Goal: Task Accomplishment & Management: Complete application form

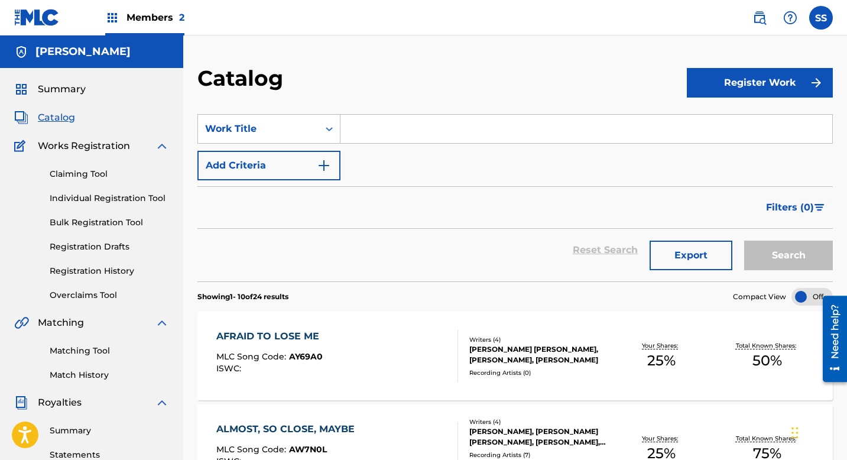
click at [730, 82] on button "Register Work" at bounding box center [760, 83] width 146 height 30
click at [72, 177] on link "Claiming Tool" at bounding box center [109, 174] width 119 height 12
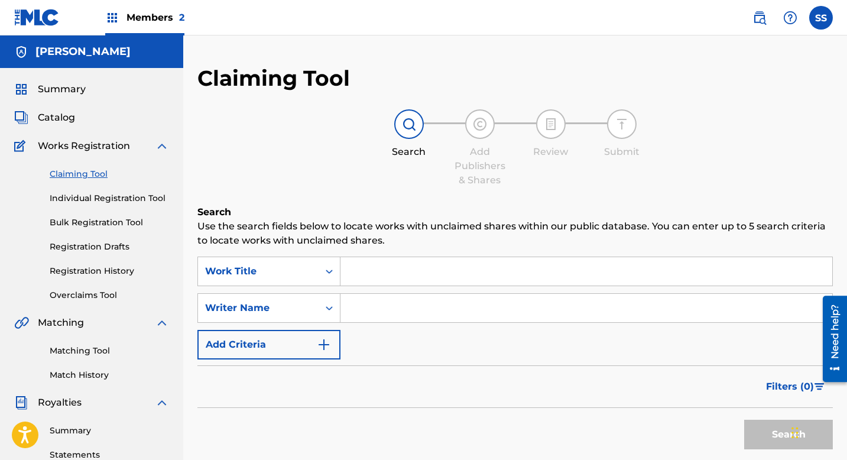
click at [370, 277] on input "Search Form" at bounding box center [586, 271] width 492 height 28
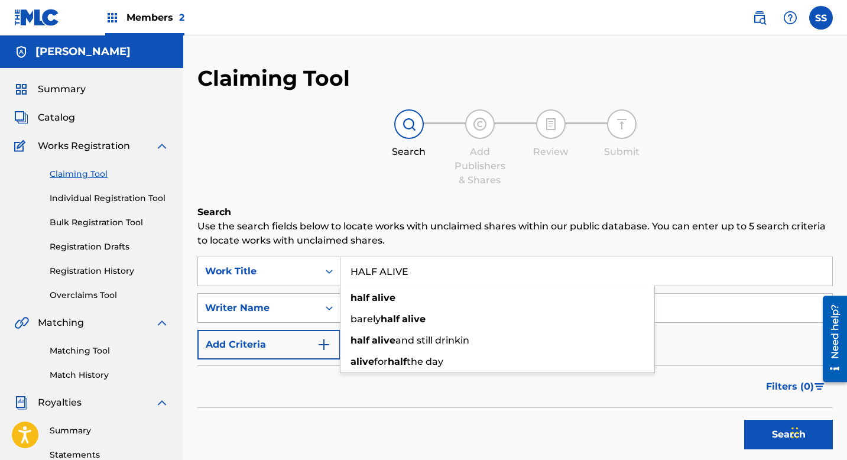
type input "HALF ALIVE"
click at [278, 296] on div "Writer Name" at bounding box center [268, 308] width 143 height 30
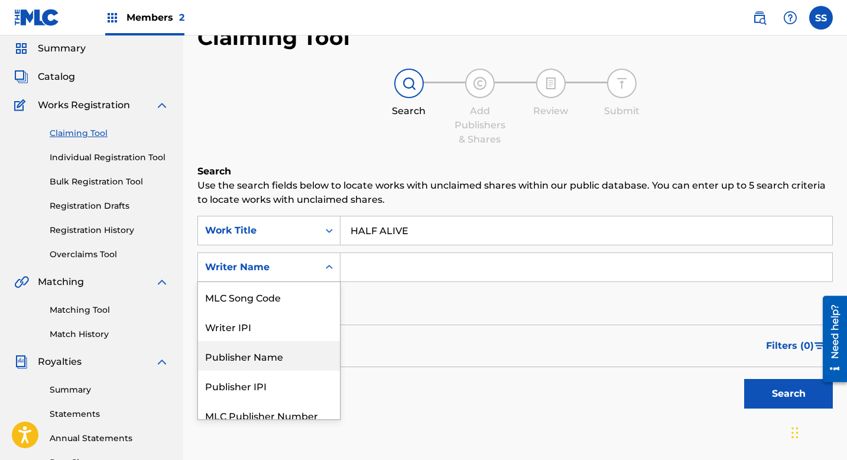
scroll to position [70, 0]
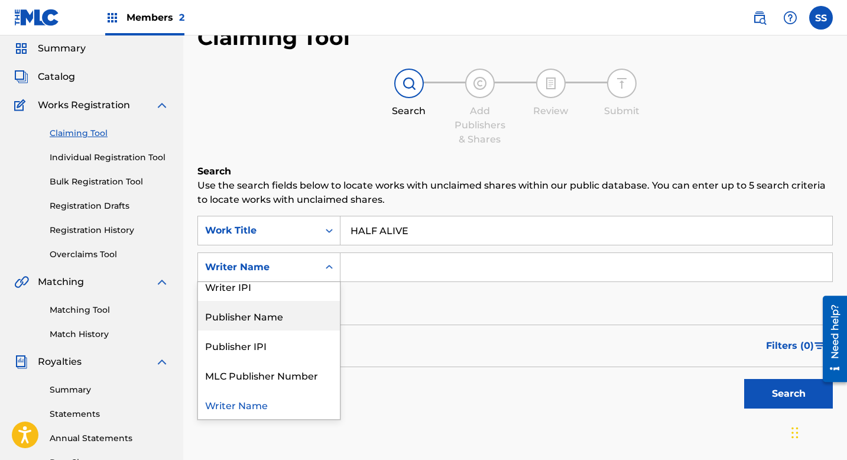
click at [372, 274] on input "Search Form" at bounding box center [586, 267] width 492 height 28
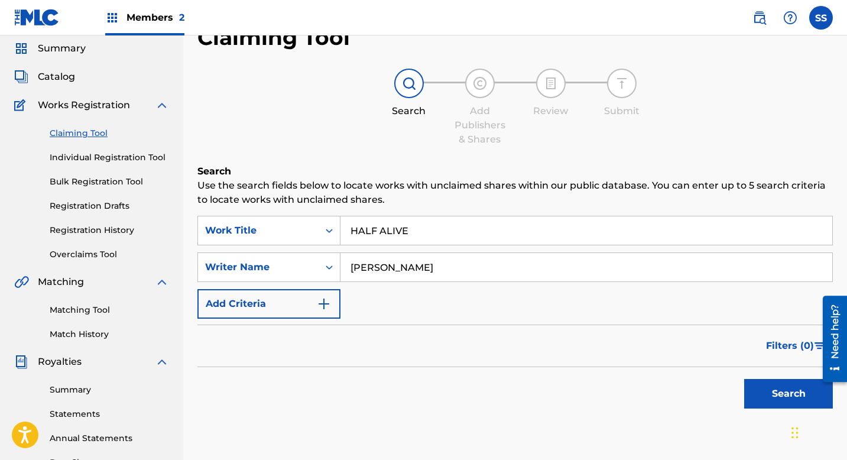
type input "[PERSON_NAME]"
click at [795, 389] on button "Search" at bounding box center [788, 394] width 89 height 30
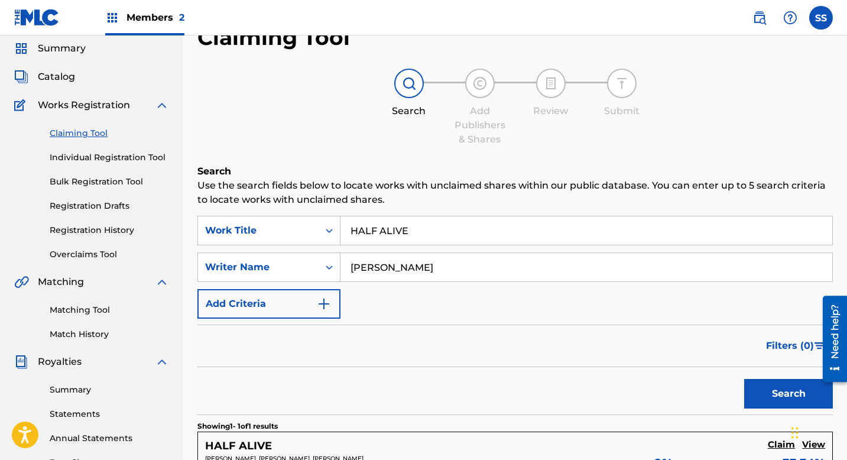
scroll to position [181, 0]
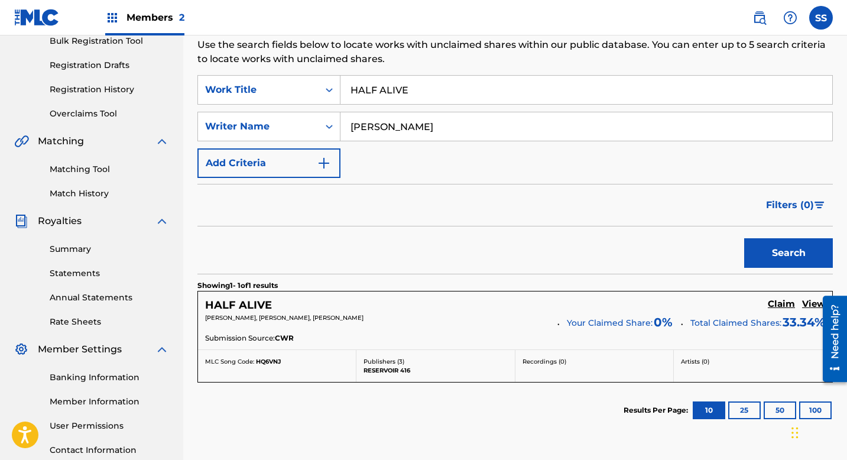
click at [780, 304] on h5 "Claim" at bounding box center [781, 304] width 27 height 11
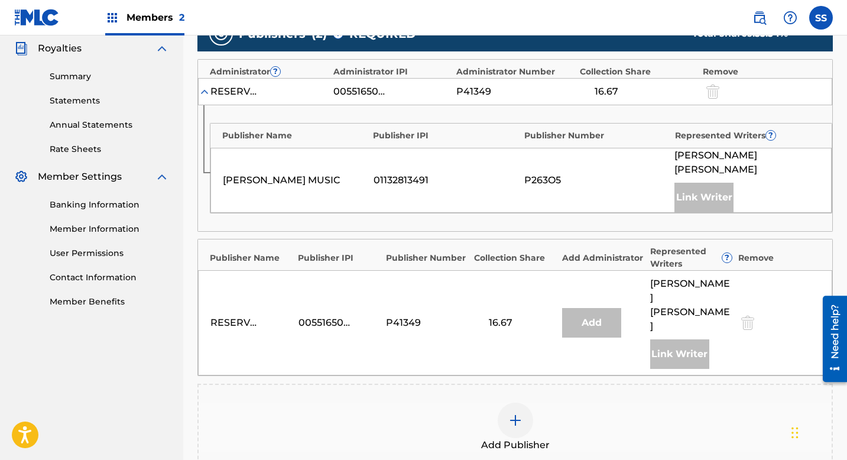
scroll to position [430, 0]
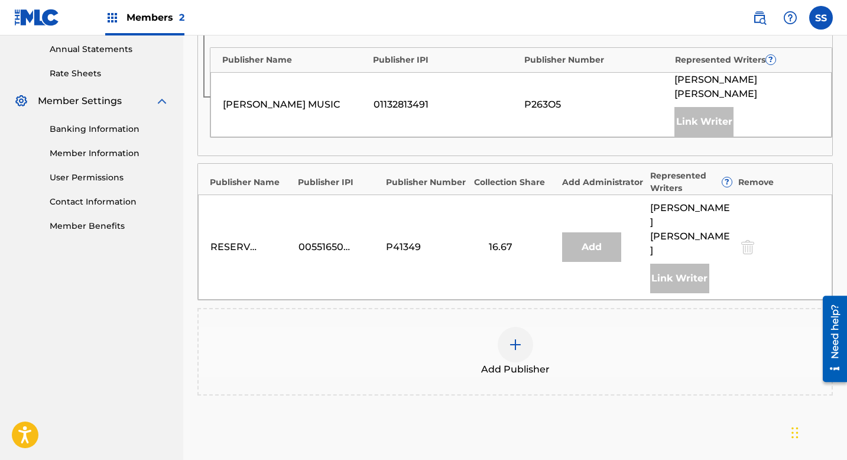
click at [519, 338] on img at bounding box center [515, 345] width 14 height 14
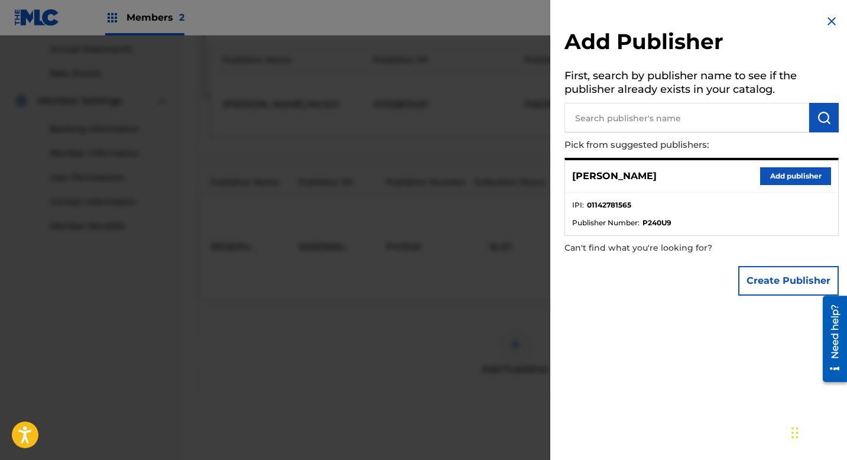
click at [796, 180] on button "Add publisher" at bounding box center [795, 176] width 71 height 18
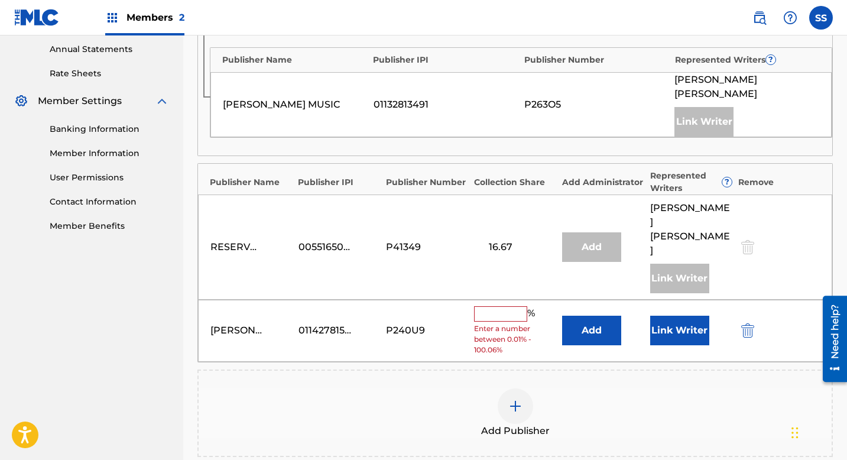
click at [514, 306] on input "text" at bounding box center [500, 313] width 53 height 15
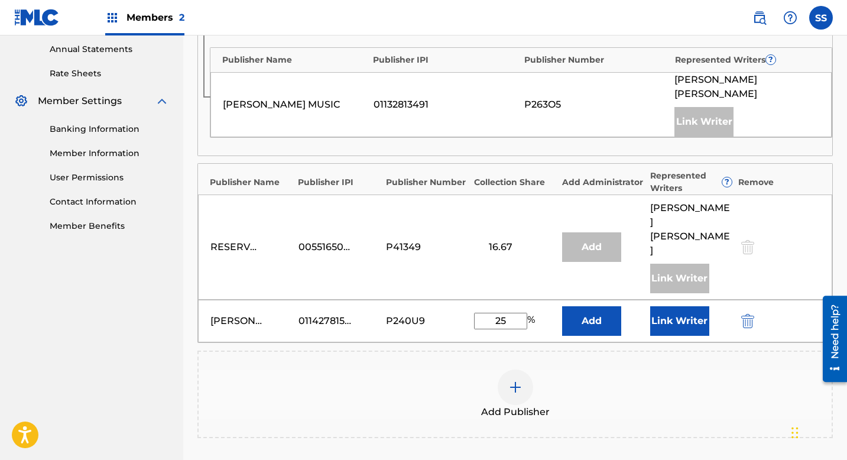
type input "2"
type input "33.34"
click at [669, 316] on button "Link Writer" at bounding box center [679, 321] width 59 height 30
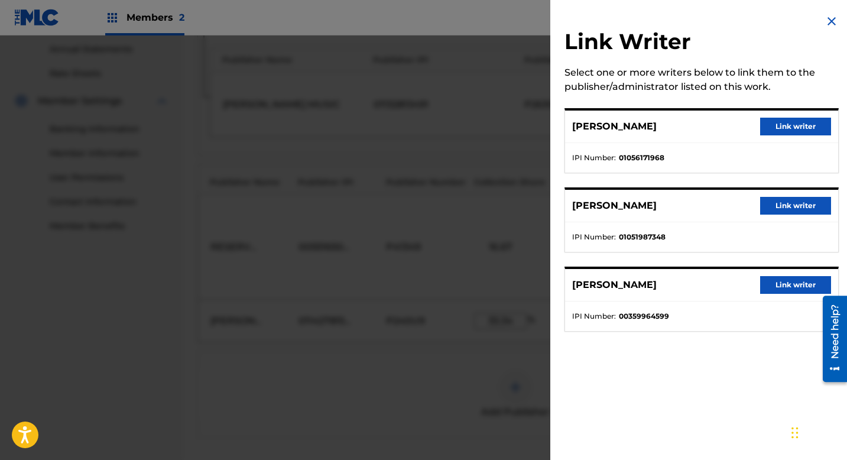
click at [780, 128] on button "Link writer" at bounding box center [795, 127] width 71 height 18
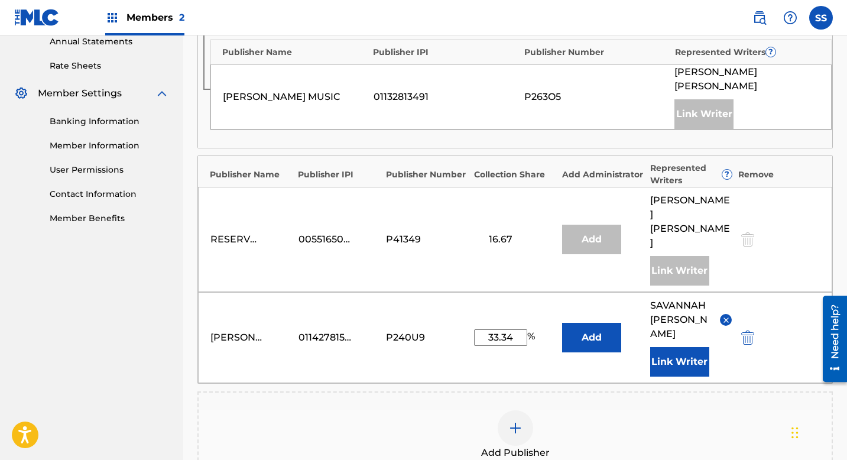
scroll to position [618, 0]
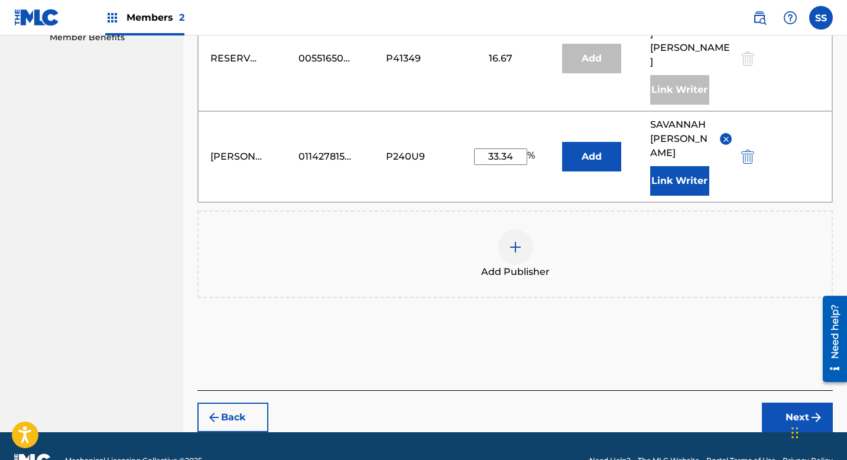
click at [778, 403] on button "Next" at bounding box center [797, 418] width 71 height 30
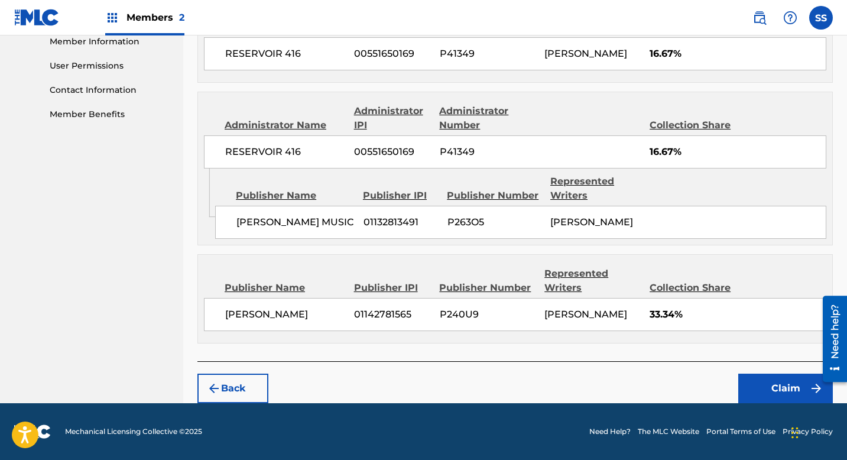
scroll to position [581, 0]
click at [770, 383] on button "Claim" at bounding box center [785, 389] width 95 height 30
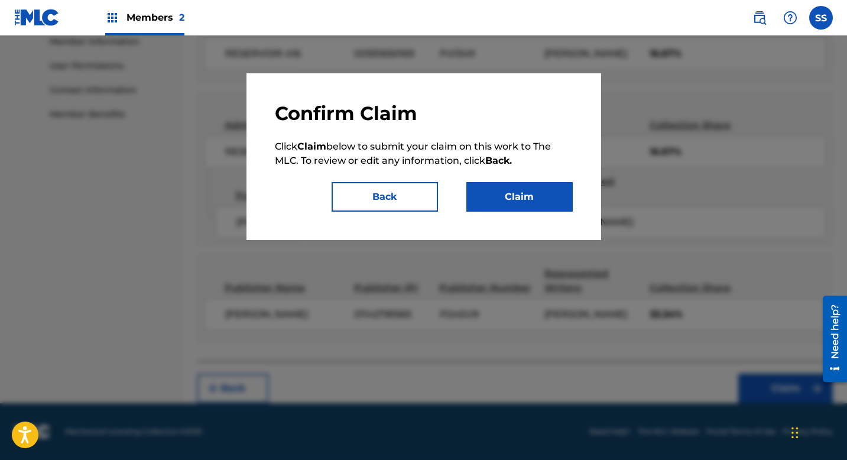
click at [514, 197] on button "Claim" at bounding box center [519, 197] width 106 height 30
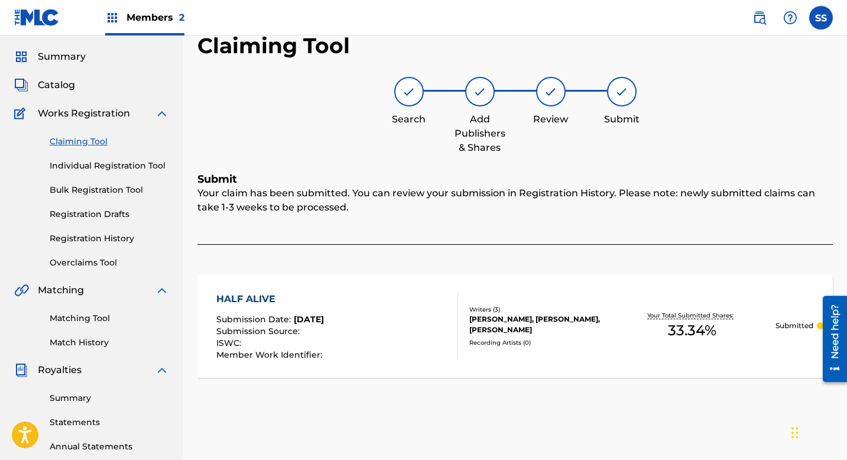
scroll to position [28, 0]
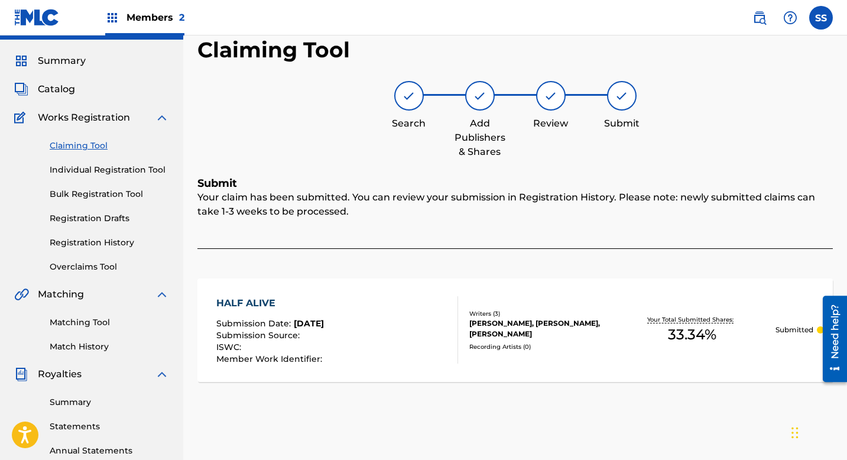
click at [91, 141] on link "Claiming Tool" at bounding box center [109, 146] width 119 height 12
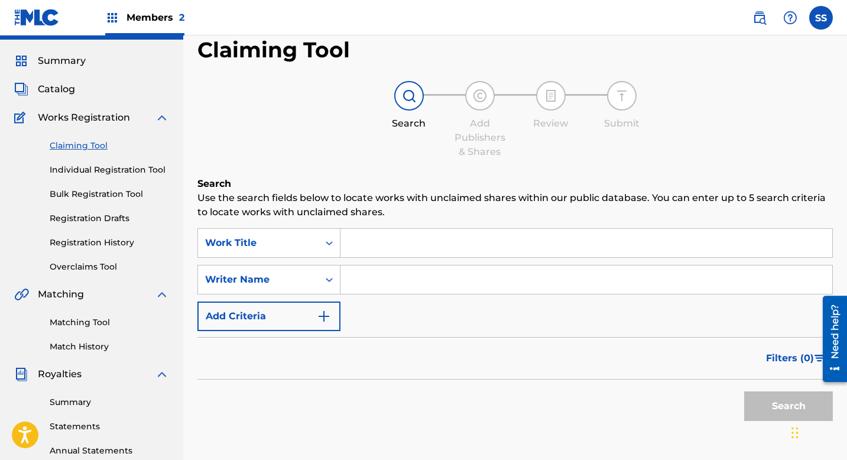
scroll to position [0, 0]
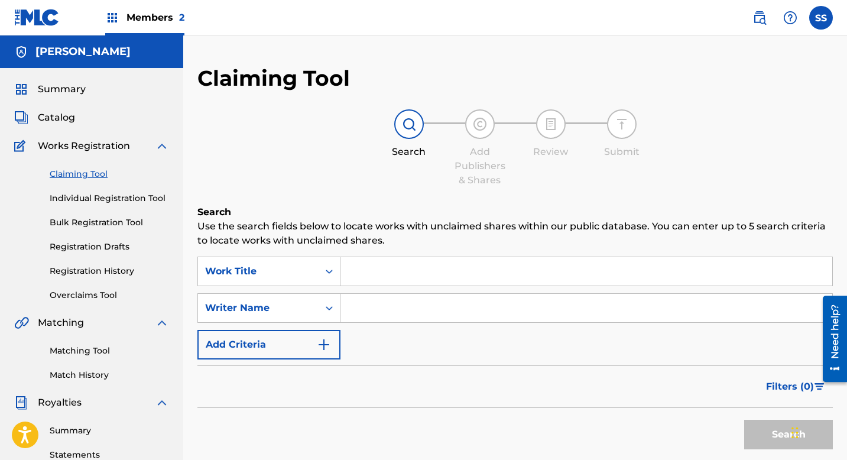
click at [373, 273] on input "Search Form" at bounding box center [586, 271] width 492 height 28
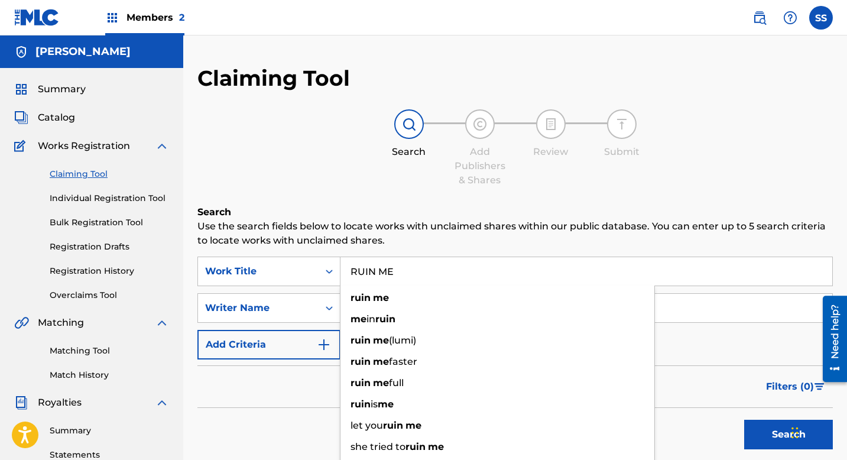
type input "RUIN ME"
click at [314, 291] on div "SearchWithCriteriad107b67b-2da7-43cf-a8d3-49cf44c4da6f Work Title RUIN ME ruin …" at bounding box center [514, 308] width 635 height 103
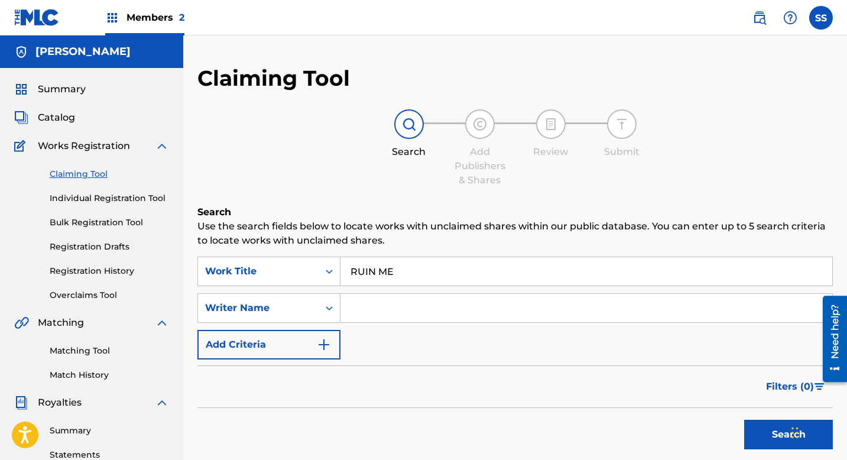
click at [375, 304] on input "Search Form" at bounding box center [586, 308] width 492 height 28
type input "[PERSON_NAME]"
click at [771, 431] on button "Search" at bounding box center [788, 435] width 89 height 30
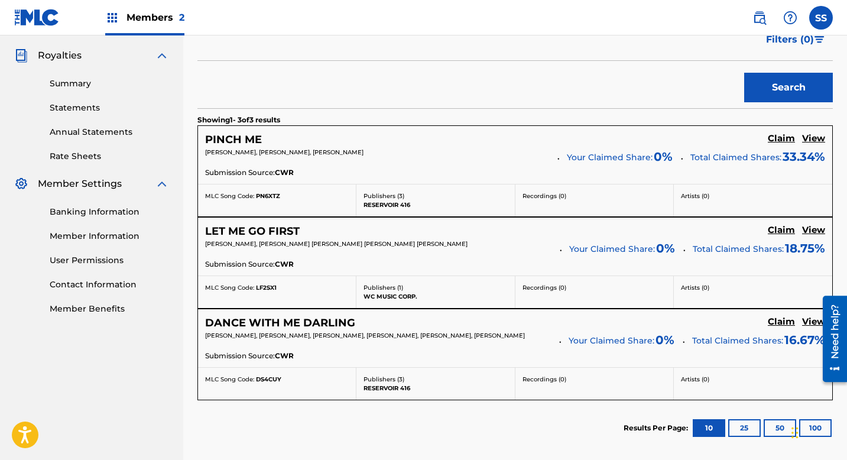
scroll to position [352, 0]
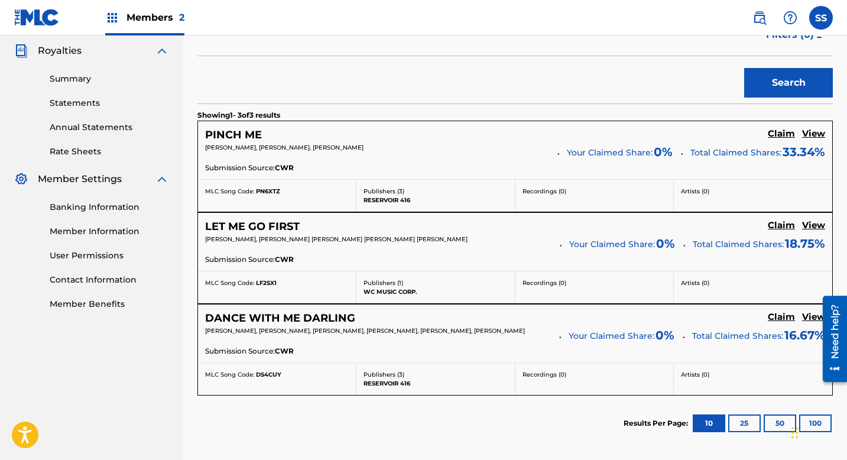
click at [773, 134] on h5 "Claim" at bounding box center [781, 133] width 27 height 11
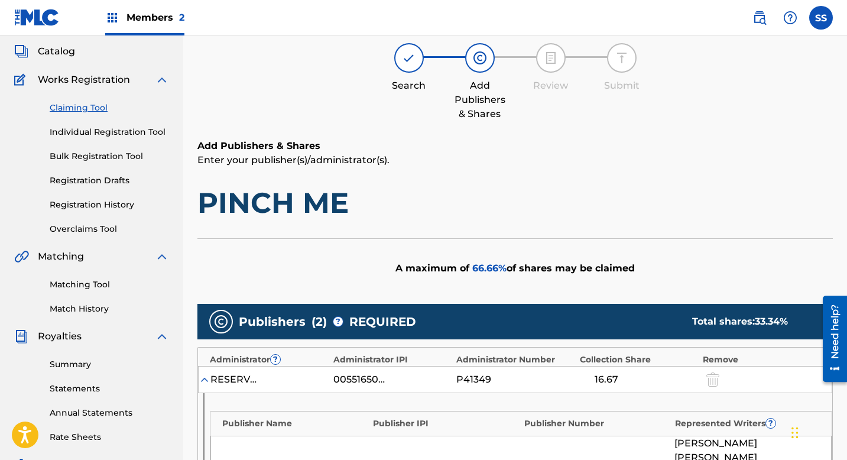
scroll to position [0, 0]
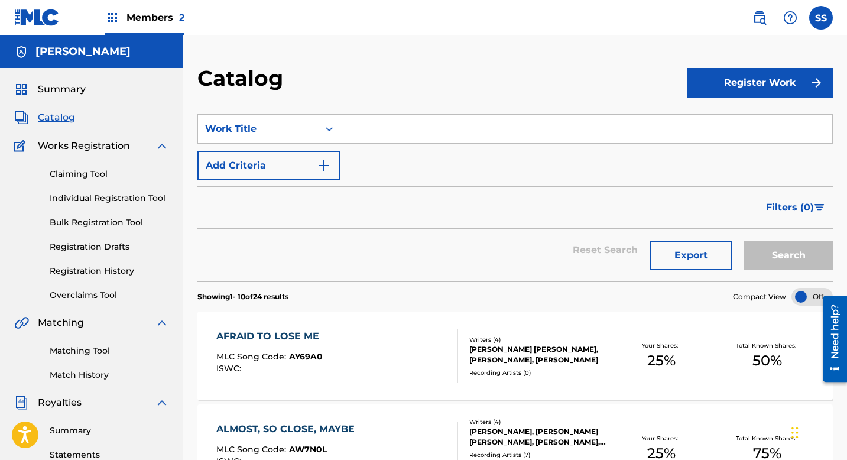
click at [77, 177] on link "Claiming Tool" at bounding box center [109, 174] width 119 height 12
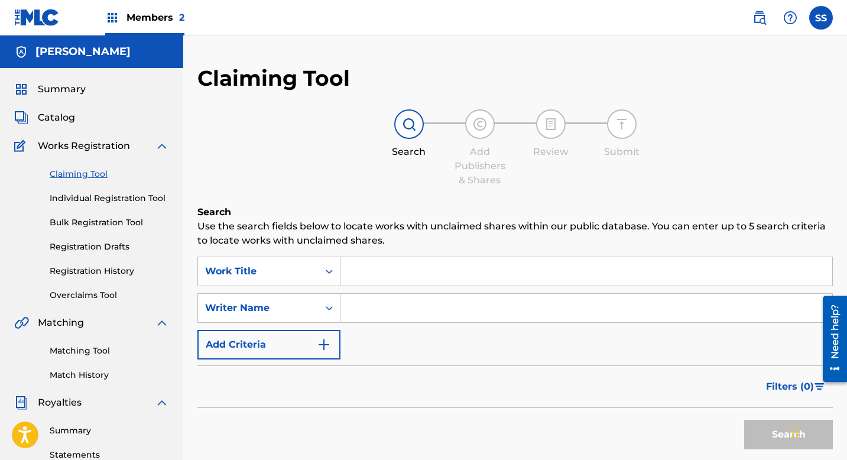
click at [391, 271] on input "Search Form" at bounding box center [586, 271] width 492 height 28
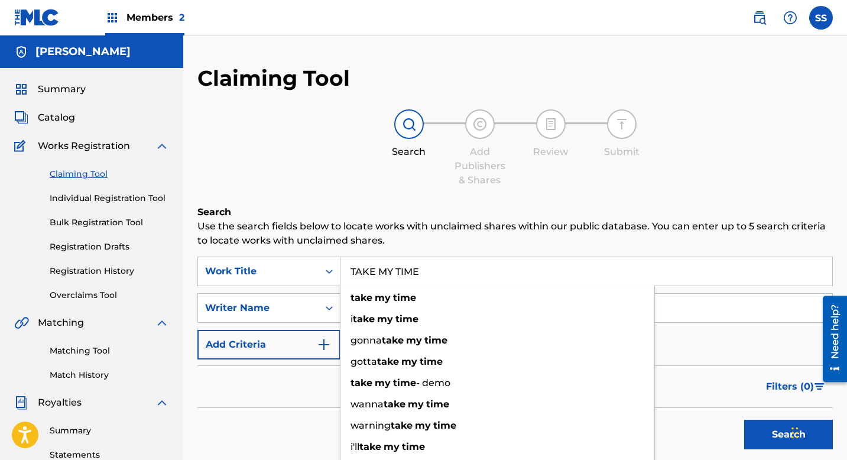
type input "TAKE MY TIME"
click at [302, 289] on div "SearchWithCriteriad107b67b-2da7-43cf-a8d3-49cf44c4da6f Work Title TAKE MY TIME …" at bounding box center [514, 308] width 635 height 103
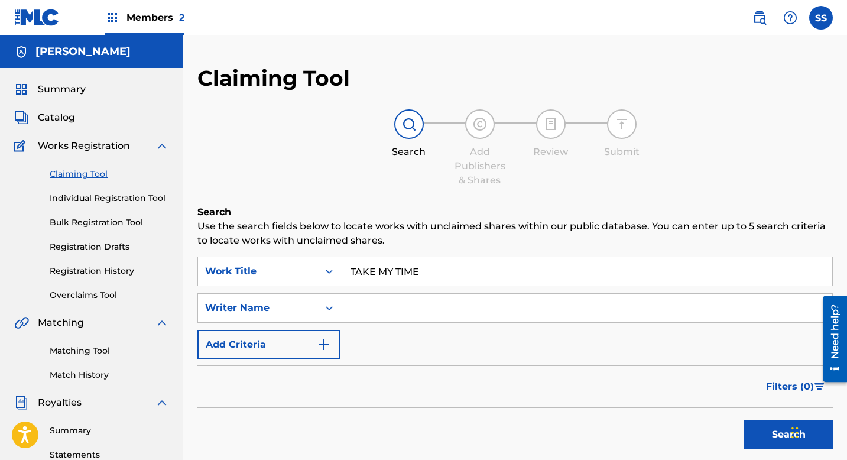
click at [398, 303] on input "Search Form" at bounding box center [586, 308] width 492 height 28
type input "[PERSON_NAME]"
click at [770, 429] on button "Search" at bounding box center [788, 435] width 89 height 30
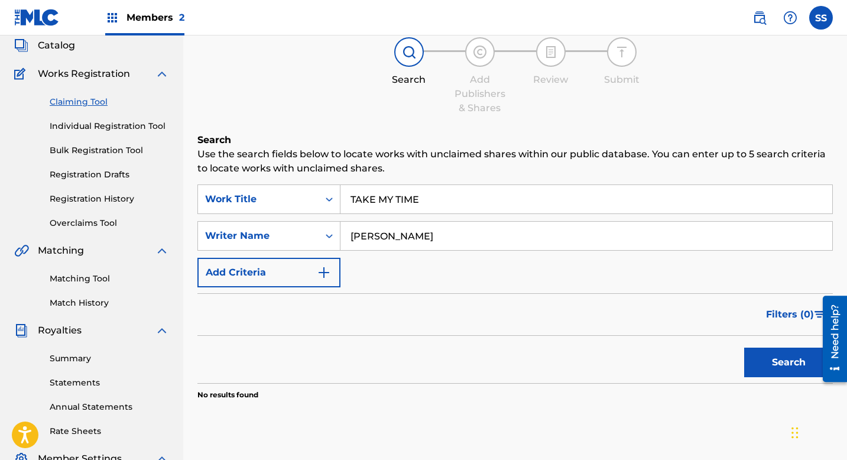
scroll to position [134, 0]
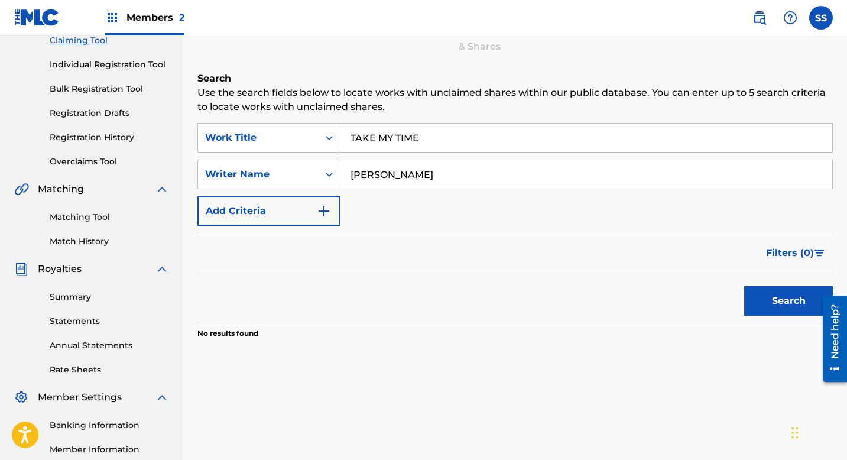
click at [779, 306] on button "Search" at bounding box center [788, 301] width 89 height 30
drag, startPoint x: 462, startPoint y: 179, endPoint x: 329, endPoint y: 176, distance: 133.6
click at [329, 176] on div "SearchWithCriteria00c007ee-0227-4a7d-9c87-b2aa62be2b19 Writer Name [PERSON_NAME]" at bounding box center [514, 175] width 635 height 30
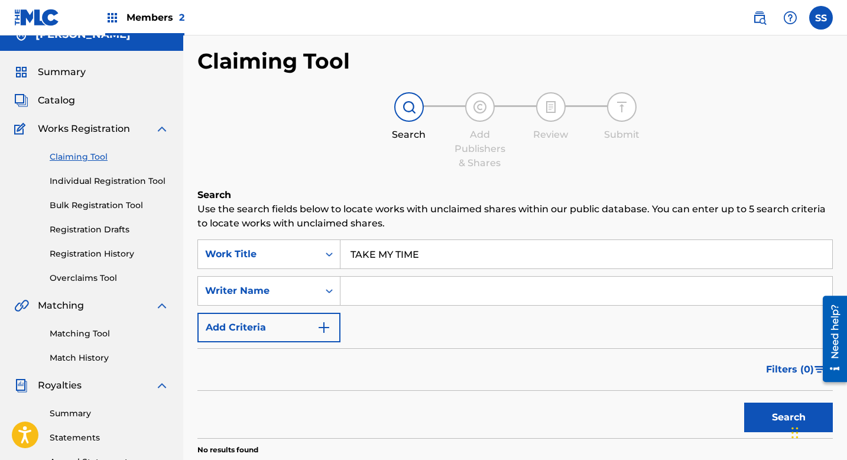
scroll to position [0, 0]
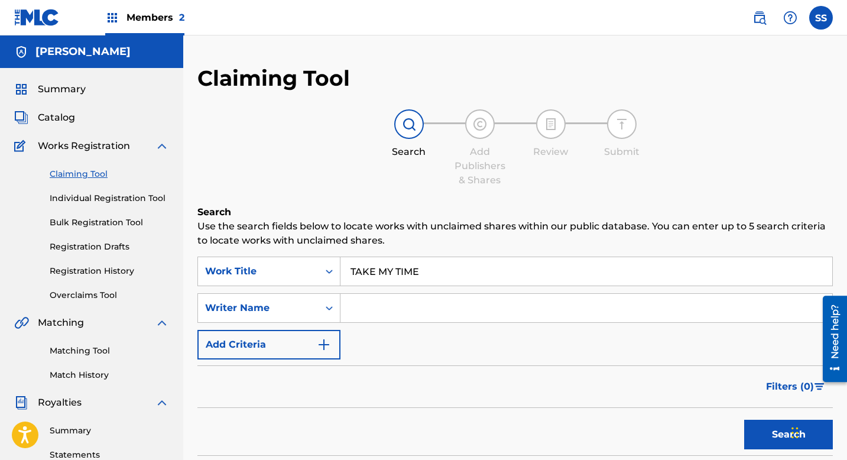
click at [86, 152] on span "Works Registration" at bounding box center [84, 146] width 92 height 14
click at [93, 174] on link "Claiming Tool" at bounding box center [109, 174] width 119 height 12
click at [57, 117] on span "Catalog" at bounding box center [56, 118] width 37 height 14
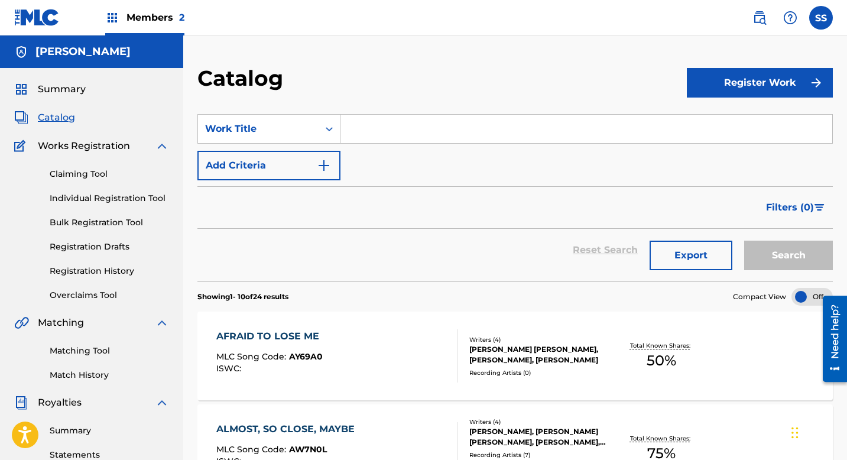
click at [778, 89] on button "Register Work" at bounding box center [760, 83] width 146 height 30
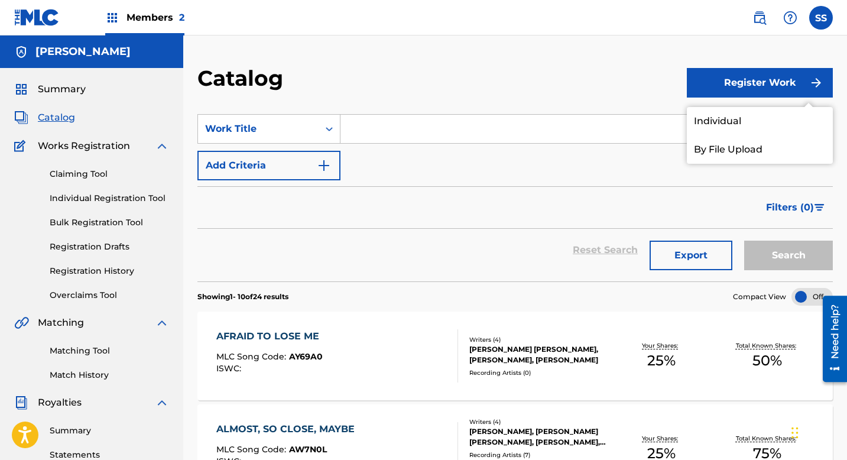
click at [735, 119] on link "Individual" at bounding box center [760, 121] width 146 height 28
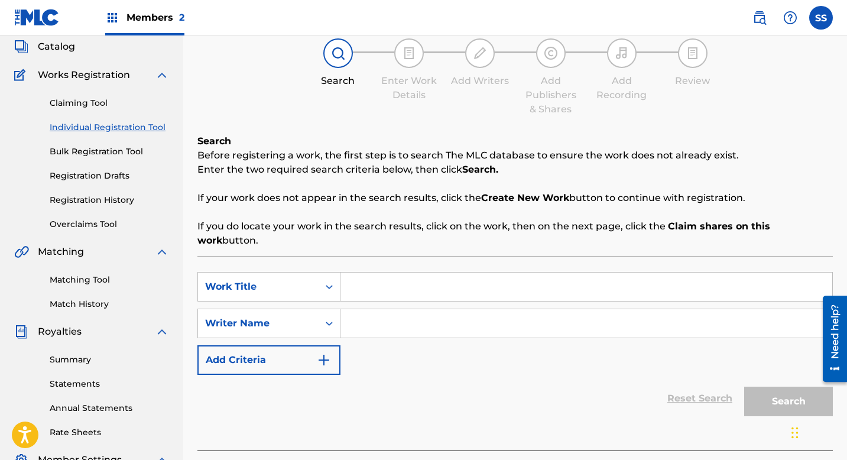
scroll to position [145, 0]
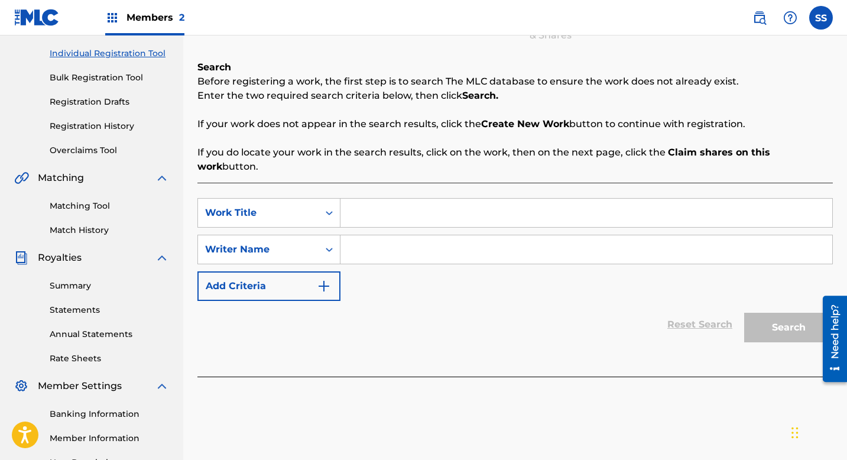
click at [385, 205] on input "Search Form" at bounding box center [586, 213] width 492 height 28
type input "TAKE MY TIME"
click at [673, 245] on input "Search Form" at bounding box center [586, 249] width 492 height 28
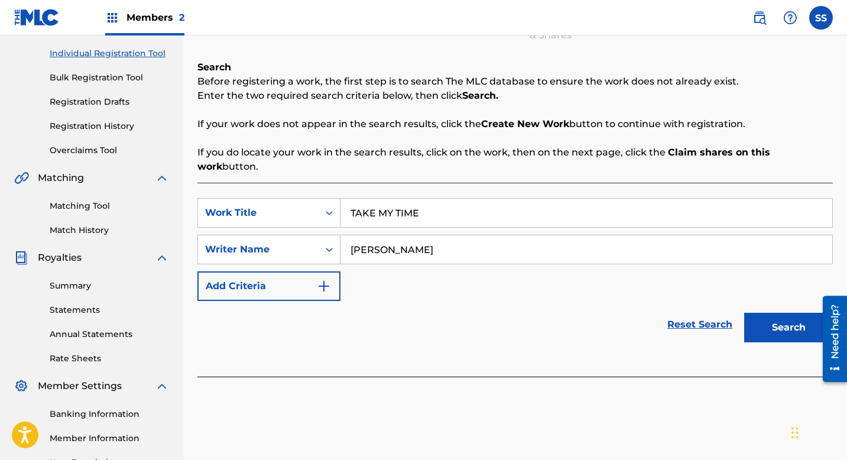
type input "[PERSON_NAME]"
click at [786, 323] on button "Search" at bounding box center [788, 328] width 89 height 30
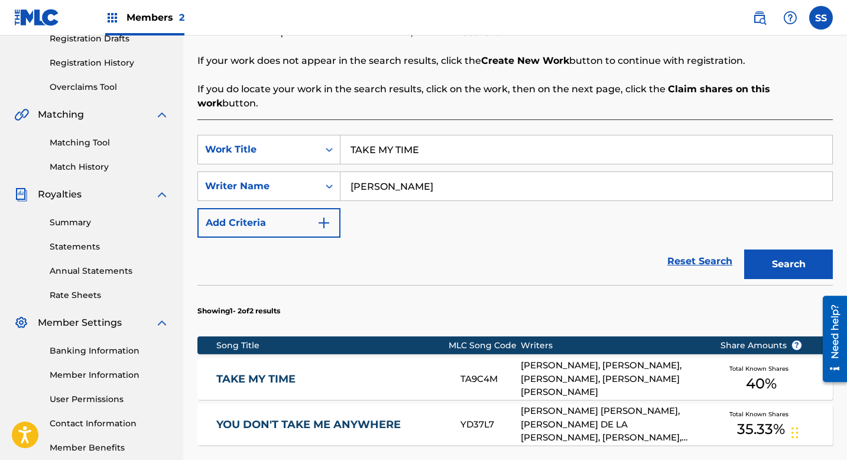
scroll to position [300, 0]
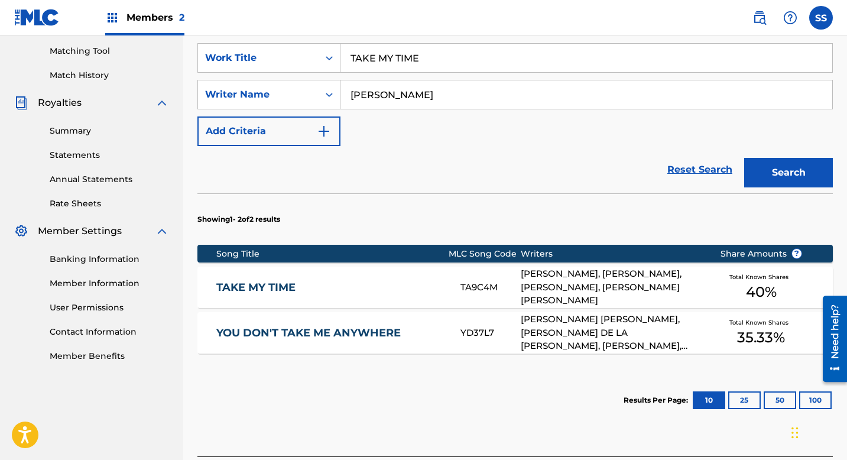
click at [621, 273] on div "[PERSON_NAME], [PERSON_NAME], [PERSON_NAME], [PERSON_NAME] [PERSON_NAME]" at bounding box center [611, 287] width 181 height 40
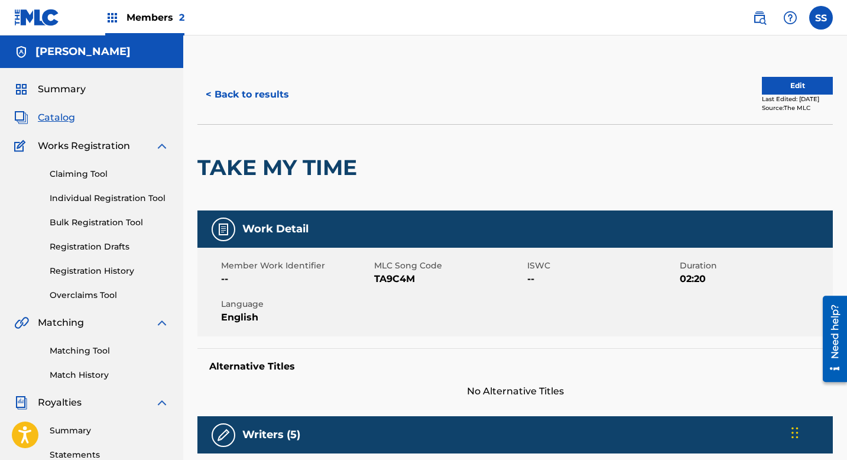
click at [251, 95] on button "< Back to results" at bounding box center [247, 95] width 100 height 30
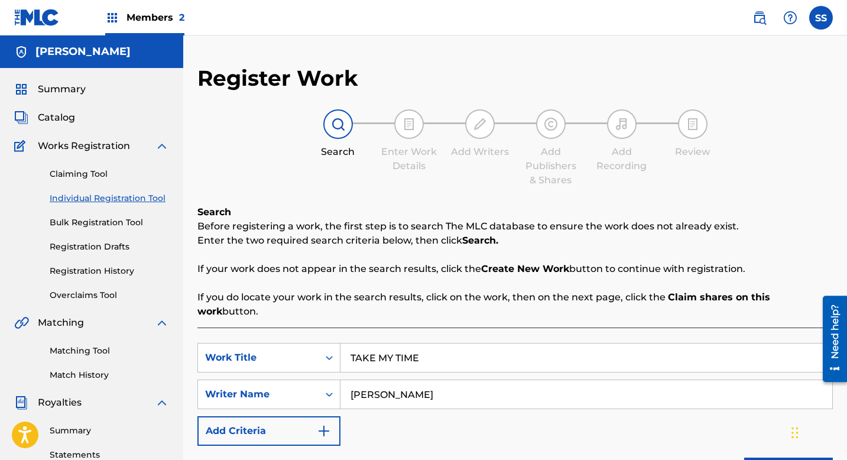
click at [93, 171] on link "Claiming Tool" at bounding box center [109, 174] width 119 height 12
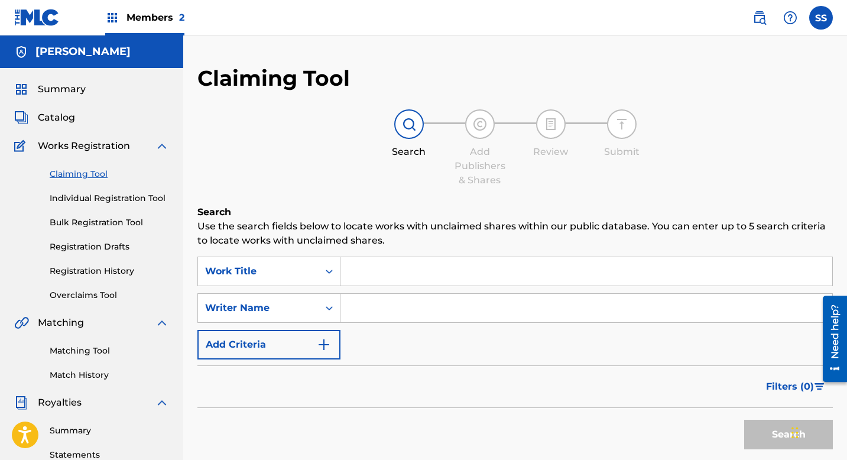
click at [372, 271] on input "Search Form" at bounding box center [586, 271] width 492 height 28
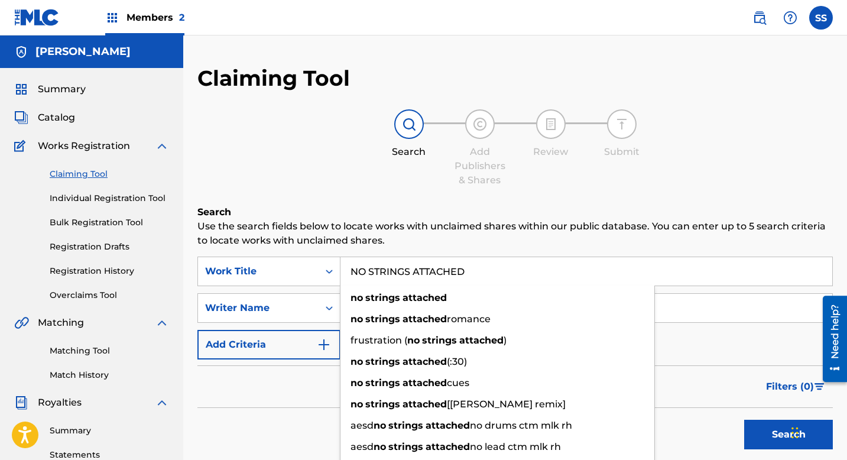
type input "NO STRINGS ATTACHED"
click at [696, 300] on input "Search Form" at bounding box center [586, 308] width 492 height 28
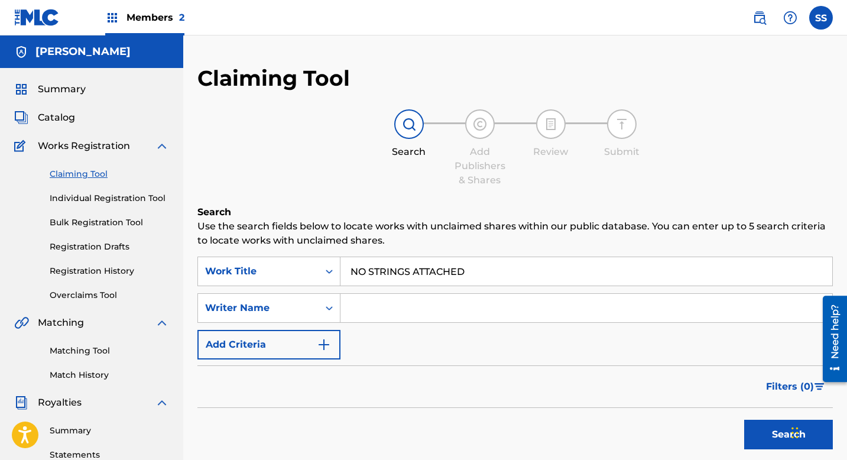
type input "[PERSON_NAME]"
click at [772, 439] on button "Search" at bounding box center [788, 435] width 89 height 30
click at [769, 434] on button "Search" at bounding box center [788, 435] width 89 height 30
click at [71, 174] on link "Claiming Tool" at bounding box center [109, 174] width 119 height 12
click at [58, 119] on span "Catalog" at bounding box center [56, 118] width 37 height 14
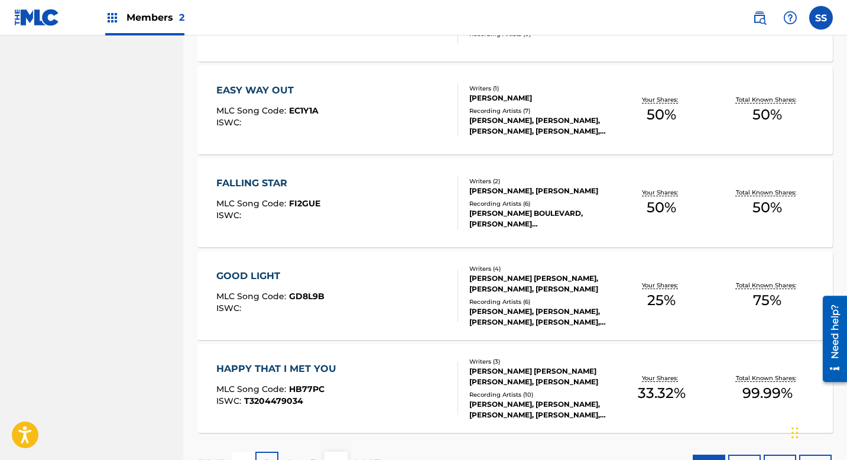
scroll to position [893, 0]
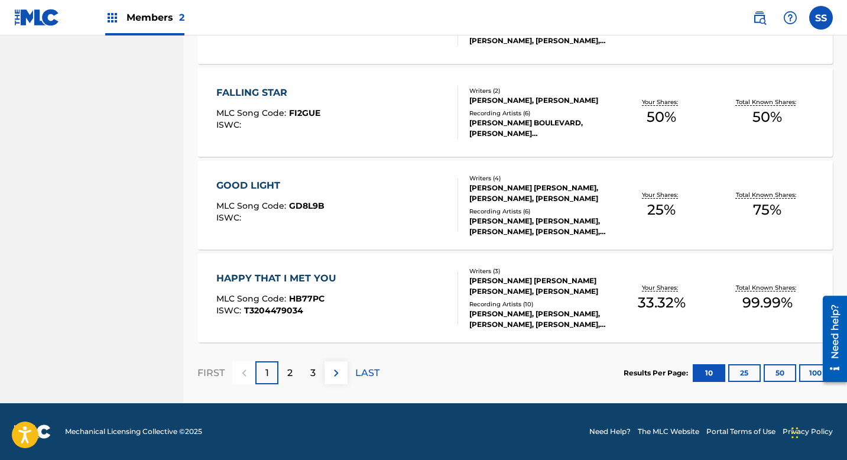
click at [288, 375] on p "2" at bounding box center [289, 373] width 5 height 14
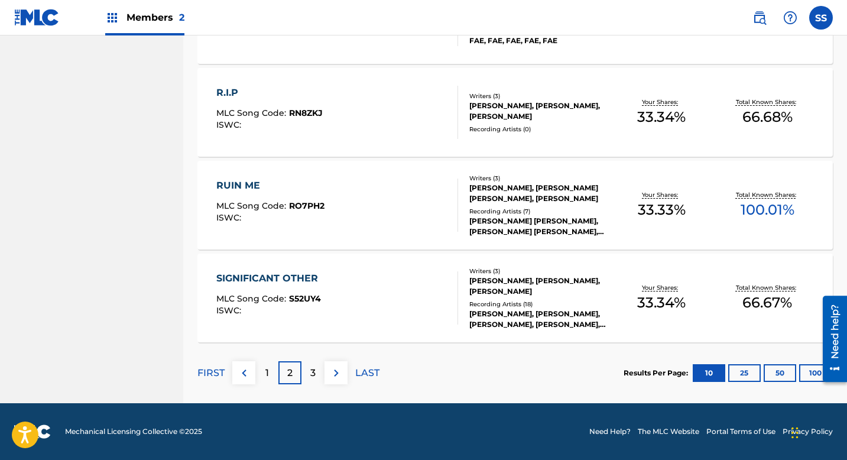
click at [739, 369] on button "25" at bounding box center [744, 373] width 33 height 18
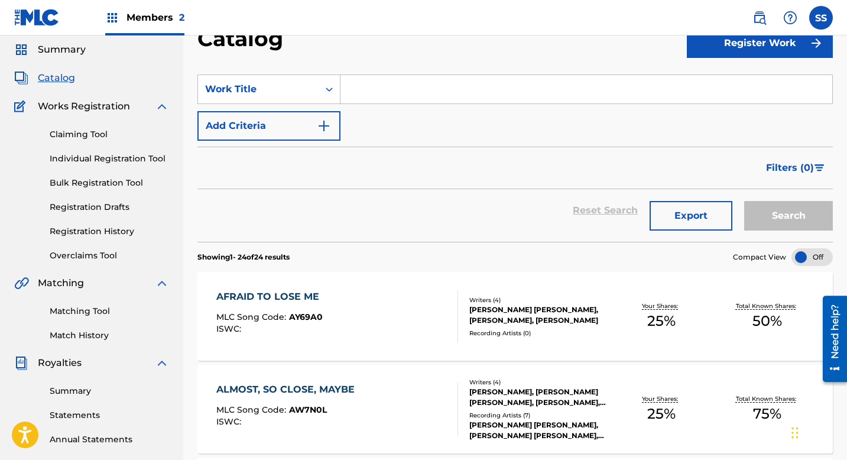
scroll to position [0, 0]
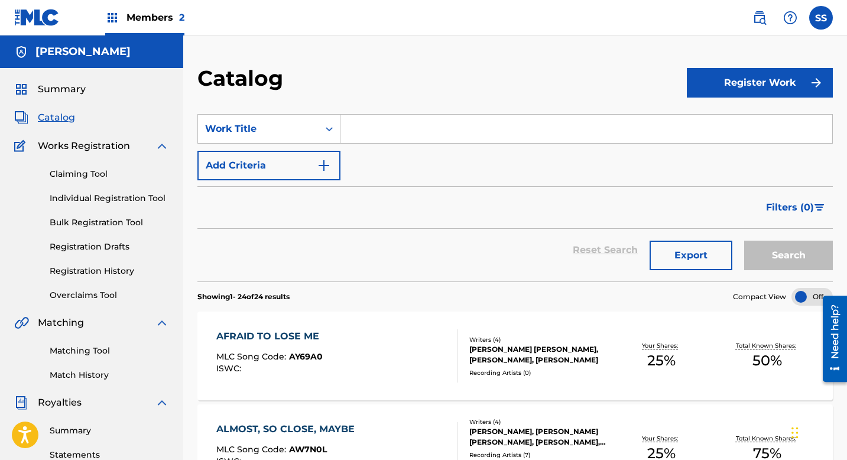
click at [435, 131] on input "Search Form" at bounding box center [586, 129] width 492 height 28
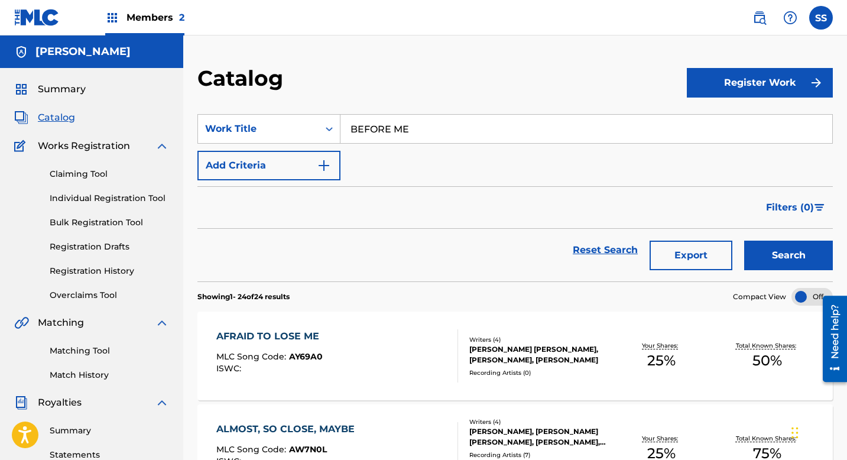
type input "BEFORE ME"
click at [744, 241] on button "Search" at bounding box center [788, 256] width 89 height 30
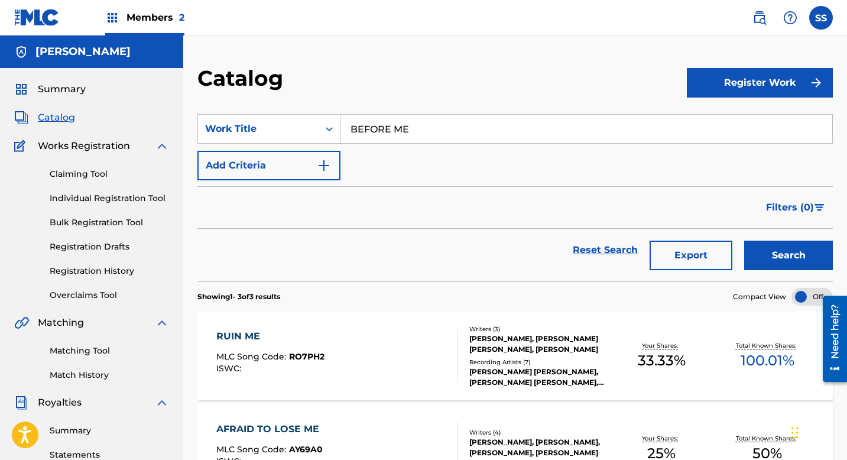
click at [742, 80] on button "Register Work" at bounding box center [760, 83] width 146 height 30
click at [86, 174] on link "Claiming Tool" at bounding box center [109, 174] width 119 height 12
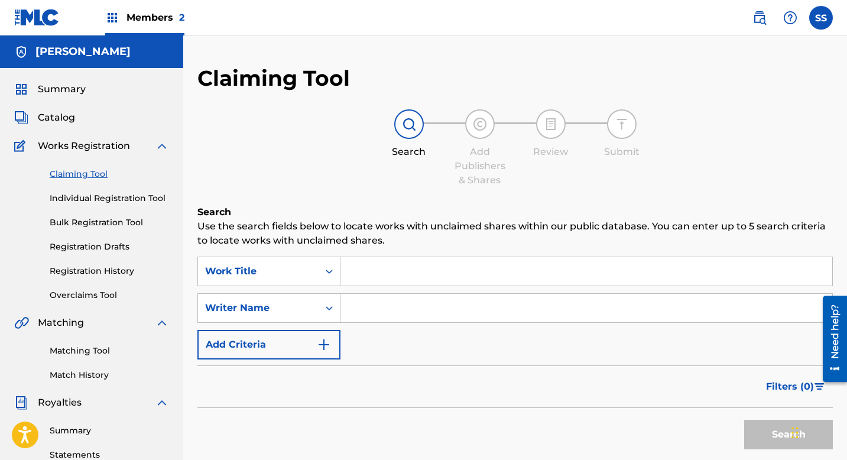
click at [387, 270] on input "Search Form" at bounding box center [586, 271] width 492 height 28
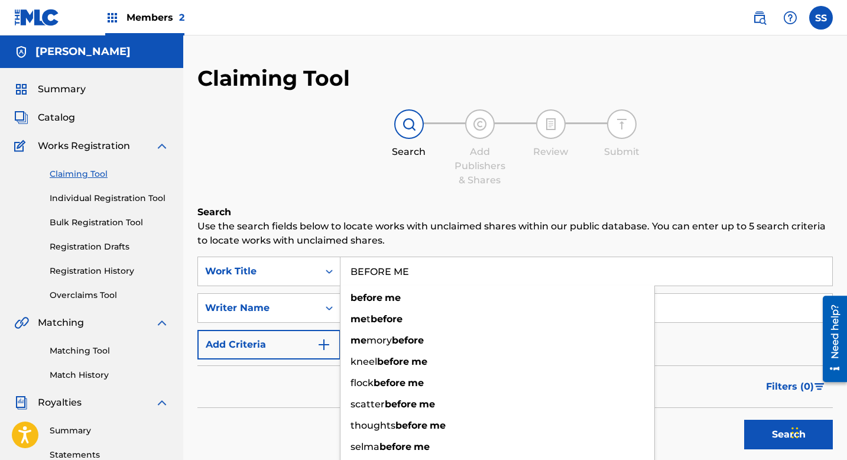
type input "BEFORE ME"
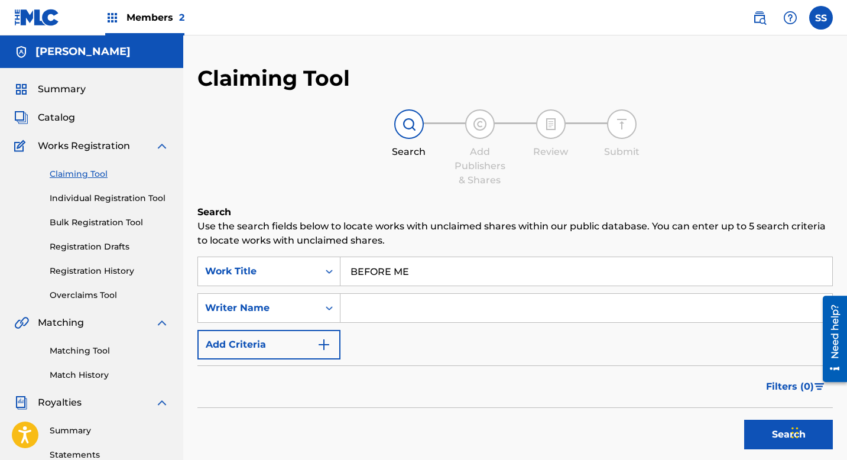
click at [342, 245] on p "Use the search fields below to locate works with unclaimed shares within our pu…" at bounding box center [514, 233] width 635 height 28
click at [362, 310] on input "Search Form" at bounding box center [586, 308] width 492 height 28
type input "[PERSON_NAME]"
click at [782, 432] on button "Search" at bounding box center [788, 435] width 89 height 30
click at [61, 120] on span "Catalog" at bounding box center [56, 118] width 37 height 14
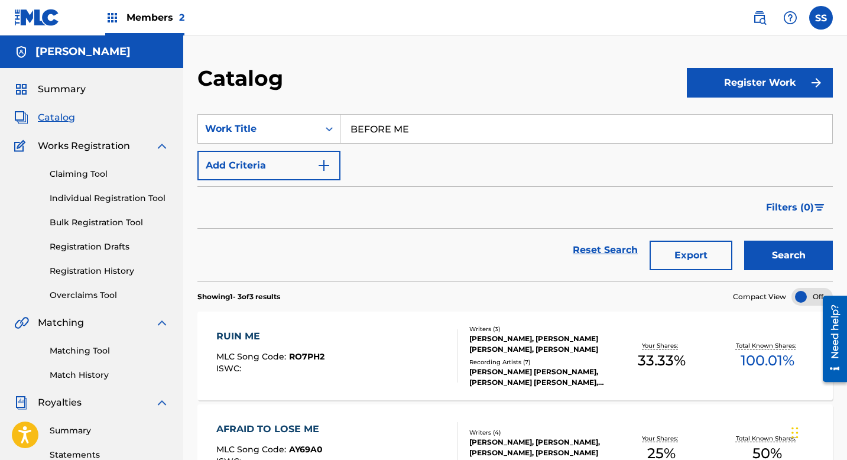
click at [734, 92] on button "Register Work" at bounding box center [760, 83] width 146 height 30
click at [758, 116] on link "Individual" at bounding box center [760, 121] width 146 height 28
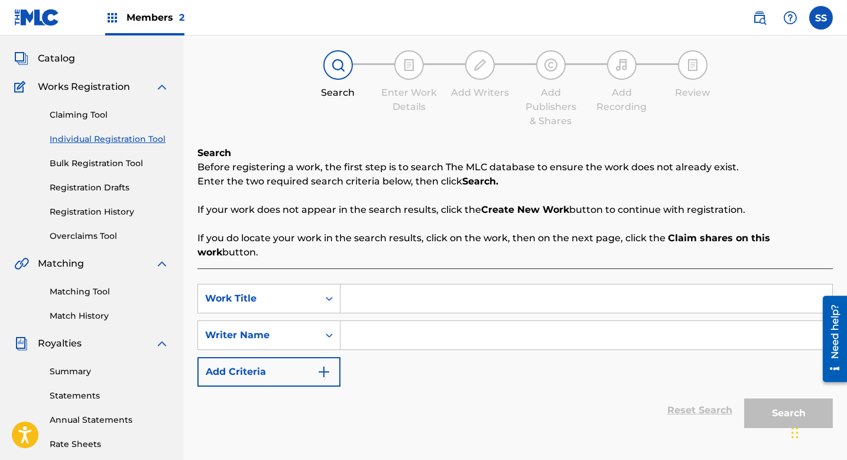
scroll to position [96, 0]
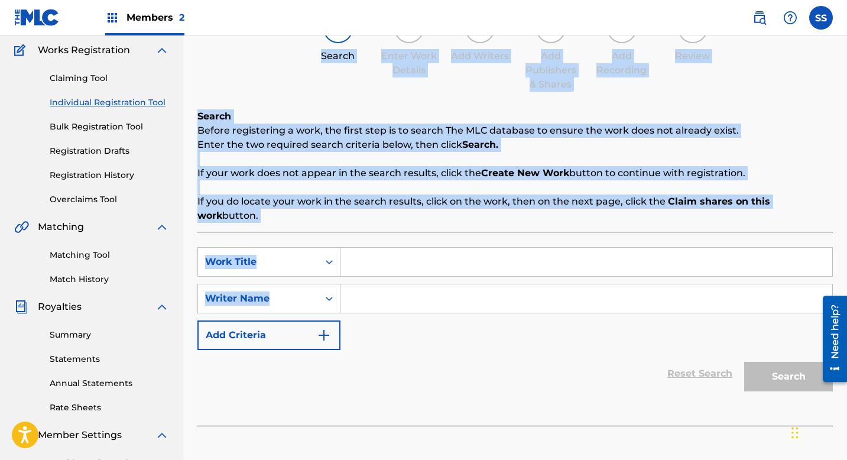
click at [375, 264] on div "SearchWithCriteria6dc5a300-4c9d-429d-9887-96f176d5fd49 Work Title SearchWithCri…" at bounding box center [514, 298] width 635 height 103
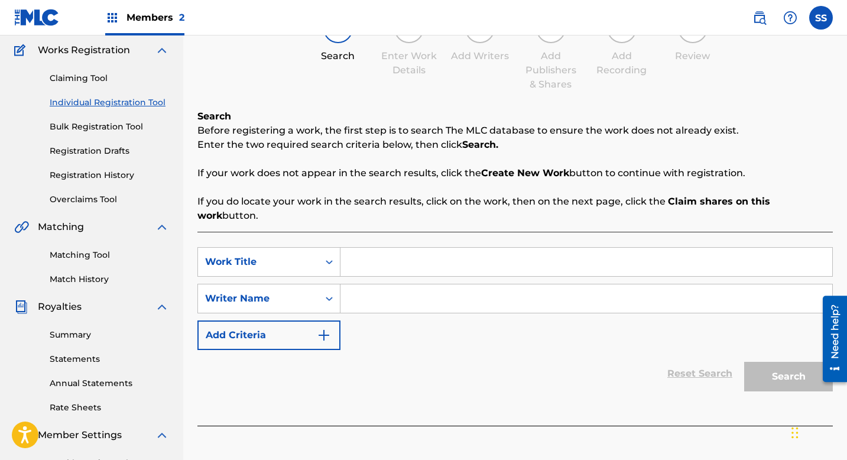
click at [369, 249] on input "Search Form" at bounding box center [586, 262] width 492 height 28
type input "E"
type input "BEFORE ME"
click at [384, 289] on input "Search Form" at bounding box center [586, 298] width 492 height 28
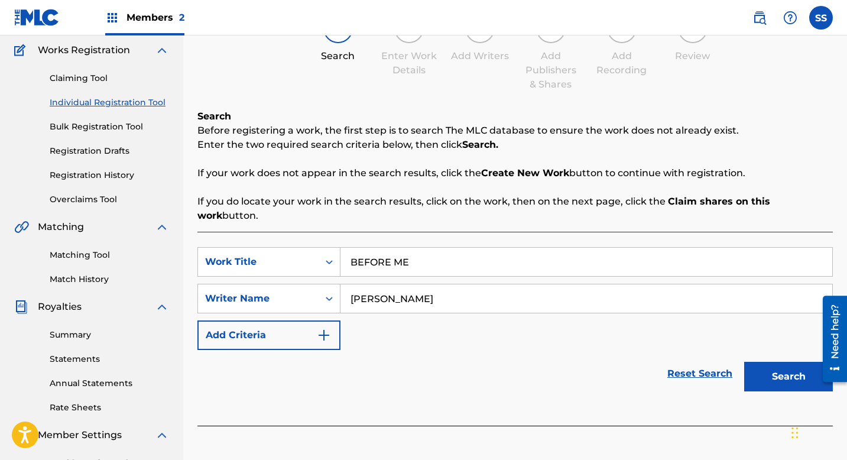
type input "[PERSON_NAME]"
click at [770, 362] on button "Search" at bounding box center [788, 377] width 89 height 30
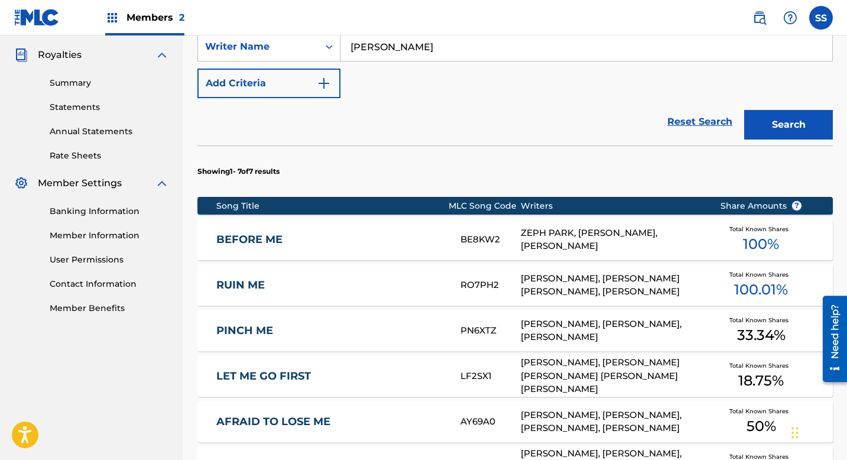
scroll to position [356, 0]
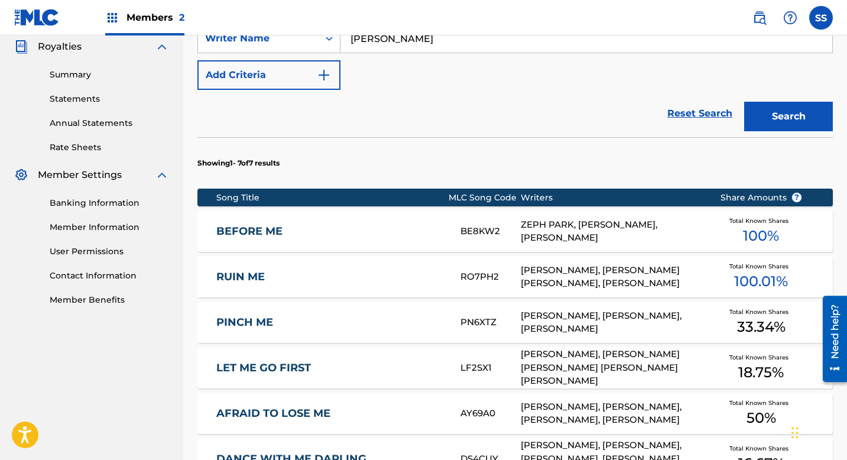
click at [601, 219] on div "ZEPH PARK, [PERSON_NAME], [PERSON_NAME]" at bounding box center [611, 231] width 181 height 27
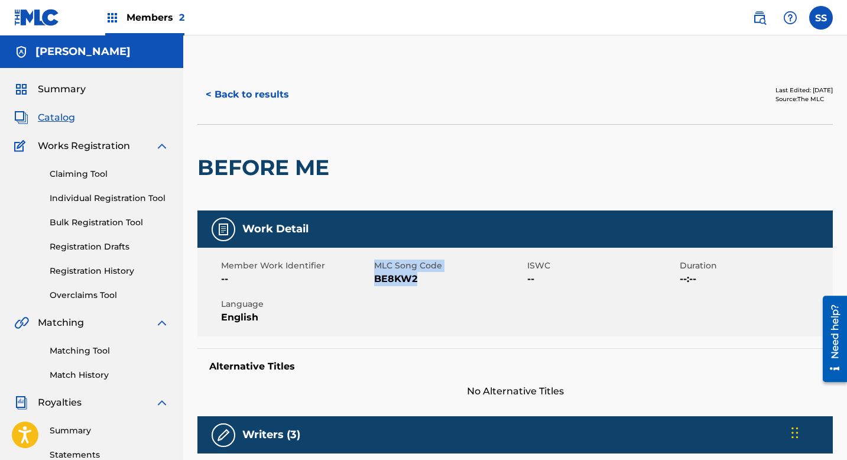
drag, startPoint x: 416, startPoint y: 281, endPoint x: 373, endPoint y: 281, distance: 43.2
click at [373, 281] on div "Member Work Identifier -- MLC Song Code BE8KW2 ISWC -- Duration --:-- Language …" at bounding box center [514, 292] width 635 height 89
click at [440, 287] on div "Member Work Identifier -- MLC Song Code BE8KW2 ISWC -- Duration --:-- Language …" at bounding box center [514, 292] width 635 height 89
drag, startPoint x: 420, startPoint y: 279, endPoint x: 374, endPoint y: 279, distance: 45.5
click at [374, 279] on span "BE8KW2" at bounding box center [449, 279] width 150 height 14
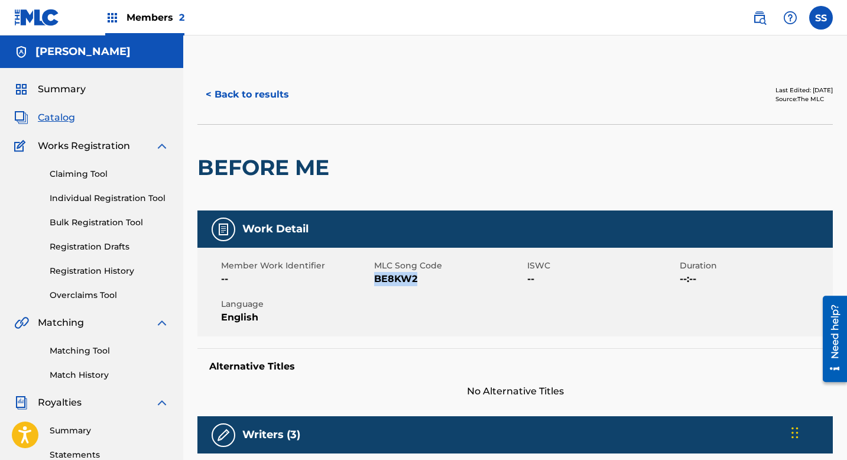
copy span "BE8KW2"
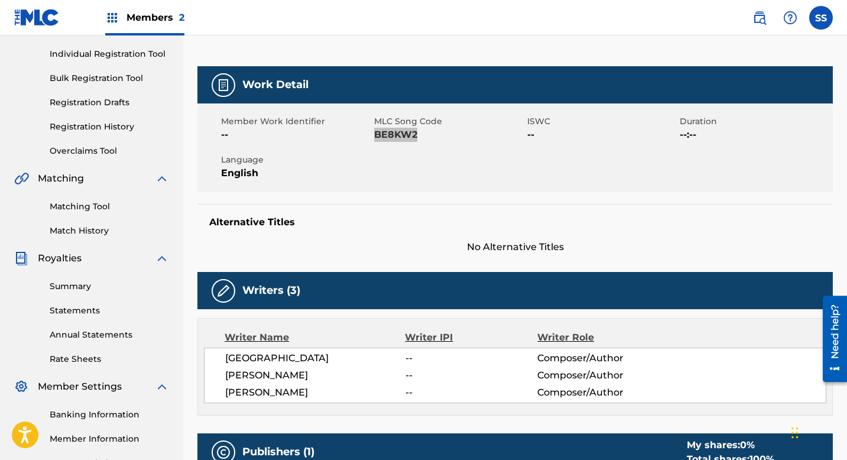
scroll to position [210, 0]
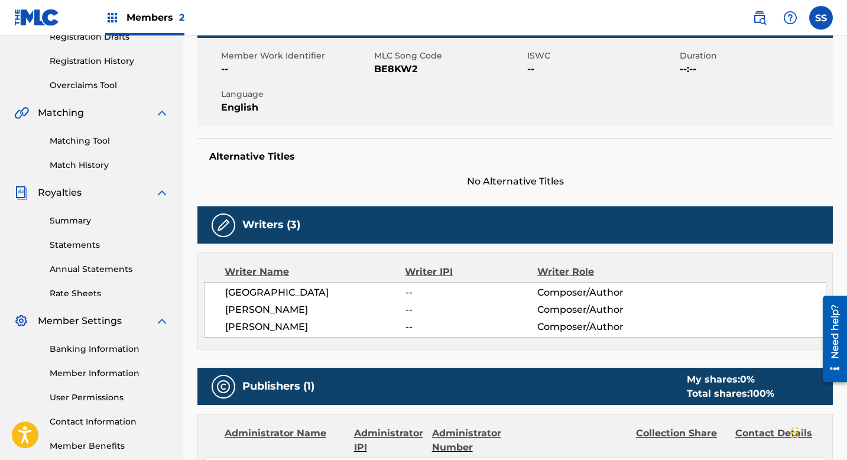
click at [552, 141] on div "Alternative Titles No Alternative Titles" at bounding box center [514, 163] width 635 height 50
click at [536, 148] on div "Alternative Titles No Alternative Titles" at bounding box center [514, 163] width 635 height 50
click at [518, 96] on div "Member Work Identifier -- MLC Song Code BE8KW2 ISWC -- Duration --:-- Language …" at bounding box center [514, 82] width 635 height 89
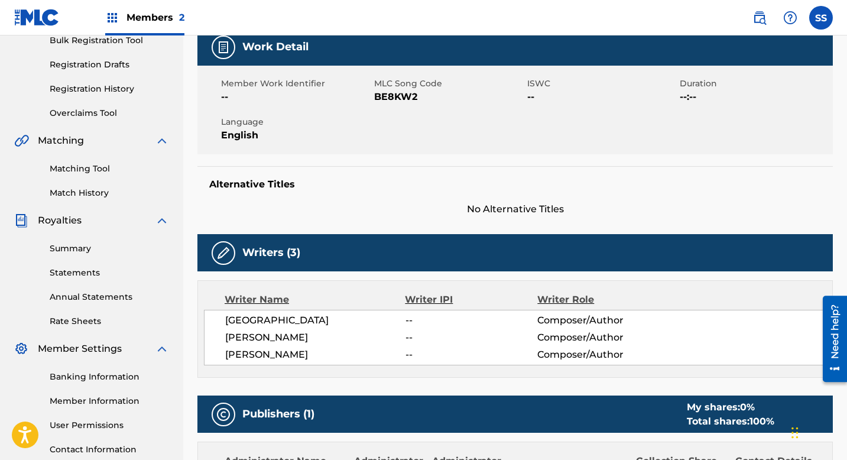
scroll to position [0, 0]
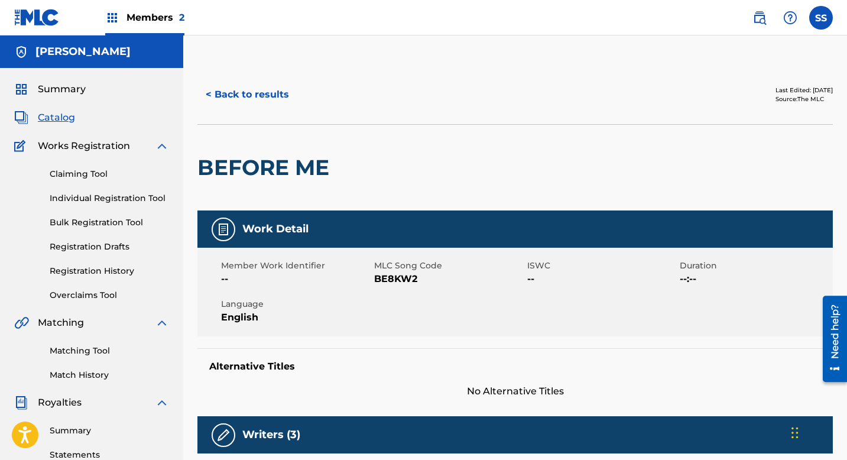
click at [232, 103] on button "< Back to results" at bounding box center [247, 95] width 100 height 30
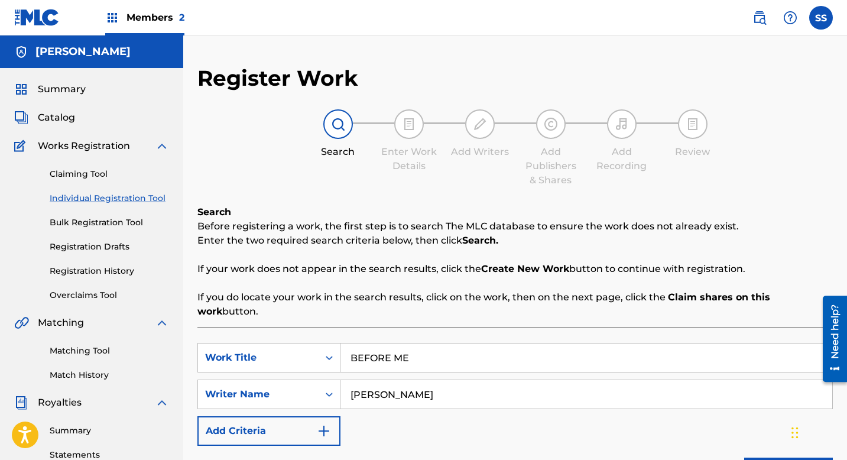
click at [64, 109] on div "Summary Catalog Works Registration Claiming Tool Individual Registration Tool B…" at bounding box center [91, 372] width 183 height 608
click at [65, 121] on span "Catalog" at bounding box center [56, 118] width 37 height 14
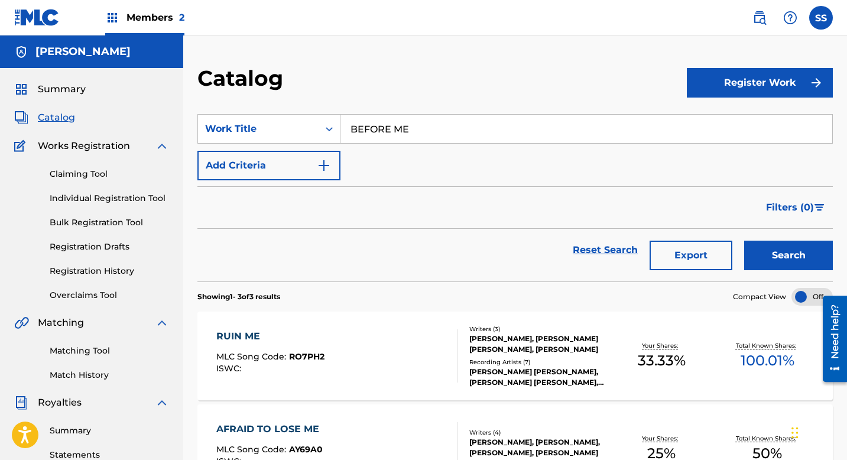
click at [766, 86] on button "Register Work" at bounding box center [760, 83] width 146 height 30
click at [719, 118] on link "Individual" at bounding box center [760, 121] width 146 height 28
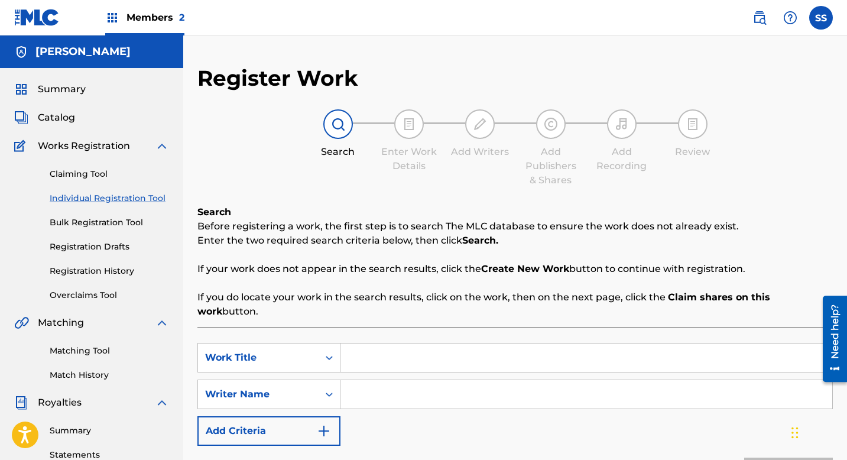
click at [369, 360] on div "SearchWithCriteria6dc5a300-4c9d-429d-9887-96f176d5fd49 Work Title SearchWithCri…" at bounding box center [514, 394] width 635 height 103
click at [369, 343] on input "Search Form" at bounding box center [586, 357] width 492 height 28
type input "BEFORE ME"
click at [366, 380] on input "Search Form" at bounding box center [586, 394] width 492 height 28
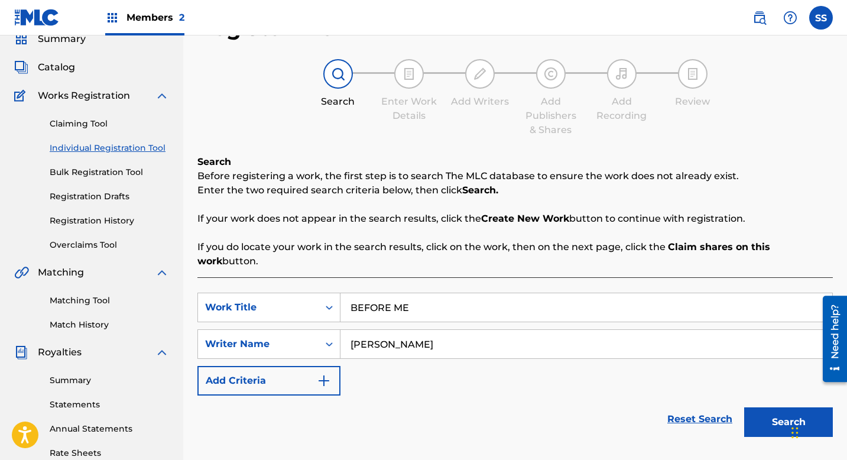
scroll to position [119, 0]
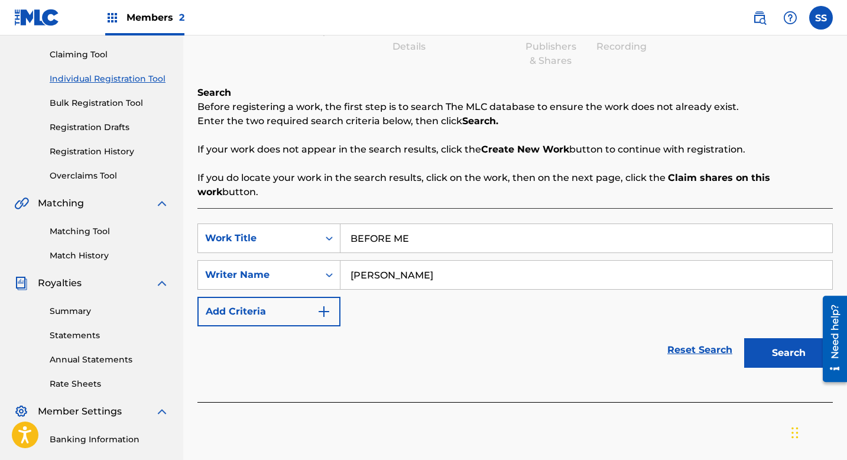
type input "[PERSON_NAME]"
click at [765, 338] on button "Search" at bounding box center [788, 353] width 89 height 30
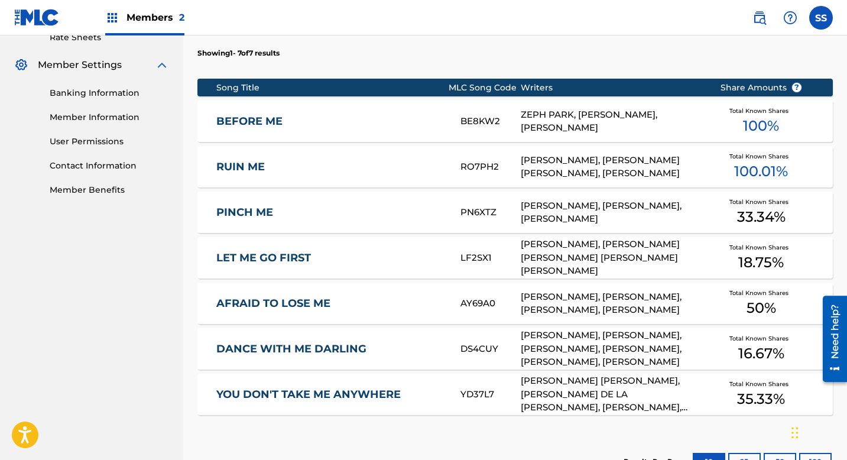
scroll to position [608, 0]
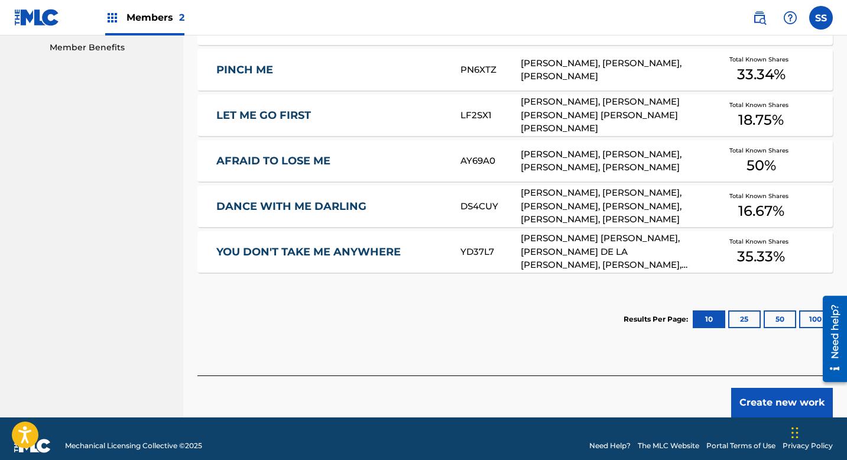
click at [760, 388] on button "Create new work" at bounding box center [782, 403] width 102 height 30
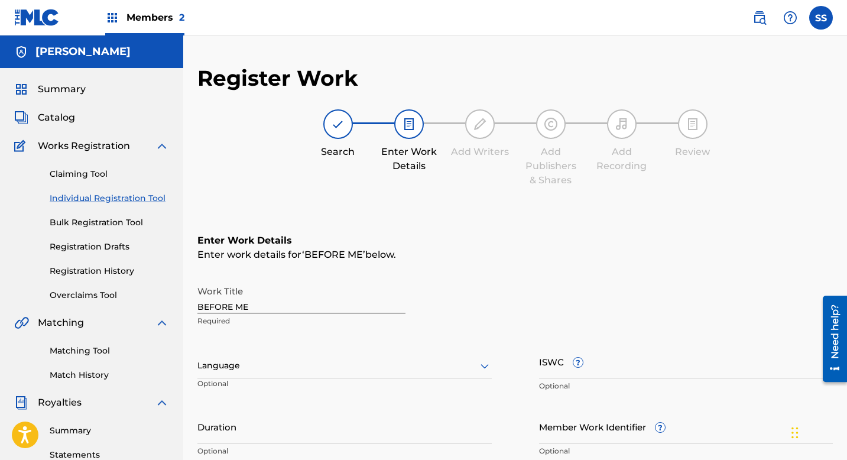
scroll to position [109, 0]
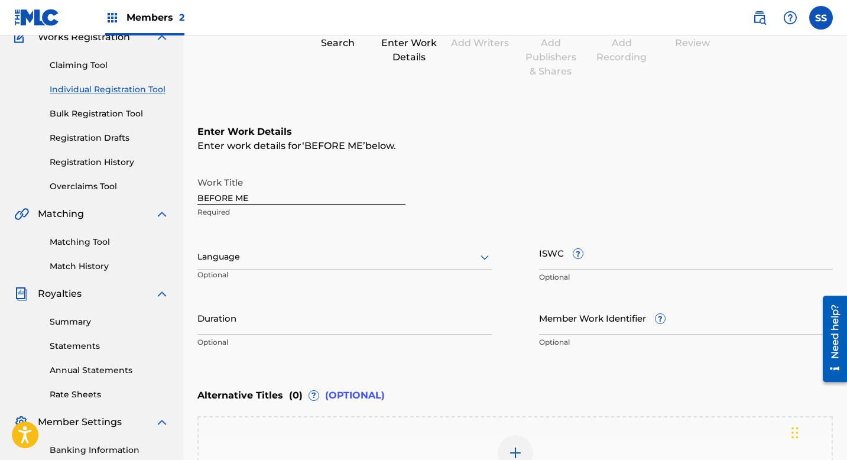
click at [567, 249] on input "ISWC ?" at bounding box center [686, 253] width 294 height 34
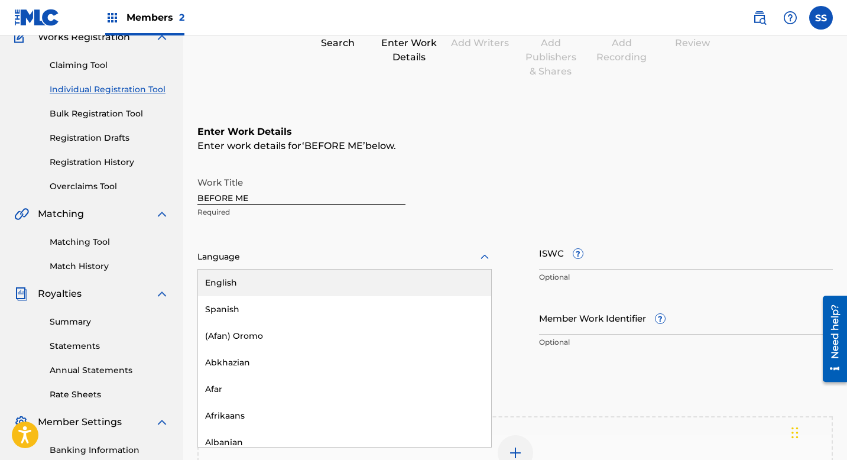
click at [246, 253] on div at bounding box center [344, 256] width 294 height 15
click at [238, 287] on div "English" at bounding box center [344, 283] width 293 height 27
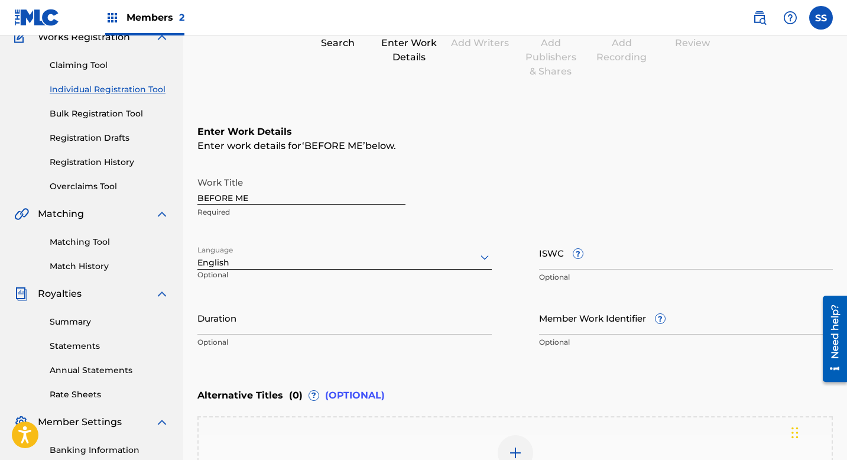
click at [254, 333] on input "Duration" at bounding box center [344, 318] width 294 height 34
click at [268, 367] on div "Enter Work Details Enter work details for ‘ BEFORE ME ’ below. Work Title BEFOR…" at bounding box center [514, 239] width 635 height 286
click at [306, 332] on input "3:00" at bounding box center [344, 318] width 294 height 34
click at [199, 327] on input "3:00" at bounding box center [344, 318] width 294 height 34
type input "03:00"
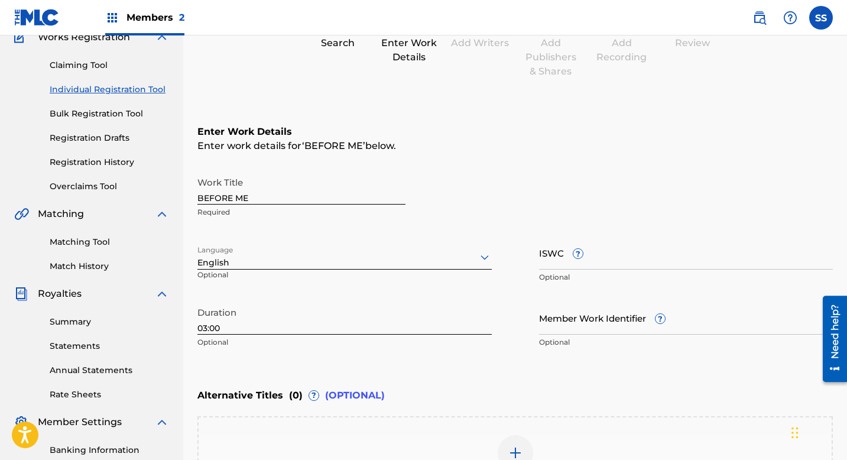
click at [230, 367] on div "Enter Work Details Enter work details for ‘ BEFORE ME ’ below. Work Title BEFOR…" at bounding box center [514, 239] width 635 height 286
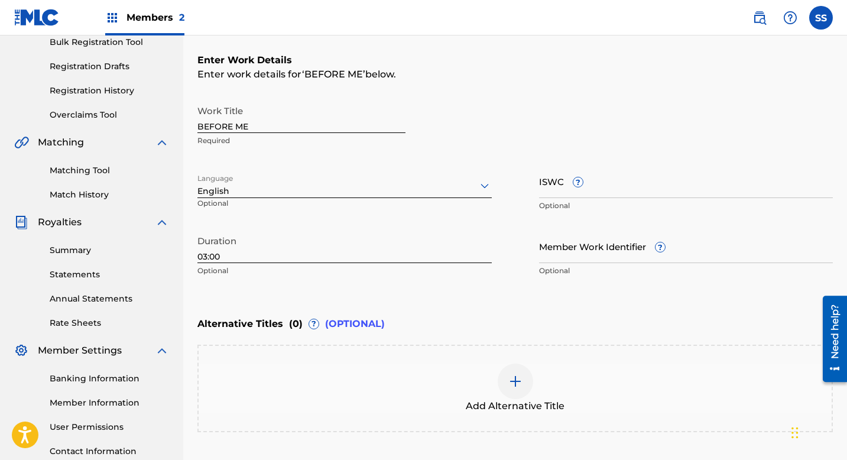
scroll to position [264, 0]
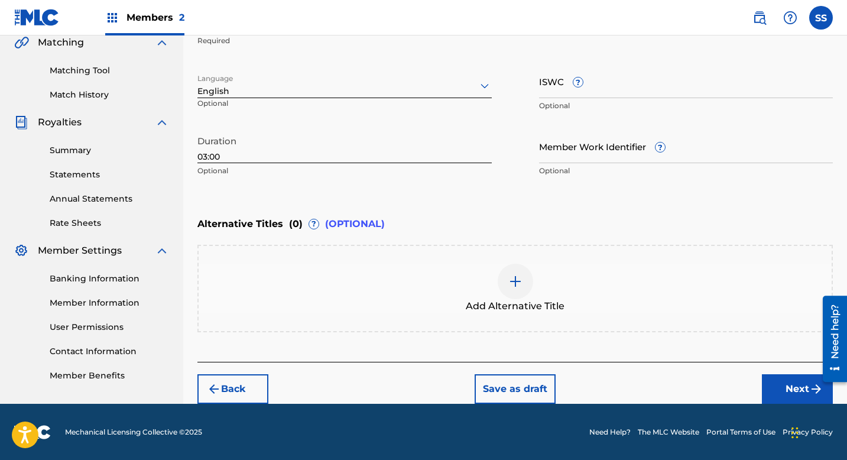
click at [792, 389] on button "Next" at bounding box center [797, 389] width 71 height 30
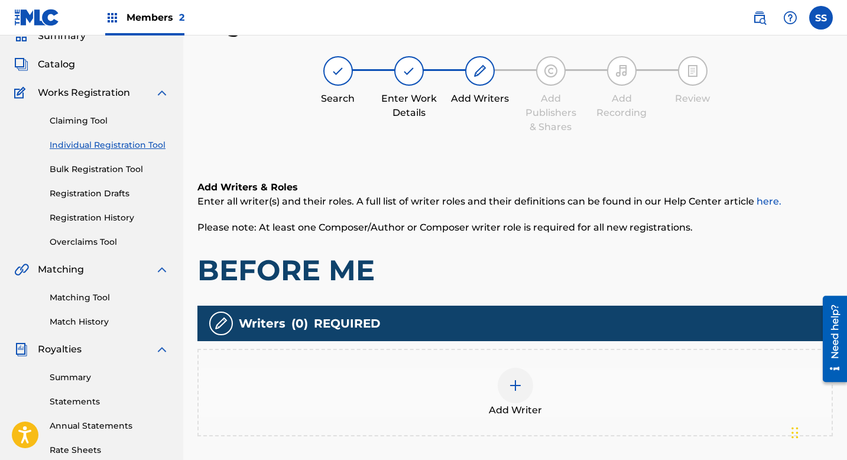
scroll to position [163, 0]
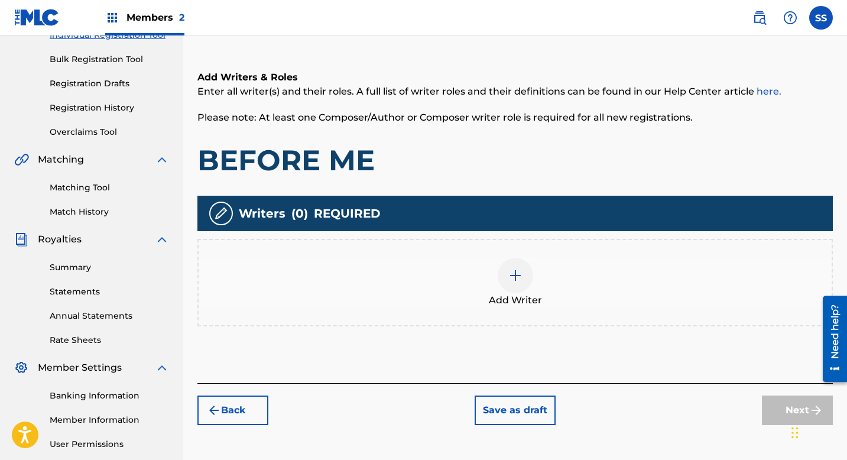
click at [523, 284] on div at bounding box center [515, 275] width 35 height 35
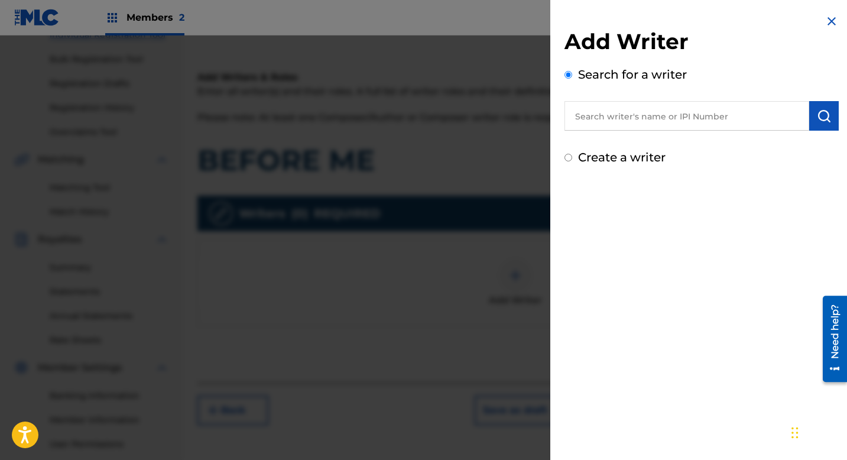
click at [609, 118] on input "text" at bounding box center [687, 116] width 245 height 30
click at [569, 155] on input "Create a writer" at bounding box center [569, 158] width 8 height 8
radio input "false"
radio input "true"
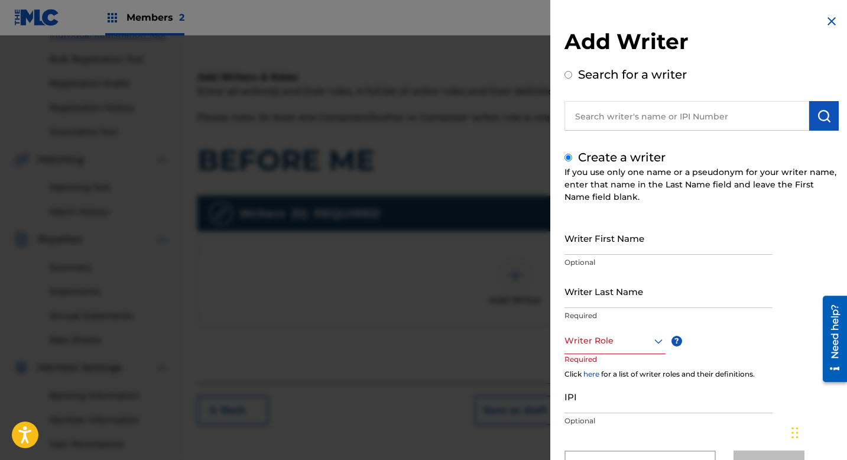
click at [616, 247] on input "Writer First Name" at bounding box center [669, 238] width 208 height 34
type input "SAVANNAH"
click at [593, 287] on input "Writer Last Name" at bounding box center [669, 291] width 208 height 34
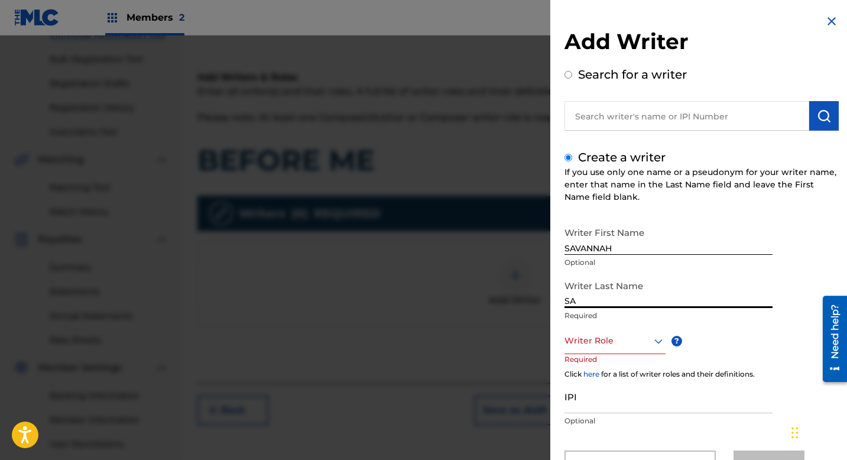
type input "SA"
click at [668, 101] on input "text" at bounding box center [687, 116] width 245 height 30
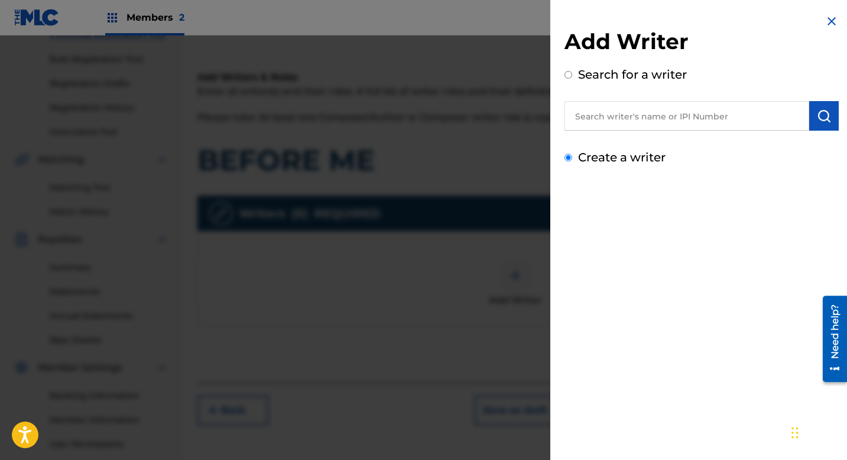
radio input "true"
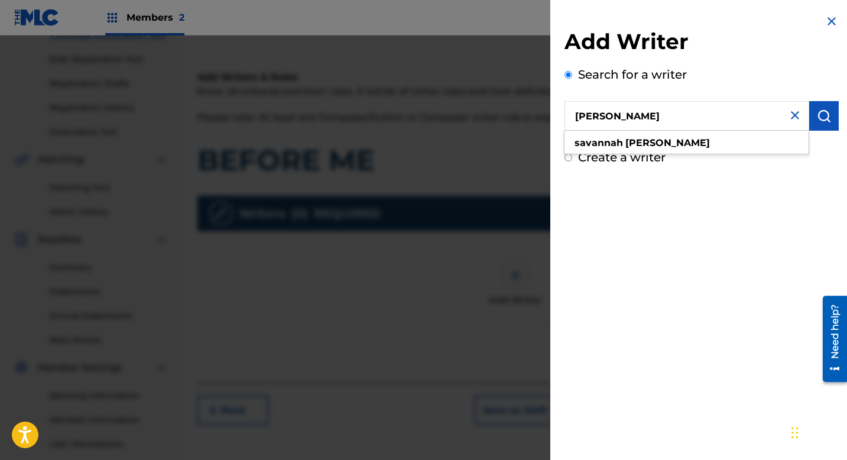
type input "[PERSON_NAME]"
click at [818, 125] on button "submit" at bounding box center [824, 116] width 30 height 30
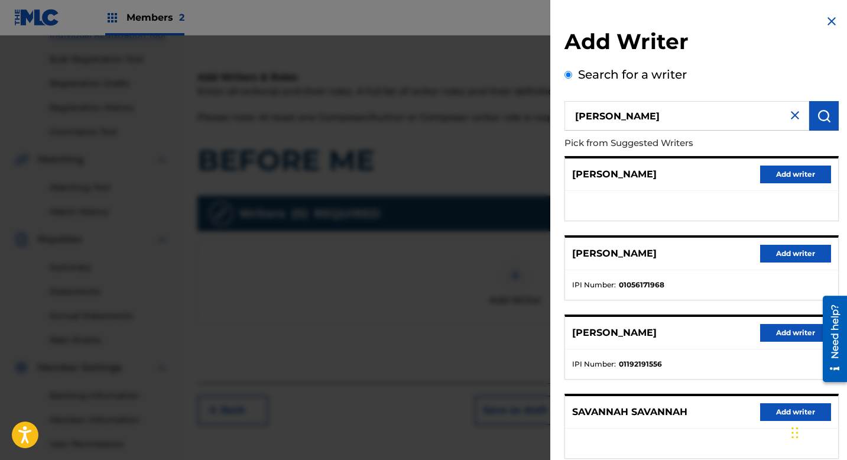
scroll to position [20, 0]
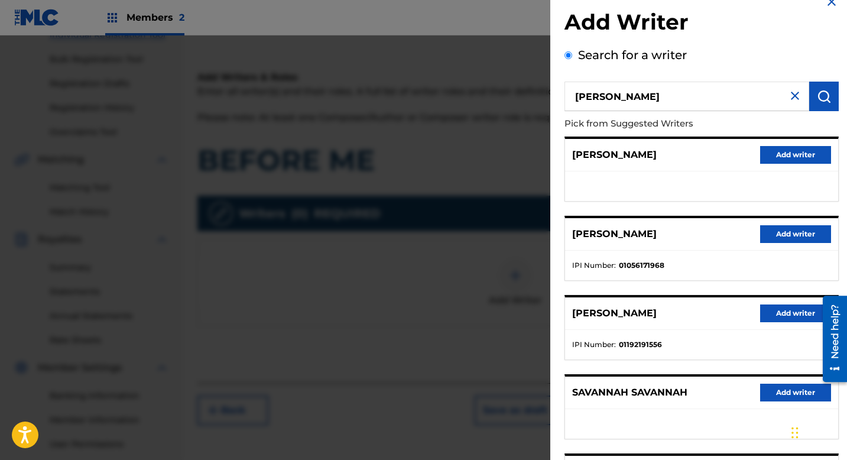
click at [783, 313] on button "Add writer" at bounding box center [795, 313] width 71 height 18
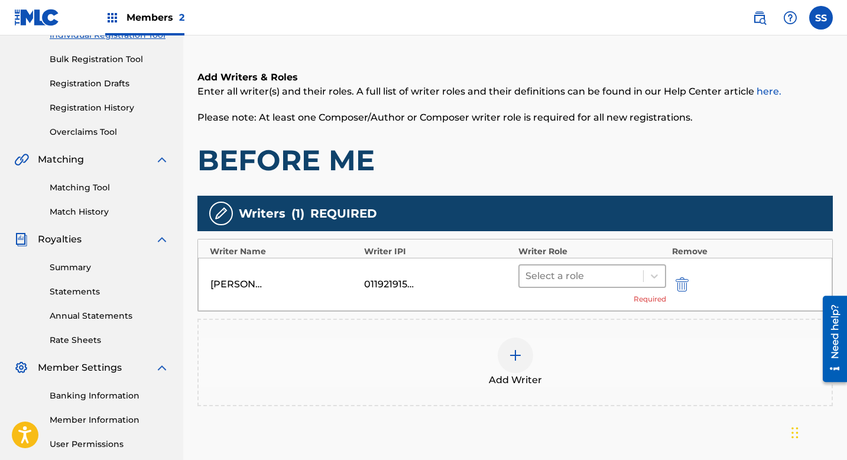
click at [572, 275] on div at bounding box center [582, 276] width 112 height 17
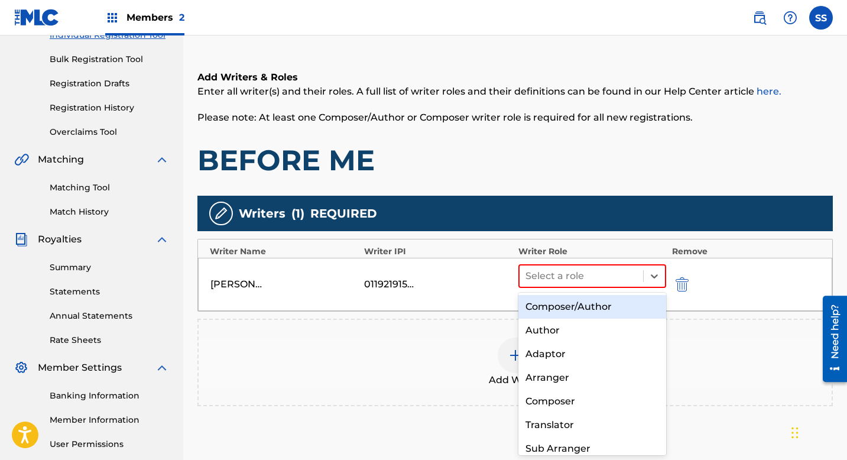
click at [572, 306] on div "Composer/Author" at bounding box center [592, 307] width 148 height 24
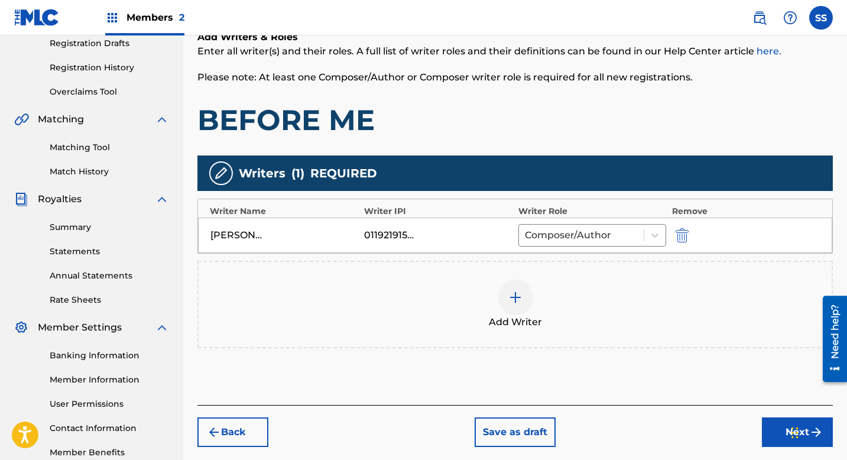
scroll to position [273, 0]
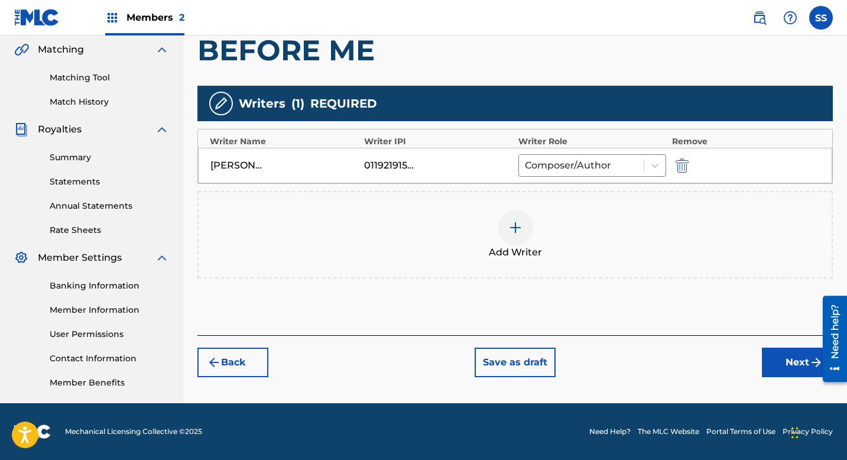
click at [524, 231] on div at bounding box center [515, 227] width 35 height 35
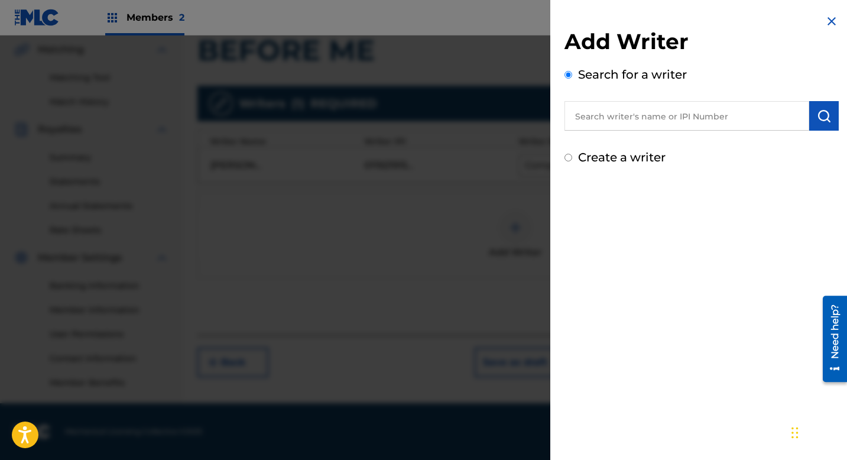
click at [643, 110] on input "text" at bounding box center [687, 116] width 245 height 30
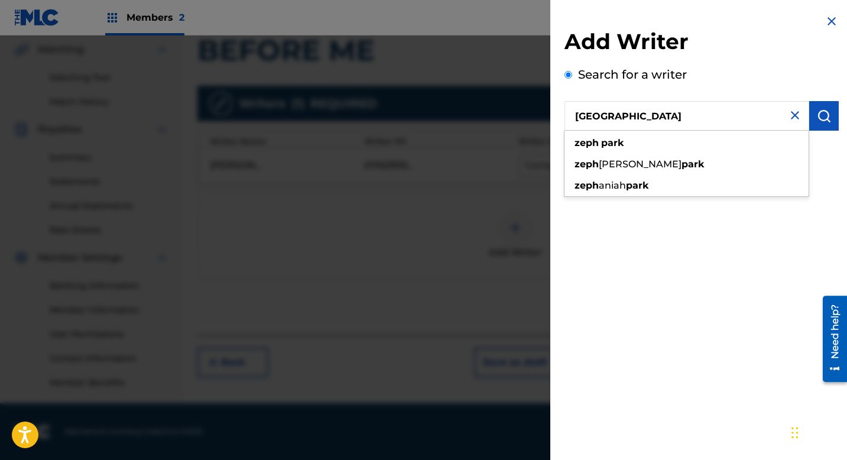
click at [629, 142] on div "zeph park" at bounding box center [687, 142] width 244 height 21
type input "zeph park"
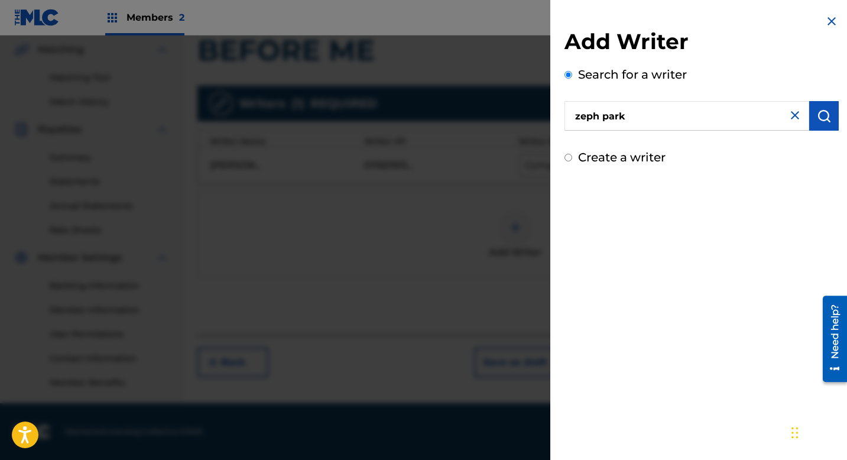
click at [817, 112] on img "submit" at bounding box center [824, 116] width 14 height 14
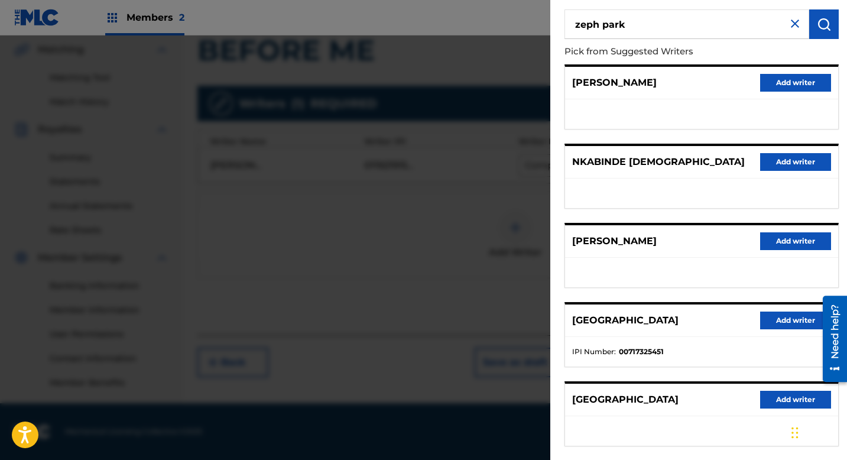
scroll to position [153, 0]
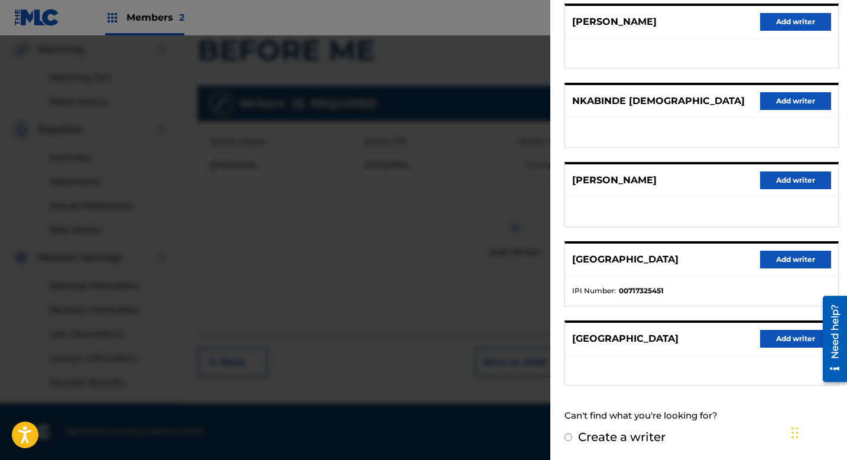
click at [776, 260] on button "Add writer" at bounding box center [795, 260] width 71 height 18
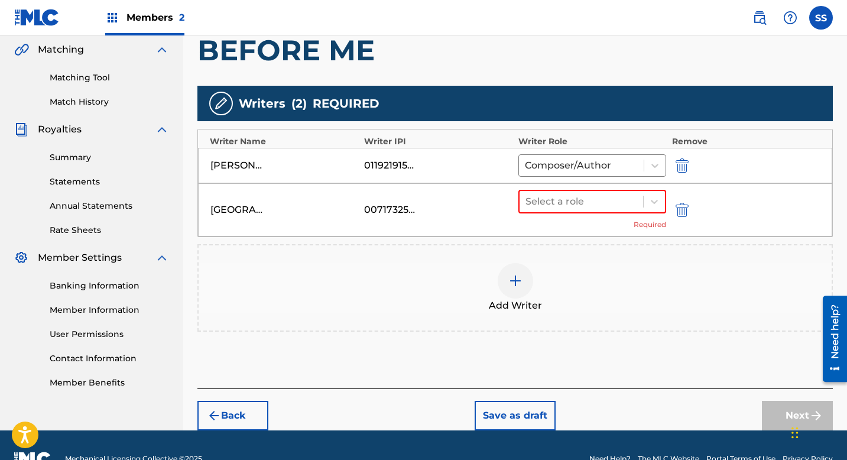
click at [557, 215] on div "Select a role Required" at bounding box center [592, 210] width 148 height 40
click at [555, 204] on div at bounding box center [582, 201] width 112 height 17
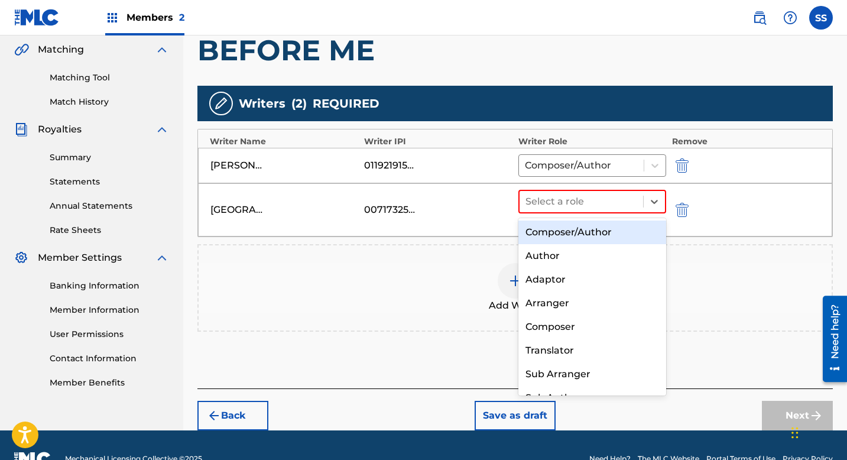
click at [556, 236] on div "Composer/Author" at bounding box center [592, 232] width 148 height 24
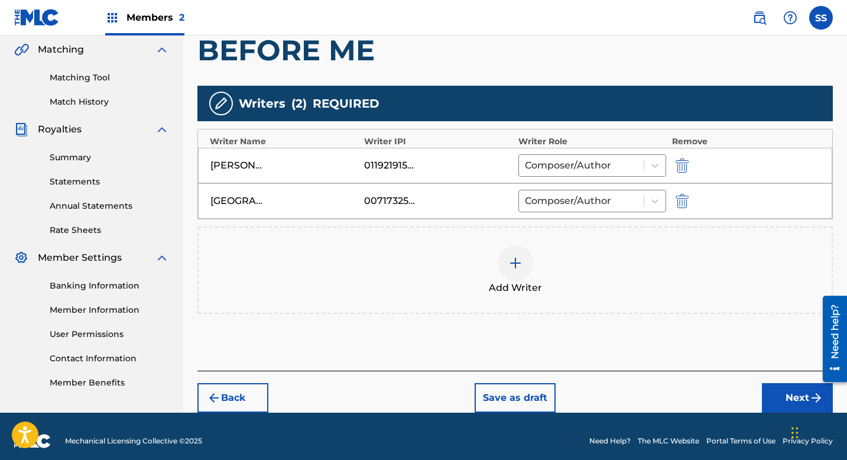
click at [513, 278] on div at bounding box center [515, 262] width 35 height 35
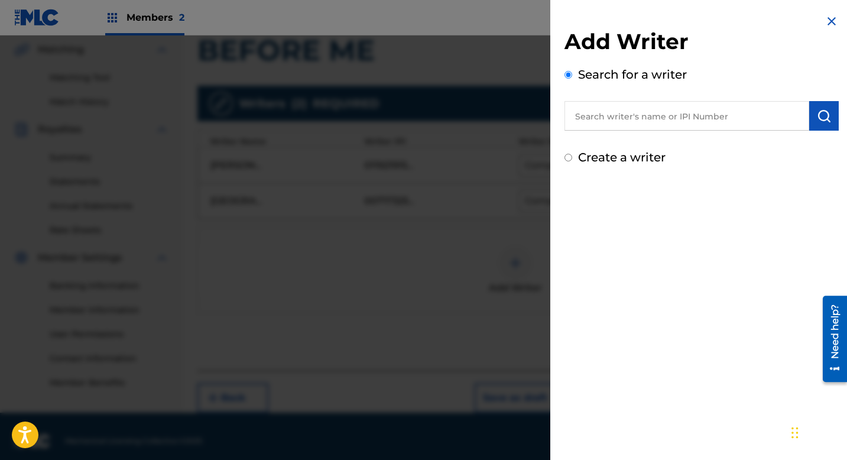
click at [654, 121] on input "text" at bounding box center [687, 116] width 245 height 30
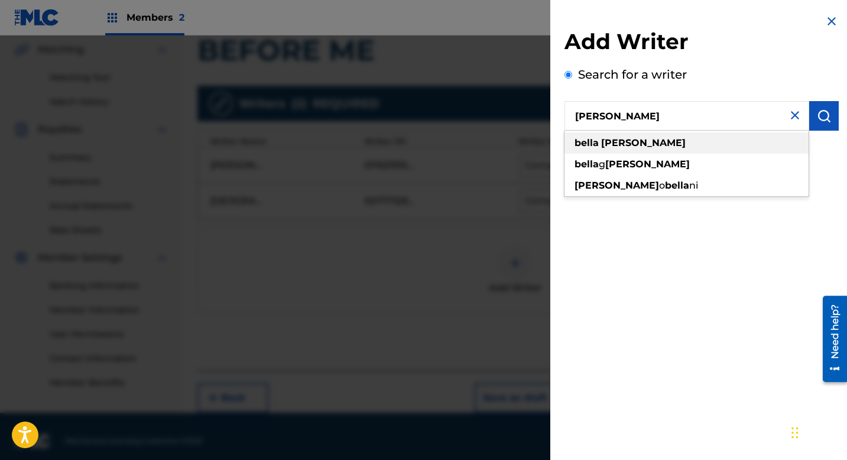
click at [659, 141] on div "[PERSON_NAME]" at bounding box center [687, 142] width 244 height 21
type input "[PERSON_NAME]"
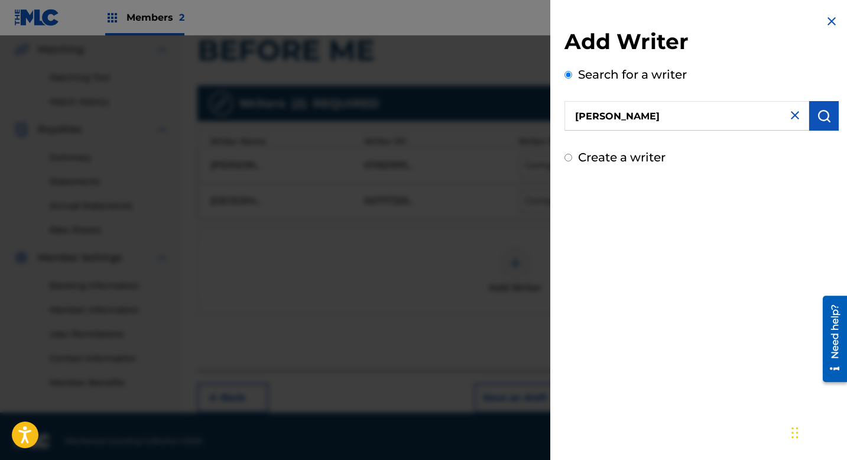
click at [812, 113] on button "submit" at bounding box center [824, 116] width 30 height 30
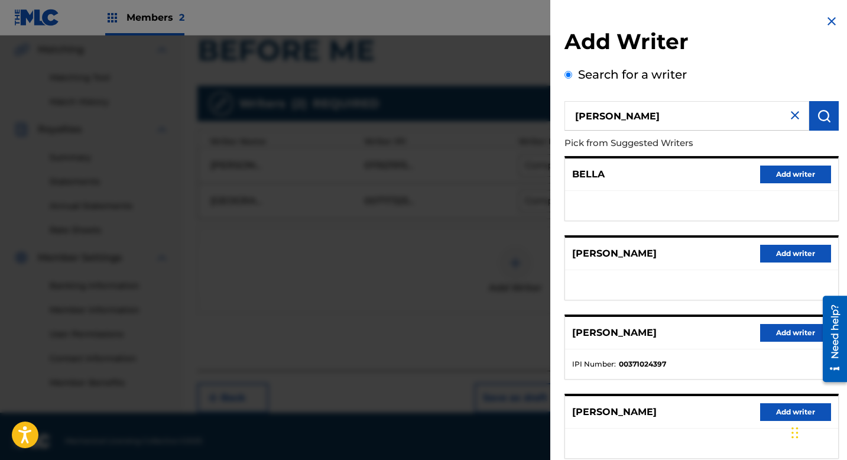
scroll to position [114, 0]
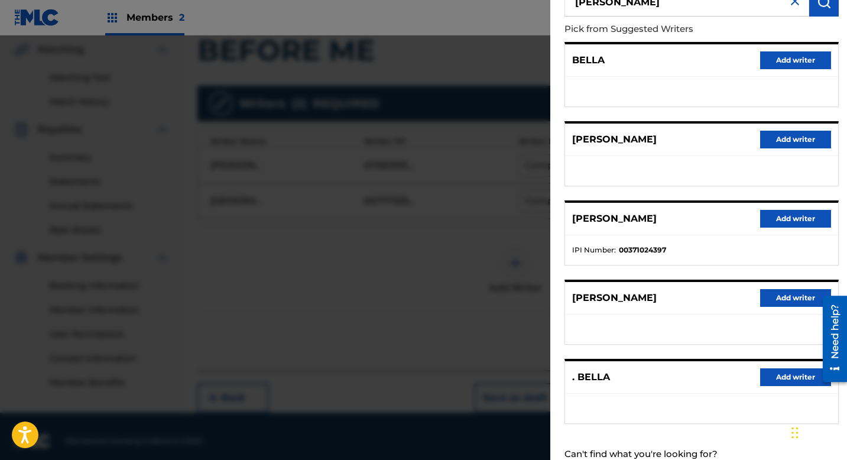
click at [779, 216] on button "Add writer" at bounding box center [795, 219] width 71 height 18
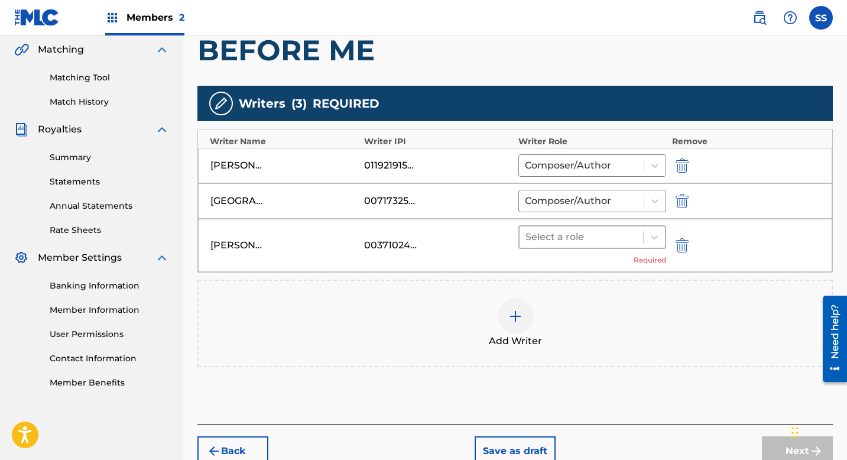
click at [612, 233] on div at bounding box center [582, 237] width 112 height 17
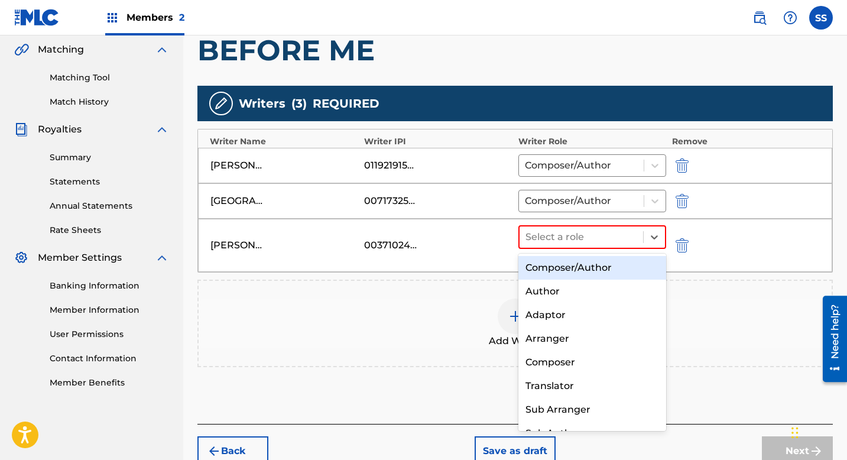
click at [591, 270] on div "Composer/Author" at bounding box center [592, 268] width 148 height 24
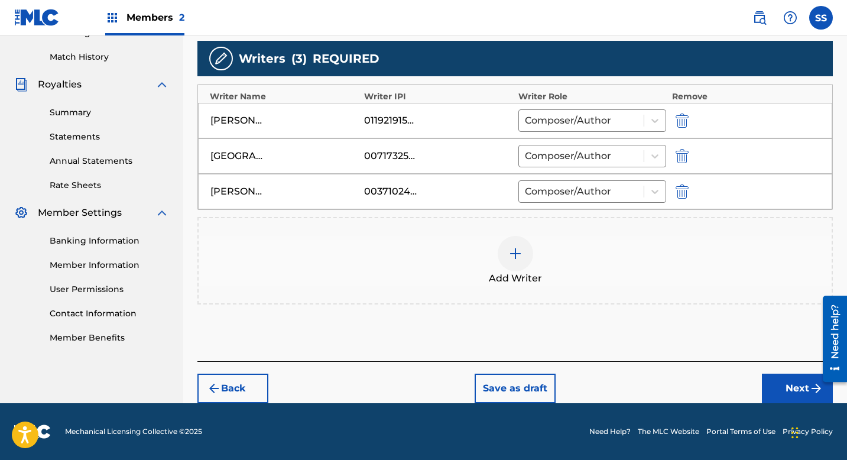
click at [794, 402] on button "Next" at bounding box center [797, 389] width 71 height 30
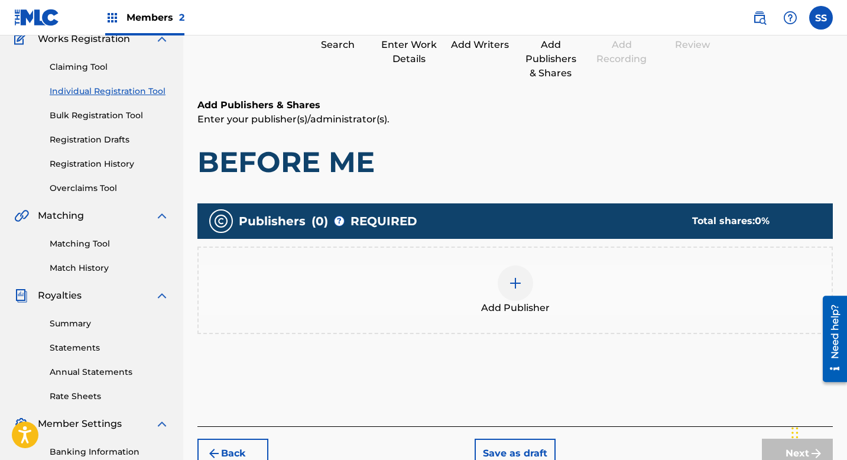
scroll to position [130, 0]
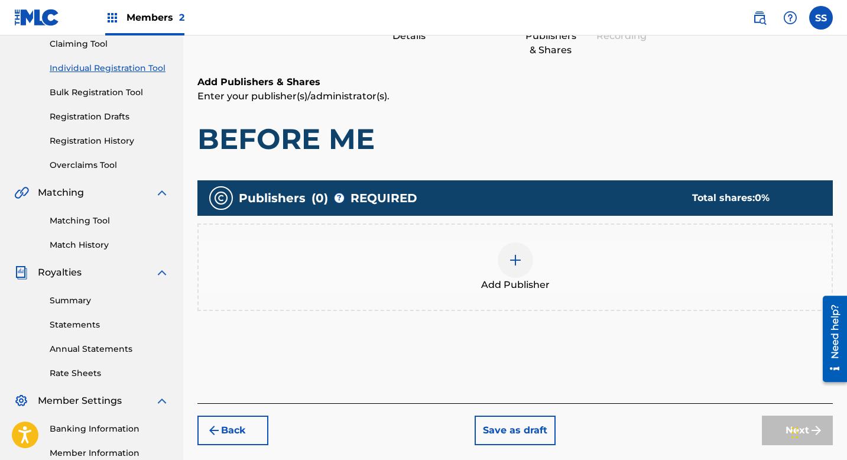
click at [495, 263] on div "Add Publisher" at bounding box center [515, 267] width 633 height 50
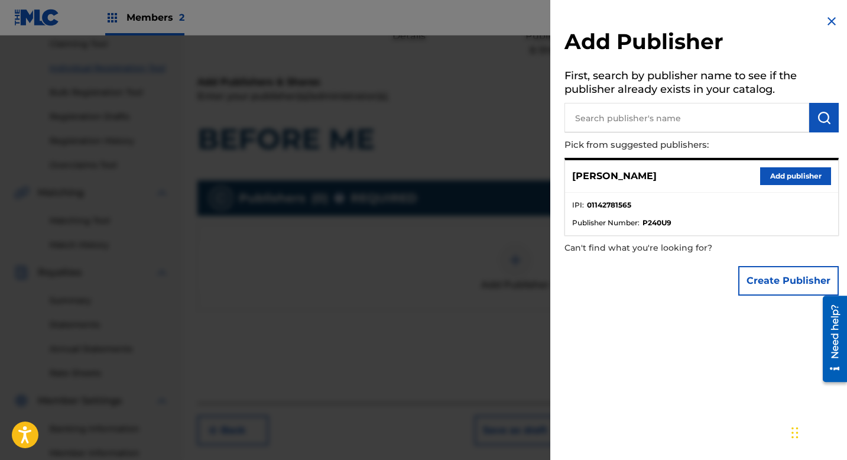
click at [781, 178] on button "Add publisher" at bounding box center [795, 176] width 71 height 18
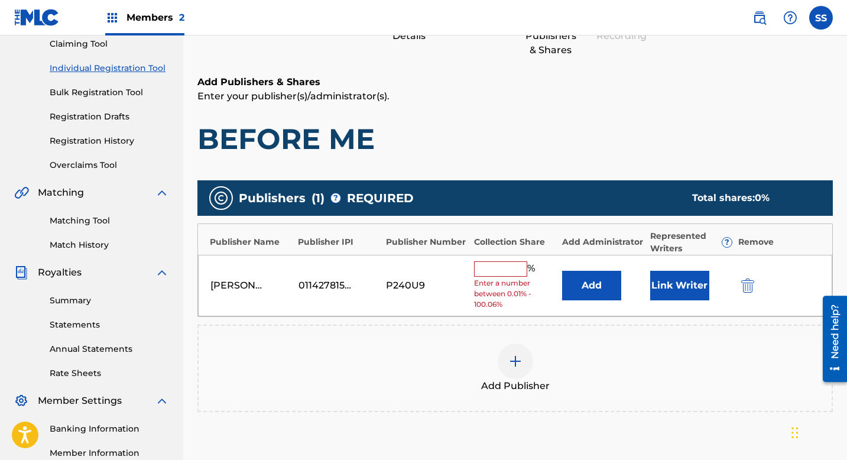
click at [488, 273] on input "text" at bounding box center [500, 268] width 53 height 15
type input "33.33"
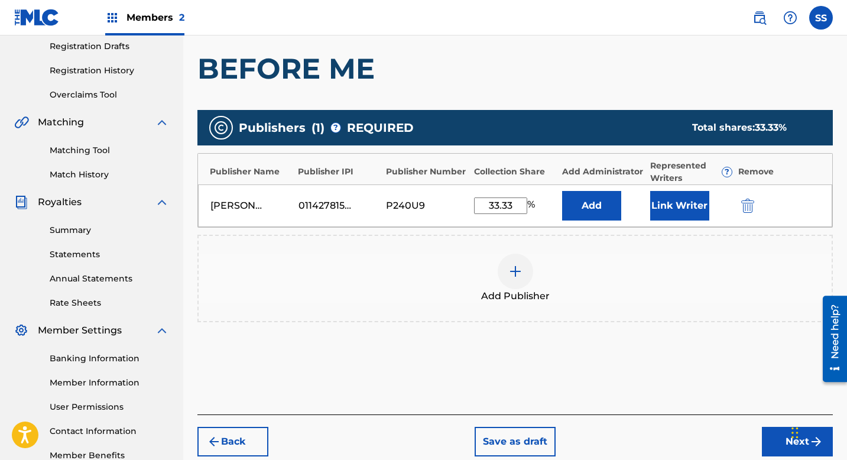
click at [781, 442] on button "Next" at bounding box center [797, 442] width 71 height 30
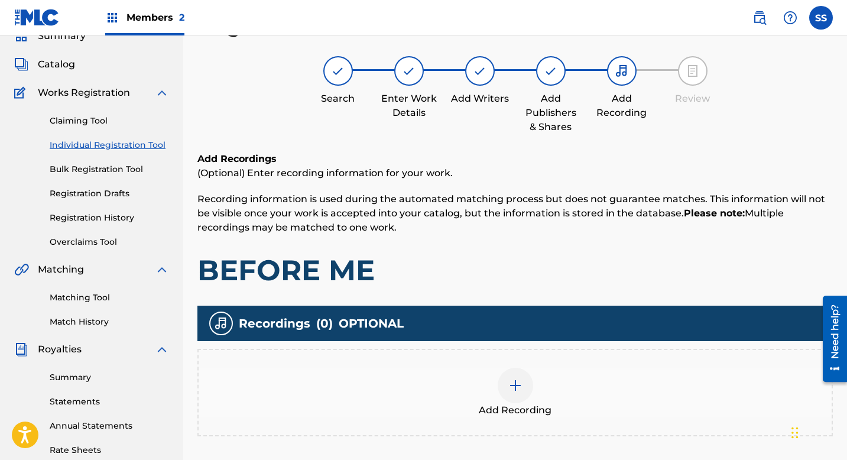
scroll to position [222, 0]
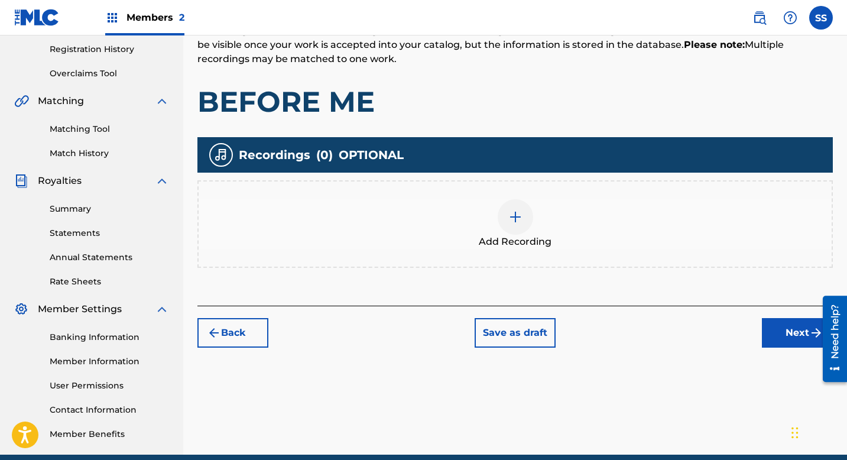
click at [788, 332] on button "Next" at bounding box center [797, 333] width 71 height 30
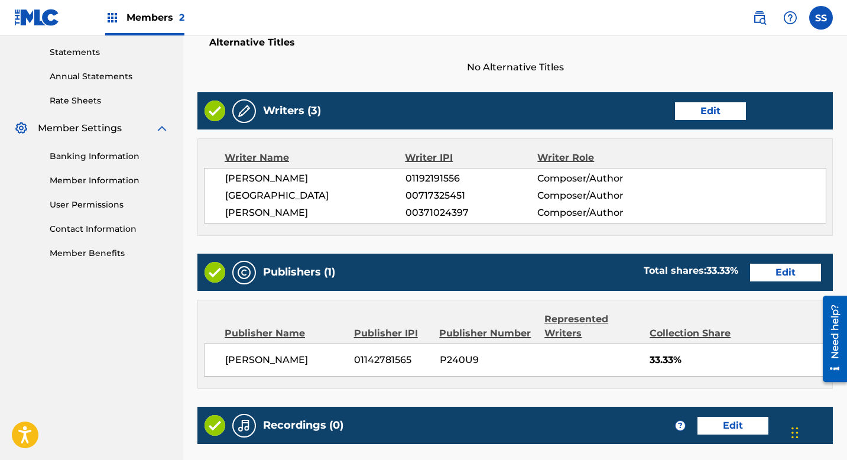
scroll to position [540, 0]
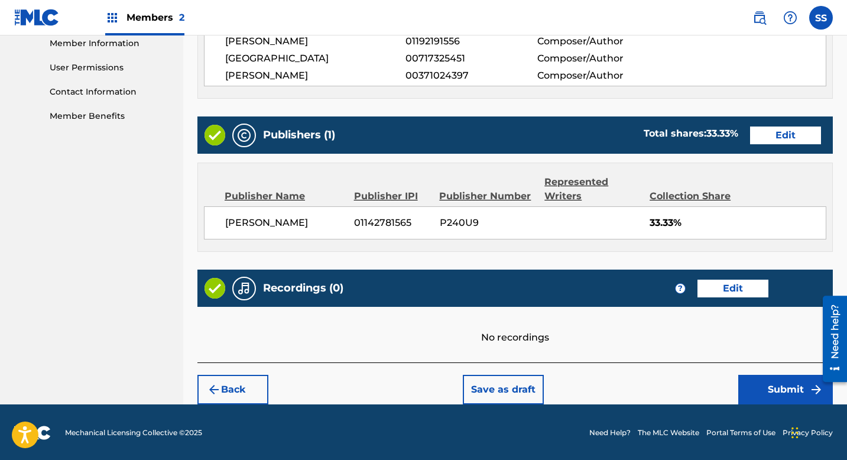
click at [790, 397] on button "Submit" at bounding box center [785, 390] width 95 height 30
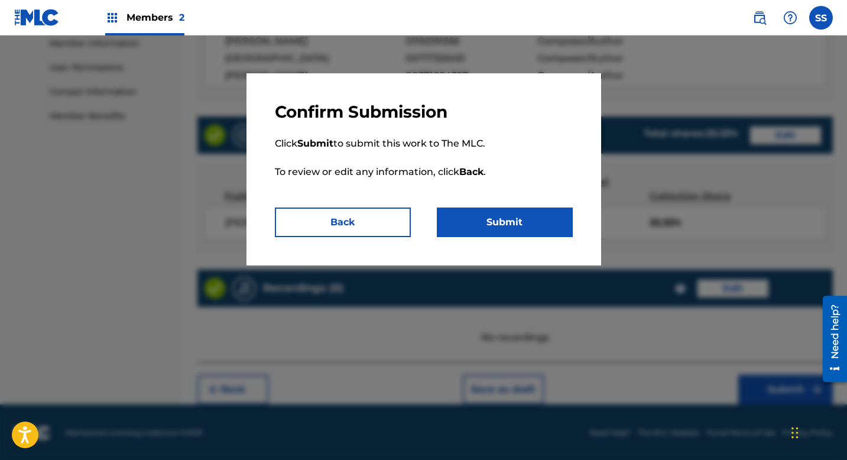
click at [549, 227] on button "Submit" at bounding box center [505, 222] width 136 height 30
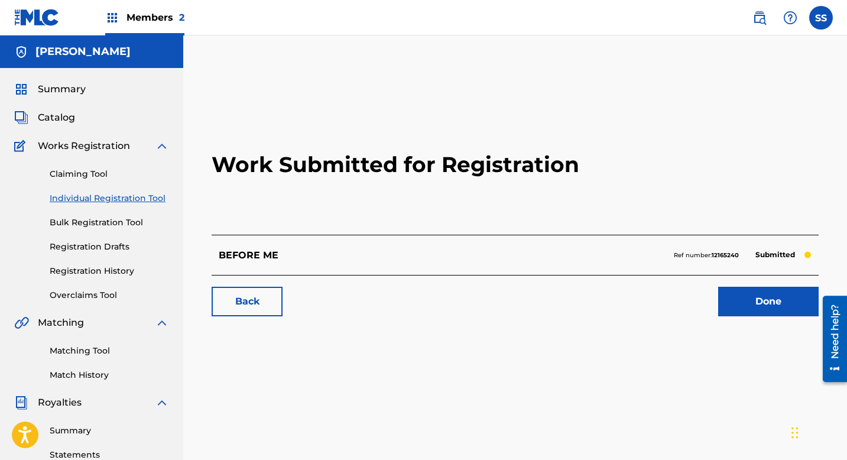
click at [796, 297] on link "Done" at bounding box center [768, 302] width 100 height 30
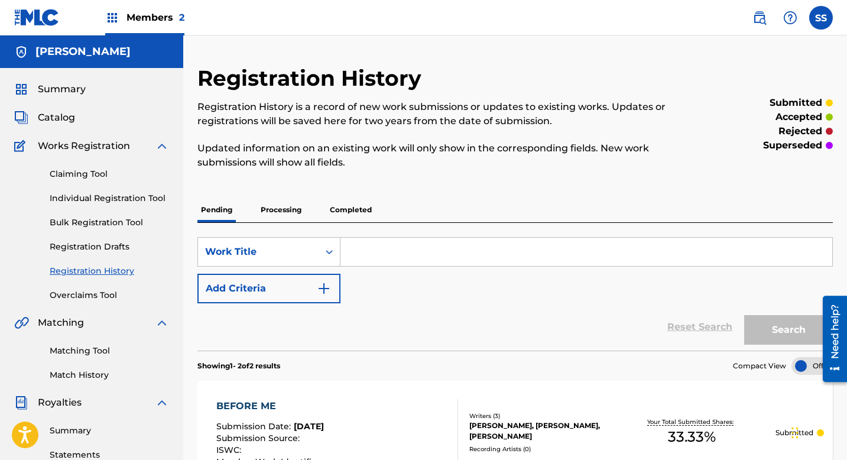
click at [368, 251] on input "Search Form" at bounding box center [586, 252] width 492 height 28
click at [61, 122] on span "Catalog" at bounding box center [56, 118] width 37 height 14
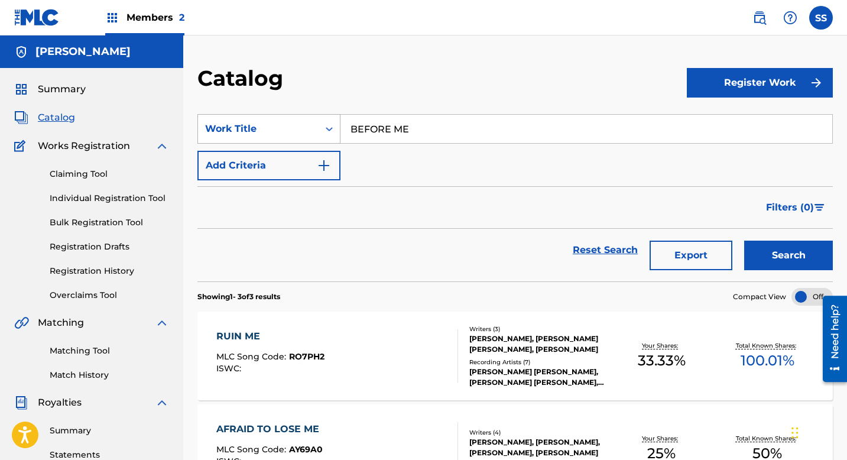
drag, startPoint x: 427, startPoint y: 130, endPoint x: 332, endPoint y: 124, distance: 94.8
click at [332, 124] on div "SearchWithCriteria172ed321-1b8c-4dc2-9c07-b46c0f329133 Work Title BEFORE ME" at bounding box center [514, 129] width 635 height 30
type input "J"
click at [744, 241] on button "Search" at bounding box center [788, 256] width 89 height 30
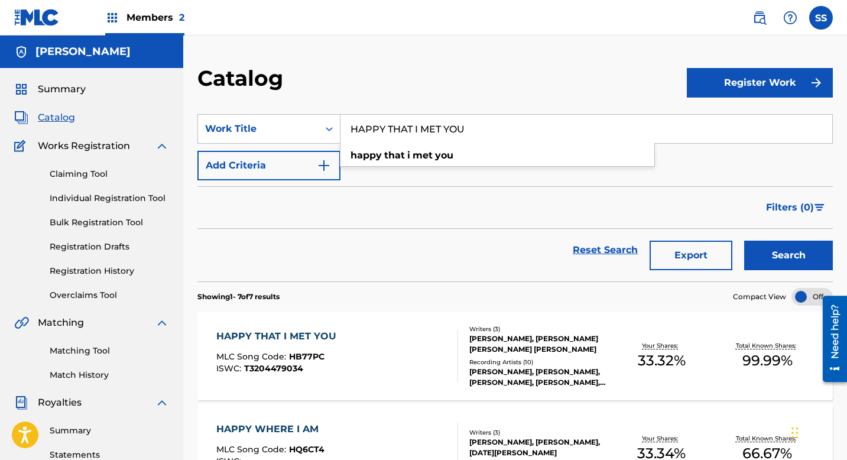
drag, startPoint x: 484, startPoint y: 131, endPoint x: 349, endPoint y: 131, distance: 134.8
click at [349, 131] on input "HAPPY THAT I MET YOU" at bounding box center [586, 129] width 492 height 28
click at [744, 241] on button "Search" at bounding box center [788, 256] width 89 height 30
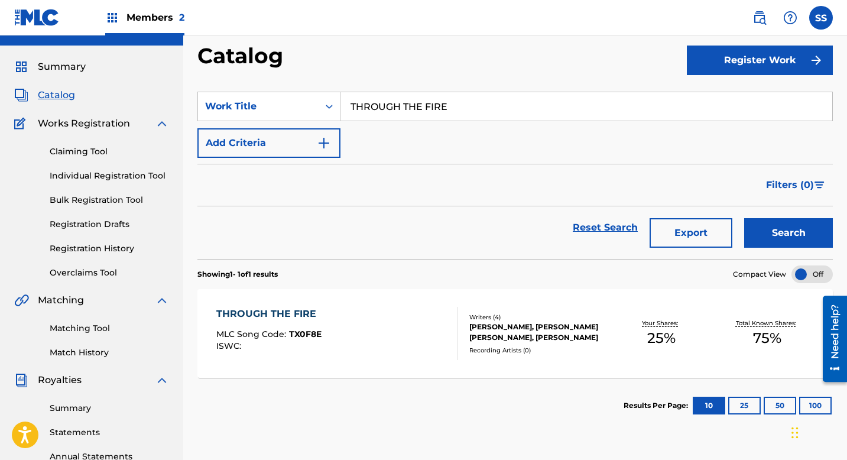
scroll to position [22, 0]
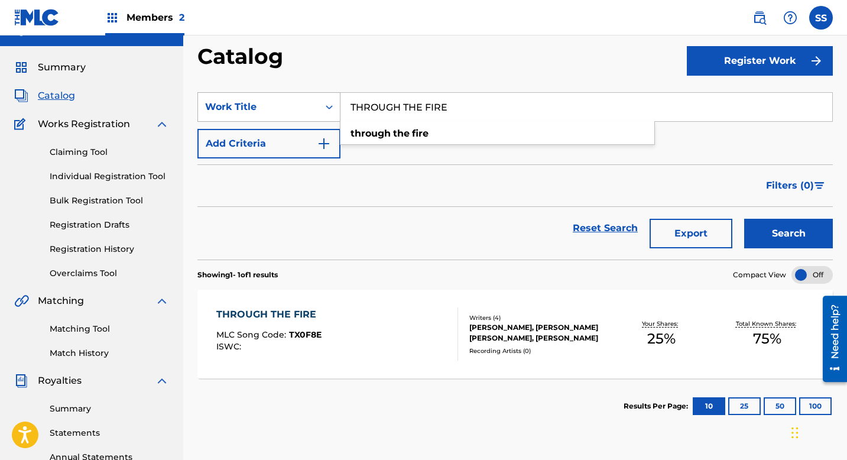
drag, startPoint x: 481, startPoint y: 108, endPoint x: 339, endPoint y: 106, distance: 142.5
click at [339, 106] on div "SearchWithCriteria172ed321-1b8c-4dc2-9c07-b46c0f329133 Work Title THROUGH THE F…" at bounding box center [514, 107] width 635 height 30
type input "CYNIC"
click at [744, 219] on button "Search" at bounding box center [788, 234] width 89 height 30
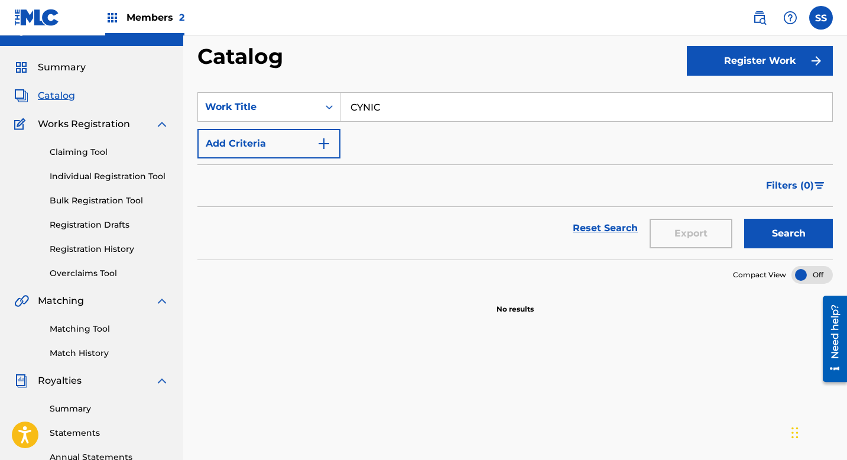
click at [76, 157] on link "Claiming Tool" at bounding box center [109, 152] width 119 height 12
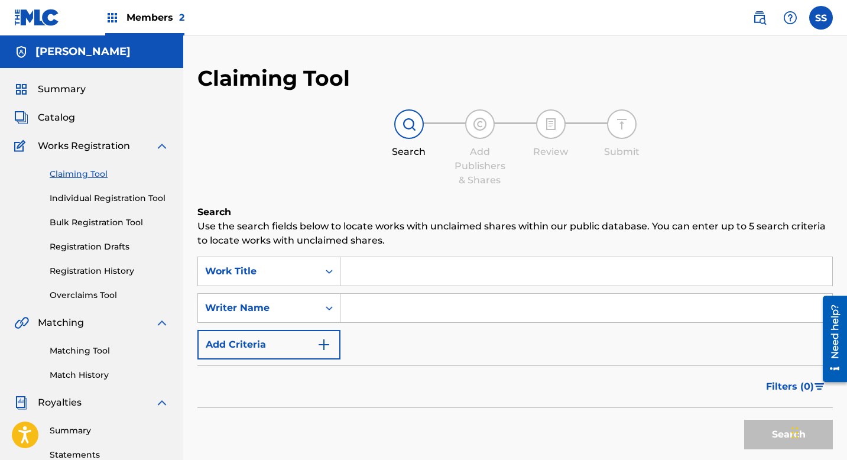
click at [366, 273] on input "Search Form" at bounding box center [586, 271] width 492 height 28
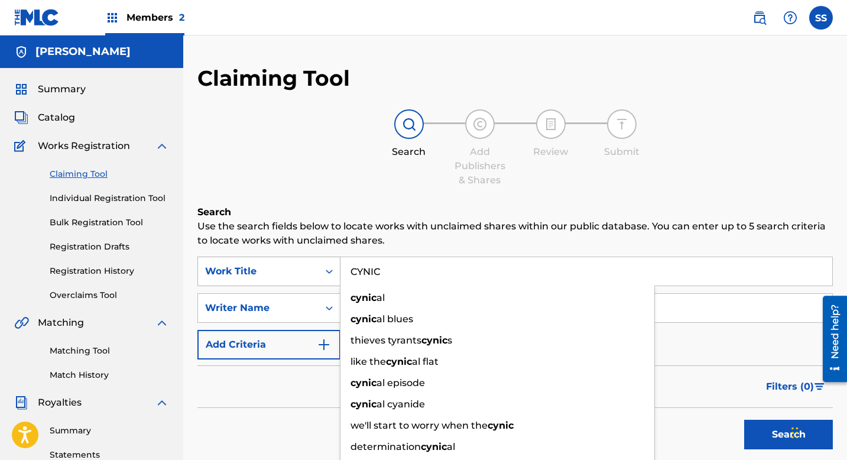
type input "CYNIC"
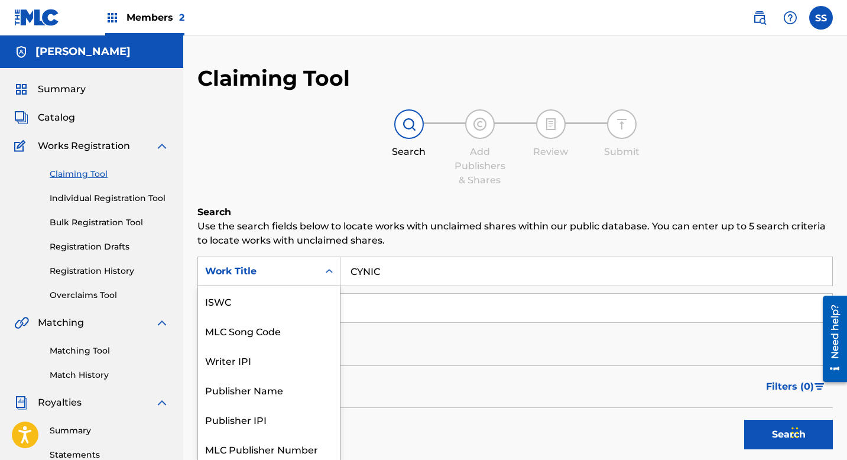
click at [313, 277] on div "Work Title" at bounding box center [258, 271] width 121 height 22
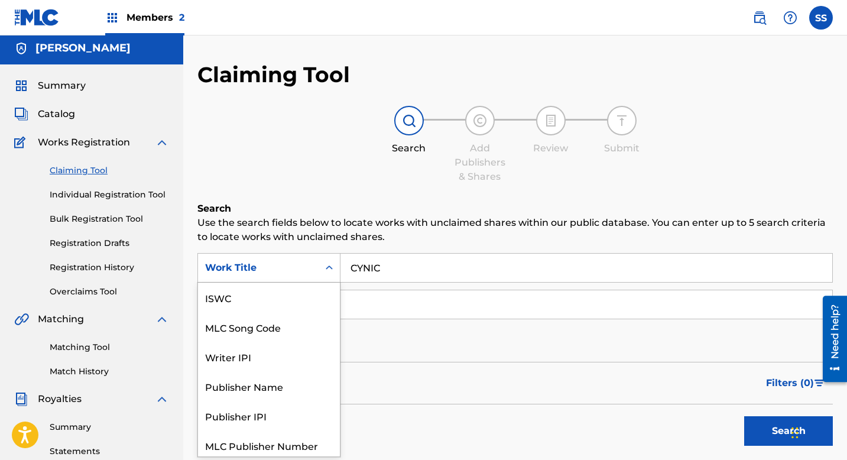
scroll to position [30, 0]
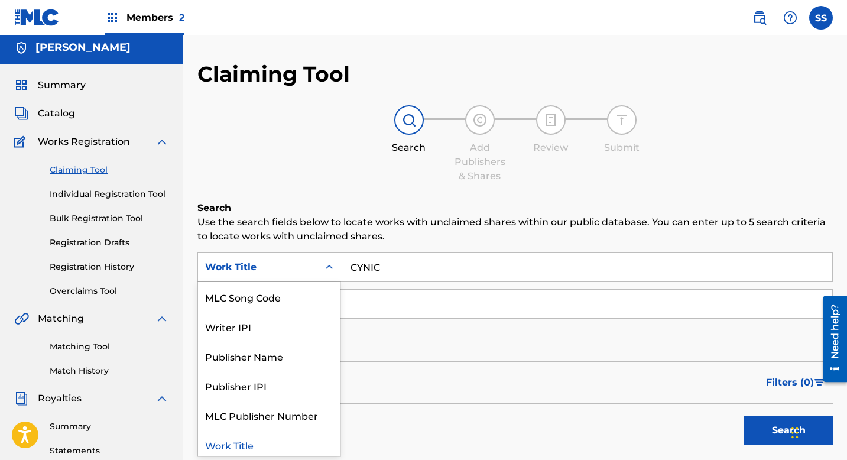
click at [374, 310] on input "Search Form" at bounding box center [586, 304] width 492 height 28
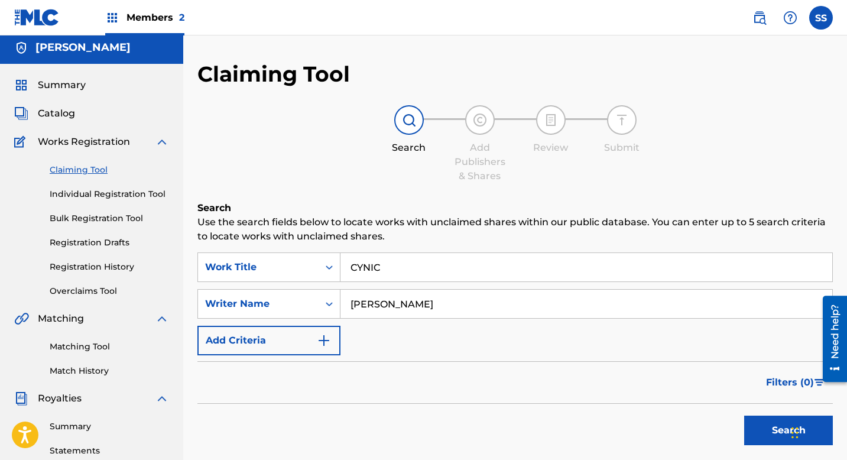
type input "[PERSON_NAME]"
click at [764, 427] on button "Search" at bounding box center [788, 431] width 89 height 30
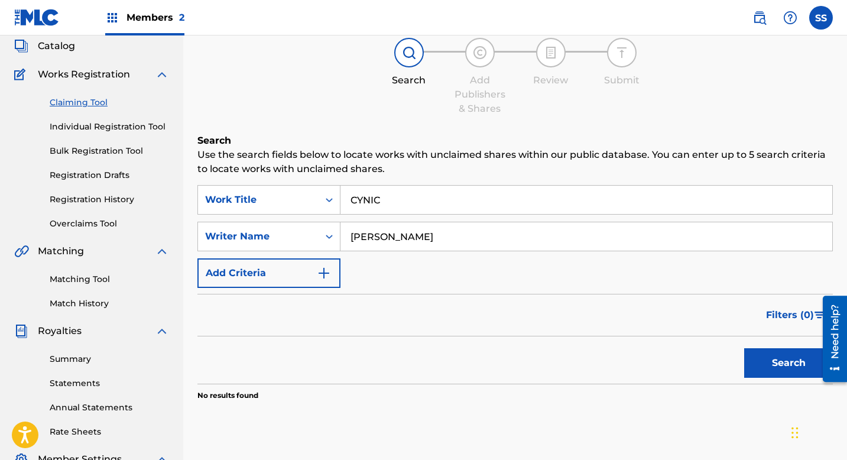
scroll to position [117, 0]
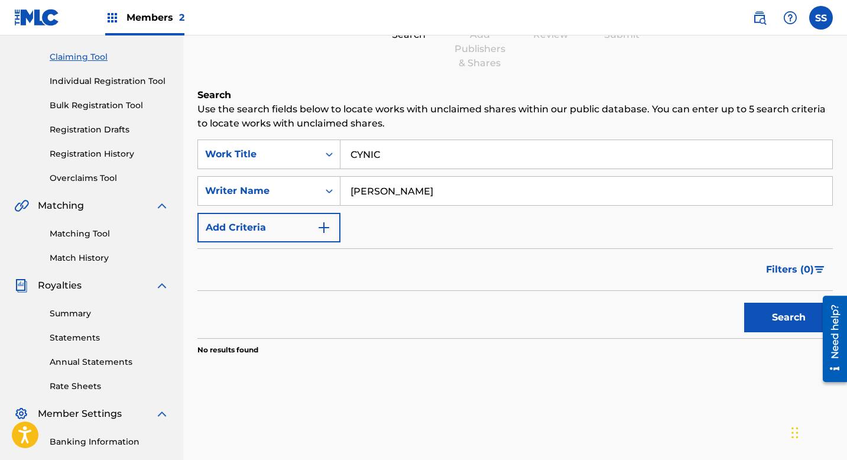
click at [776, 324] on button "Search" at bounding box center [788, 318] width 89 height 30
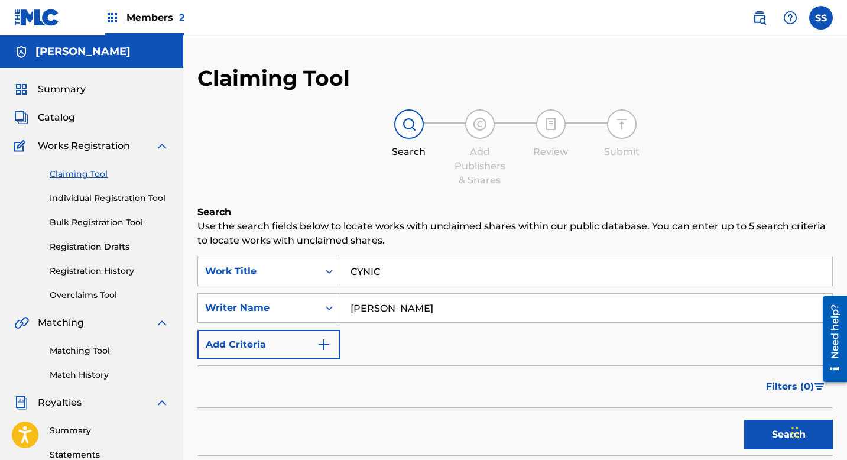
click at [60, 118] on span "Catalog" at bounding box center [56, 118] width 37 height 14
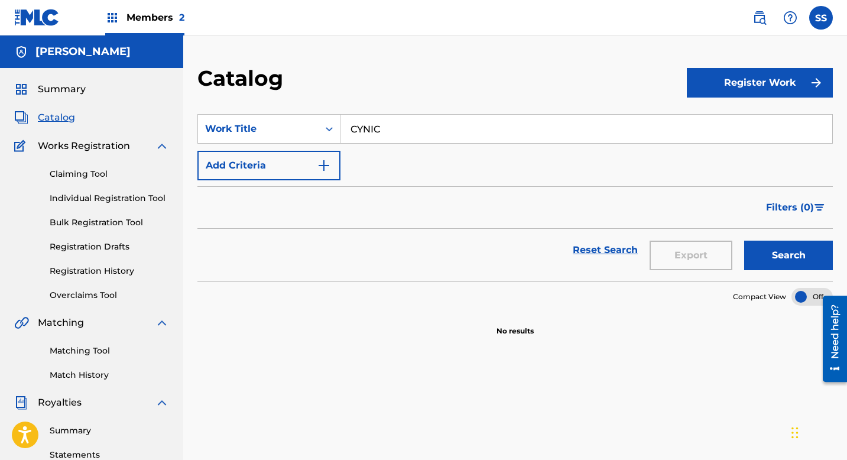
click at [775, 83] on button "Register Work" at bounding box center [760, 83] width 146 height 30
click at [742, 116] on link "Individual" at bounding box center [760, 121] width 146 height 28
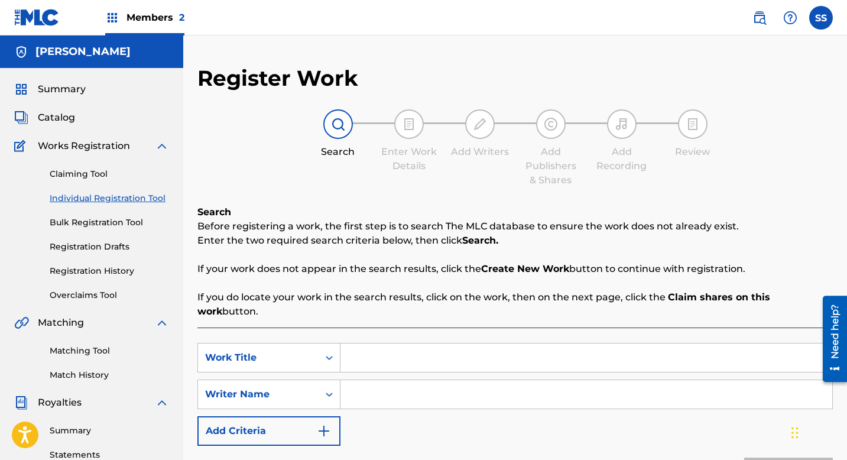
click at [389, 344] on input "Search Form" at bounding box center [586, 357] width 492 height 28
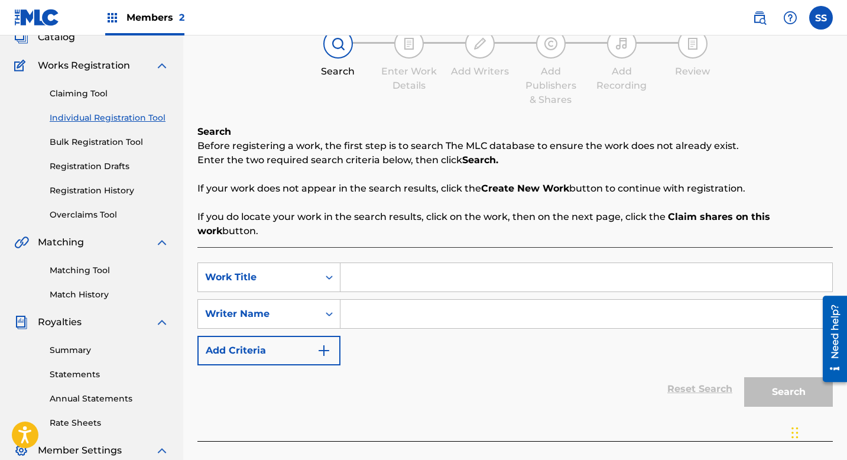
scroll to position [142, 0]
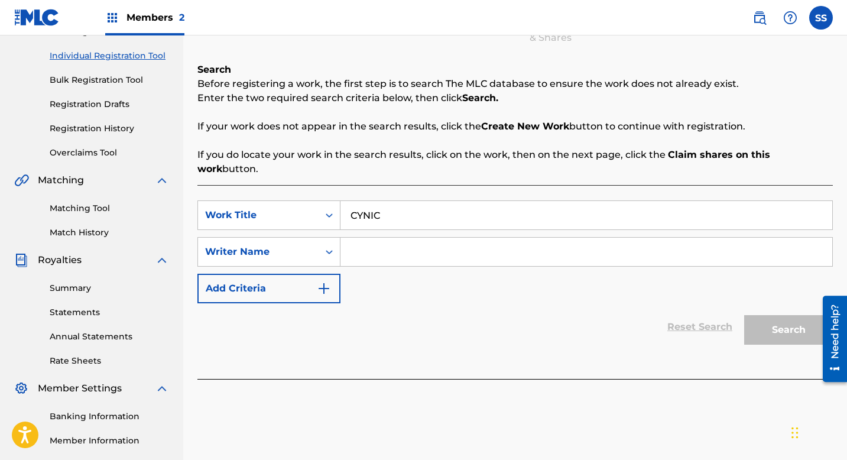
type input "CYNIC"
click at [371, 238] on input "Search Form" at bounding box center [586, 252] width 492 height 28
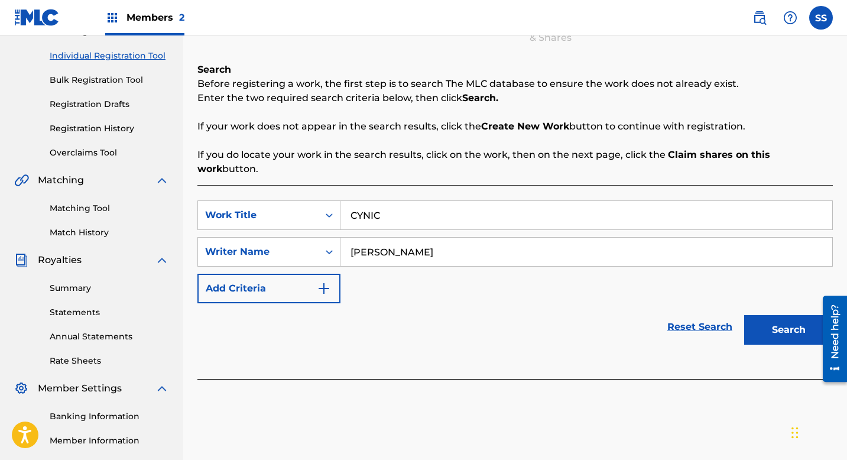
type input "[PERSON_NAME]"
click at [784, 315] on button "Search" at bounding box center [788, 330] width 89 height 30
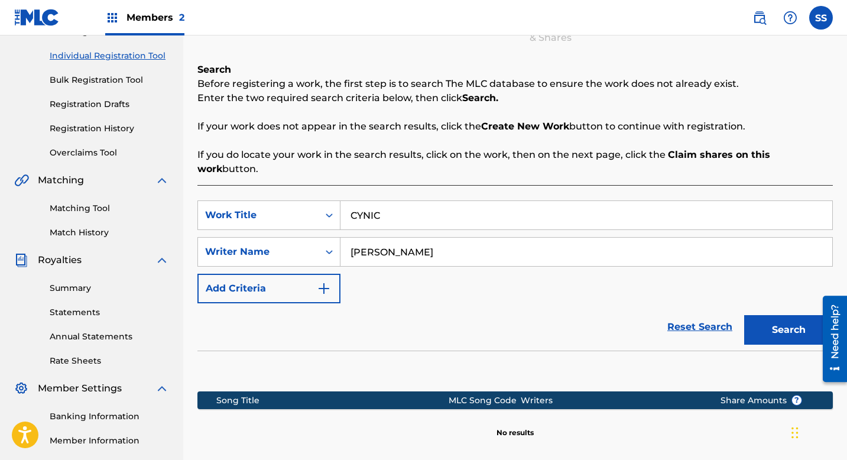
scroll to position [239, 0]
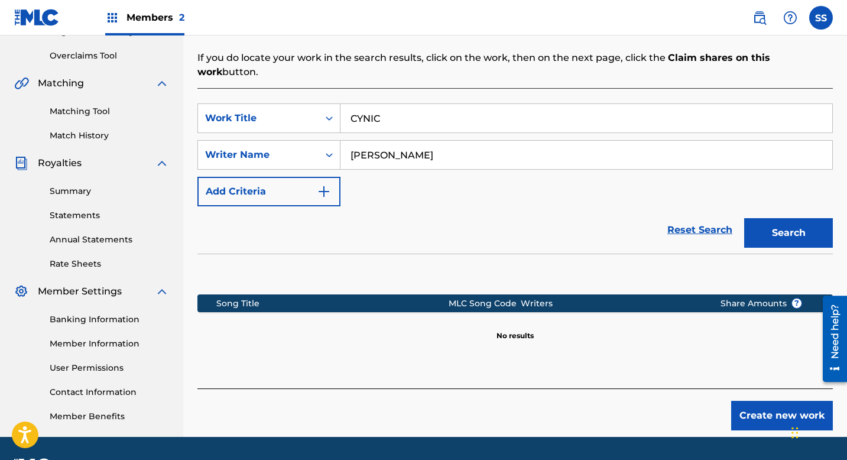
click at [781, 404] on button "Create new work" at bounding box center [782, 416] width 102 height 30
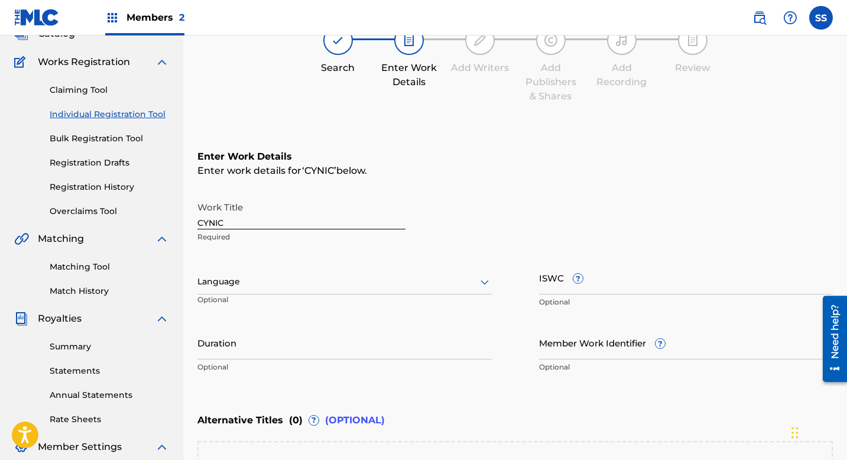
scroll to position [135, 0]
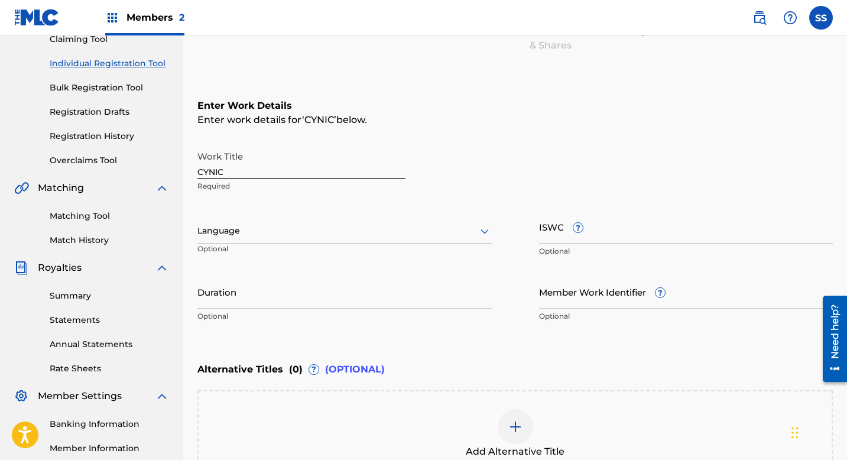
click at [265, 244] on p "Optional" at bounding box center [243, 254] width 93 height 20
click at [260, 233] on div at bounding box center [344, 230] width 294 height 15
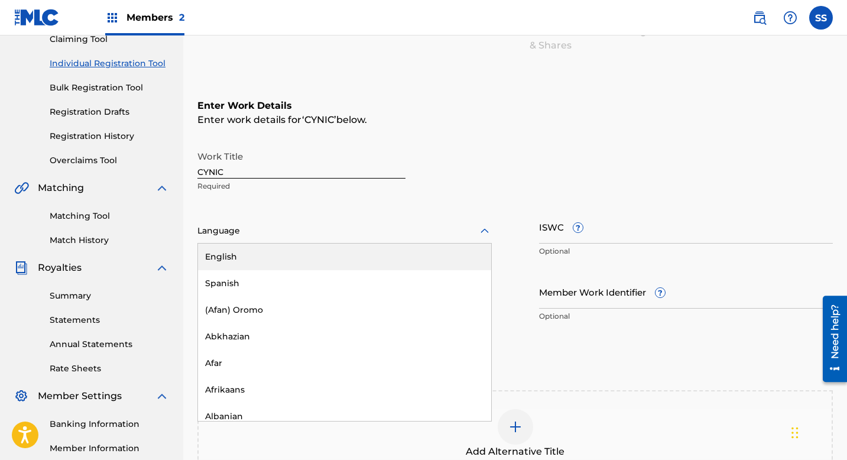
click at [252, 261] on div "English" at bounding box center [344, 257] width 293 height 27
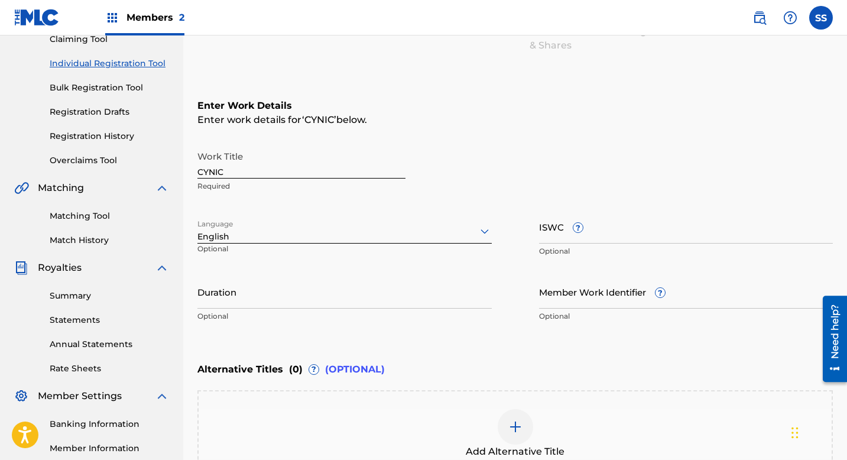
click at [242, 300] on input "Duration" at bounding box center [344, 292] width 294 height 34
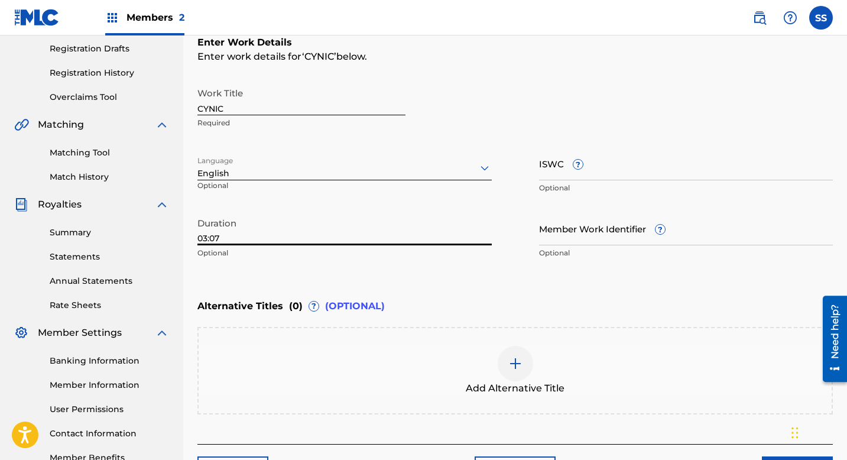
scroll to position [212, 0]
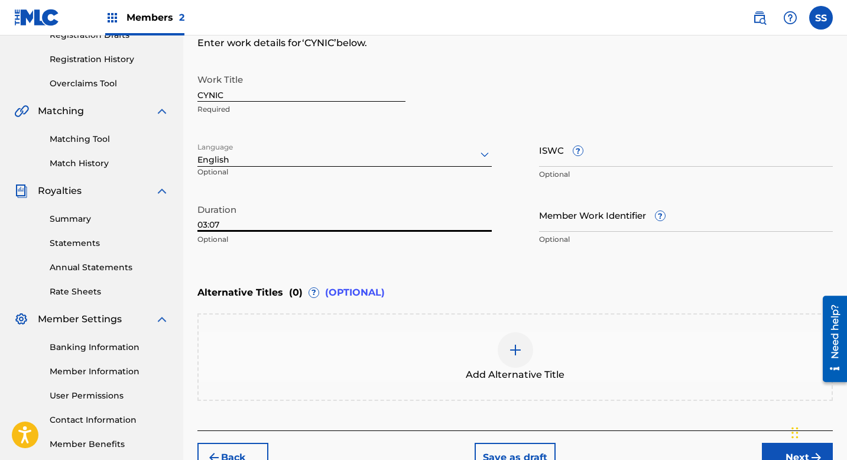
type input "03:07"
click at [548, 293] on div "Alternative Titles ( 0 ) ? (OPTIONAL)" at bounding box center [514, 293] width 635 height 26
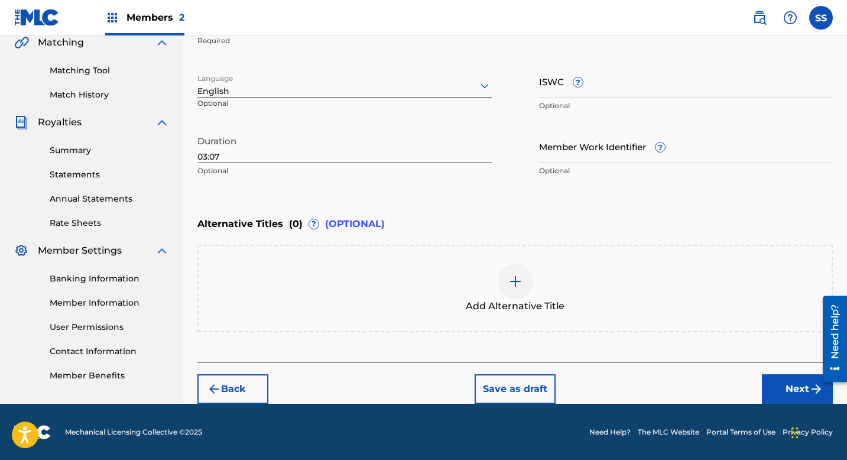
click at [777, 387] on button "Next" at bounding box center [797, 389] width 71 height 30
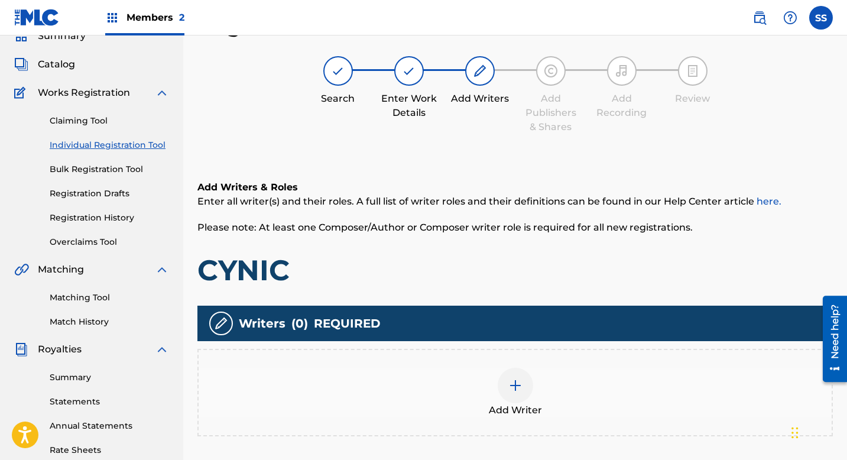
scroll to position [134, 0]
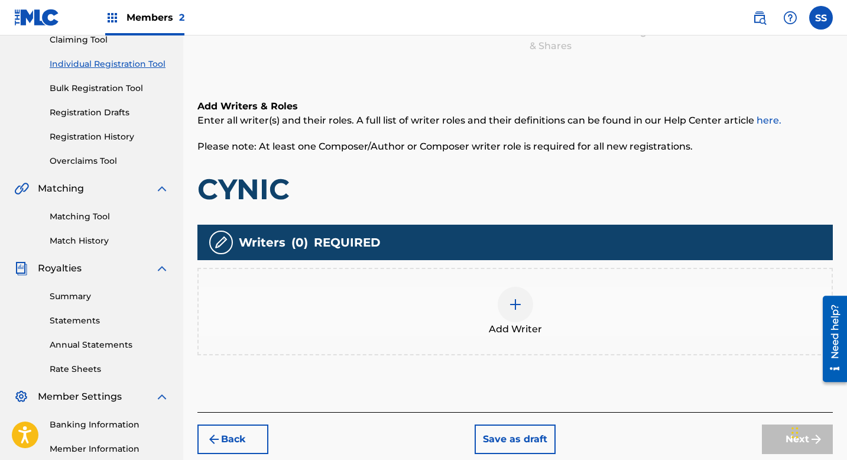
click at [515, 302] on img at bounding box center [515, 304] width 14 height 14
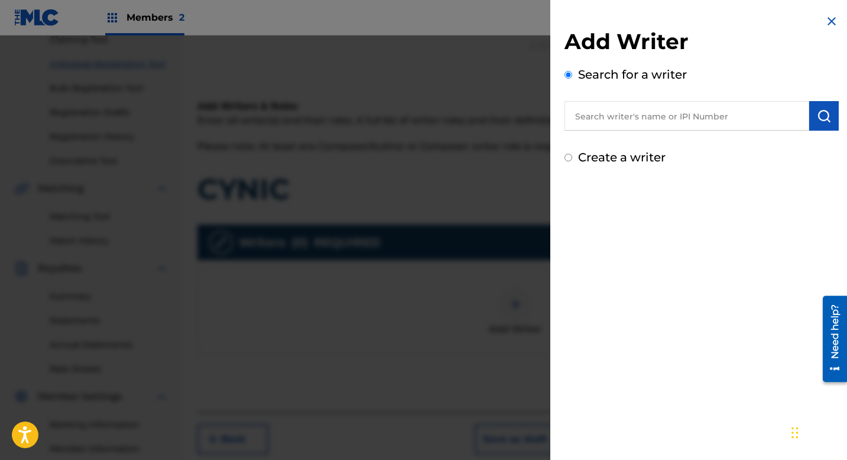
click at [644, 112] on input "text" at bounding box center [687, 116] width 245 height 30
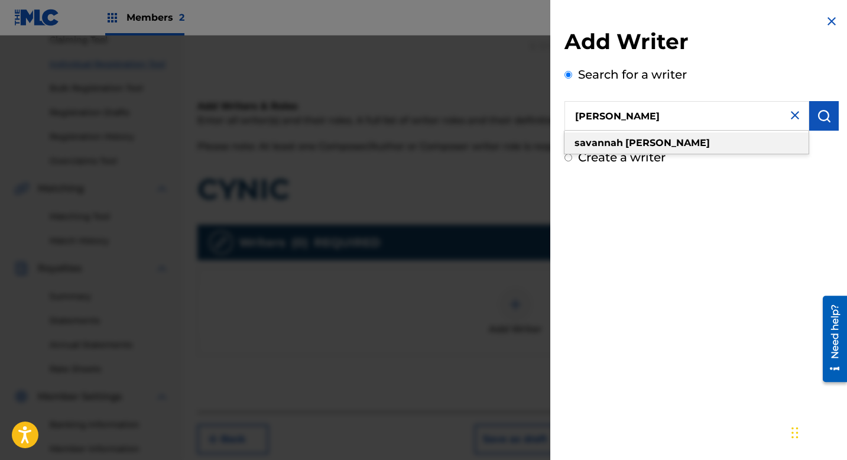
click at [679, 138] on div "[PERSON_NAME]" at bounding box center [687, 142] width 244 height 21
type input "[PERSON_NAME]"
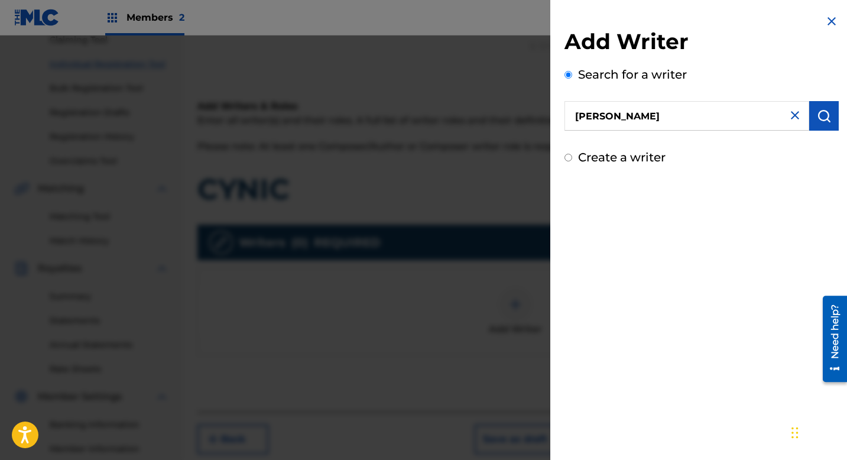
click at [820, 119] on img "submit" at bounding box center [824, 116] width 14 height 14
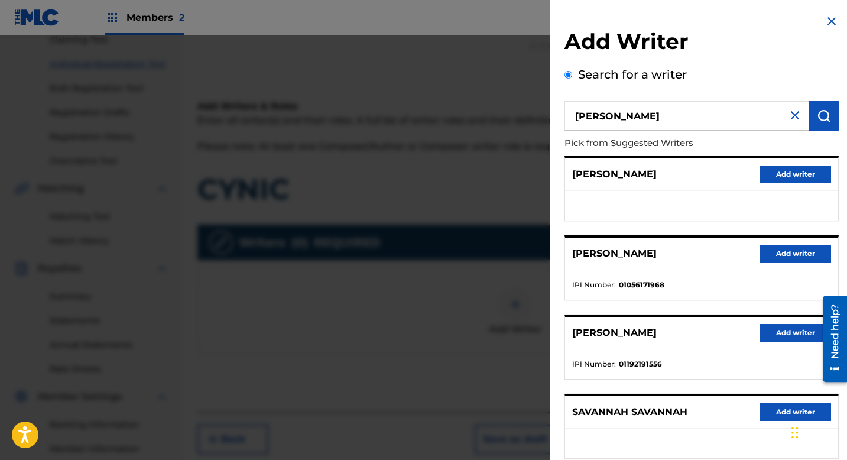
click at [770, 335] on button "Add writer" at bounding box center [795, 333] width 71 height 18
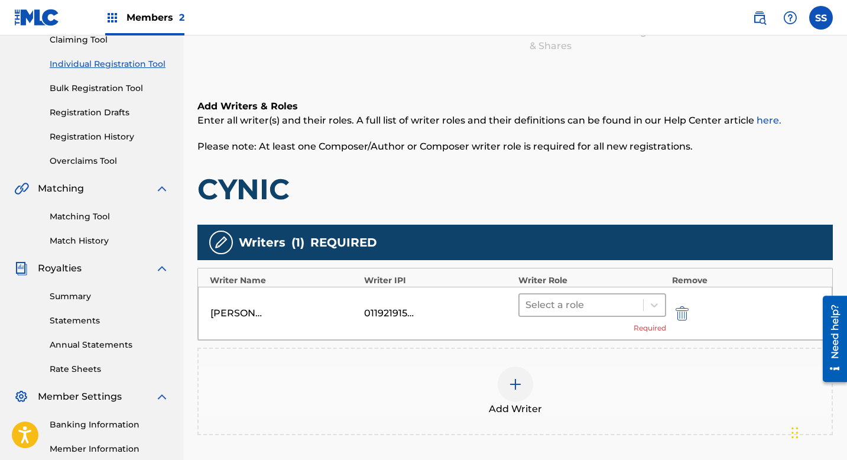
click at [570, 307] on div at bounding box center [582, 305] width 112 height 17
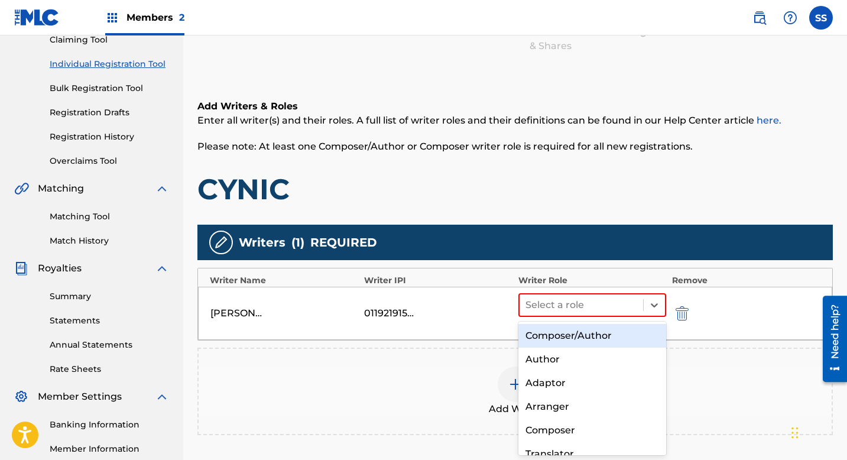
click at [557, 338] on div "Composer/Author" at bounding box center [592, 336] width 148 height 24
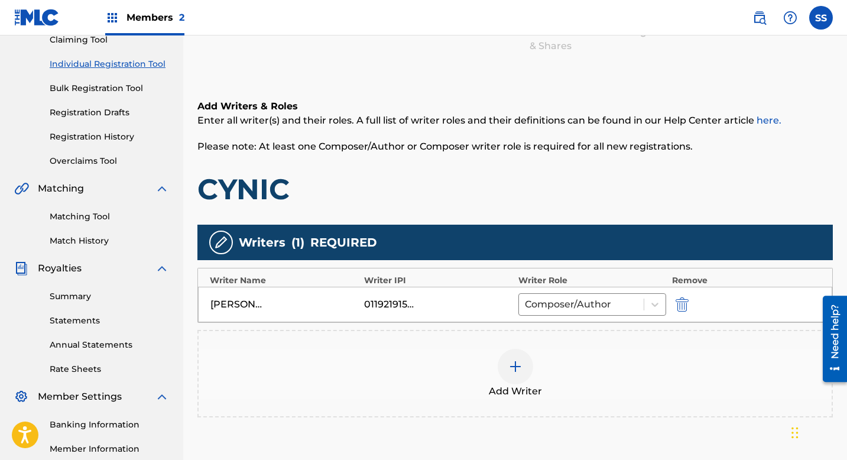
click at [514, 371] on img at bounding box center [515, 366] width 14 height 14
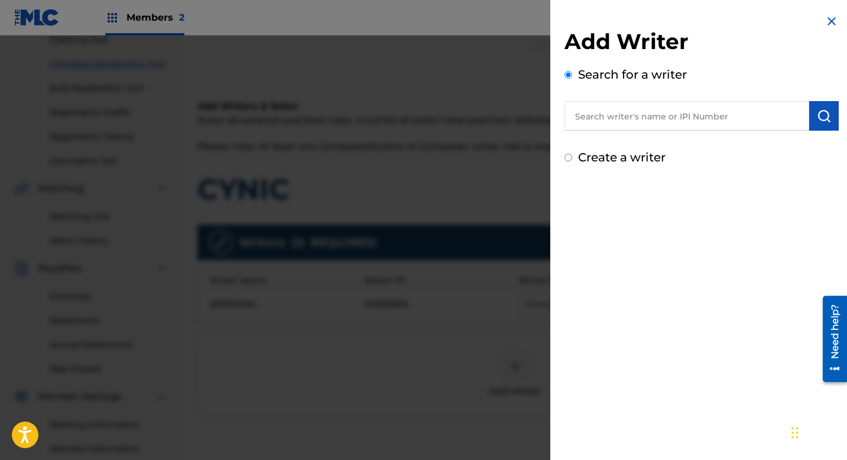
click at [610, 118] on input "text" at bounding box center [687, 116] width 245 height 30
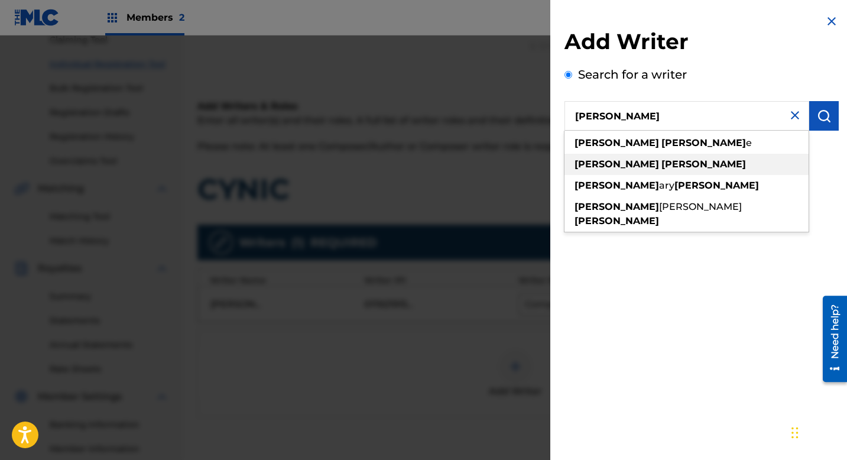
click at [642, 165] on div "[PERSON_NAME]" at bounding box center [687, 164] width 244 height 21
type input "[PERSON_NAME]"
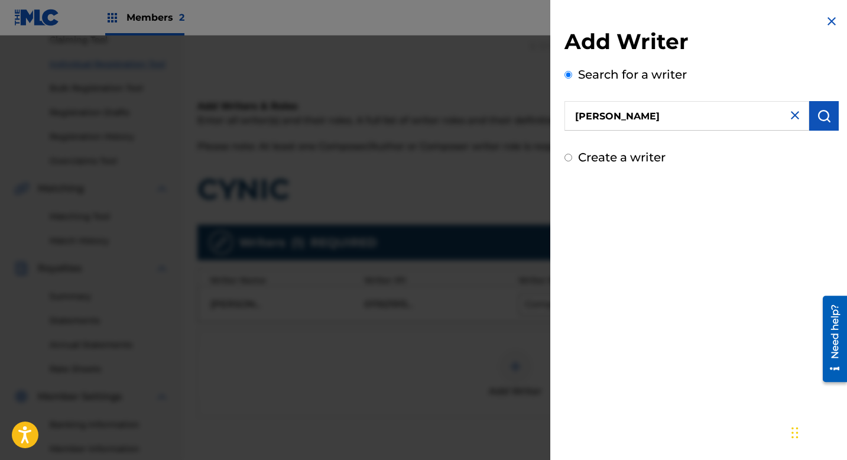
click at [819, 115] on img "submit" at bounding box center [824, 116] width 14 height 14
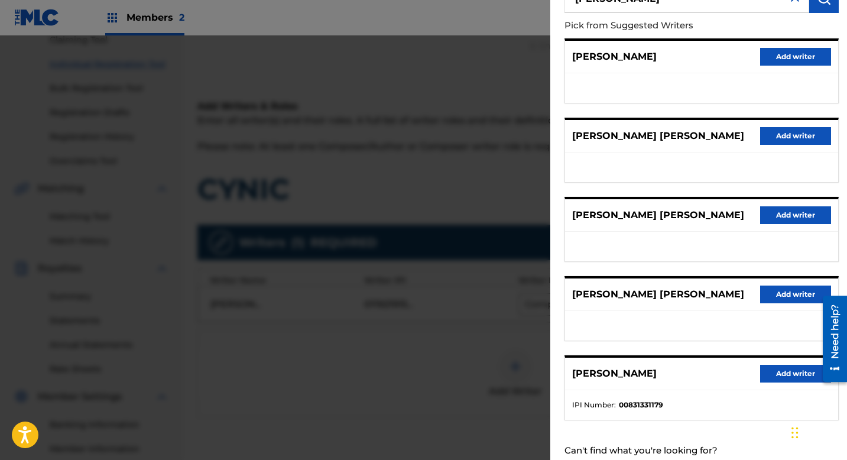
scroll to position [153, 0]
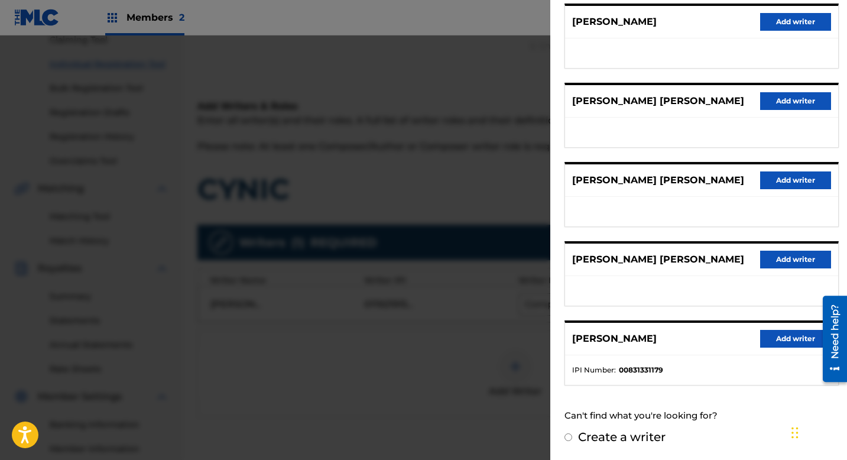
click at [767, 340] on button "Add writer" at bounding box center [795, 339] width 71 height 18
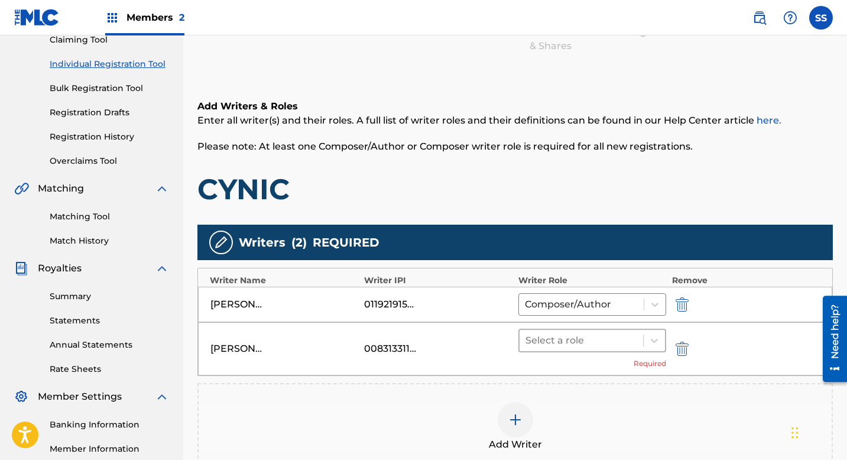
click at [607, 343] on div at bounding box center [582, 340] width 112 height 17
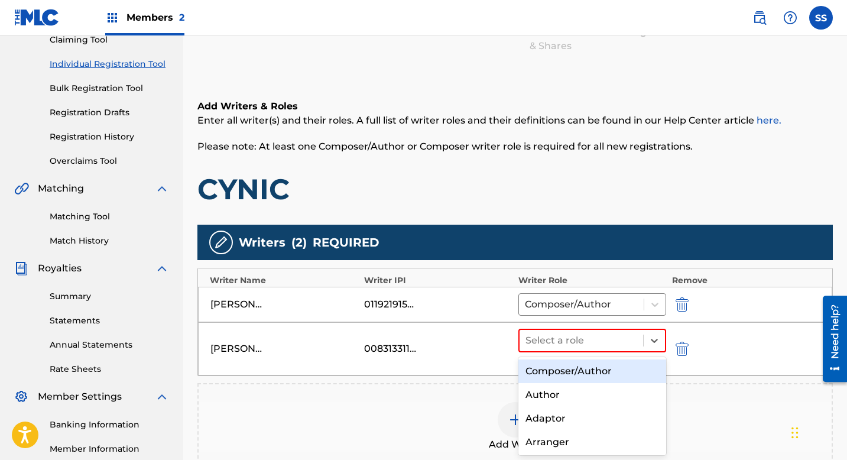
click at [580, 373] on div "Composer/Author" at bounding box center [592, 371] width 148 height 24
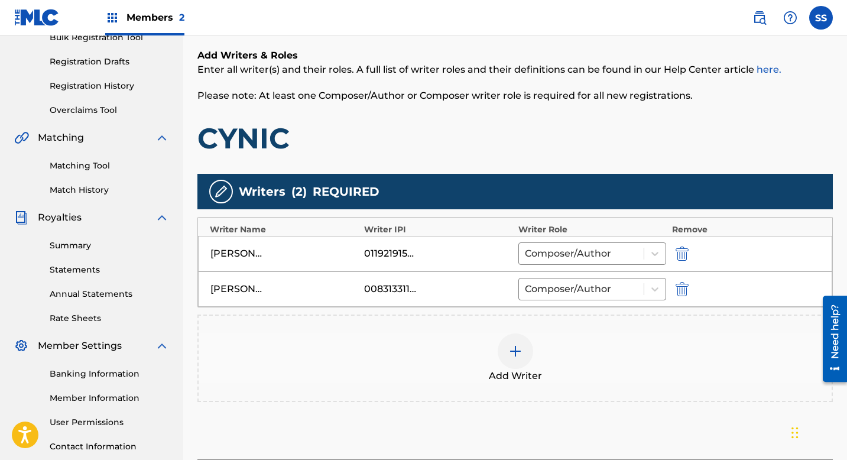
scroll to position [192, 0]
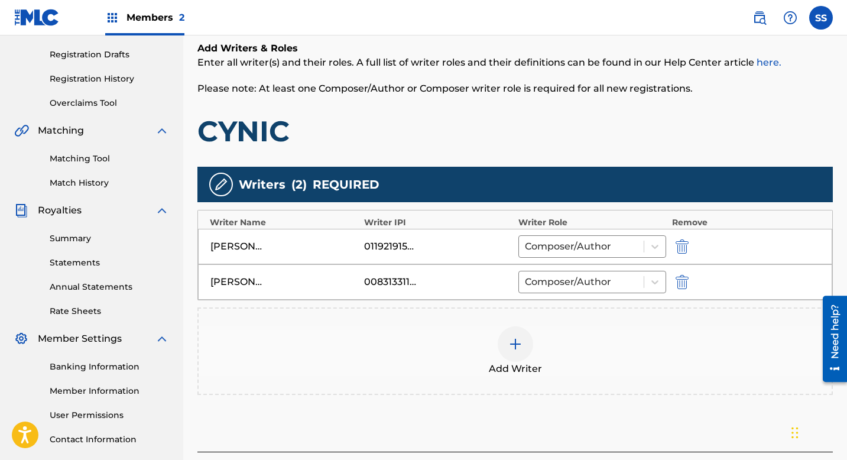
click at [521, 338] on img at bounding box center [515, 344] width 14 height 14
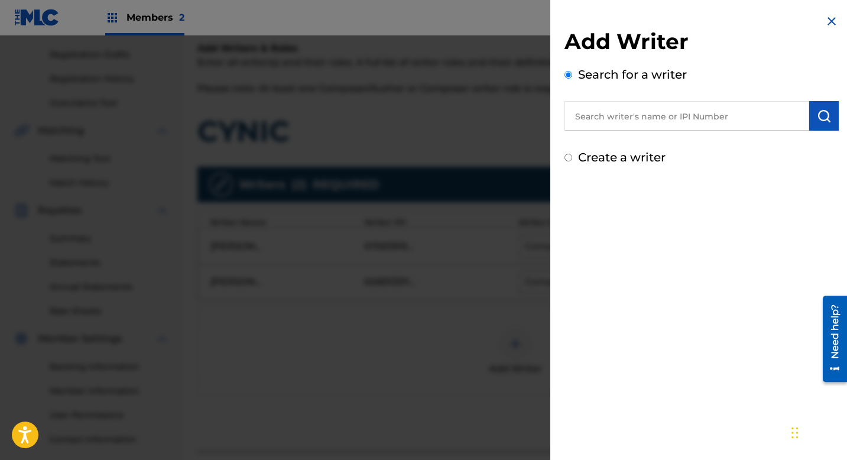
click at [566, 157] on input "Create a writer" at bounding box center [569, 158] width 8 height 8
radio input "false"
radio input "true"
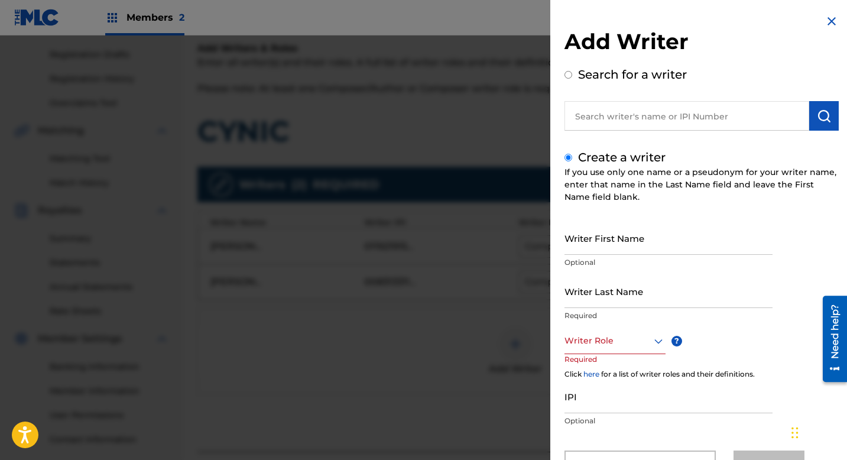
click at [618, 123] on input "text" at bounding box center [687, 116] width 245 height 30
radio input "true"
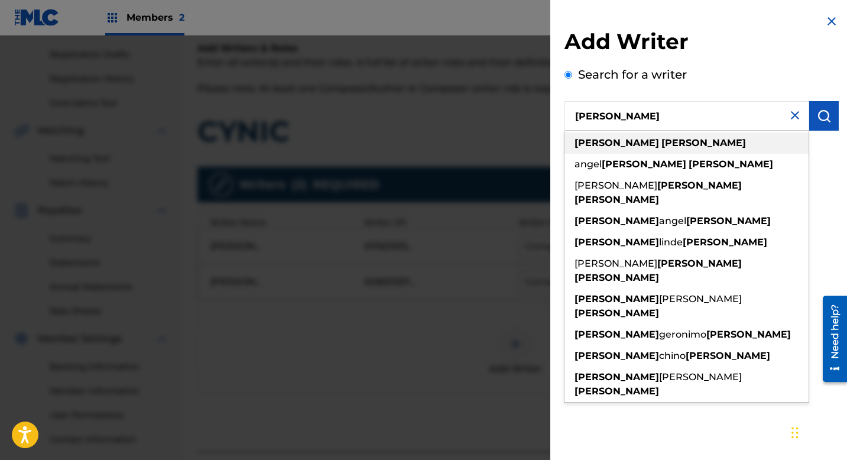
click at [661, 142] on strong "[PERSON_NAME]" at bounding box center [703, 142] width 85 height 11
type input "[PERSON_NAME]"
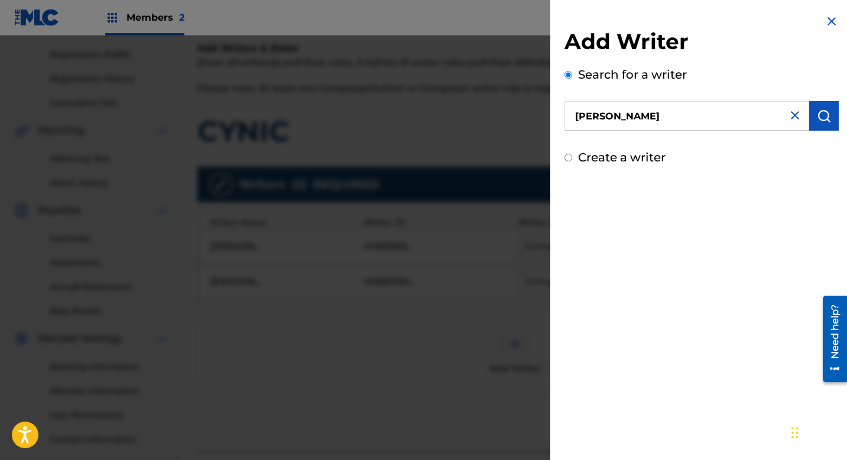
click at [831, 124] on button "submit" at bounding box center [824, 116] width 30 height 30
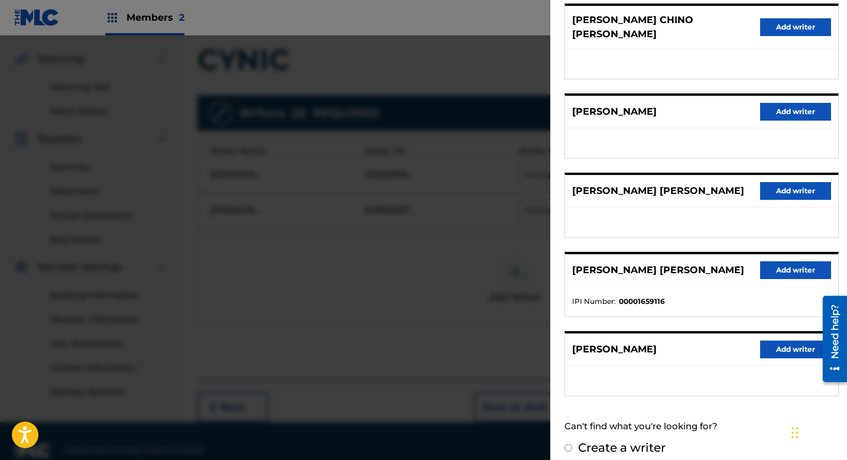
scroll to position [283, 0]
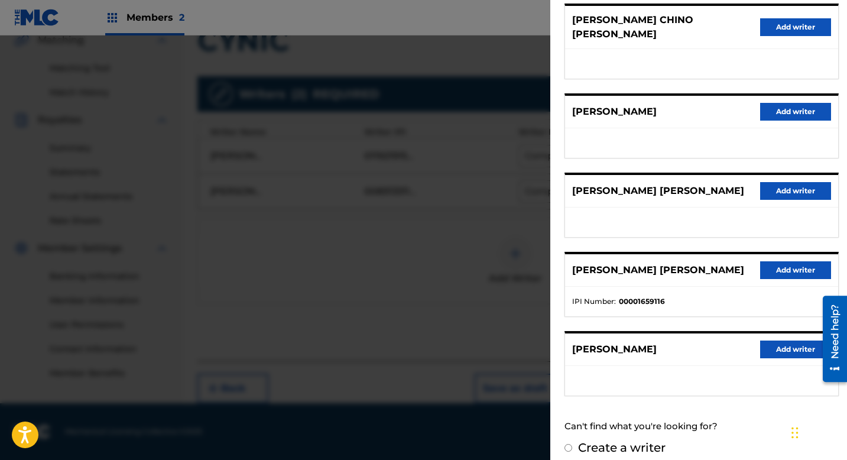
click at [572, 444] on input "Create a writer" at bounding box center [569, 448] width 8 height 8
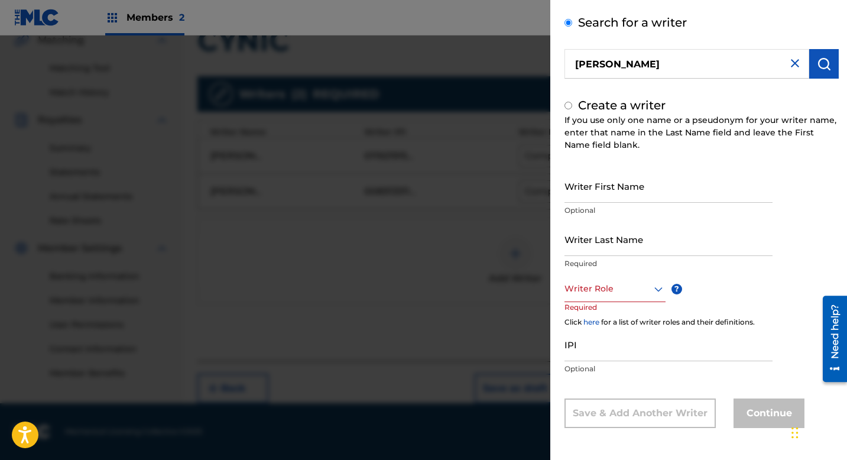
radio input "false"
radio input "true"
click at [606, 188] on input "Writer First Name" at bounding box center [669, 186] width 208 height 34
type input "[PERSON_NAME]"
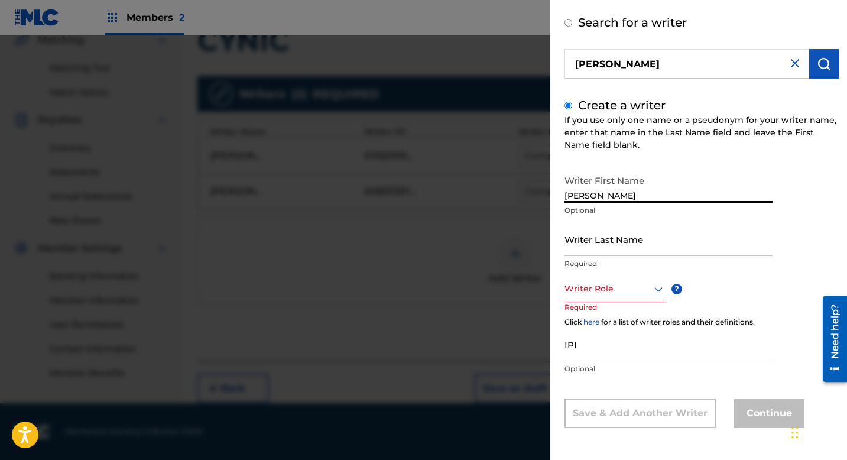
click at [589, 247] on input "Writer Last Name" at bounding box center [669, 239] width 208 height 34
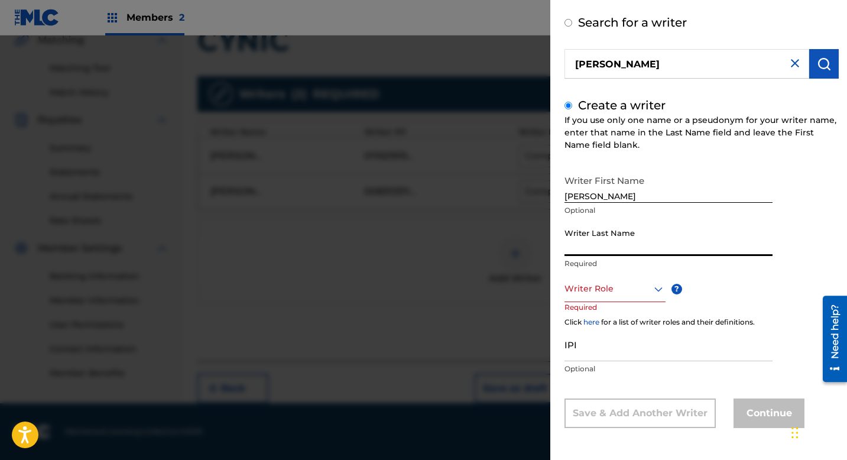
click at [605, 241] on input "Writer Last Name" at bounding box center [669, 239] width 208 height 34
type input "[GEOGRAPHIC_DATA]"
click at [580, 290] on div at bounding box center [615, 288] width 101 height 15
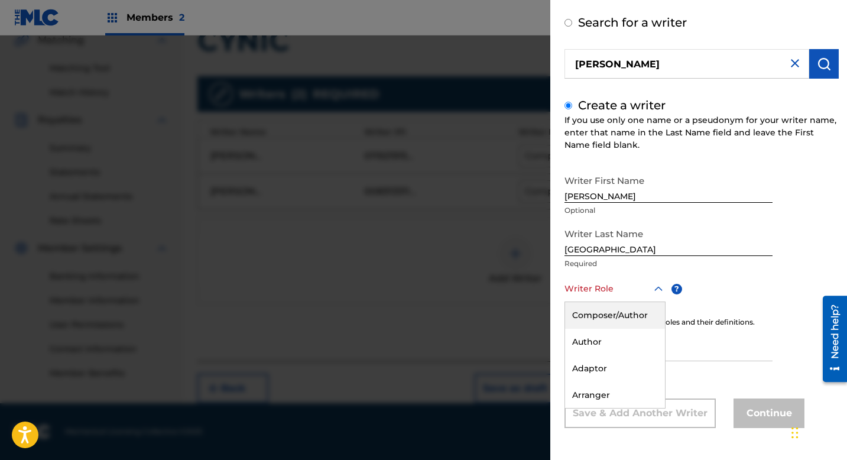
click at [588, 314] on div "Composer/Author" at bounding box center [615, 315] width 100 height 27
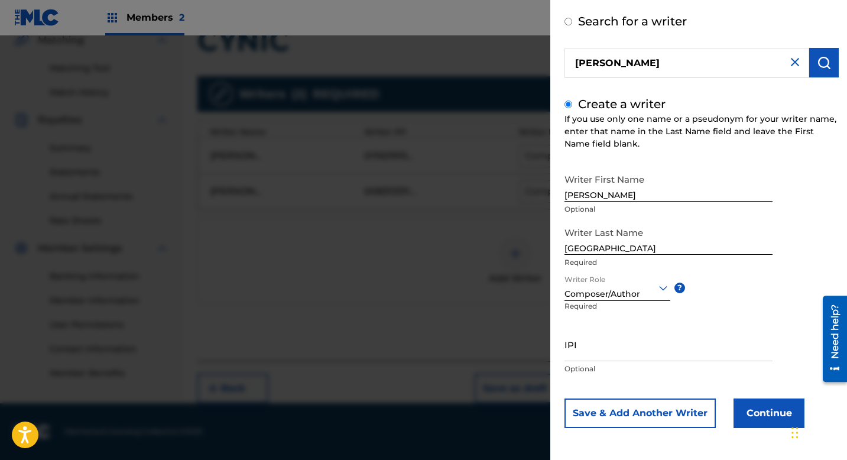
click at [764, 416] on button "Continue" at bounding box center [769, 413] width 71 height 30
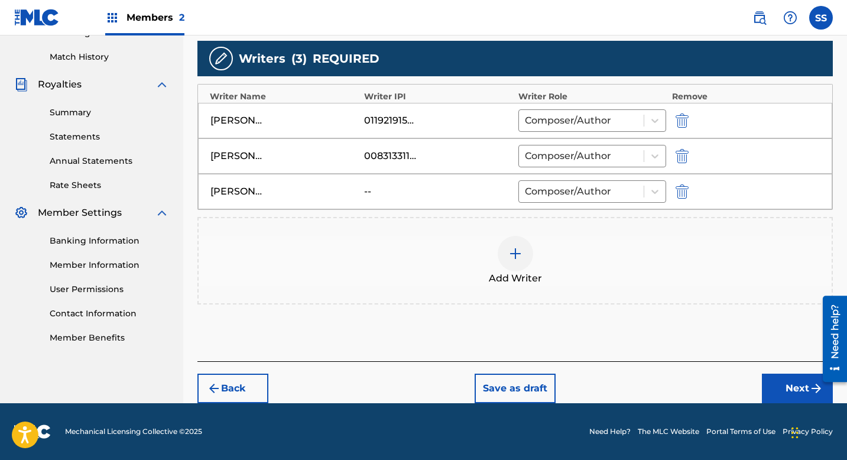
click at [785, 381] on button "Next" at bounding box center [797, 389] width 71 height 30
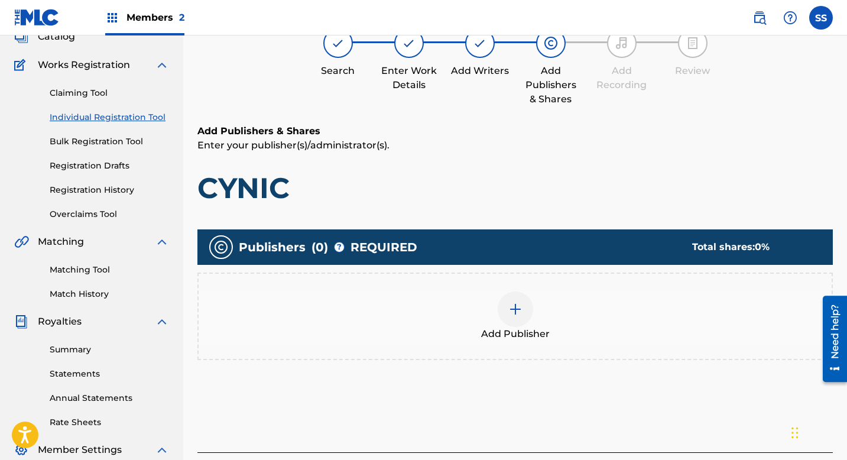
scroll to position [83, 0]
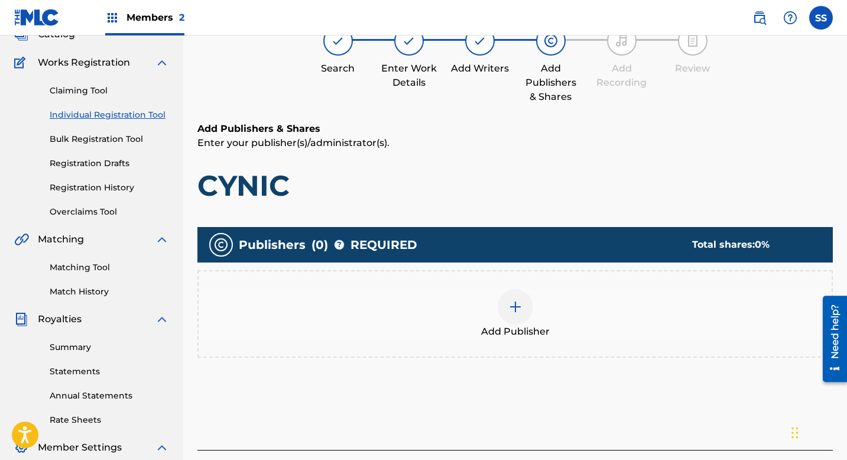
click at [560, 307] on div "Add Publisher" at bounding box center [515, 314] width 633 height 50
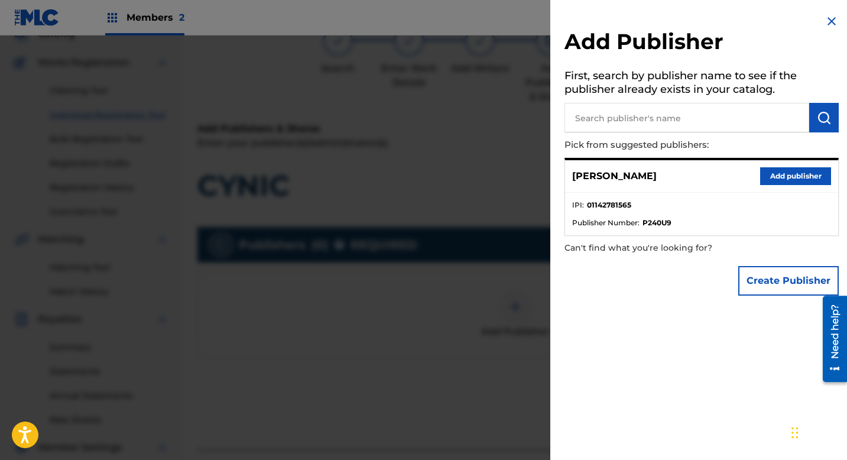
click at [761, 171] on button "Add publisher" at bounding box center [795, 176] width 71 height 18
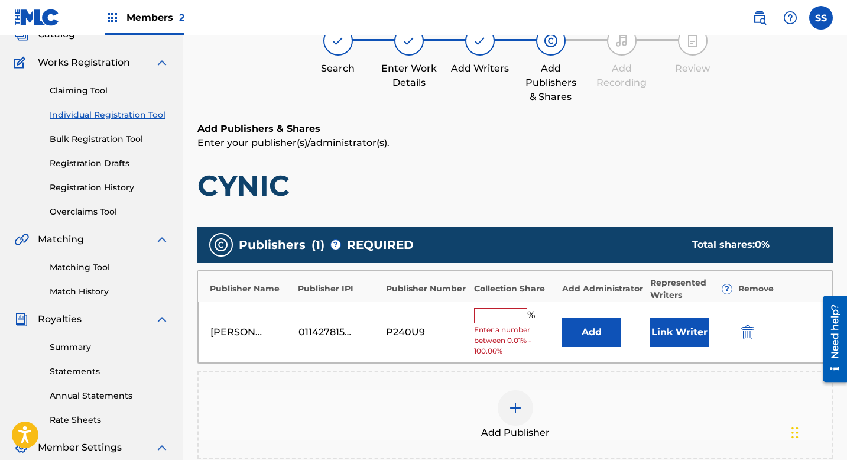
click at [492, 319] on input "text" at bounding box center [500, 315] width 53 height 15
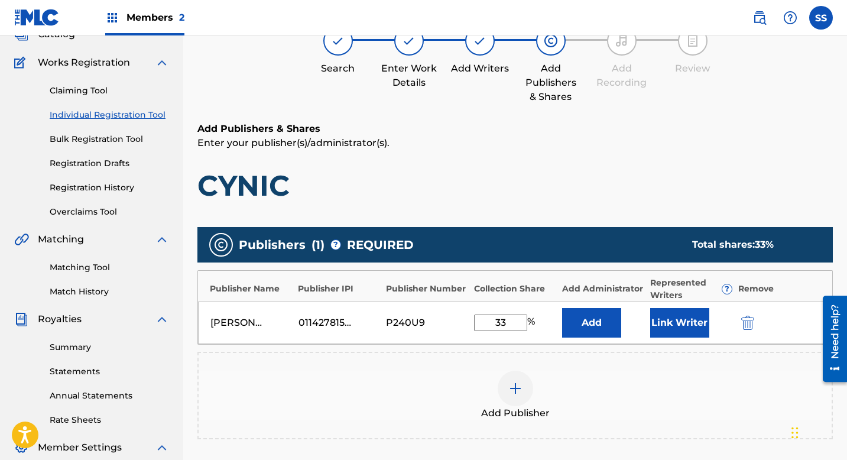
type input "3"
click at [677, 330] on button "Link Writer" at bounding box center [679, 323] width 59 height 30
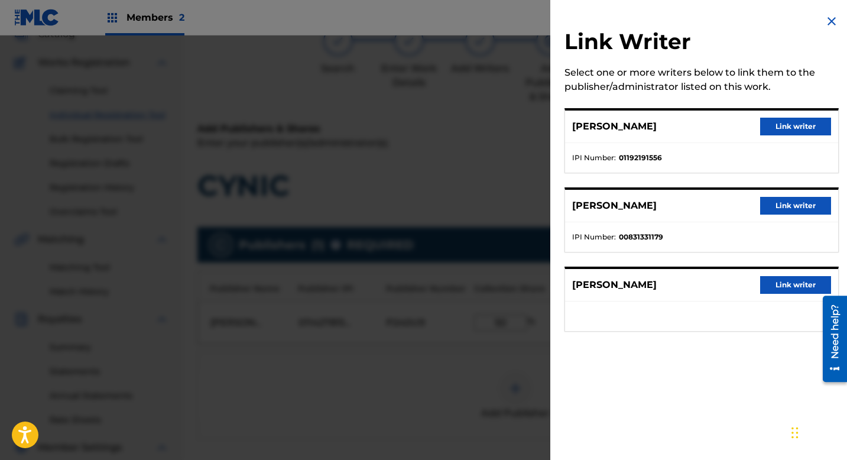
click at [787, 127] on button "Link writer" at bounding box center [795, 127] width 71 height 18
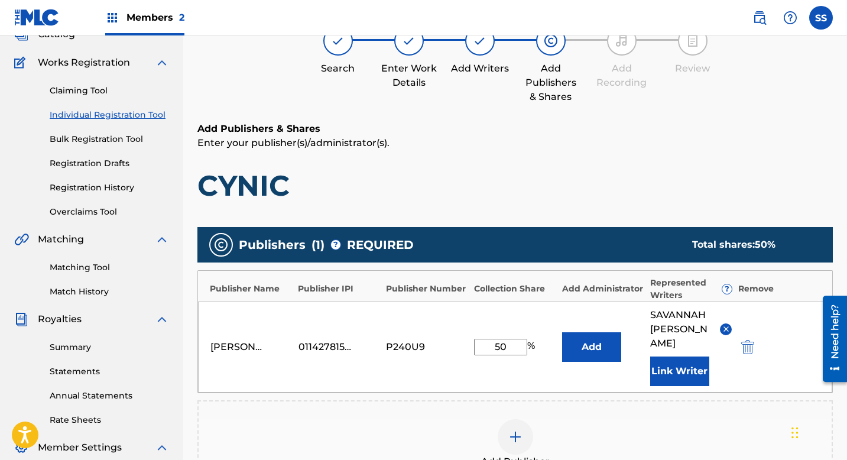
drag, startPoint x: 514, startPoint y: 340, endPoint x: 494, endPoint y: 340, distance: 20.1
click at [494, 340] on input "50" at bounding box center [500, 347] width 53 height 17
type input "33.33"
click at [669, 419] on div "Add Publisher" at bounding box center [515, 444] width 633 height 50
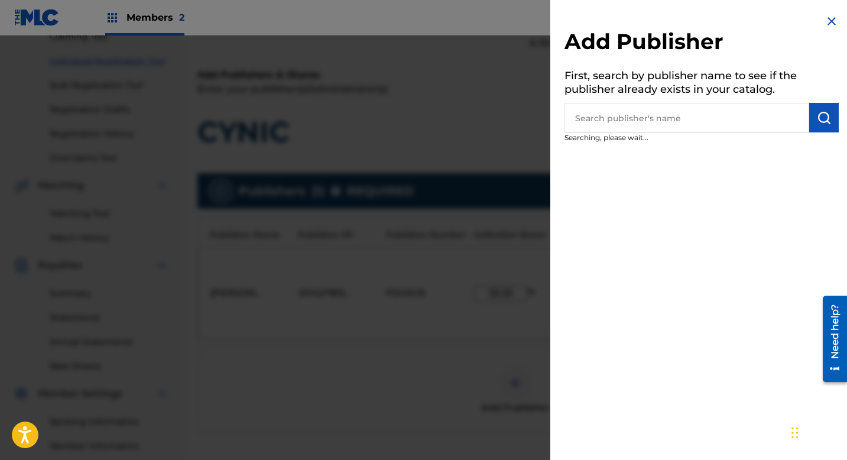
scroll to position [235, 0]
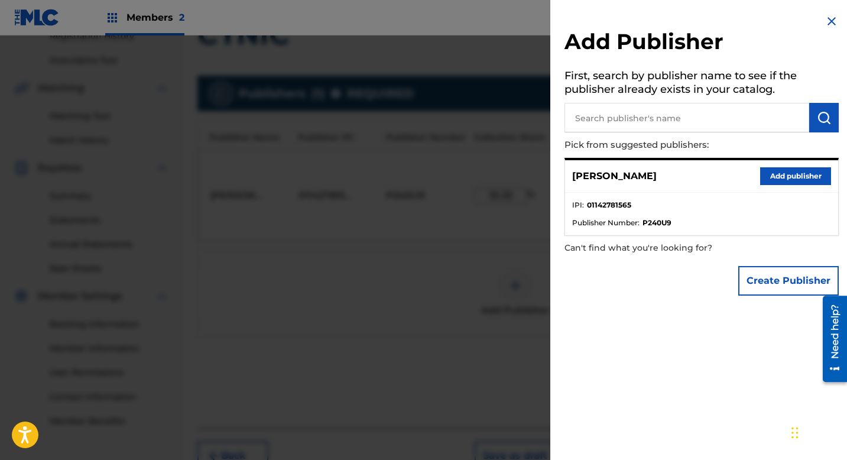
click at [412, 311] on div at bounding box center [423, 265] width 847 height 460
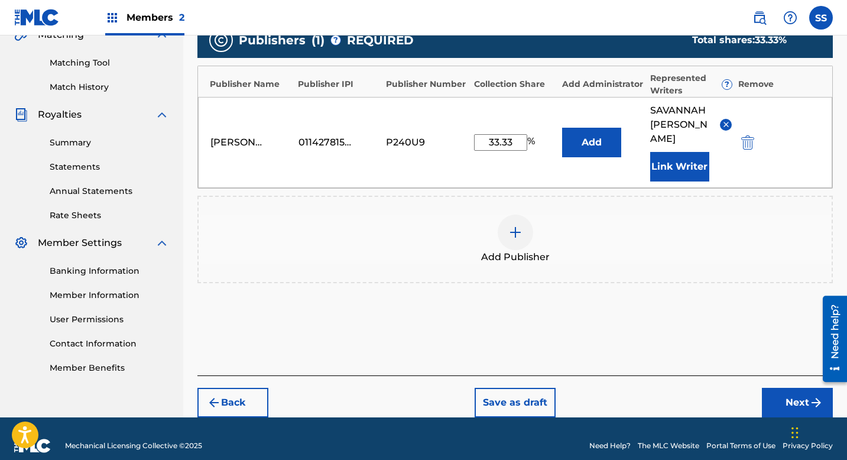
click at [802, 393] on button "Next" at bounding box center [797, 403] width 71 height 30
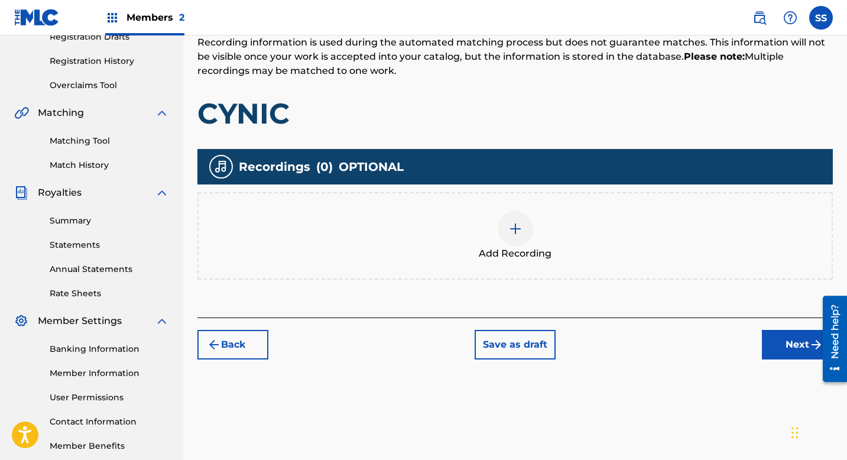
click at [797, 348] on button "Next" at bounding box center [797, 345] width 71 height 30
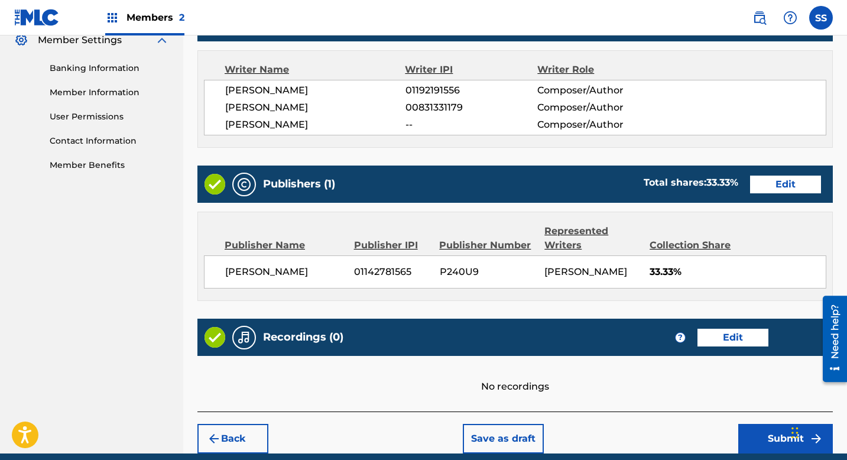
scroll to position [554, 0]
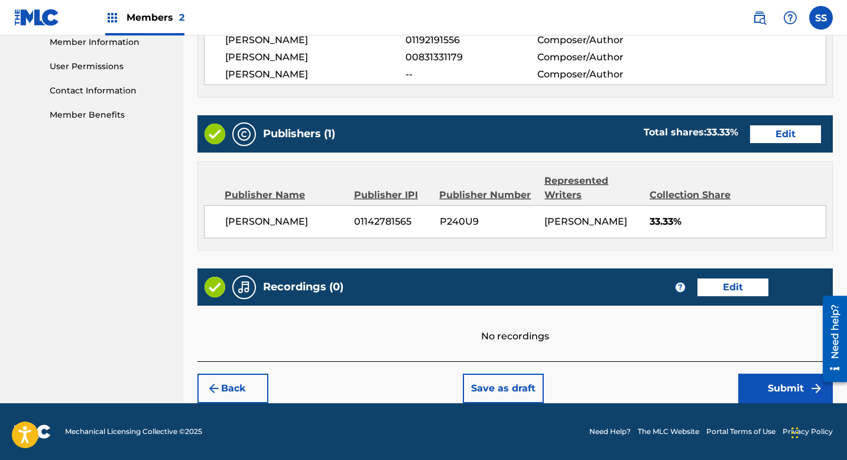
click at [771, 383] on button "Submit" at bounding box center [785, 389] width 95 height 30
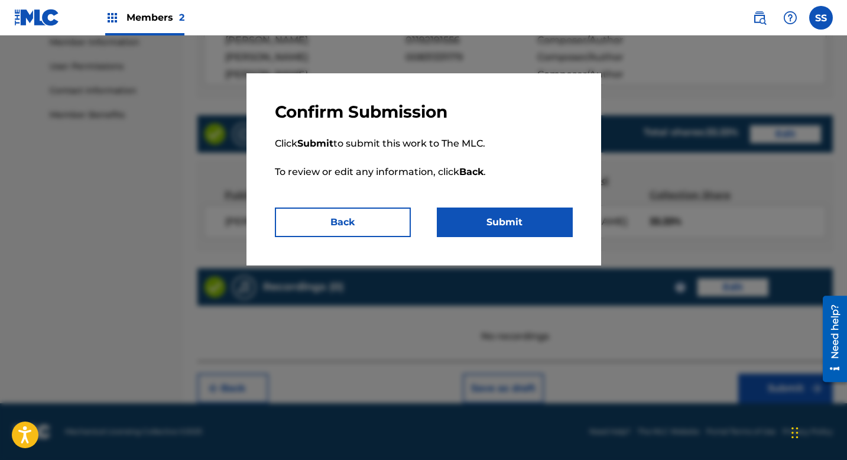
click at [546, 222] on button "Submit" at bounding box center [505, 222] width 136 height 30
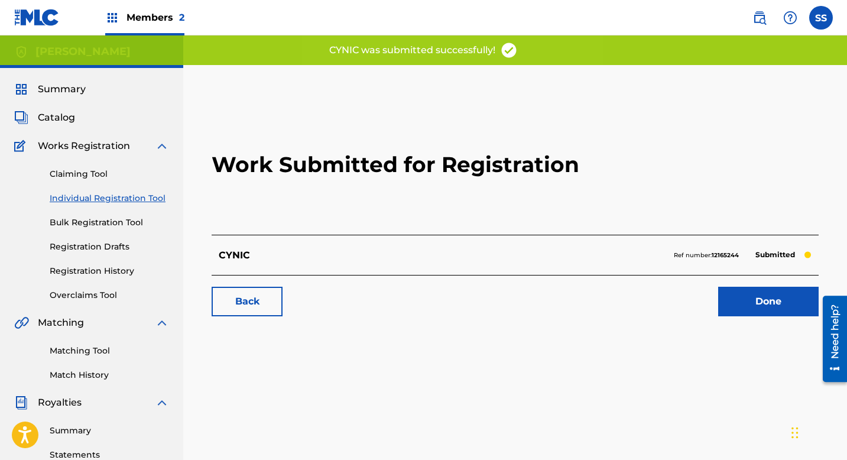
click at [781, 299] on link "Done" at bounding box center [768, 302] width 100 height 30
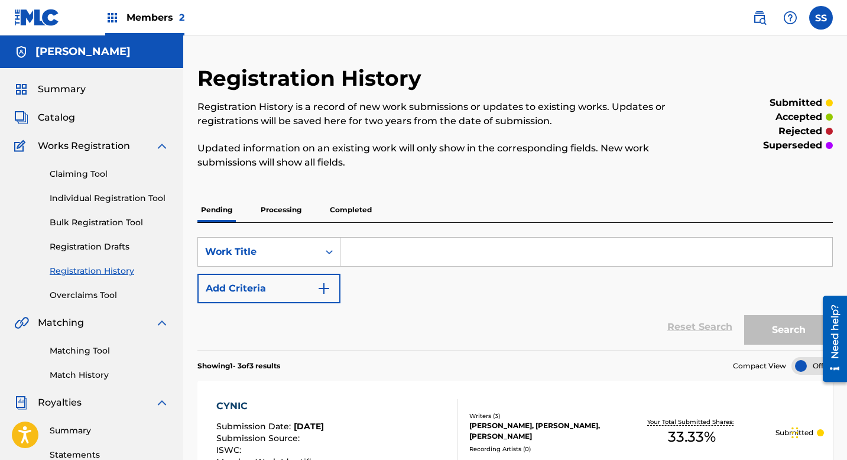
click at [59, 121] on span "Catalog" at bounding box center [56, 118] width 37 height 14
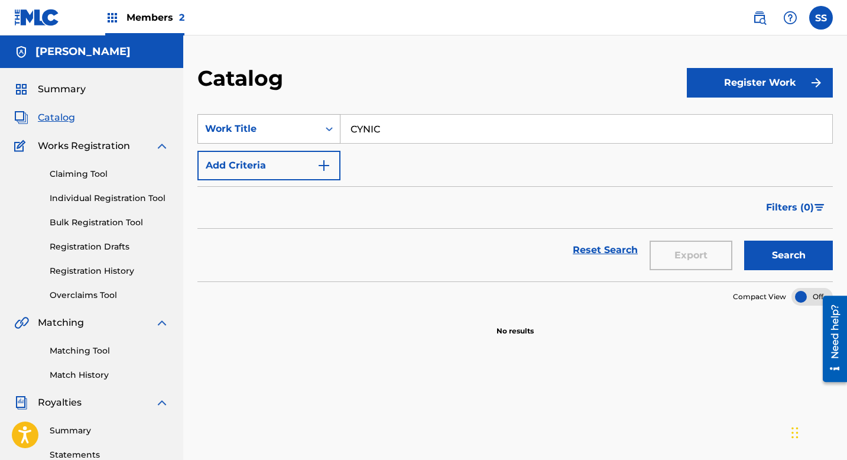
drag, startPoint x: 408, startPoint y: 134, endPoint x: 332, endPoint y: 132, distance: 75.7
click at [332, 132] on div "SearchWithCriteria172ed321-1b8c-4dc2-9c07-b46c0f329133 Work Title CYNIC" at bounding box center [514, 129] width 635 height 30
type input "MIDNIGHT OIL"
click at [744, 241] on button "Search" at bounding box center [788, 256] width 89 height 30
click at [86, 173] on link "Claiming Tool" at bounding box center [109, 174] width 119 height 12
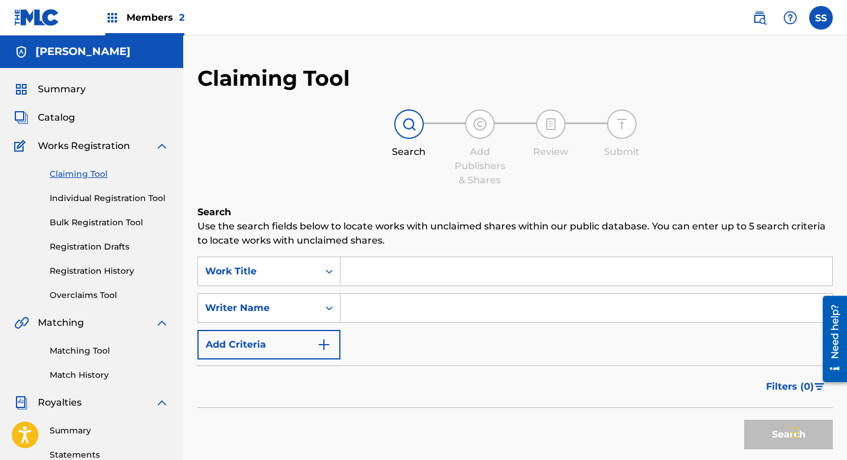
click at [366, 279] on input "Search Form" at bounding box center [586, 271] width 492 height 28
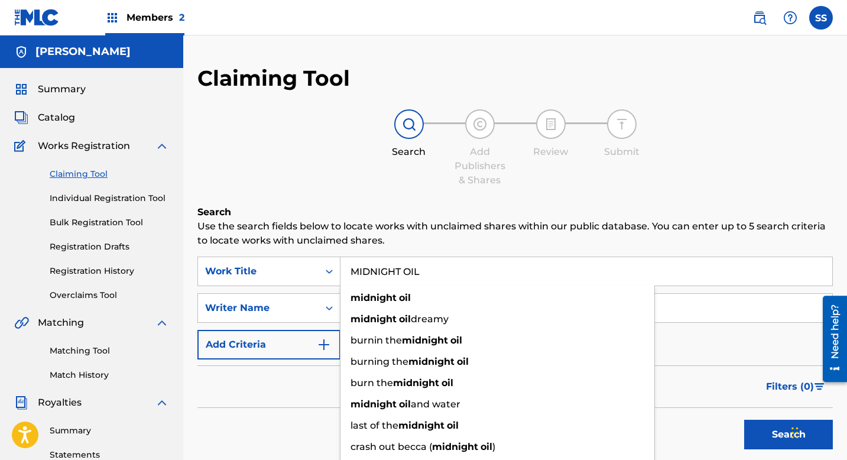
type input "MIDNIGHT OIL"
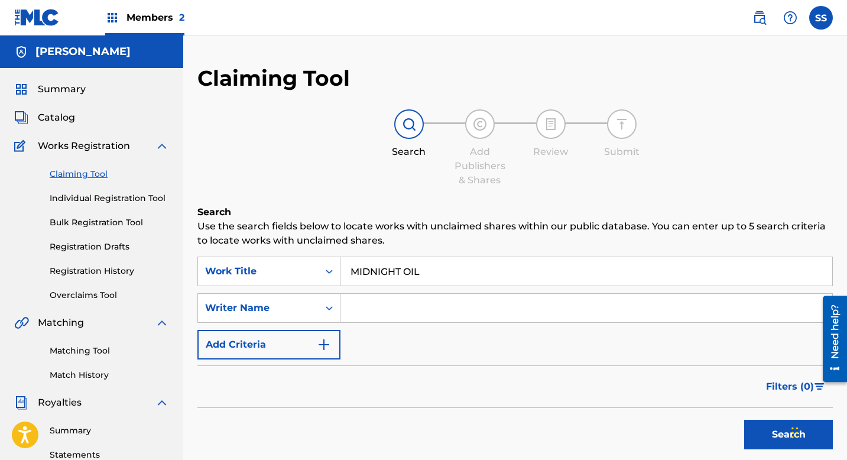
click at [232, 290] on div "SearchWithCriteriad107b67b-2da7-43cf-a8d3-49cf44c4da6f Work Title MIDNIGHT OIL …" at bounding box center [514, 308] width 635 height 103
click at [393, 318] on input "Search Form" at bounding box center [586, 308] width 492 height 28
type input "[PERSON_NAME]"
click at [705, 377] on div "Filters ( 0 )" at bounding box center [514, 386] width 635 height 43
click at [771, 439] on button "Search" at bounding box center [788, 435] width 89 height 30
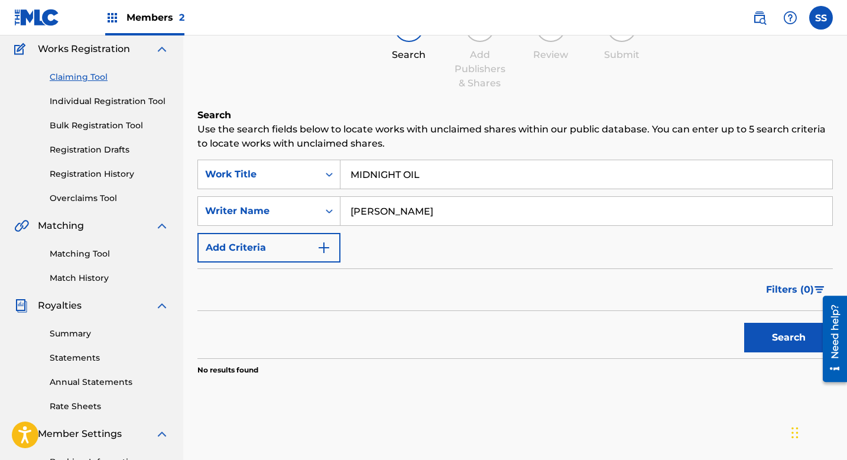
scroll to position [171, 0]
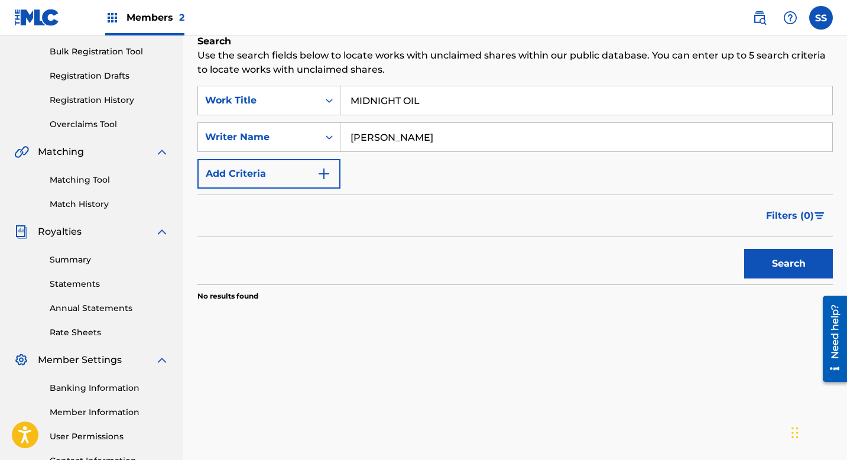
click at [784, 254] on button "Search" at bounding box center [788, 264] width 89 height 30
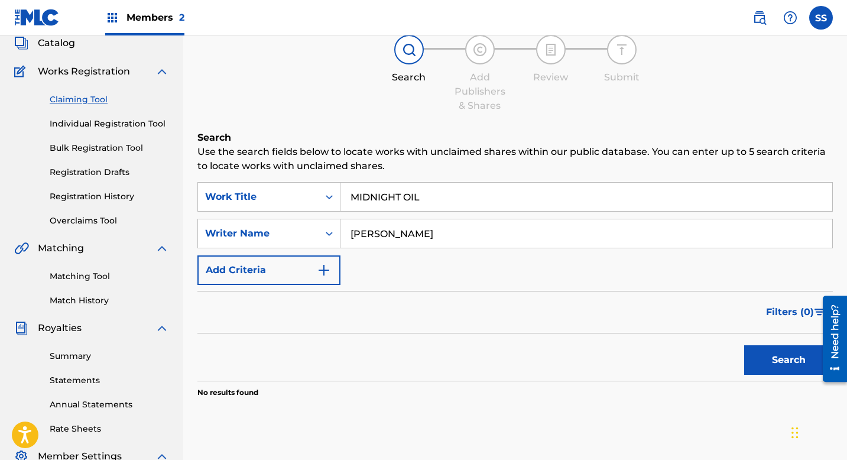
scroll to position [0, 0]
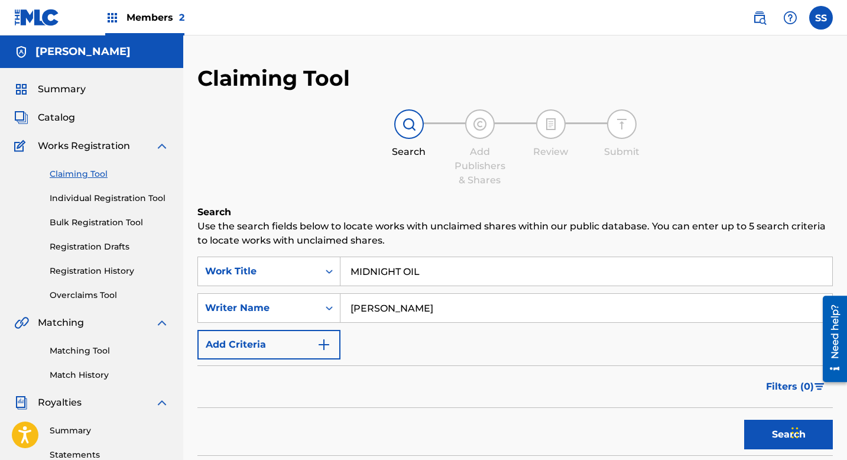
click at [63, 120] on span "Catalog" at bounding box center [56, 118] width 37 height 14
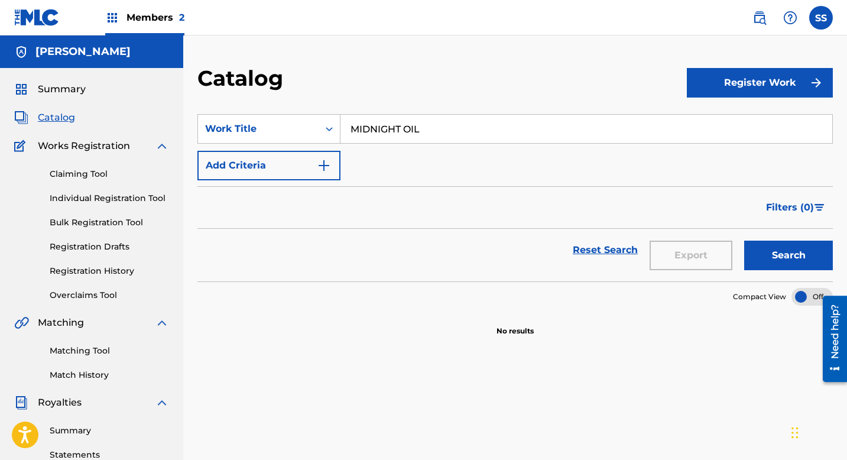
click at [732, 86] on button "Register Work" at bounding box center [760, 83] width 146 height 30
click at [711, 122] on link "Individual" at bounding box center [760, 121] width 146 height 28
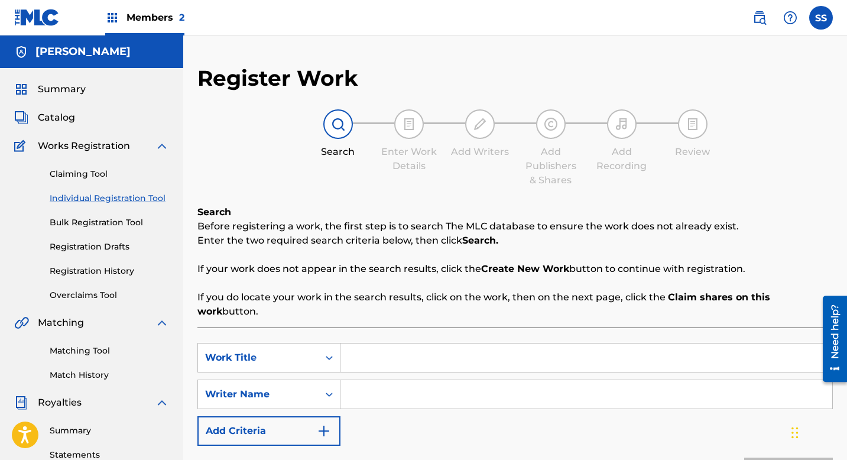
scroll to position [108, 0]
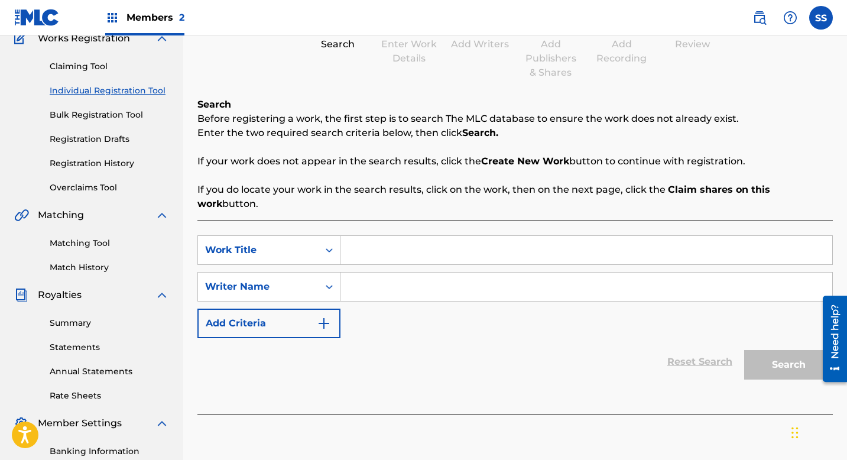
click at [393, 236] on input "Search Form" at bounding box center [586, 250] width 492 height 28
type input "CYNIC"
drag, startPoint x: 388, startPoint y: 239, endPoint x: 329, endPoint y: 239, distance: 58.5
click at [329, 239] on div "SearchWithCriteria6dc5a300-4c9d-429d-9887-96f176d5fd49 Work Title CYNIC" at bounding box center [514, 250] width 635 height 30
type input "MIDNIGHT OIL"
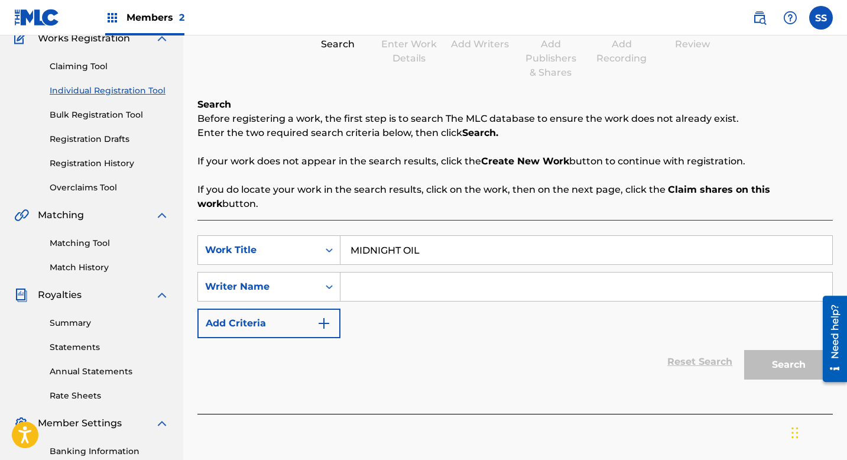
click at [369, 274] on input "Search Form" at bounding box center [586, 287] width 492 height 28
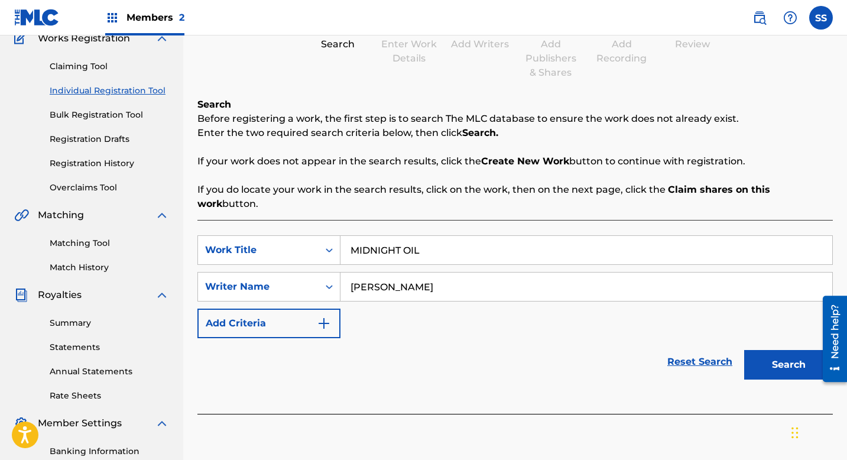
type input "[PERSON_NAME]"
click at [768, 350] on button "Search" at bounding box center [788, 365] width 89 height 30
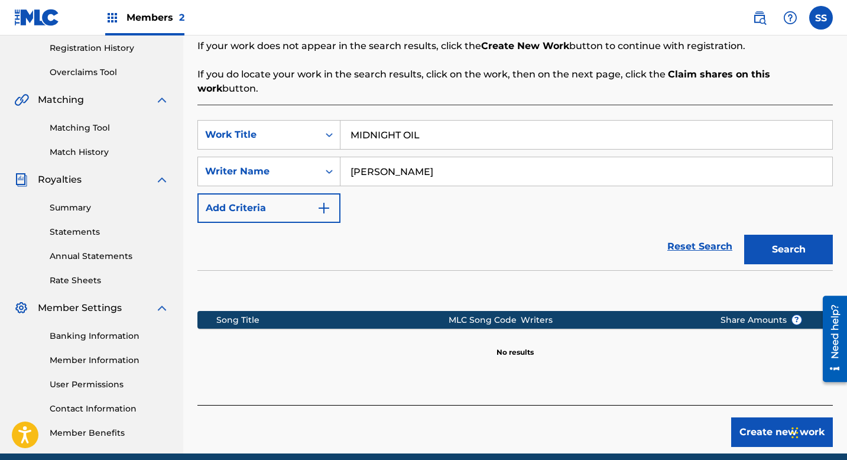
scroll to position [273, 0]
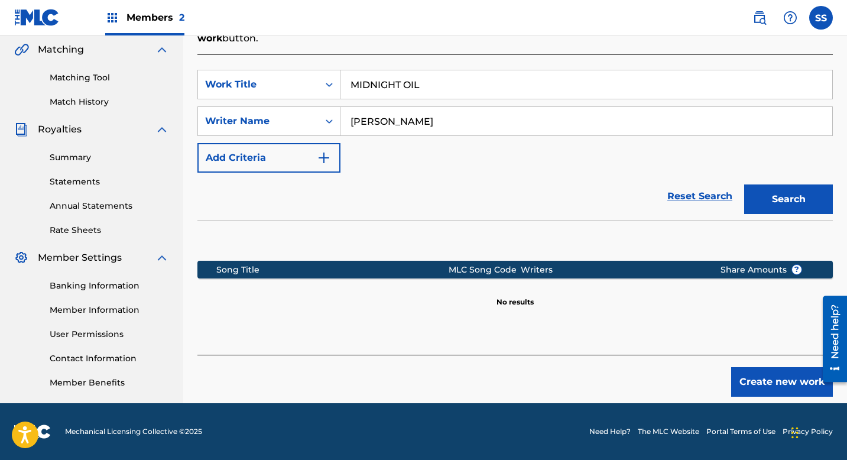
click at [780, 368] on button "Create new work" at bounding box center [782, 382] width 102 height 30
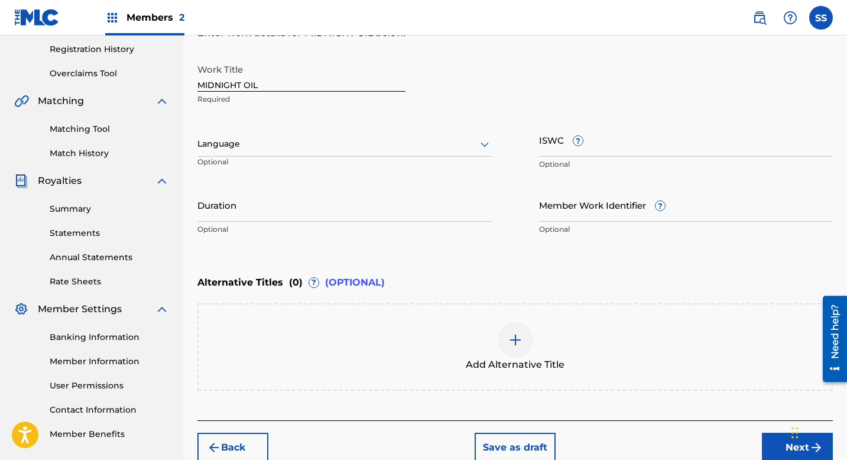
scroll to position [184, 0]
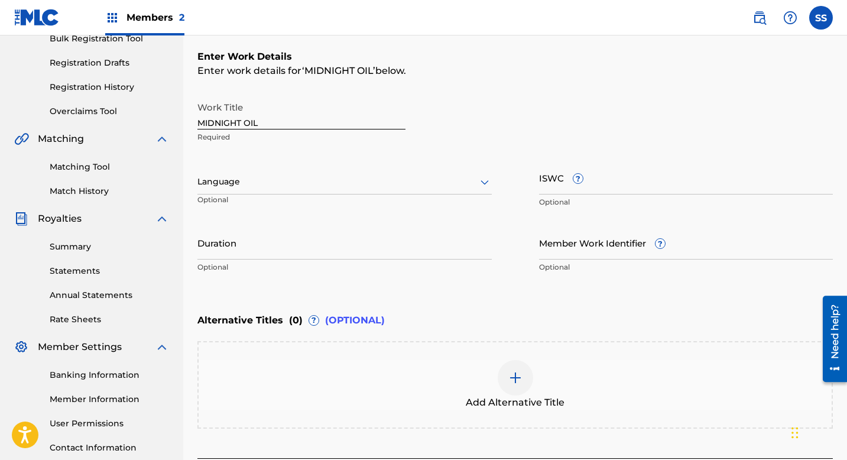
click at [263, 179] on div at bounding box center [344, 181] width 294 height 15
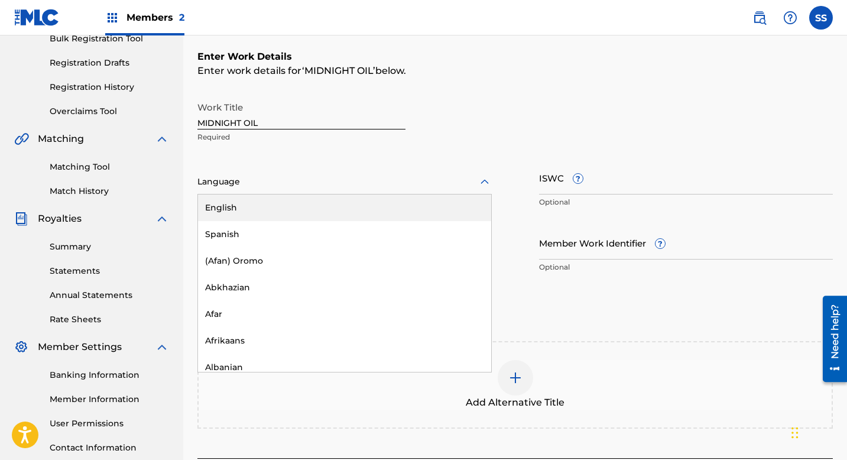
click at [258, 209] on div "English" at bounding box center [344, 207] width 293 height 27
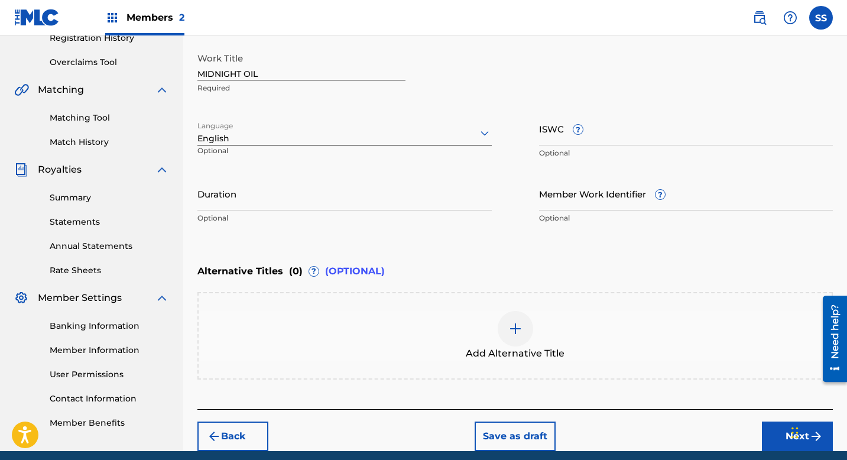
scroll to position [235, 0]
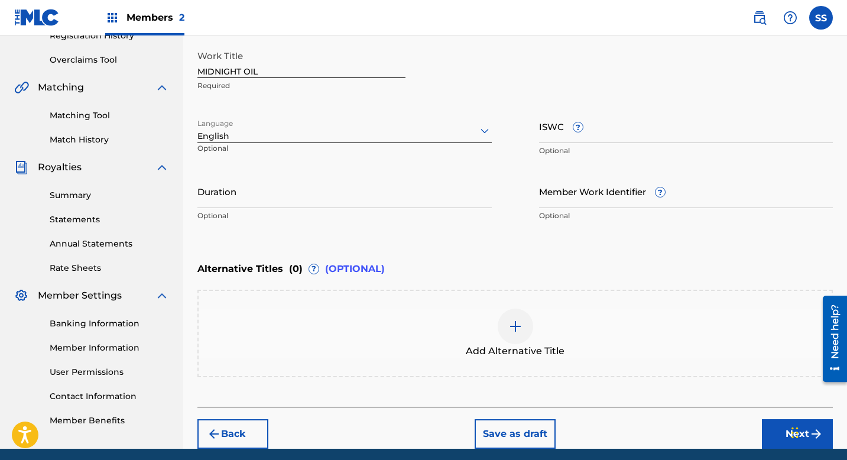
click at [251, 192] on input "Duration" at bounding box center [344, 191] width 294 height 34
type input "02:43"
click at [778, 437] on button "Next" at bounding box center [797, 434] width 71 height 30
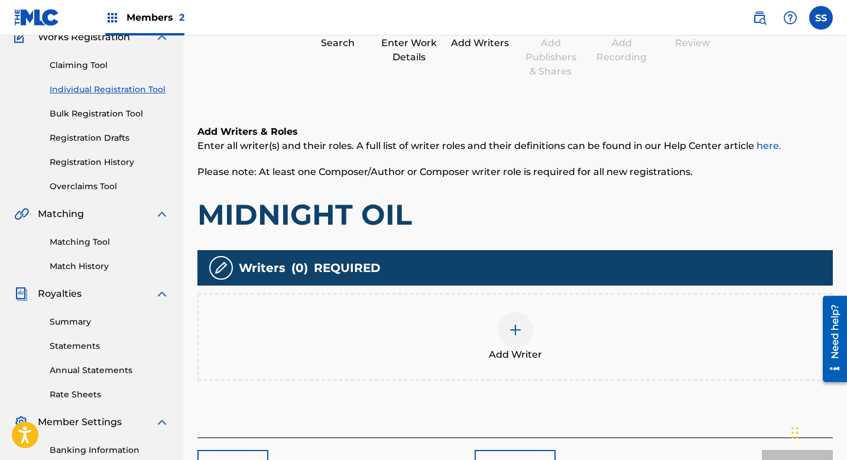
scroll to position [163, 0]
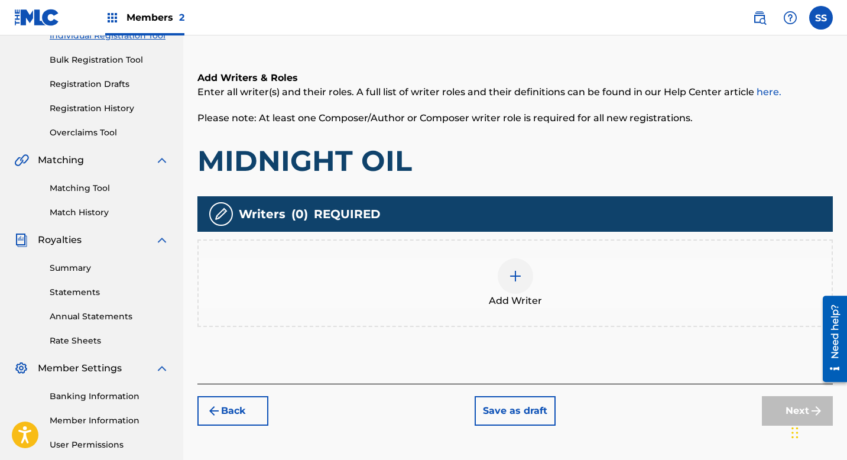
click at [518, 278] on img at bounding box center [515, 276] width 14 height 14
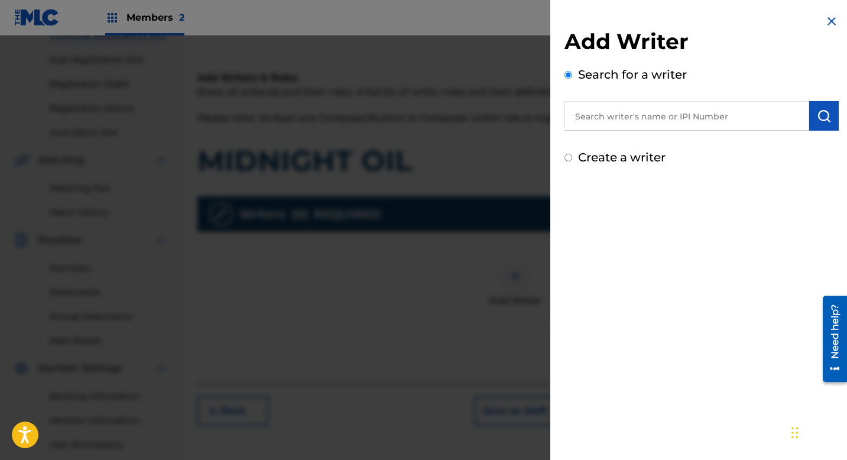
click at [659, 118] on input "text" at bounding box center [687, 116] width 245 height 30
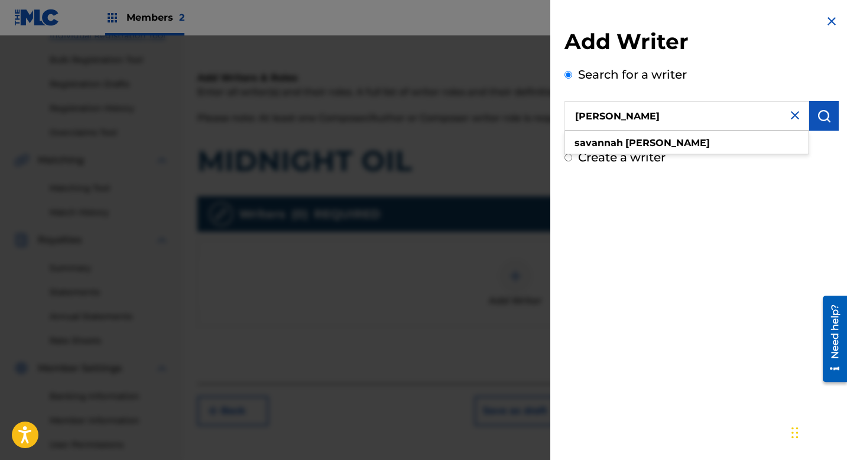
type input "[PERSON_NAME]"
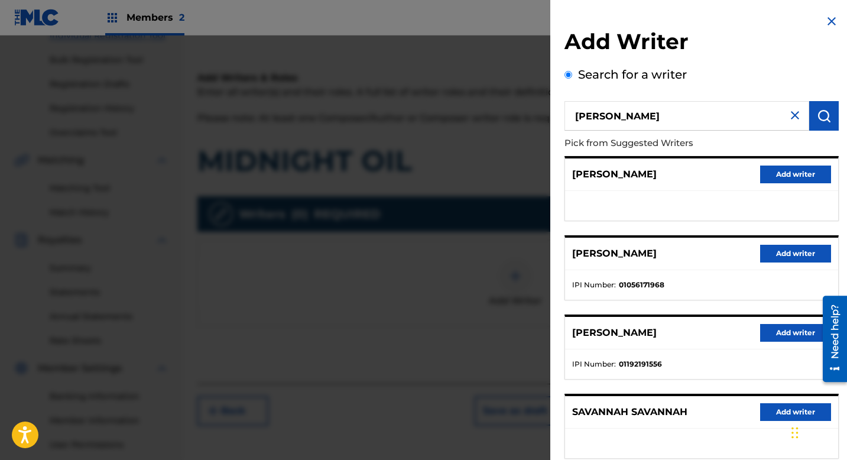
click at [774, 335] on button "Add writer" at bounding box center [795, 333] width 71 height 18
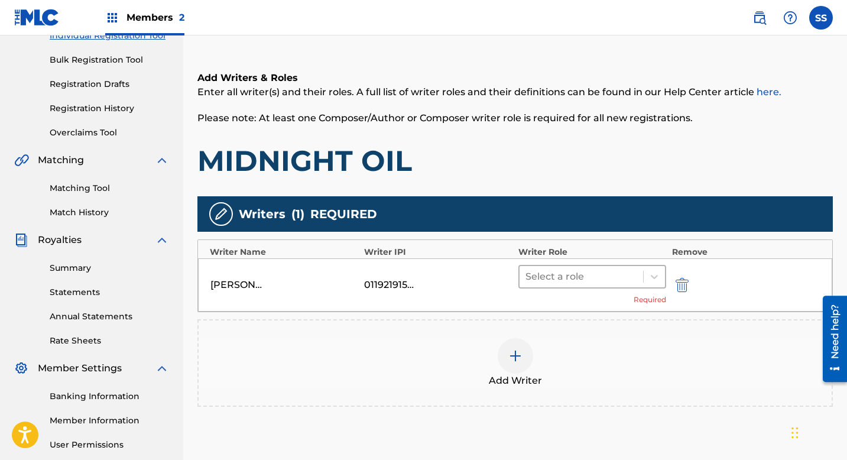
click at [579, 284] on div at bounding box center [582, 276] width 112 height 17
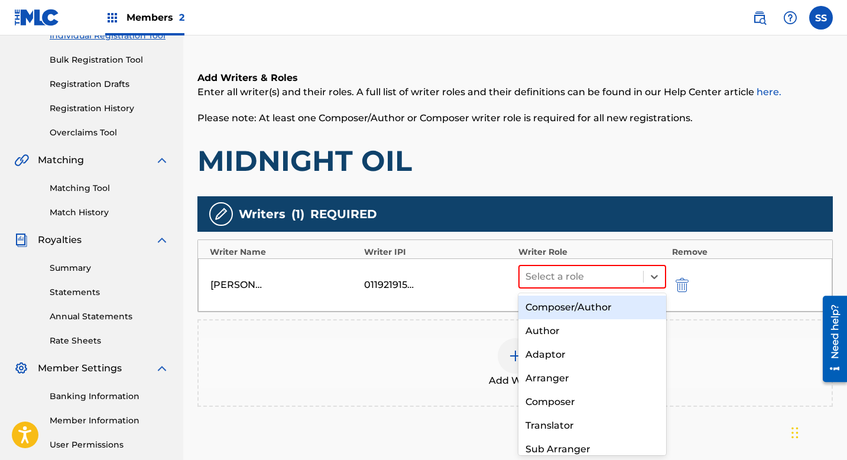
click at [570, 306] on div "Composer/Author" at bounding box center [592, 308] width 148 height 24
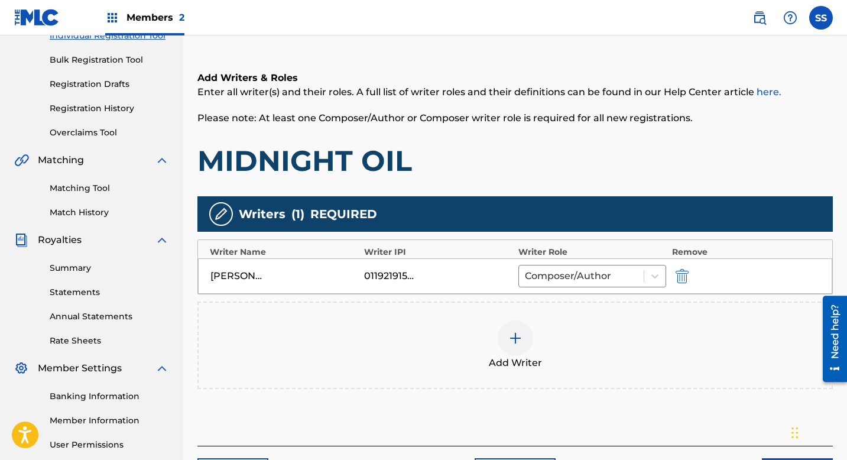
click at [515, 344] on img at bounding box center [515, 338] width 14 height 14
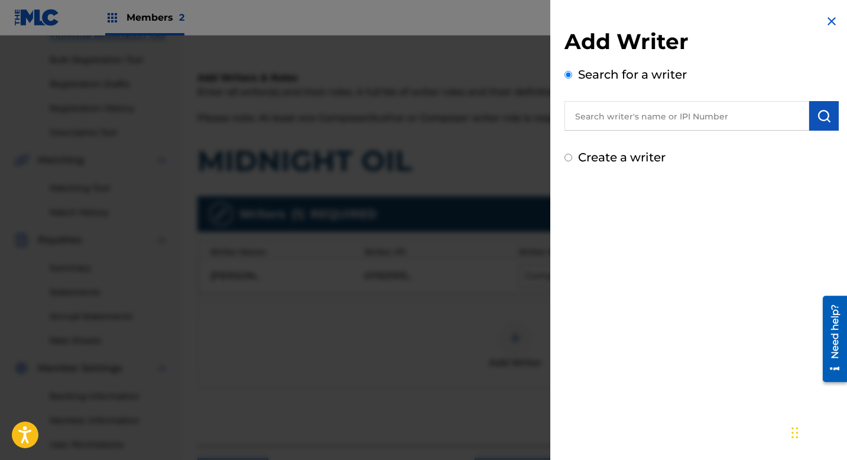
click at [622, 127] on input "text" at bounding box center [687, 116] width 245 height 30
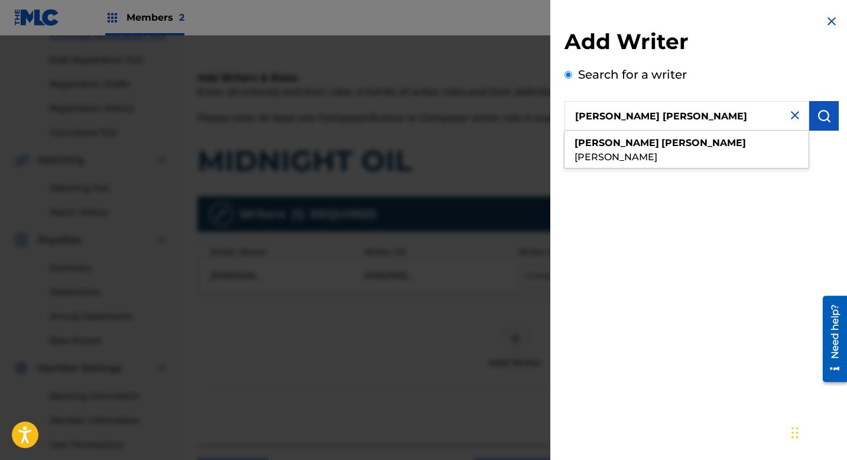
type input "[PERSON_NAME] [PERSON_NAME]"
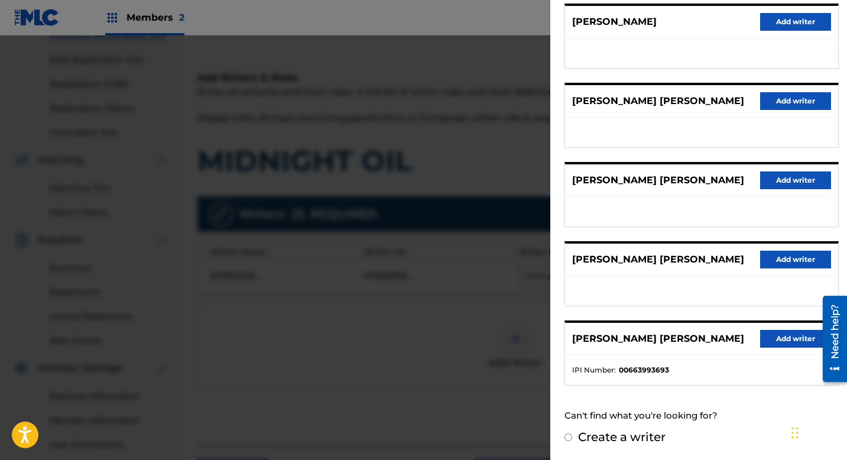
scroll to position [273, 0]
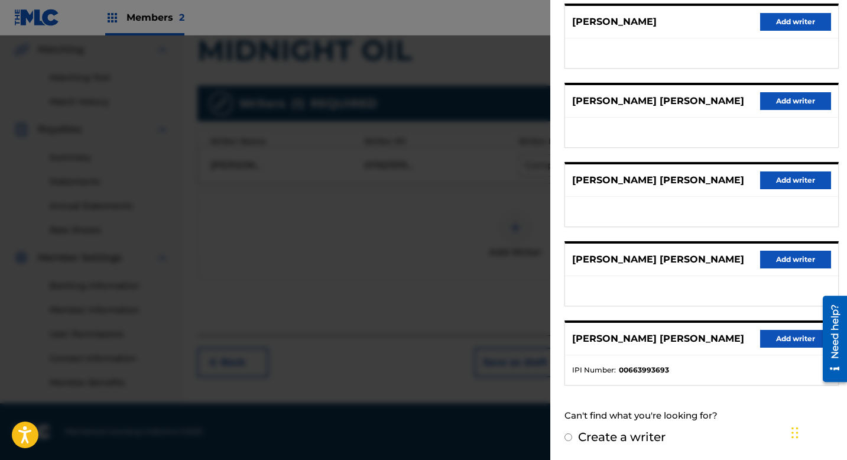
click at [567, 440] on input "Create a writer" at bounding box center [569, 437] width 8 height 8
radio input "false"
radio input "true"
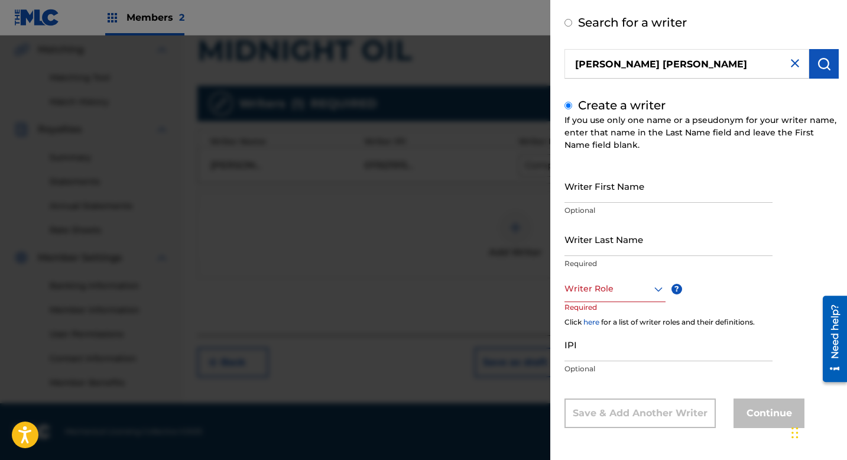
scroll to position [52, 0]
click at [612, 203] on div "Writer First Name Optional" at bounding box center [669, 195] width 208 height 53
click at [608, 174] on input "Writer First Name" at bounding box center [669, 186] width 208 height 34
drag, startPoint x: 730, startPoint y: 61, endPoint x: 543, endPoint y: 58, distance: 186.8
click at [543, 58] on div "Add Writer Search for a writer [PERSON_NAME] [PERSON_NAME] [PERSON_NAME] [PERSO…" at bounding box center [423, 247] width 847 height 424
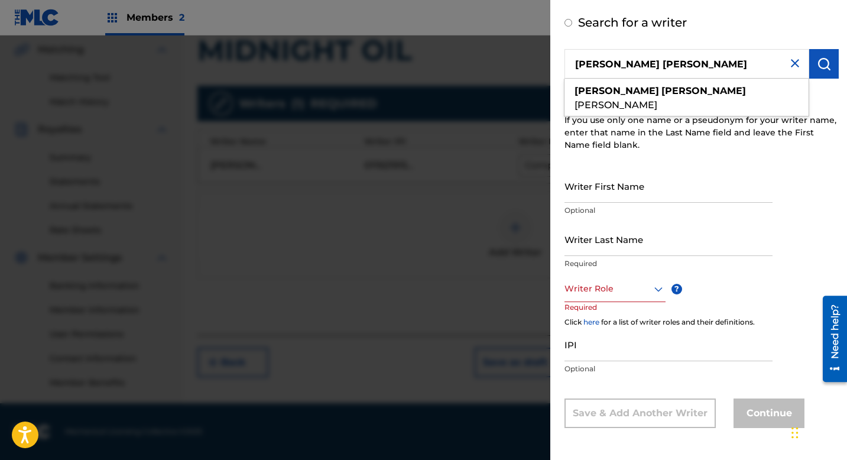
paste input "BE8KW2"
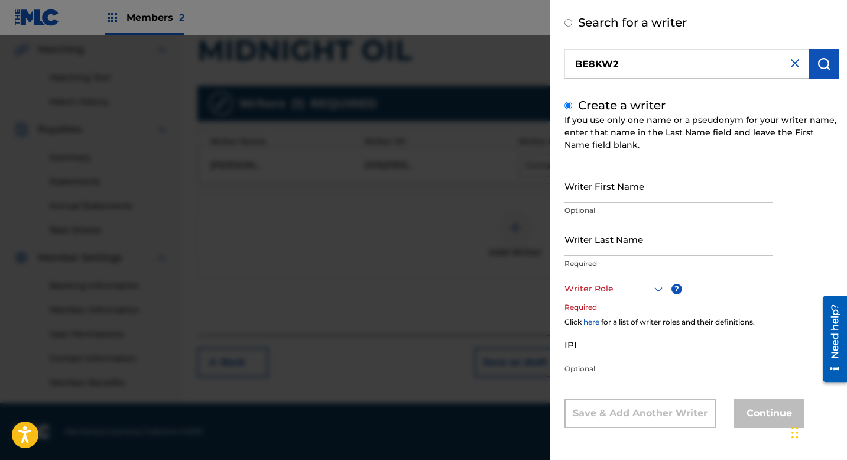
drag, startPoint x: 654, startPoint y: 64, endPoint x: 547, endPoint y: 64, distance: 107.0
click at [547, 64] on div "Add Writer Search for a writer BE8KW2 Create a writer If you use only one name …" at bounding box center [423, 247] width 847 height 424
type input "[PERSON_NAME] [PERSON_NAME]"
click at [820, 63] on img "submit" at bounding box center [824, 64] width 14 height 14
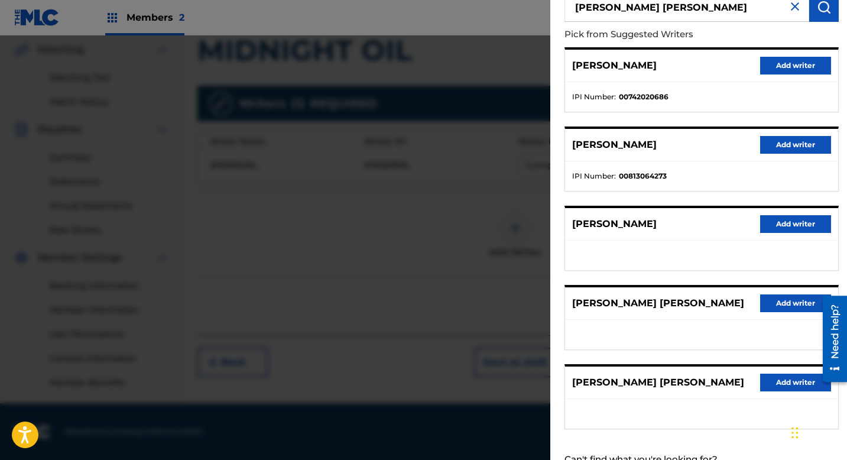
scroll to position [153, 0]
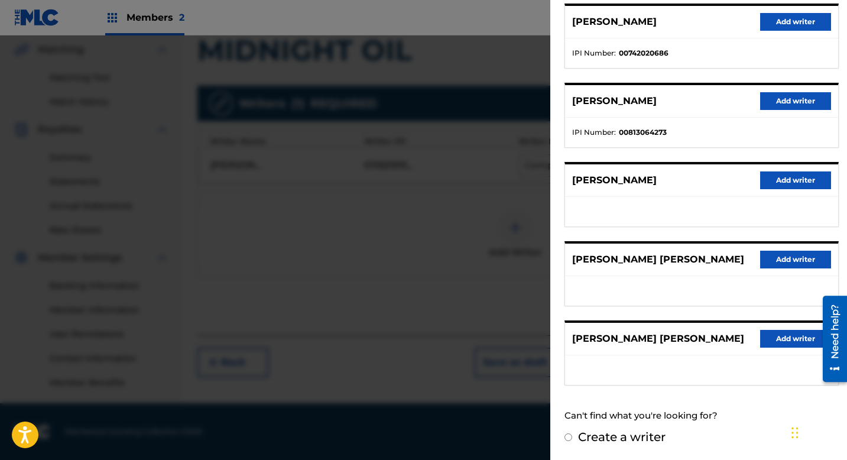
click at [569, 436] on input "Create a writer" at bounding box center [569, 437] width 8 height 8
radio input "false"
radio input "true"
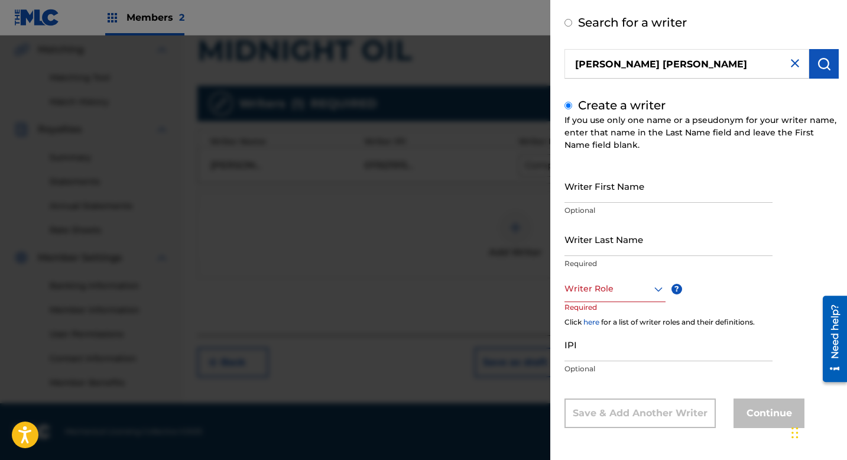
click at [593, 184] on input "Writer First Name" at bounding box center [669, 186] width 208 height 34
paste input "BE8KW2"
drag, startPoint x: 606, startPoint y: 193, endPoint x: 511, endPoint y: 193, distance: 94.6
click at [511, 193] on div "Add Writer Search for a writer [PERSON_NAME] [PERSON_NAME] Create a writer If y…" at bounding box center [423, 247] width 847 height 424
type input "BE8KW2"
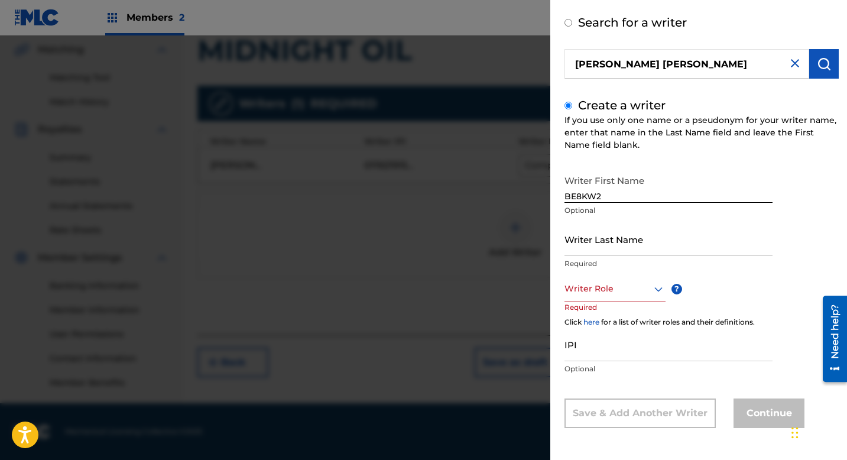
drag, startPoint x: 684, startPoint y: 66, endPoint x: 572, endPoint y: 66, distance: 111.7
click at [572, 66] on input "[PERSON_NAME] [PERSON_NAME]" at bounding box center [687, 64] width 245 height 30
radio input "true"
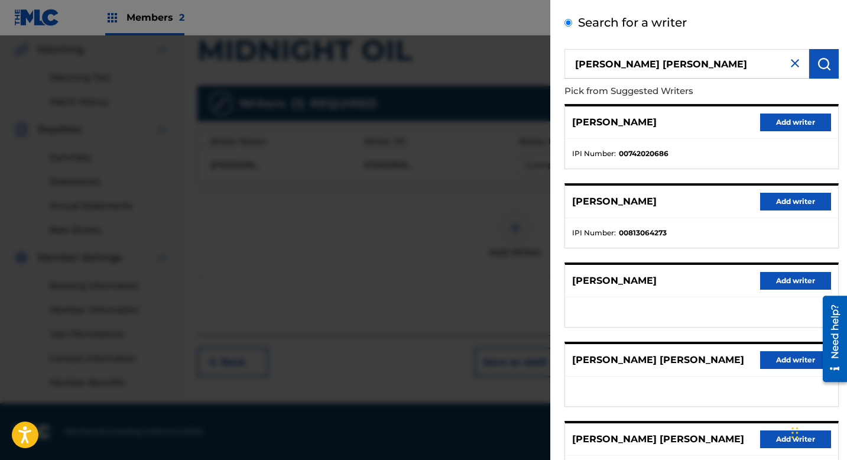
click at [792, 66] on img at bounding box center [795, 63] width 14 height 14
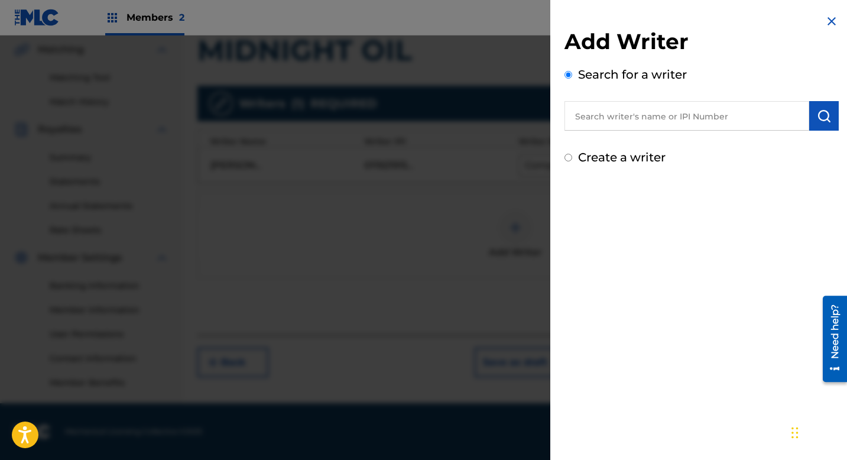
scroll to position [0, 0]
click at [563, 158] on div "Add Writer Search for a writer Create a writer" at bounding box center [701, 90] width 303 height 180
click at [570, 157] on input "Create a writer" at bounding box center [569, 158] width 8 height 8
radio input "false"
radio input "true"
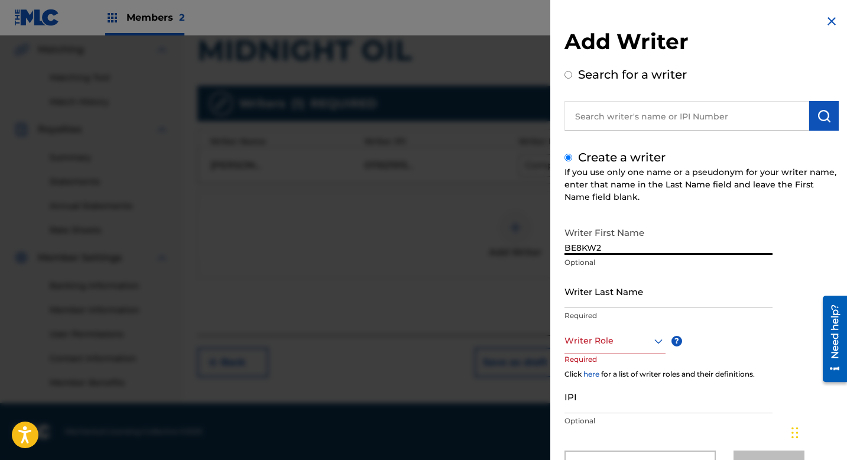
click at [597, 242] on input "BE8KW2" at bounding box center [669, 238] width 208 height 34
drag, startPoint x: 611, startPoint y: 246, endPoint x: 560, endPoint y: 246, distance: 50.8
click at [560, 246] on div "Add Writer Search for a writer Create a writer If you use only one name or a ps…" at bounding box center [701, 256] width 303 height 512
paste input "[PERSON_NAME] [PERSON_NAME]"
type input "[PERSON_NAME] [PERSON_NAME]"
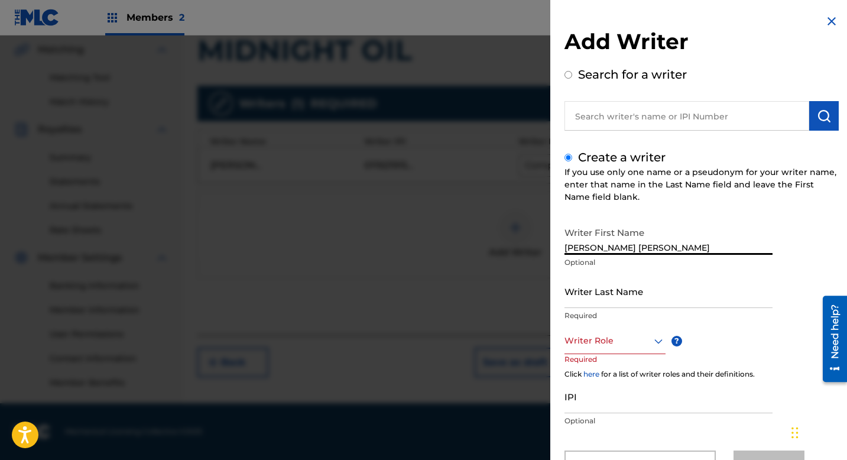
click at [578, 303] on input "Writer Last Name" at bounding box center [669, 291] width 208 height 34
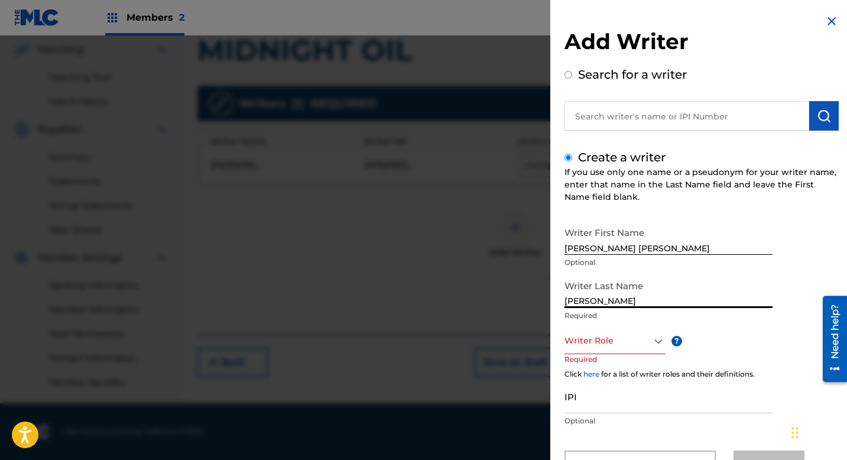
type input "[PERSON_NAME]"
click at [589, 338] on div "Writer Role" at bounding box center [615, 340] width 101 height 27
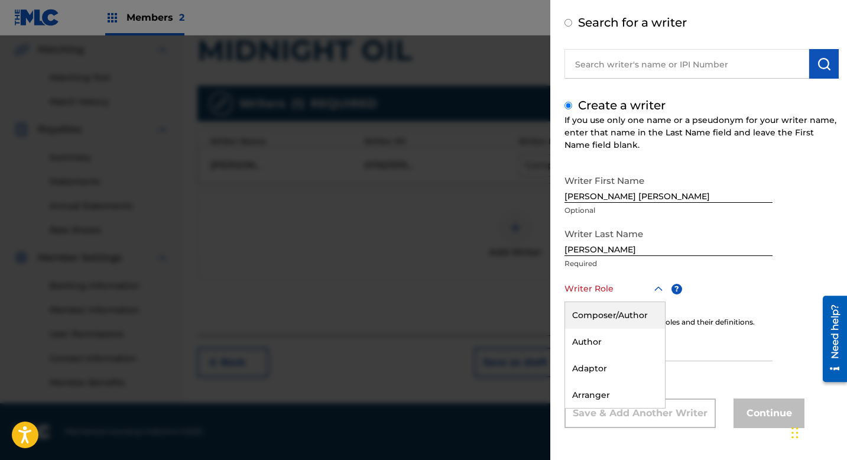
click at [595, 320] on div "Composer/Author" at bounding box center [615, 315] width 100 height 27
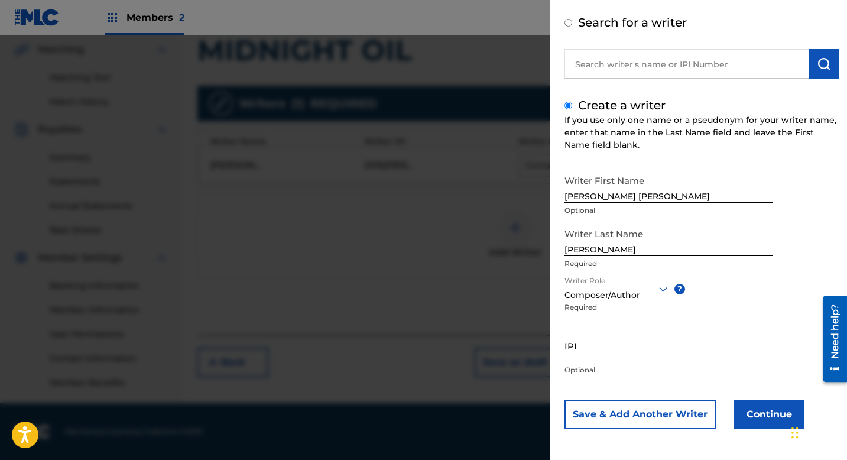
click at [588, 353] on input "IPI" at bounding box center [669, 346] width 208 height 34
click at [776, 419] on button "Continue" at bounding box center [769, 415] width 71 height 30
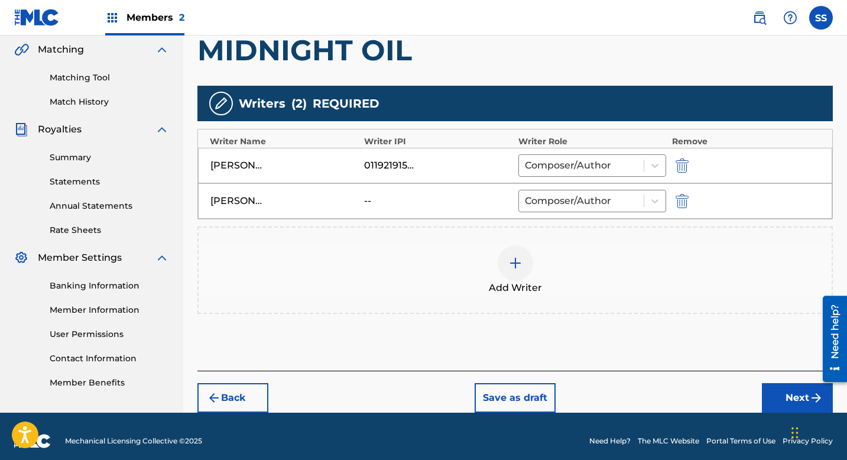
click at [513, 274] on div at bounding box center [515, 262] width 35 height 35
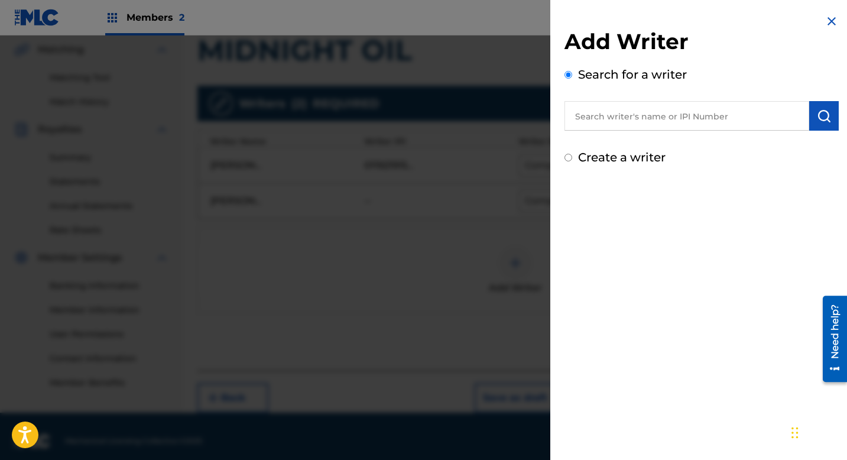
click at [623, 116] on input "text" at bounding box center [687, 116] width 245 height 30
type input "[PERSON_NAME] [PERSON_NAME]"
click at [820, 106] on button "submit" at bounding box center [824, 116] width 30 height 30
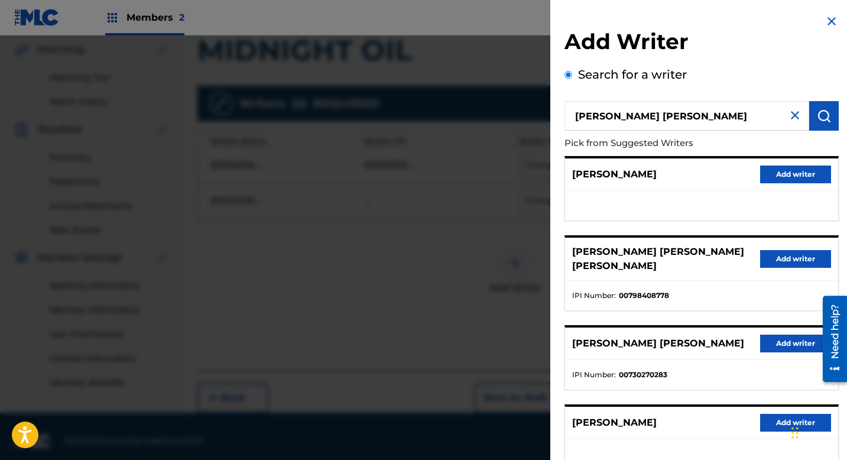
click at [780, 252] on button "Add writer" at bounding box center [795, 259] width 71 height 18
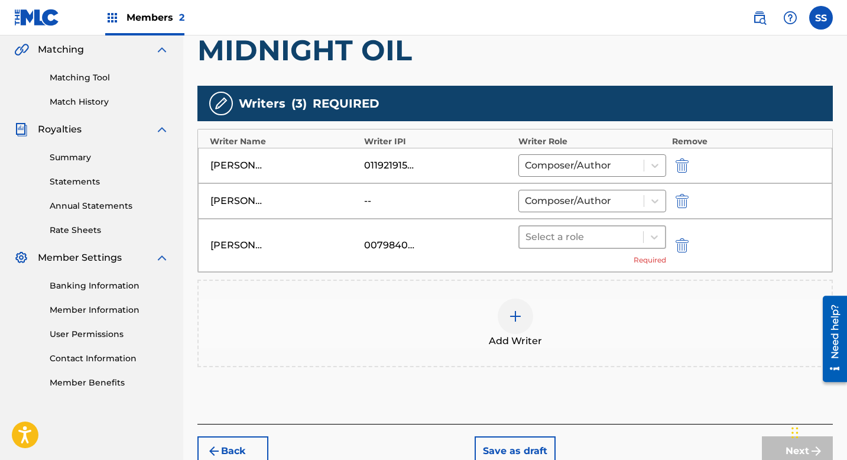
click at [553, 238] on div at bounding box center [582, 237] width 112 height 17
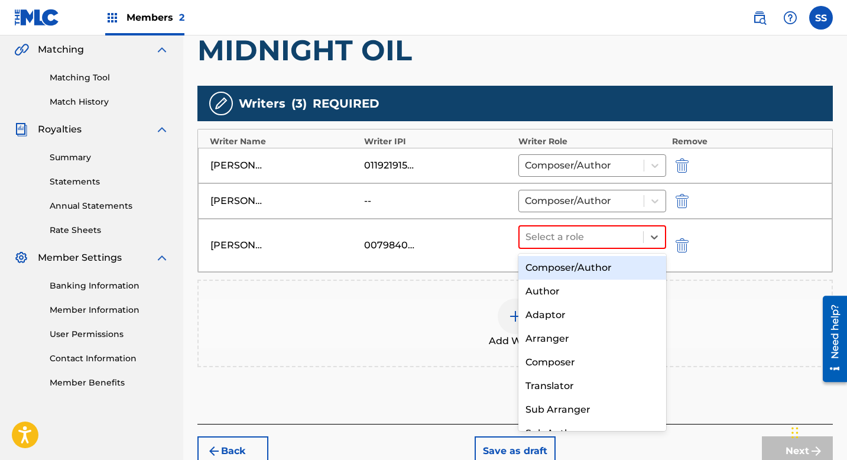
click at [555, 267] on div "Composer/Author" at bounding box center [592, 268] width 148 height 24
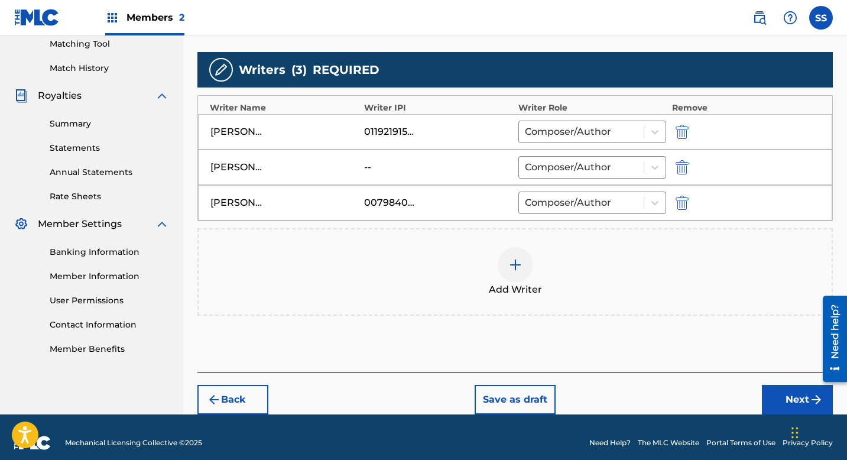
click at [783, 395] on button "Next" at bounding box center [797, 400] width 71 height 30
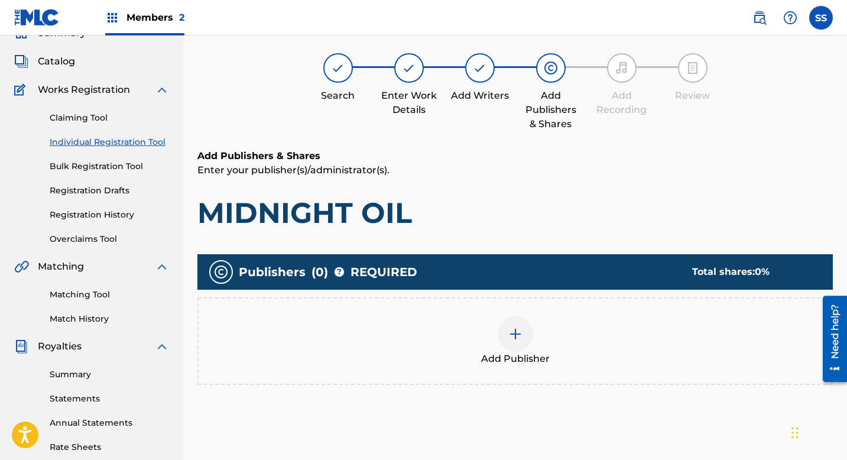
scroll to position [53, 0]
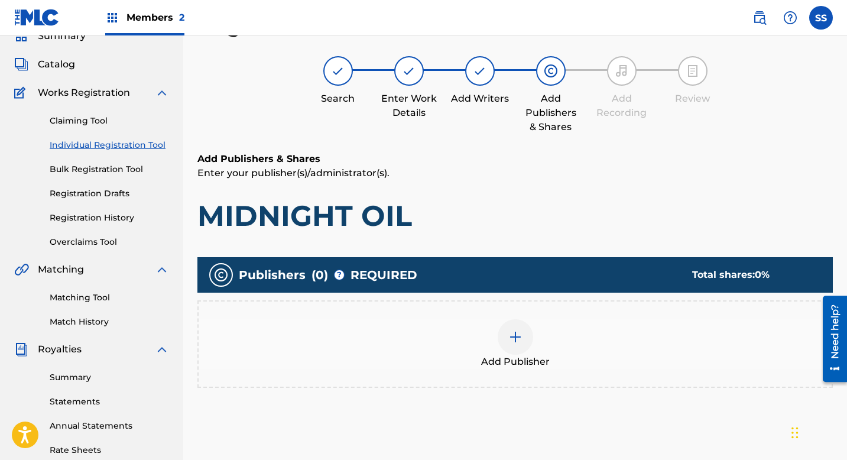
click at [524, 369] on div "Add Publisher" at bounding box center [514, 343] width 635 height 87
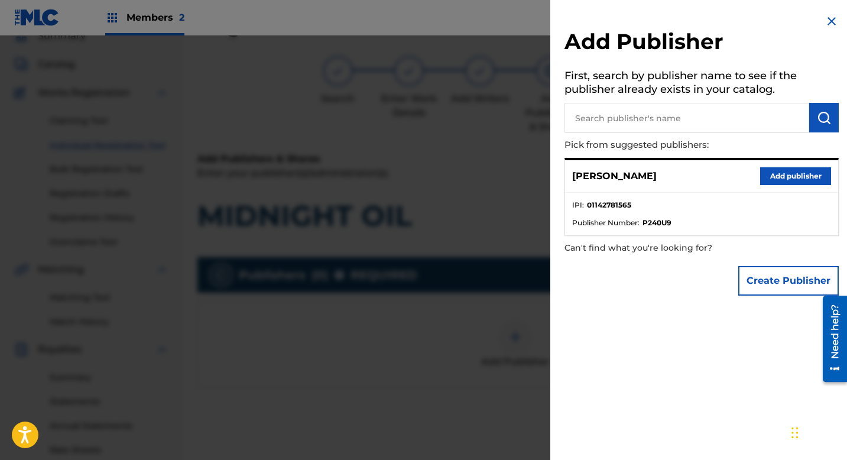
click at [764, 179] on button "Add publisher" at bounding box center [795, 176] width 71 height 18
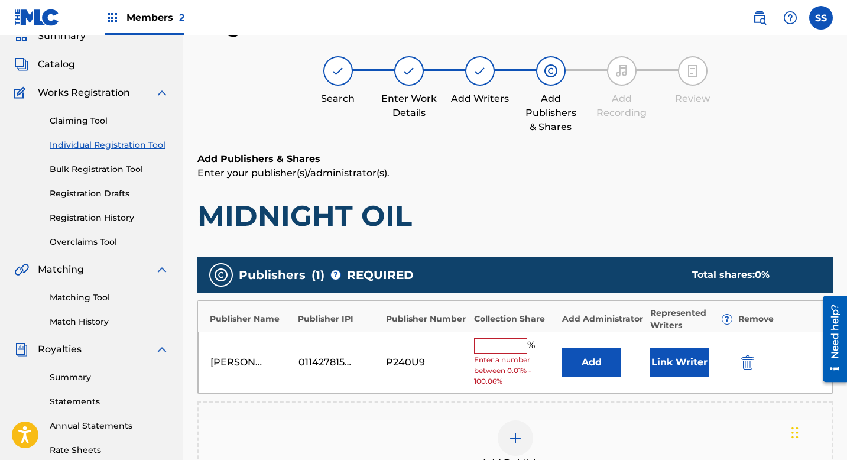
click at [493, 346] on input "text" at bounding box center [500, 345] width 53 height 15
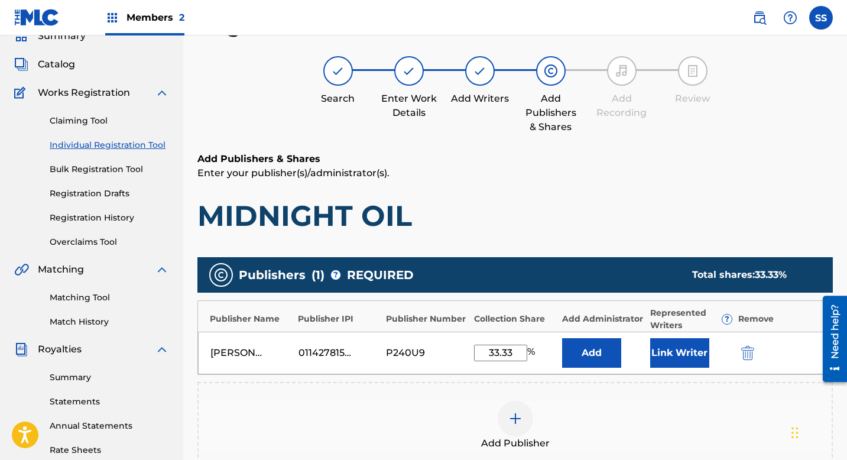
type input "33.33"
click at [625, 391] on div "Add Publisher" at bounding box center [514, 425] width 635 height 87
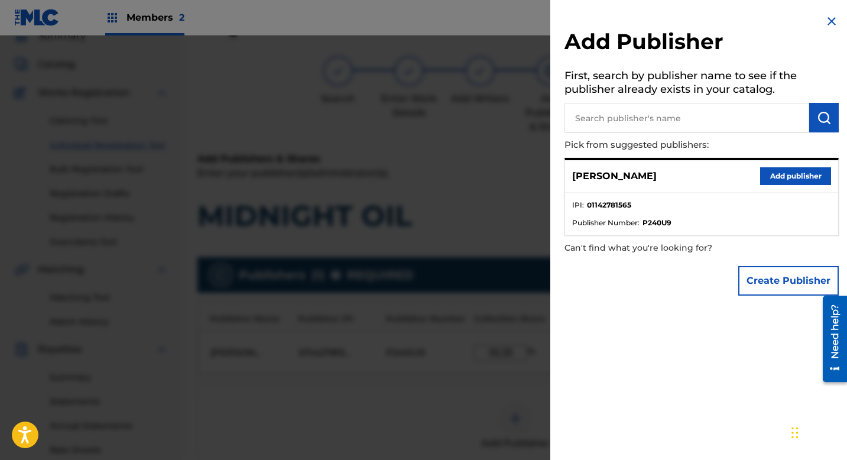
click at [479, 288] on div at bounding box center [423, 265] width 847 height 460
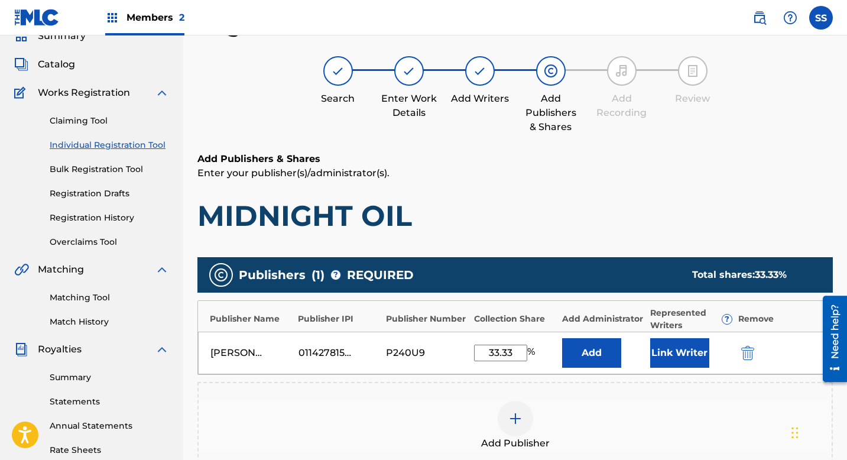
click at [685, 355] on button "Link Writer" at bounding box center [679, 353] width 59 height 30
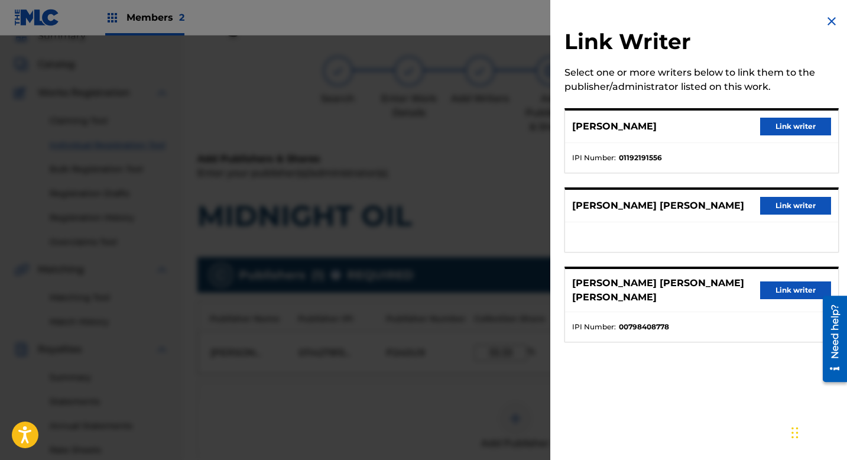
click at [801, 129] on button "Link writer" at bounding box center [795, 127] width 71 height 18
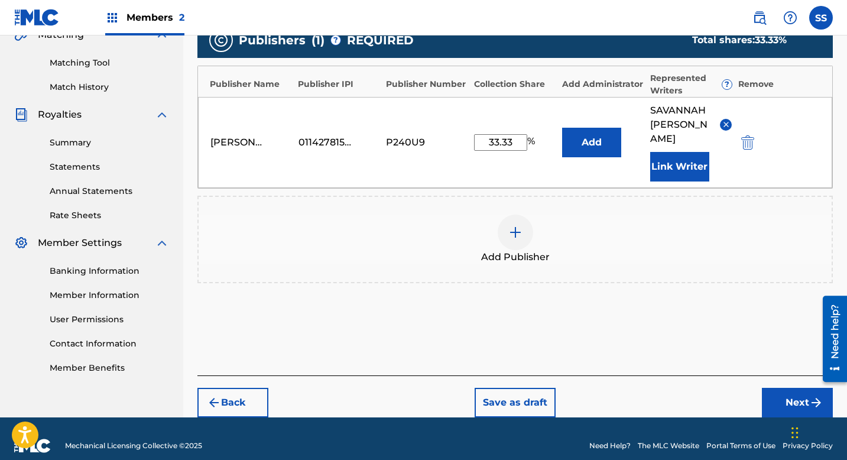
click at [802, 388] on button "Next" at bounding box center [797, 403] width 71 height 30
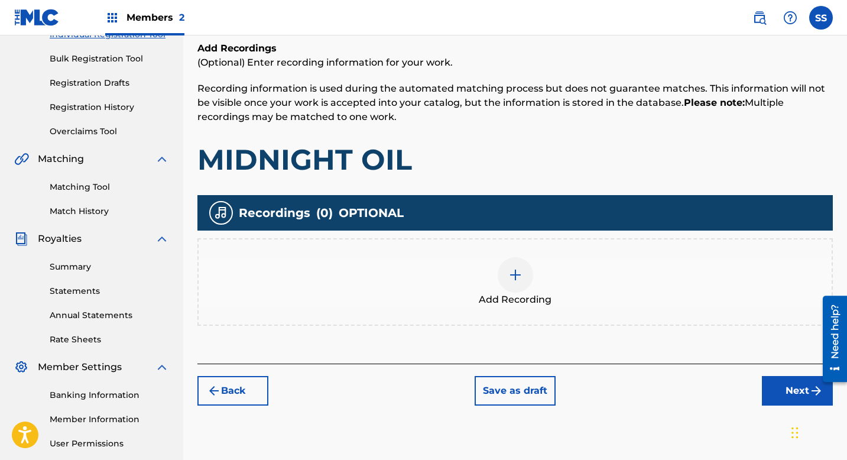
click at [786, 388] on button "Next" at bounding box center [797, 391] width 71 height 30
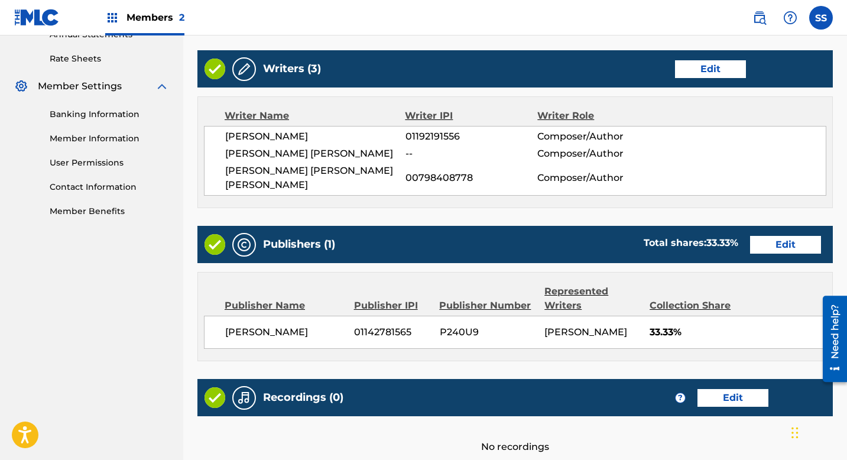
scroll to position [554, 0]
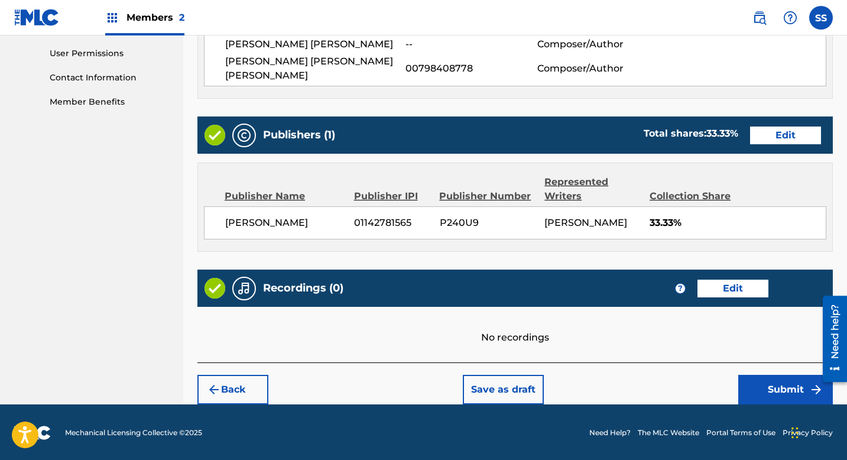
click at [779, 388] on button "Submit" at bounding box center [785, 390] width 95 height 30
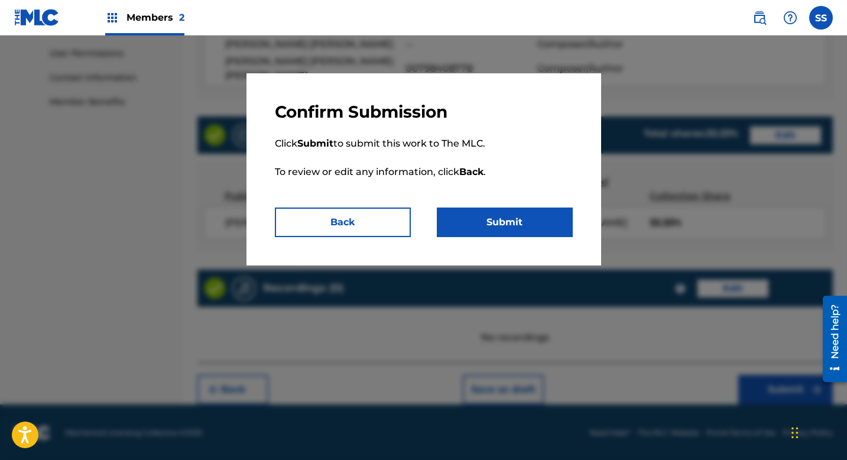
click at [509, 225] on button "Submit" at bounding box center [505, 222] width 136 height 30
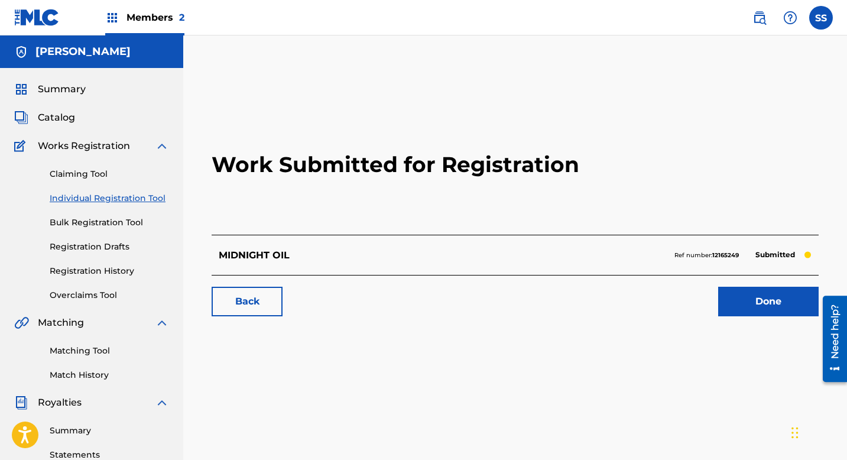
click at [770, 296] on link "Done" at bounding box center [768, 302] width 100 height 30
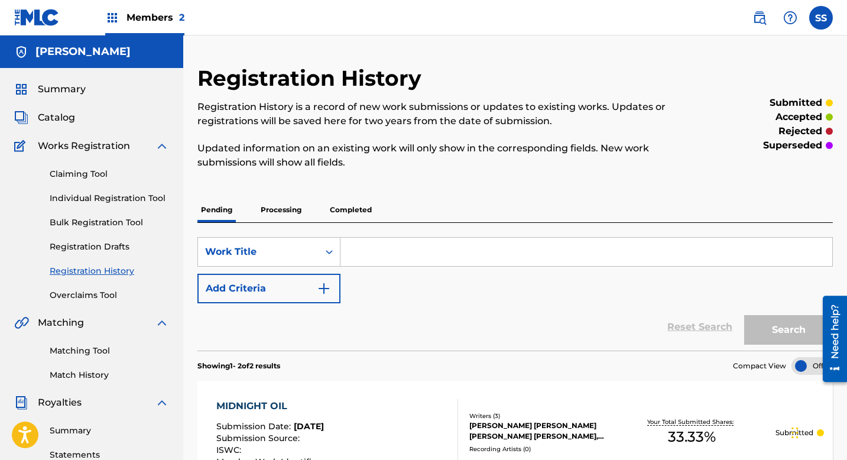
click at [69, 176] on link "Claiming Tool" at bounding box center [109, 174] width 119 height 12
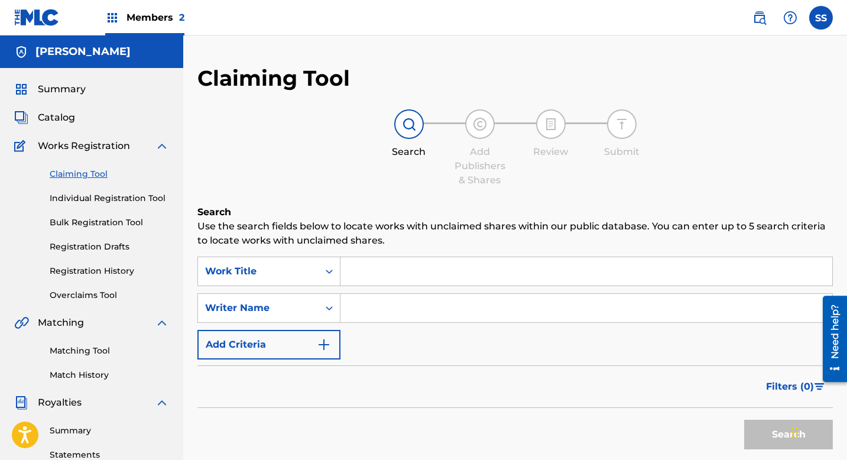
click at [410, 270] on input "Search Form" at bounding box center [586, 271] width 492 height 28
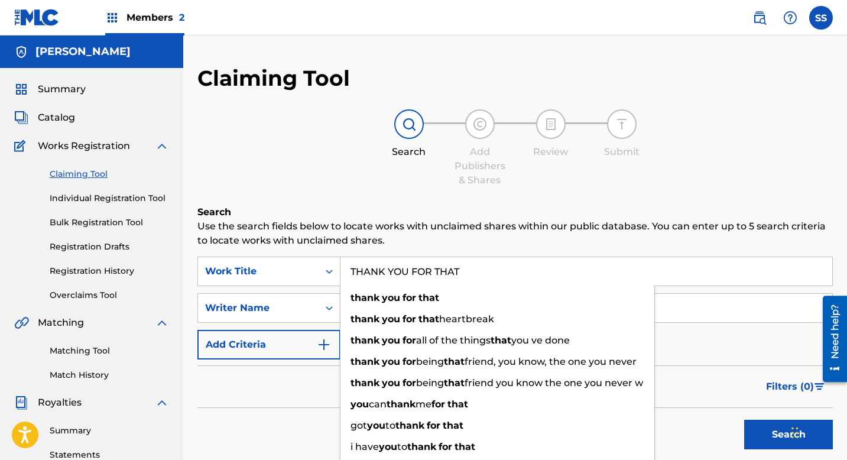
type input "THANK YOU FOR THAT"
click at [301, 291] on div "SearchWithCriteriad107b67b-2da7-43cf-a8d3-49cf44c4da6f Work Title THANK YOU FOR…" at bounding box center [514, 308] width 635 height 103
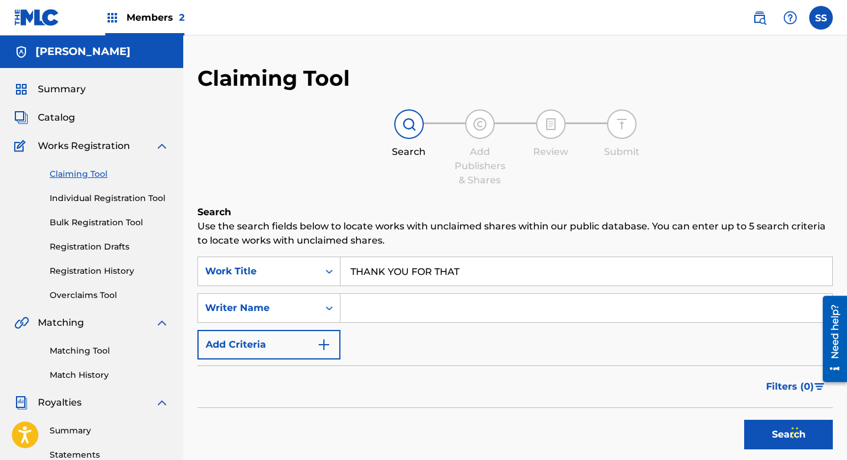
click at [387, 306] on input "Search Form" at bounding box center [586, 308] width 492 height 28
type input "[PERSON_NAME]"
click at [744, 420] on button "Search" at bounding box center [788, 435] width 89 height 30
click at [63, 118] on span "Catalog" at bounding box center [56, 118] width 37 height 14
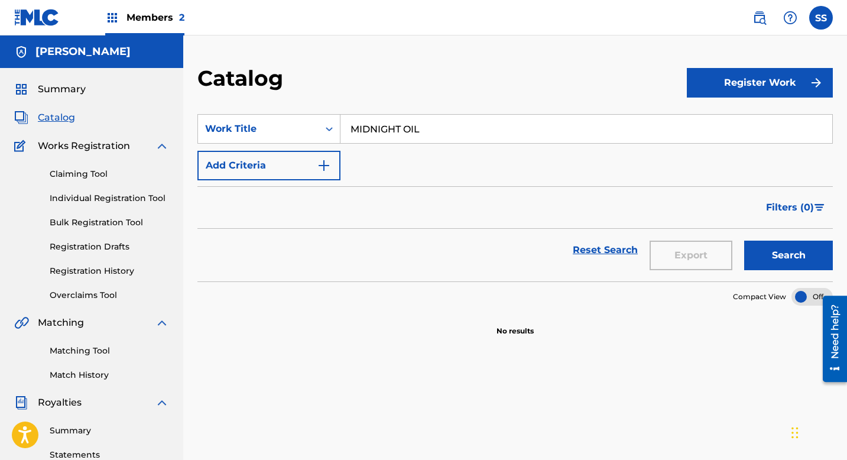
click at [734, 88] on button "Register Work" at bounding box center [760, 83] width 146 height 30
click at [734, 124] on link "Individual" at bounding box center [760, 121] width 146 height 28
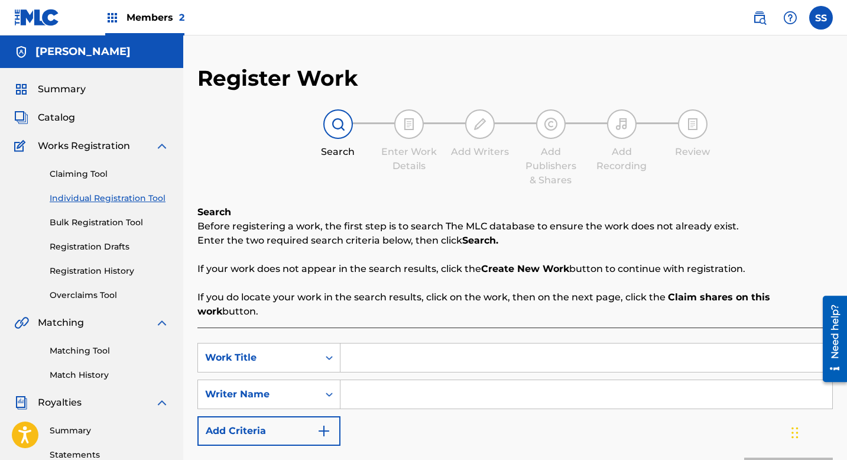
click at [387, 343] on input "Search Form" at bounding box center [586, 357] width 492 height 28
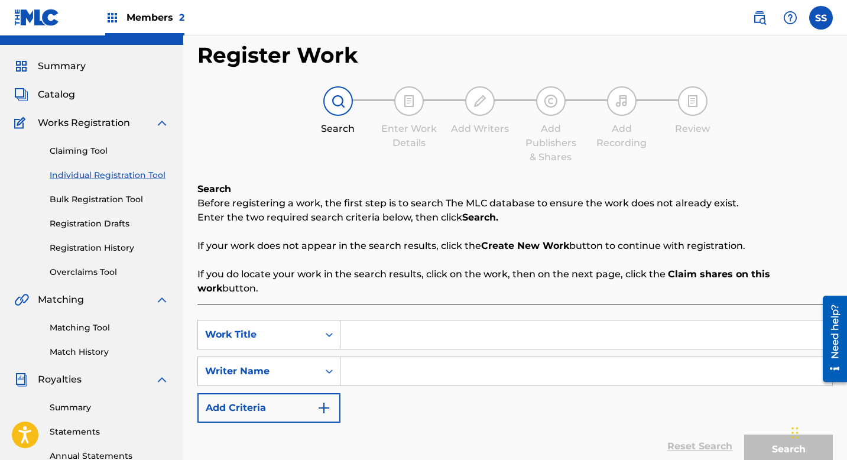
scroll to position [123, 0]
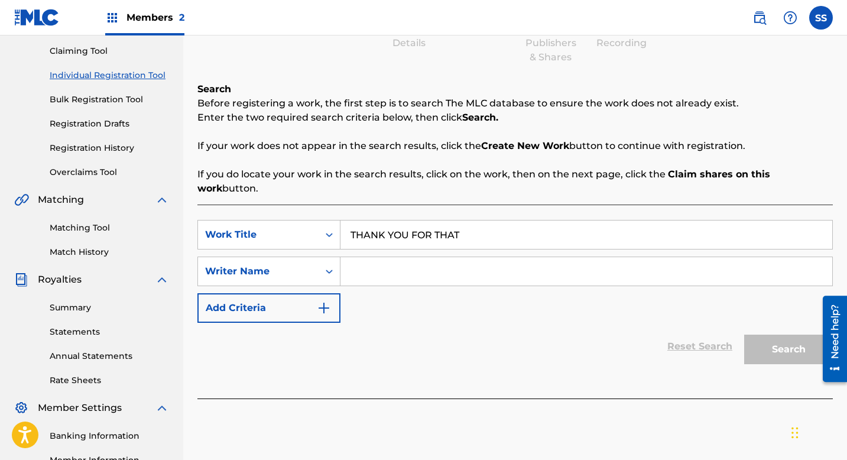
type input "THANK YOU FOR THAT"
click at [395, 265] on input "Search Form" at bounding box center [586, 271] width 492 height 28
type input "S"
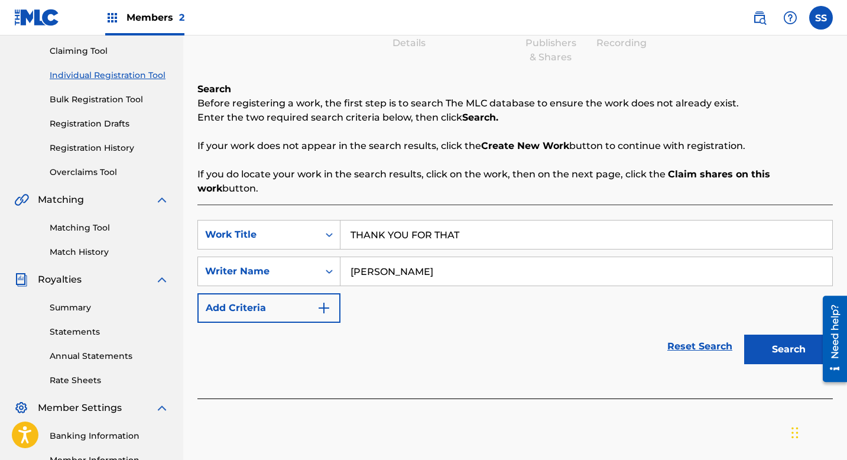
type input "[PERSON_NAME]"
click at [797, 336] on button "Search" at bounding box center [788, 350] width 89 height 30
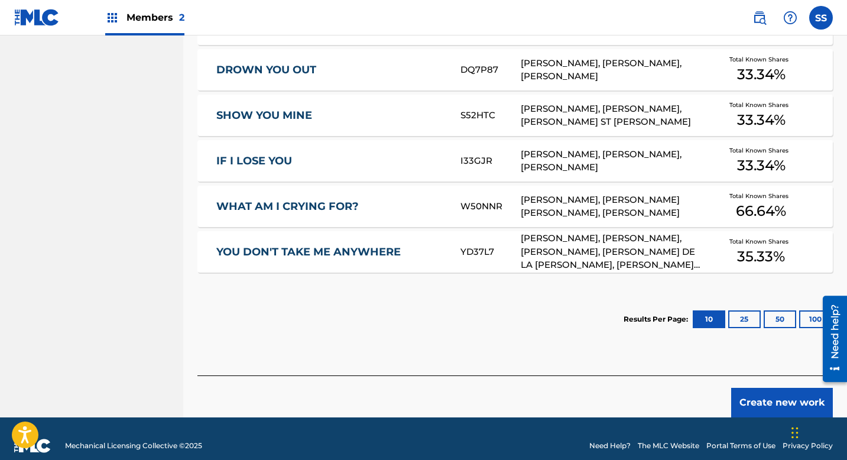
click at [763, 390] on button "Create new work" at bounding box center [782, 403] width 102 height 30
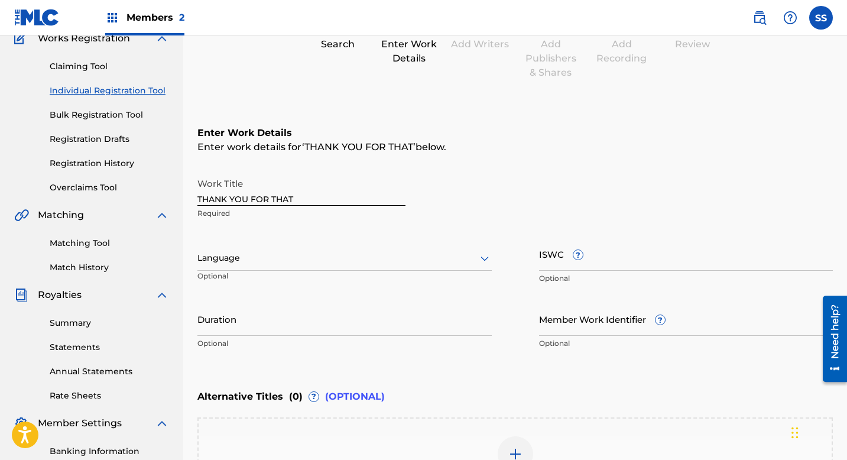
scroll to position [118, 0]
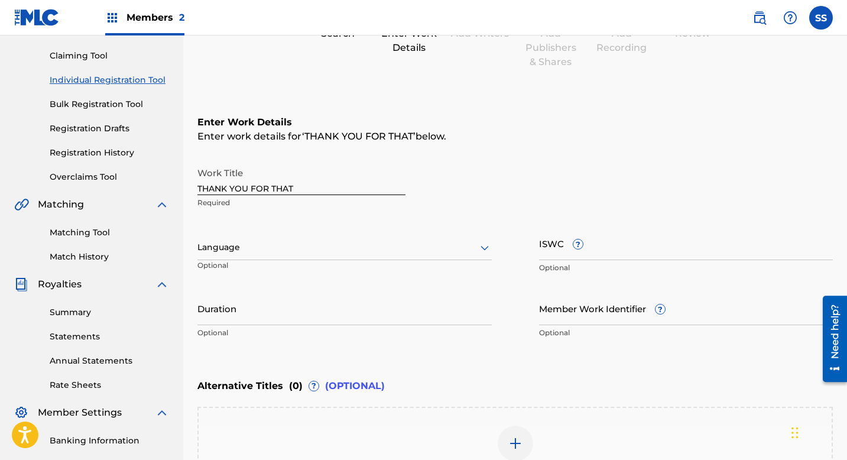
click at [361, 248] on div at bounding box center [344, 247] width 294 height 15
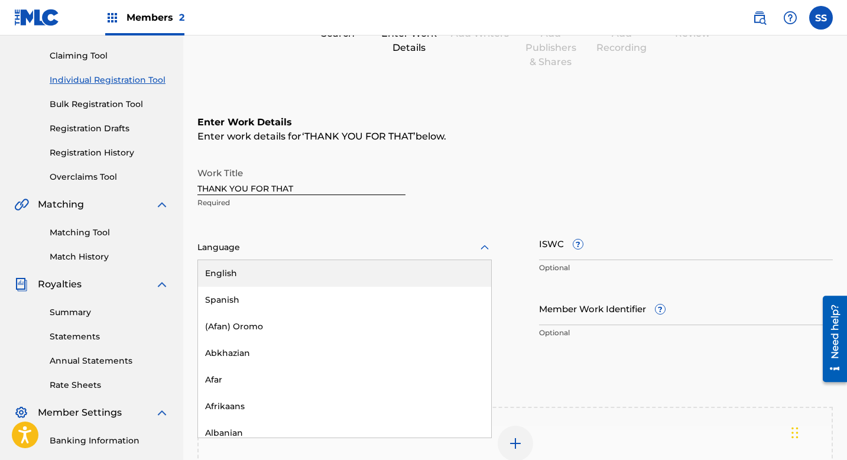
click at [329, 273] on div "English" at bounding box center [344, 273] width 293 height 27
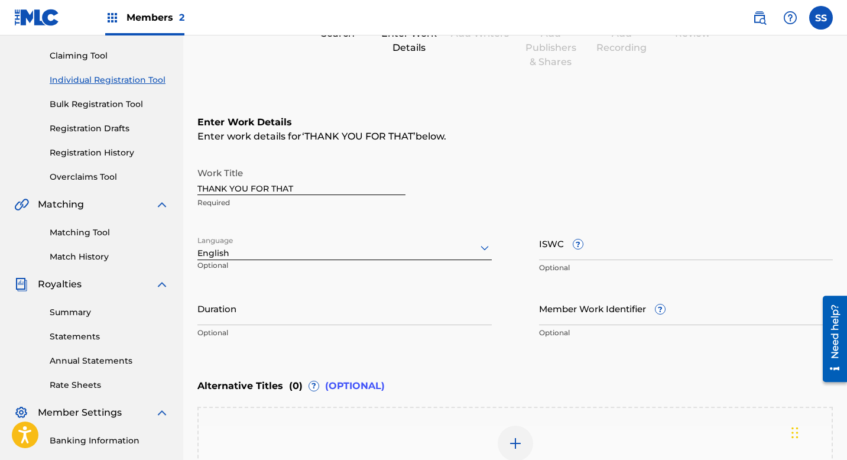
scroll to position [223, 0]
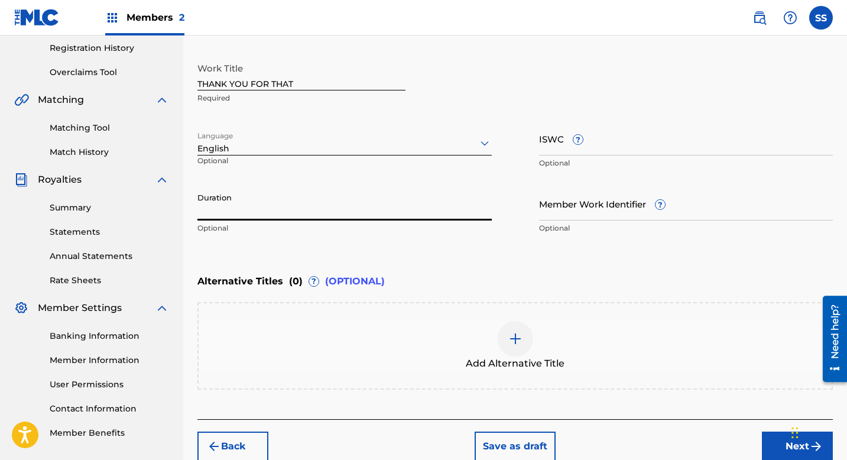
click at [254, 208] on input "Duration" at bounding box center [344, 204] width 294 height 34
type input "02:30"
click at [792, 448] on div "Chat Widget" at bounding box center [817, 431] width 59 height 57
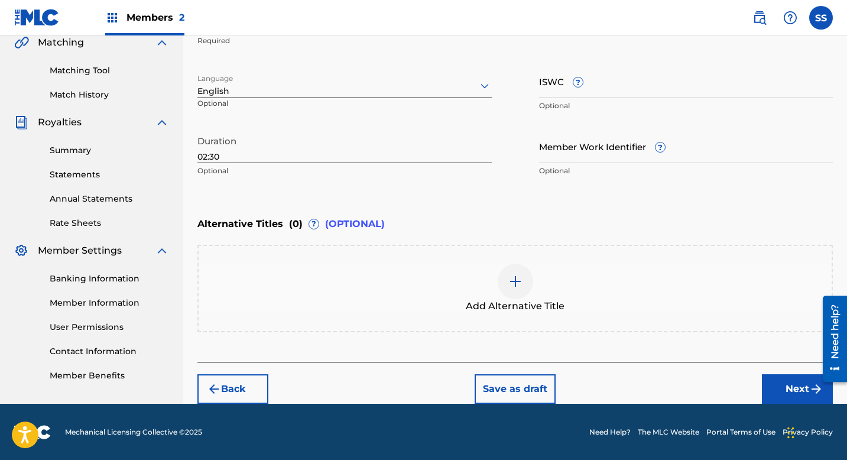
click at [783, 387] on button "Next" at bounding box center [797, 389] width 71 height 30
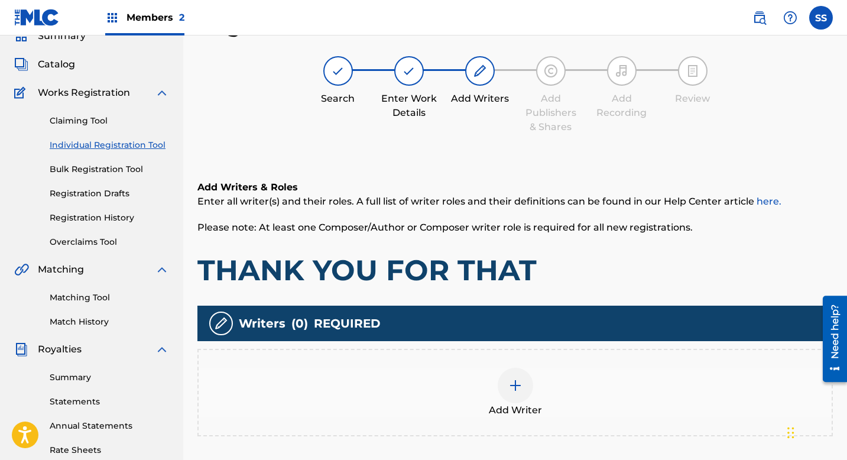
scroll to position [223, 0]
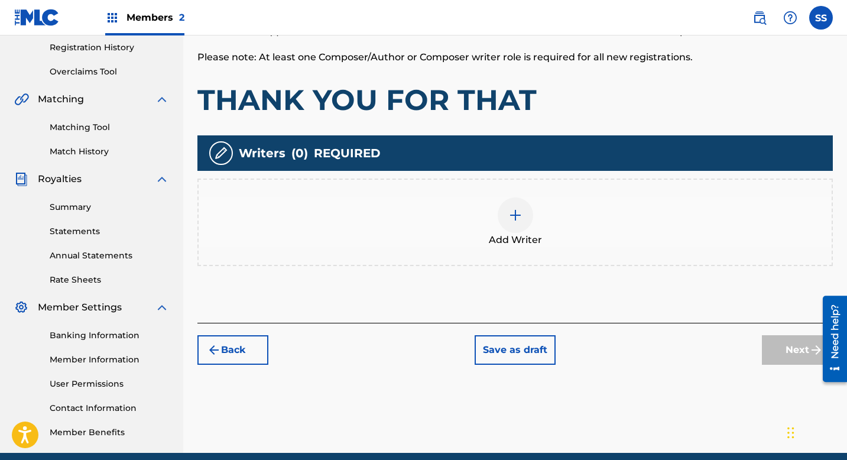
click at [517, 239] on span "Add Writer" at bounding box center [515, 240] width 53 height 14
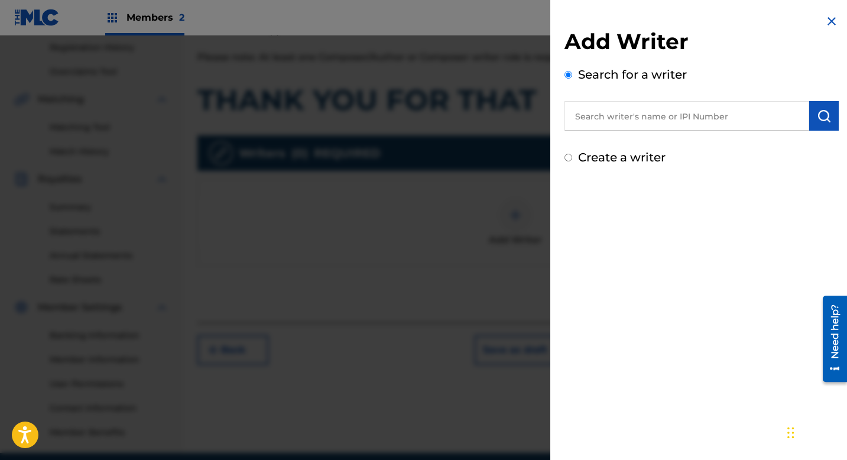
click at [641, 121] on input "text" at bounding box center [687, 116] width 245 height 30
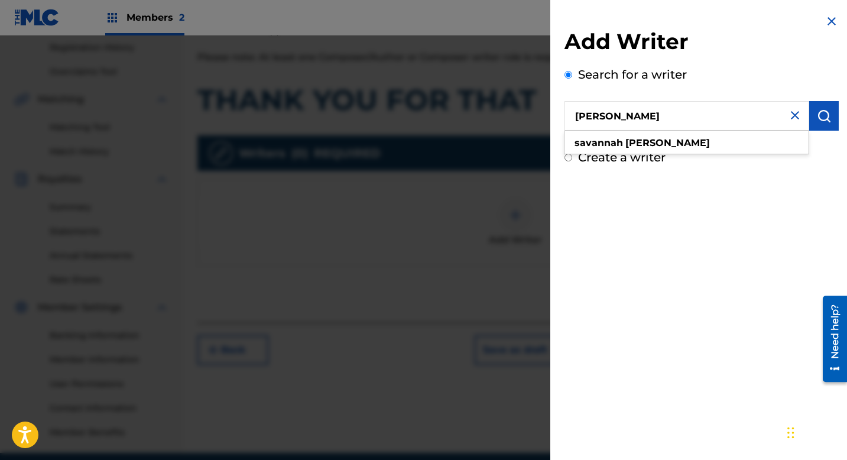
type input "[PERSON_NAME]"
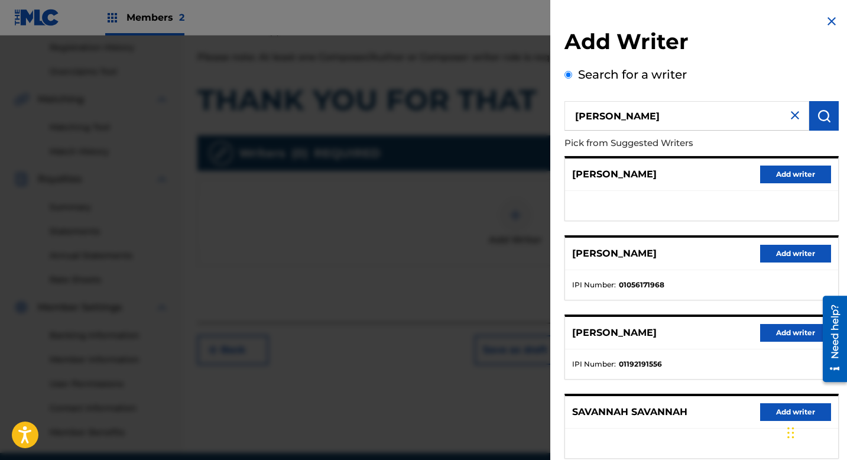
click at [776, 333] on button "Add writer" at bounding box center [795, 333] width 71 height 18
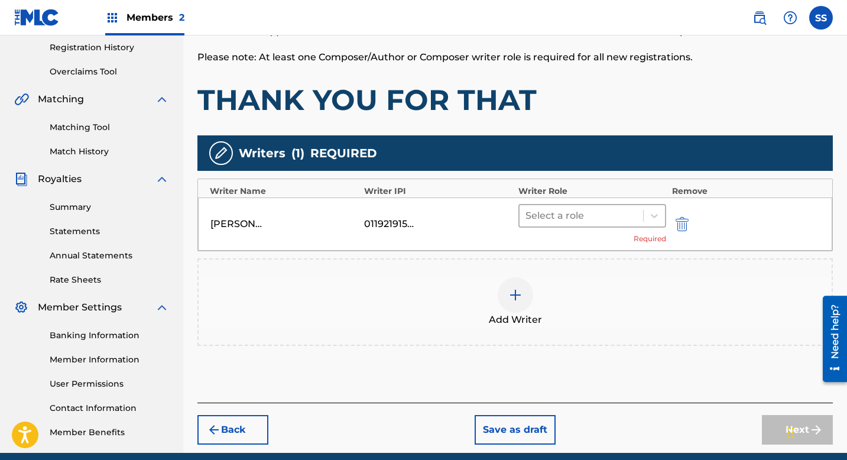
click at [573, 216] on div at bounding box center [582, 215] width 112 height 17
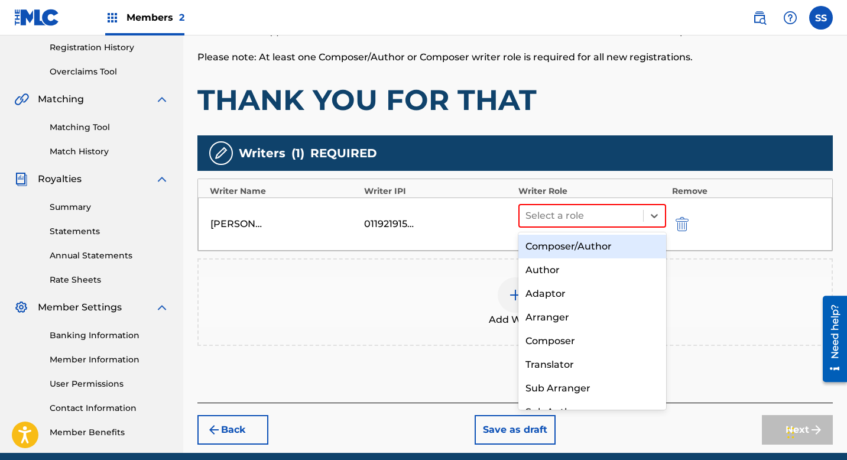
click at [570, 253] on div "Composer/Author" at bounding box center [592, 247] width 148 height 24
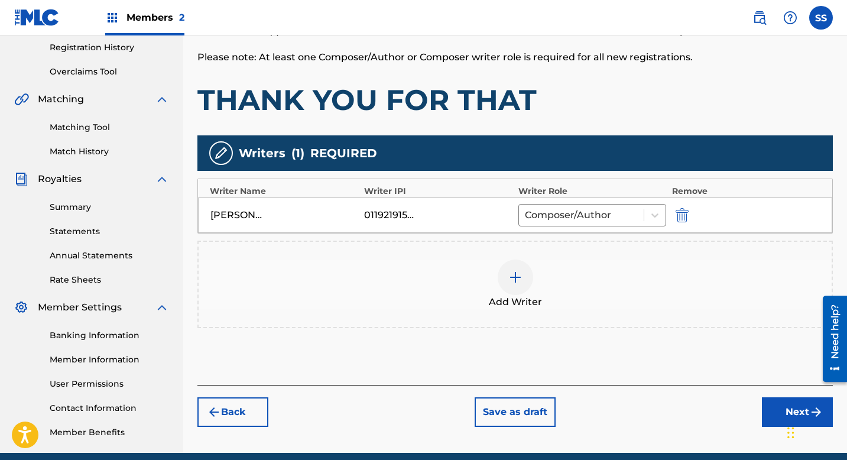
click at [506, 290] on div at bounding box center [515, 277] width 35 height 35
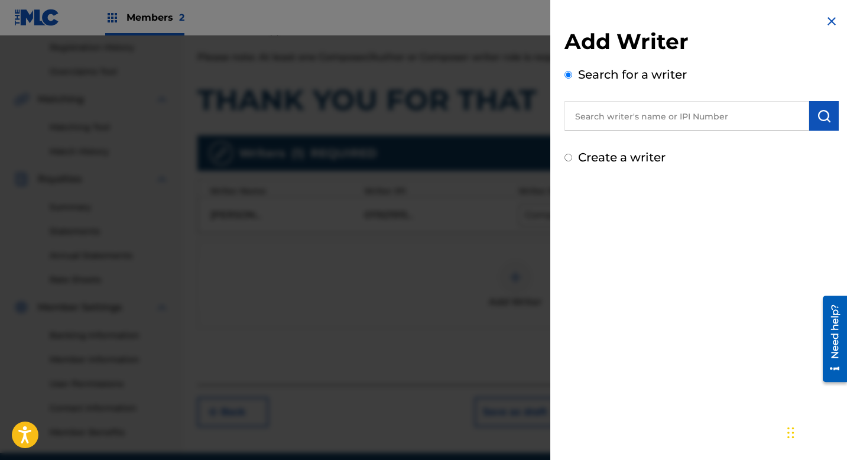
click at [605, 121] on input "text" at bounding box center [687, 116] width 245 height 30
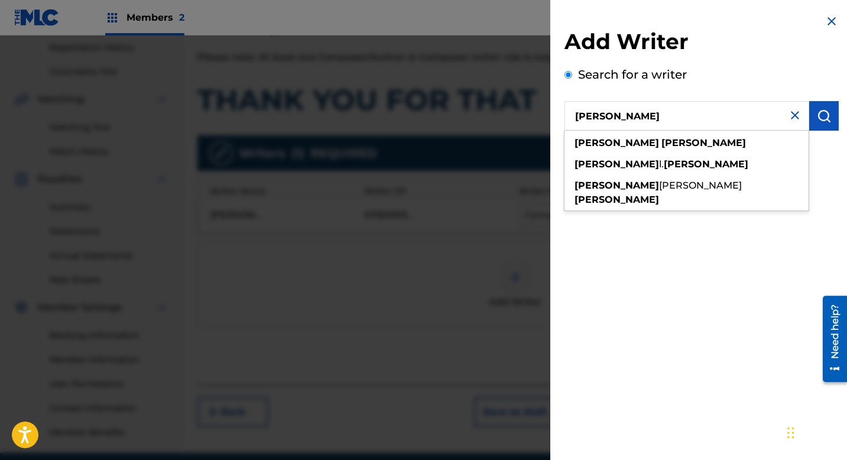
type input "[PERSON_NAME]"
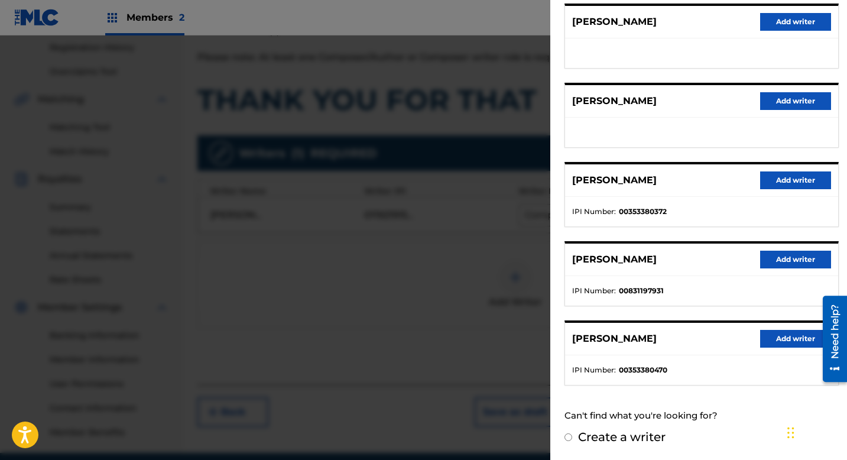
scroll to position [229, 0]
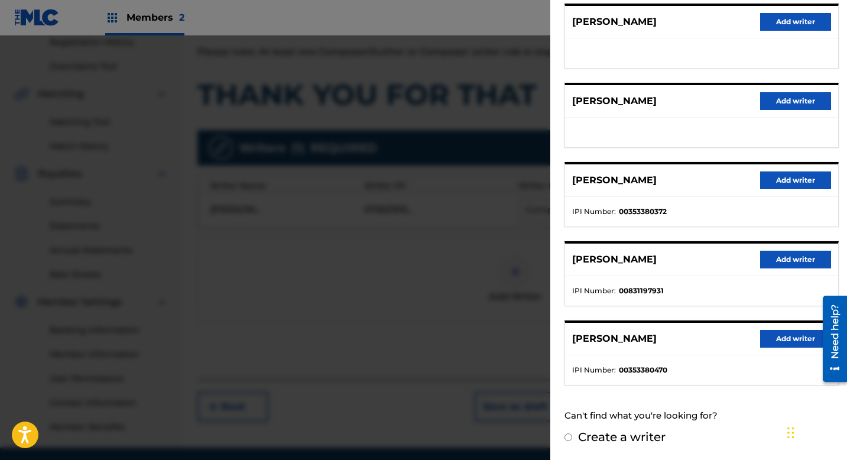
click at [784, 256] on button "Add writer" at bounding box center [795, 260] width 71 height 18
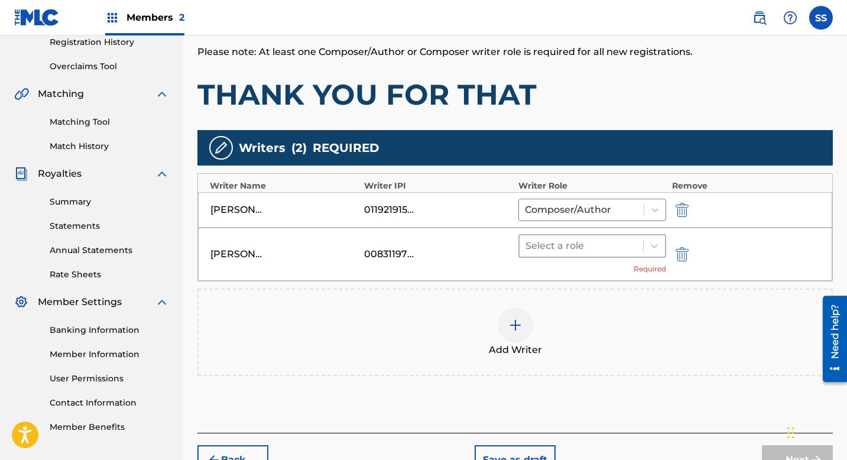
click at [586, 249] on div at bounding box center [582, 246] width 112 height 17
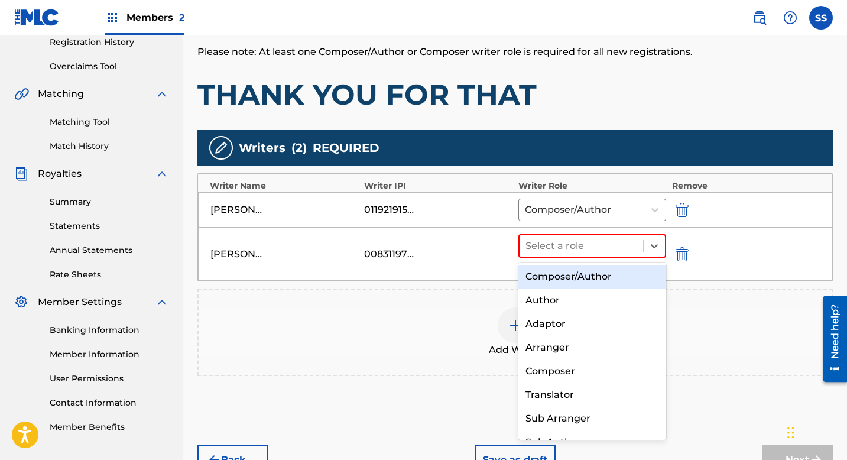
click at [579, 272] on div "Composer/Author" at bounding box center [592, 277] width 148 height 24
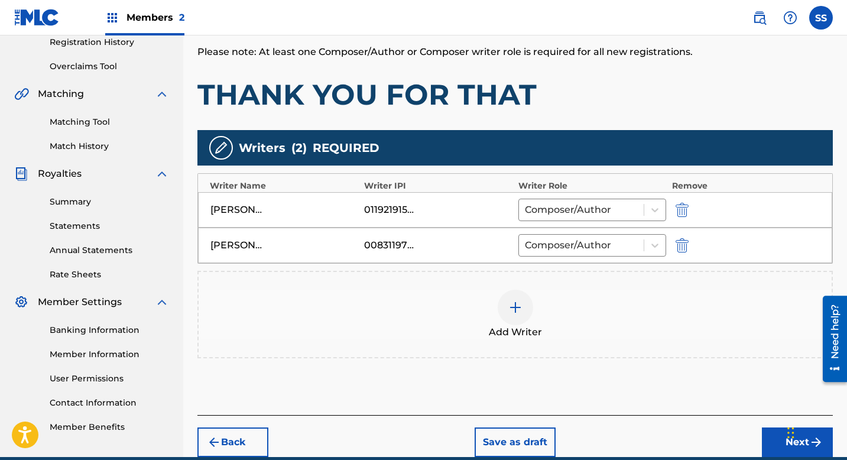
click at [523, 317] on div at bounding box center [515, 307] width 35 height 35
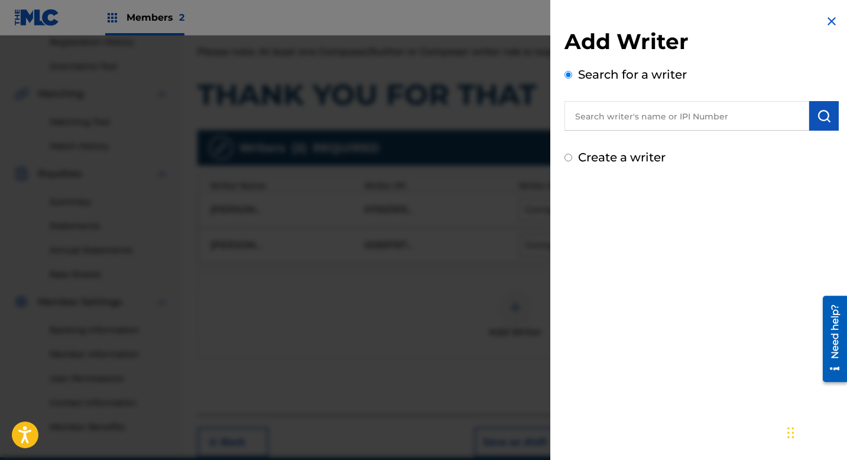
click at [604, 121] on input "text" at bounding box center [687, 116] width 245 height 30
paste input "1064997515"
type input "1064997515"
click at [809, 119] on button "submit" at bounding box center [824, 116] width 30 height 30
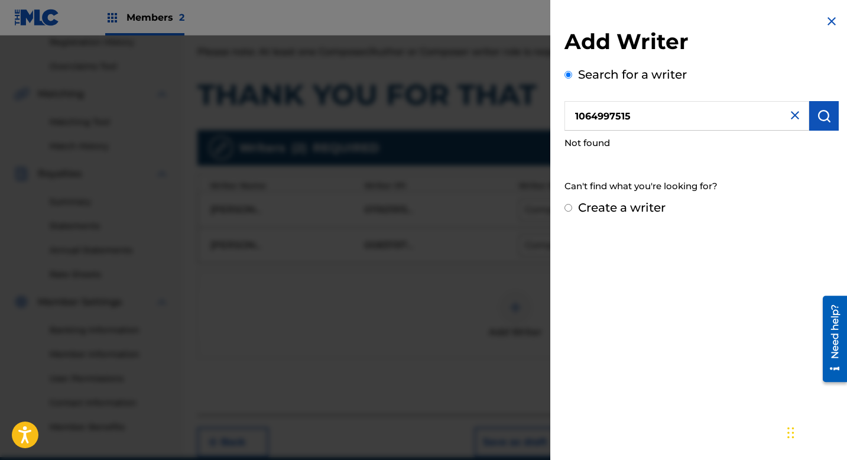
click at [571, 202] on div "Create a writer" at bounding box center [702, 208] width 274 height 18
click at [565, 211] on input "Create a writer" at bounding box center [569, 208] width 8 height 8
radio input "false"
radio input "true"
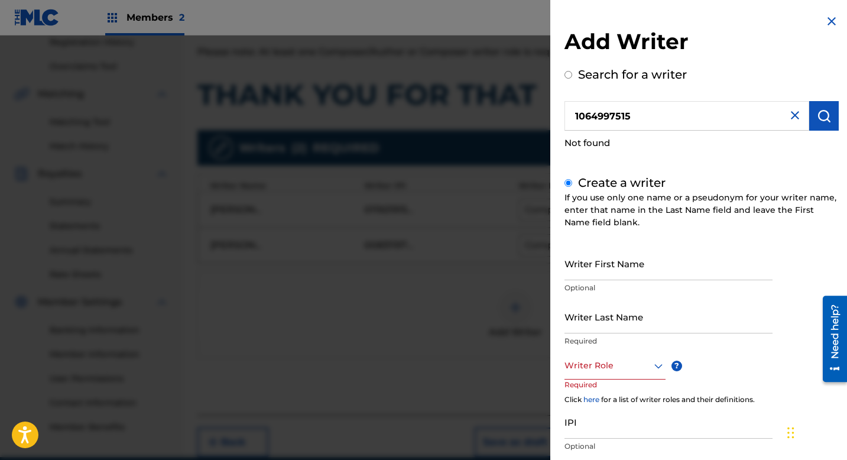
click at [595, 271] on input "Writer First Name" at bounding box center [669, 263] width 208 height 34
type input "[PERSON_NAME] [PERSON_NAME]"
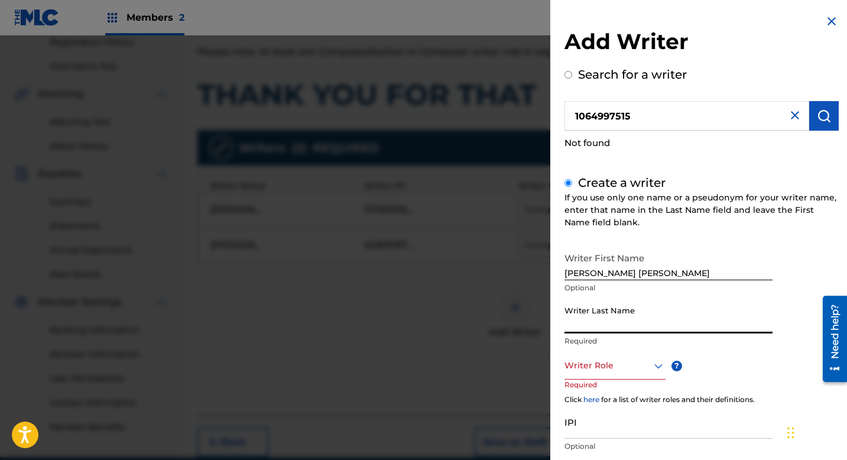
click at [645, 317] on input "Writer Last Name" at bounding box center [669, 317] width 208 height 34
type input "[PERSON_NAME]"
click at [610, 372] on div at bounding box center [615, 365] width 101 height 15
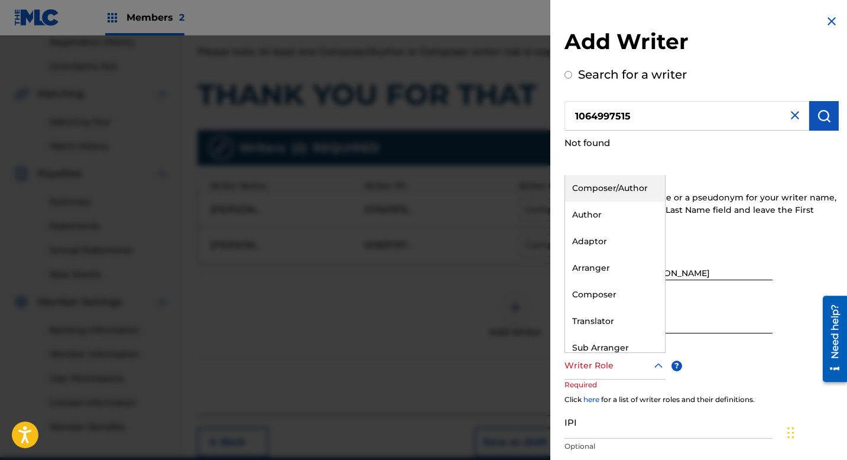
click at [605, 193] on div "Composer/Author" at bounding box center [615, 188] width 100 height 27
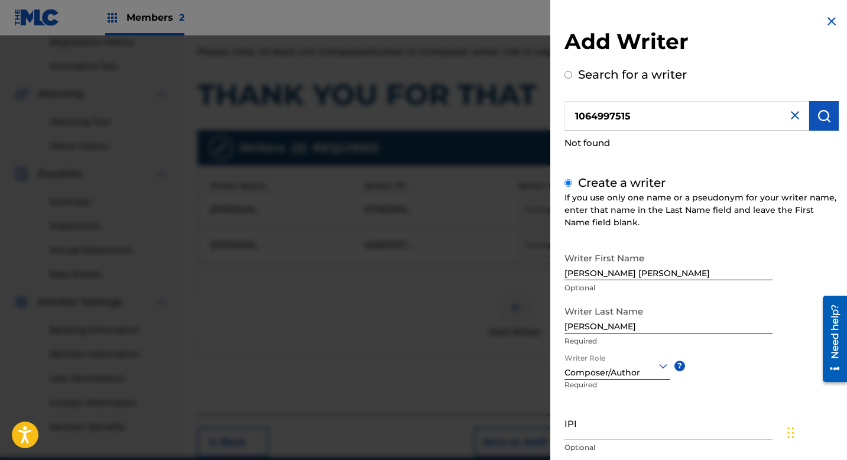
scroll to position [78, 0]
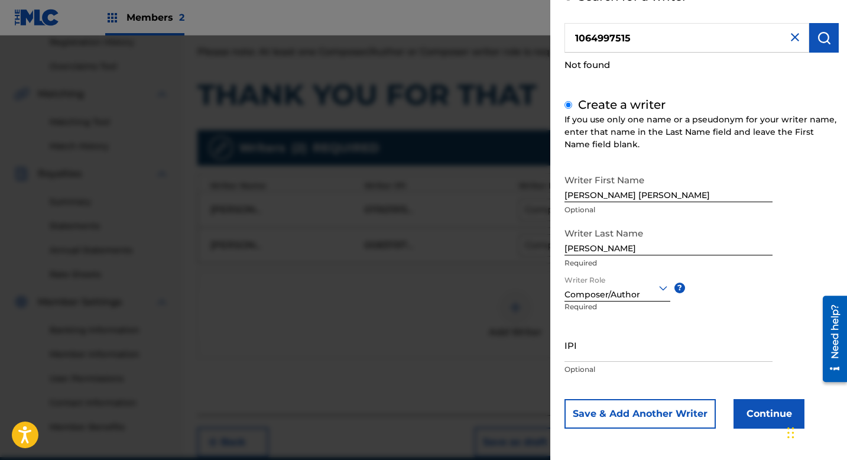
click at [595, 348] on input "IPI" at bounding box center [669, 345] width 208 height 34
paste input "1064997515"
type input "1064997515"
click at [767, 426] on button "Continue" at bounding box center [769, 414] width 71 height 30
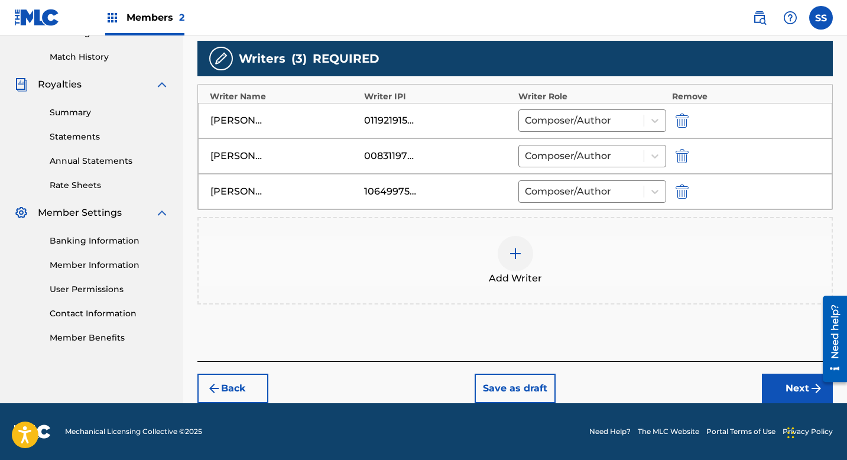
click at [779, 388] on button "Next" at bounding box center [797, 389] width 71 height 30
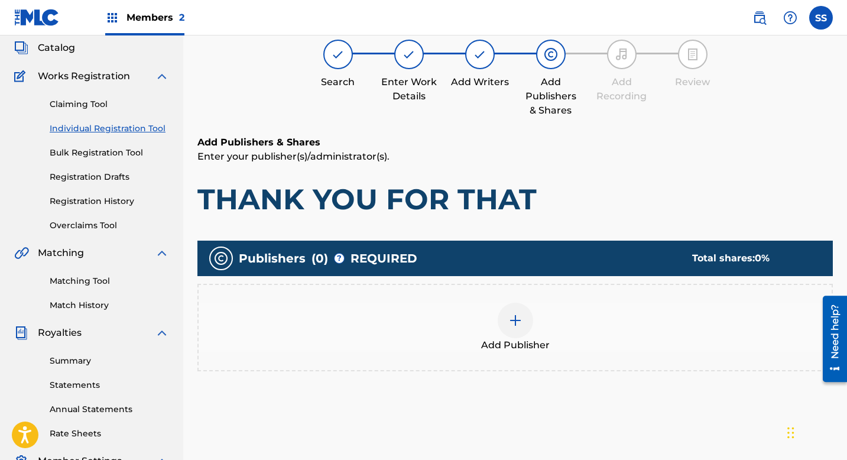
scroll to position [53, 0]
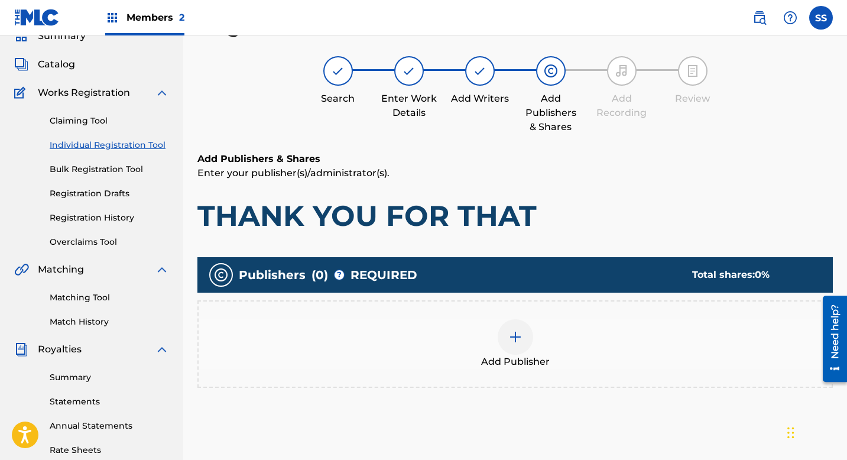
click at [523, 329] on div at bounding box center [515, 336] width 35 height 35
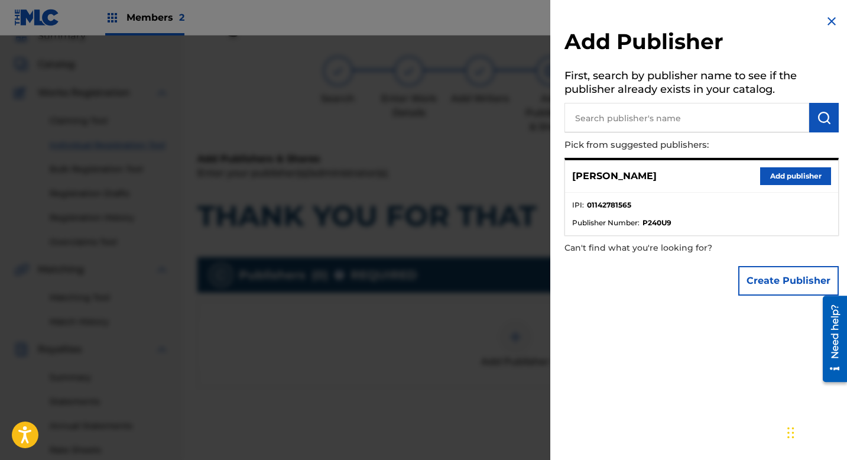
click at [783, 174] on button "Add publisher" at bounding box center [795, 176] width 71 height 18
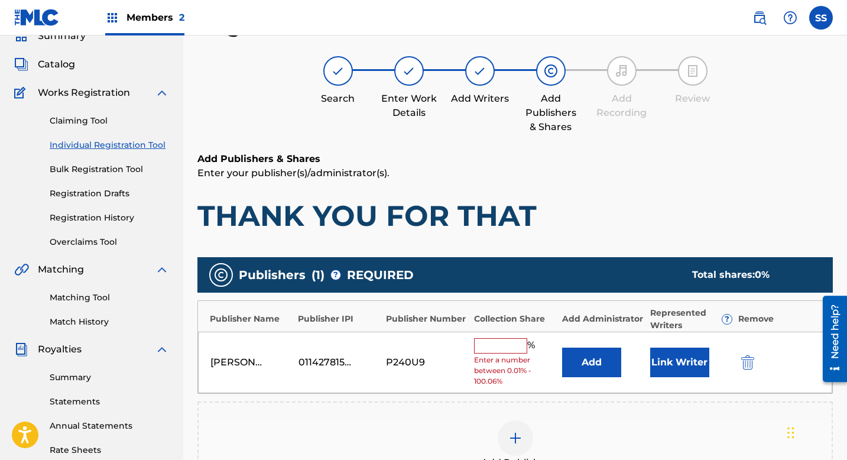
click at [510, 346] on input "text" at bounding box center [500, 345] width 53 height 15
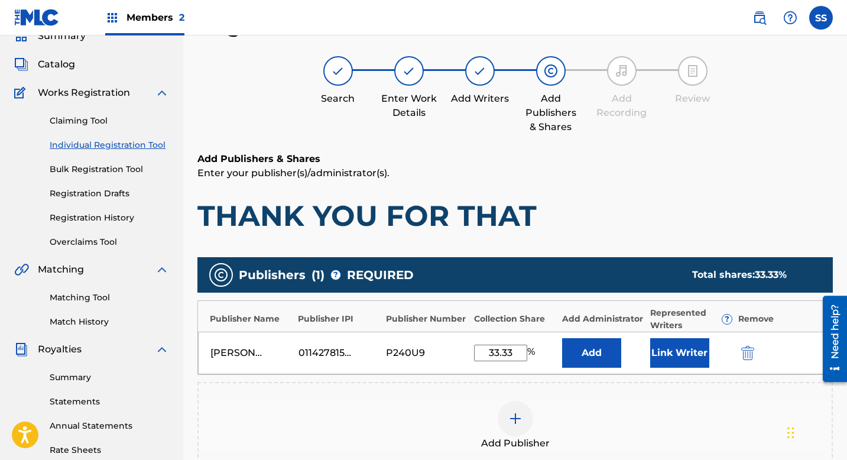
type input "33.33"
click at [673, 368] on div "[PERSON_NAME] 01142781565 P240U9 33.33 % Add Link Writer" at bounding box center [515, 353] width 634 height 43
click at [679, 359] on button "Link Writer" at bounding box center [679, 353] width 59 height 30
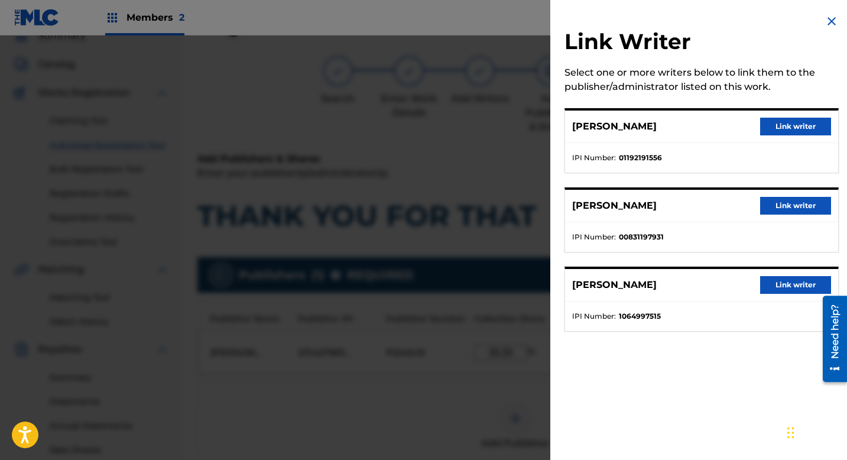
click at [794, 130] on button "Link writer" at bounding box center [795, 127] width 71 height 18
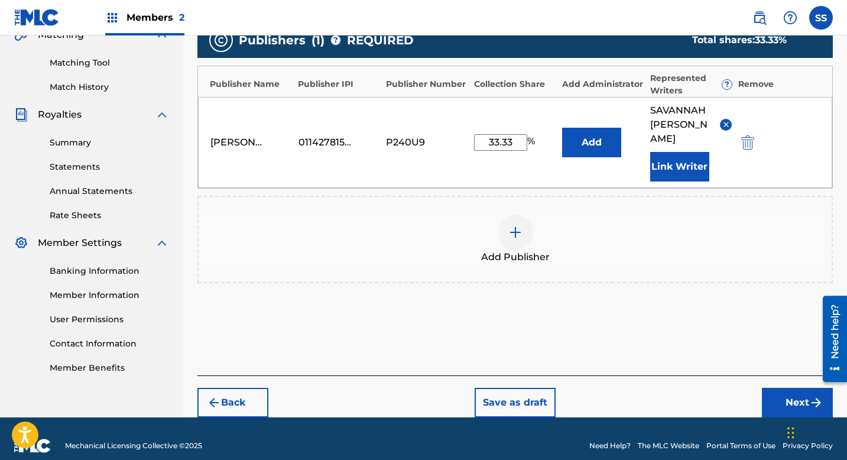
click at [809, 395] on img "submit" at bounding box center [816, 402] width 14 height 14
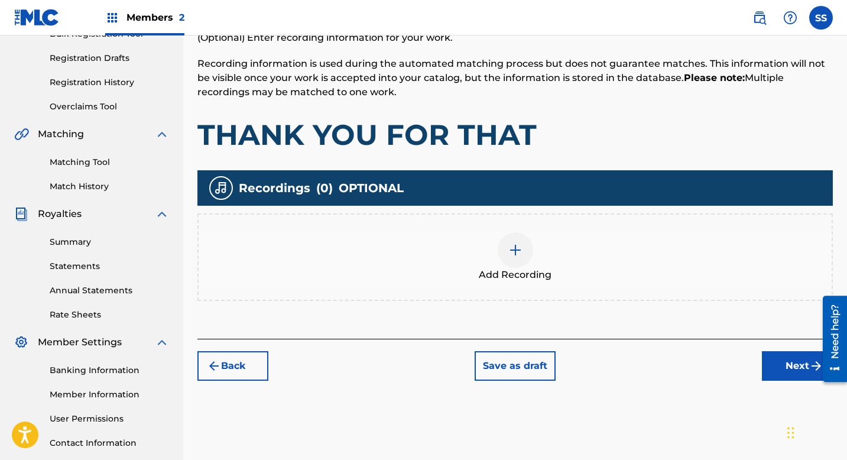
click at [779, 368] on button "Next" at bounding box center [797, 366] width 71 height 30
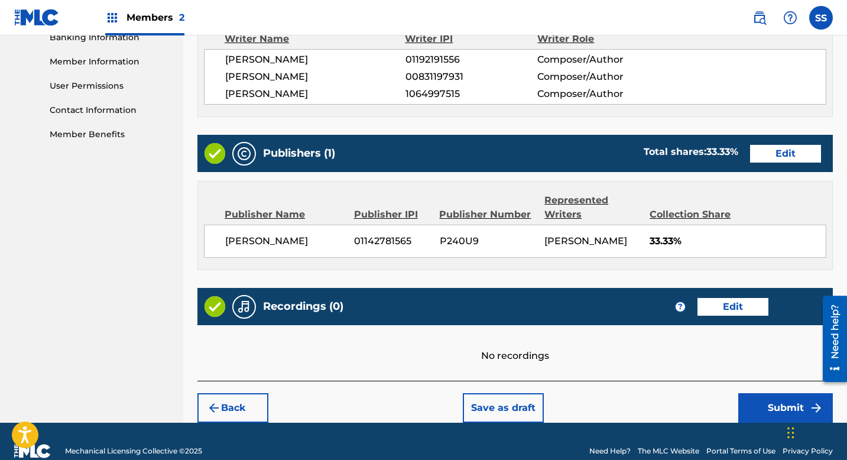
scroll to position [554, 0]
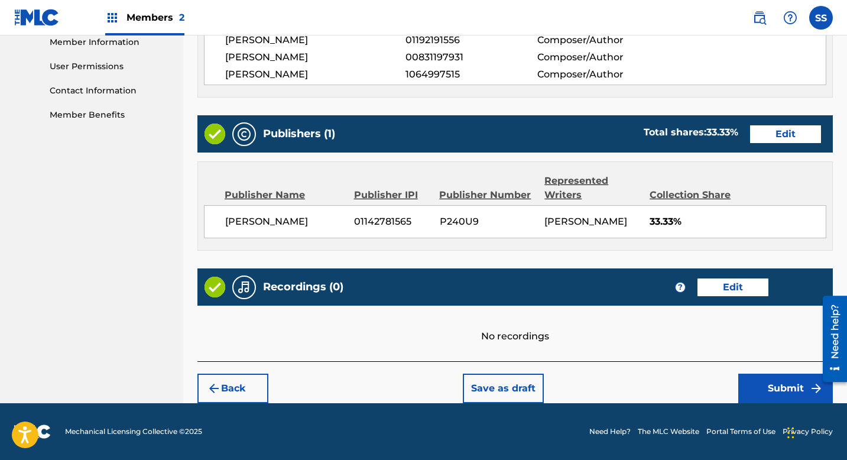
click at [780, 397] on button "Submit" at bounding box center [785, 389] width 95 height 30
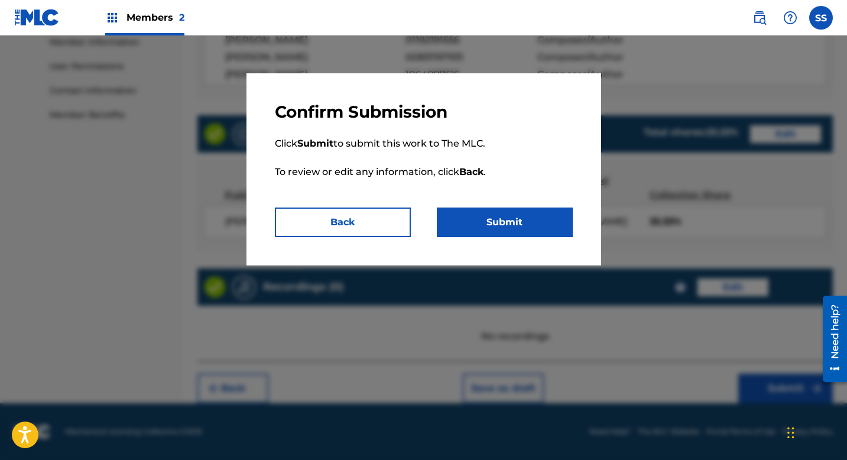
click at [536, 221] on button "Submit" at bounding box center [505, 222] width 136 height 30
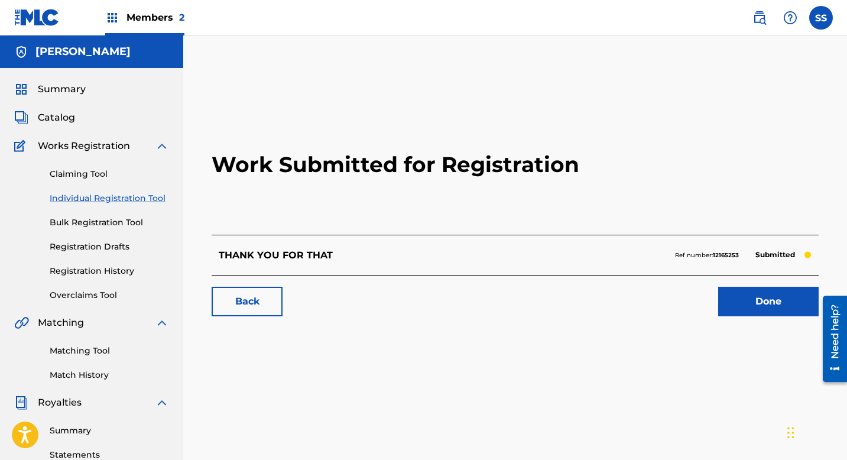
click at [758, 299] on link "Done" at bounding box center [768, 302] width 100 height 30
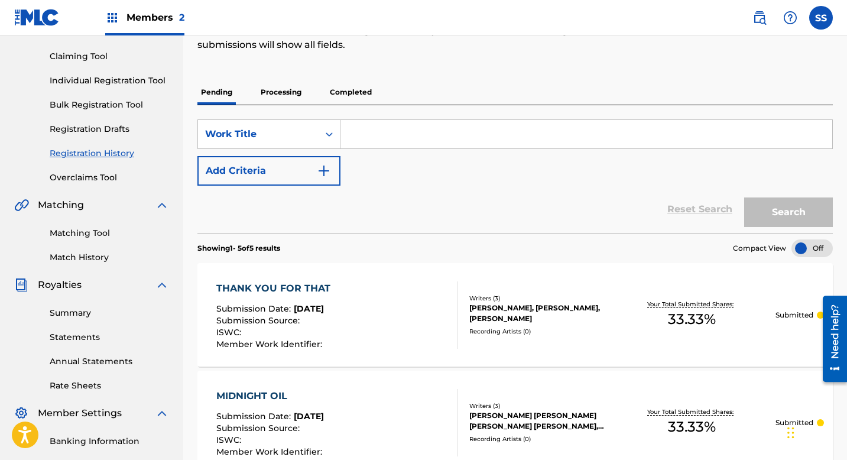
scroll to position [314, 0]
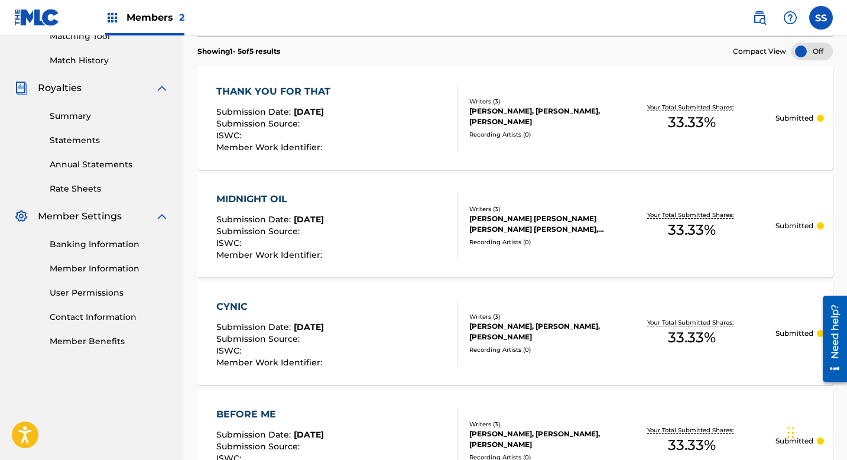
click at [587, 251] on div "MIDNIGHT OIL Submission Date : [DATE] Submission Source : ISWC : Member Work Id…" at bounding box center [514, 225] width 635 height 103
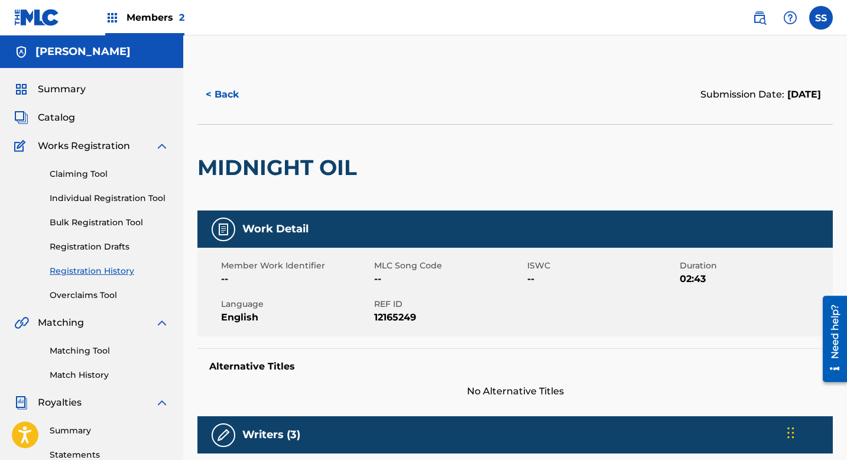
click at [223, 88] on button "< Back" at bounding box center [232, 95] width 71 height 30
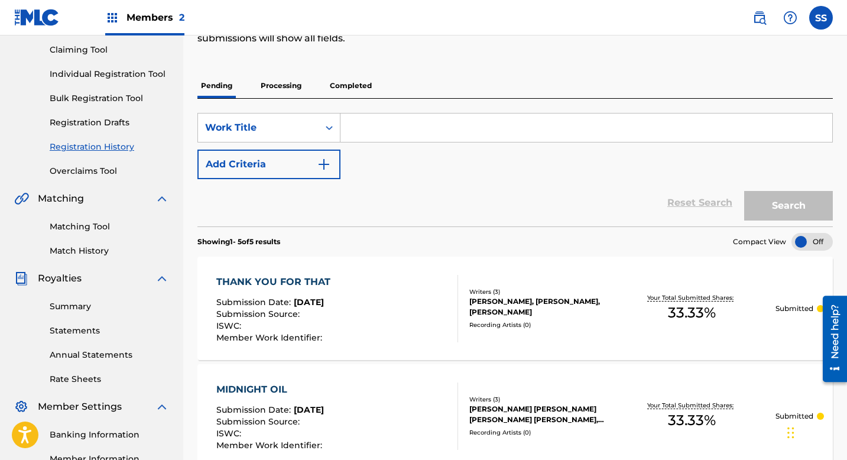
scroll to position [307, 0]
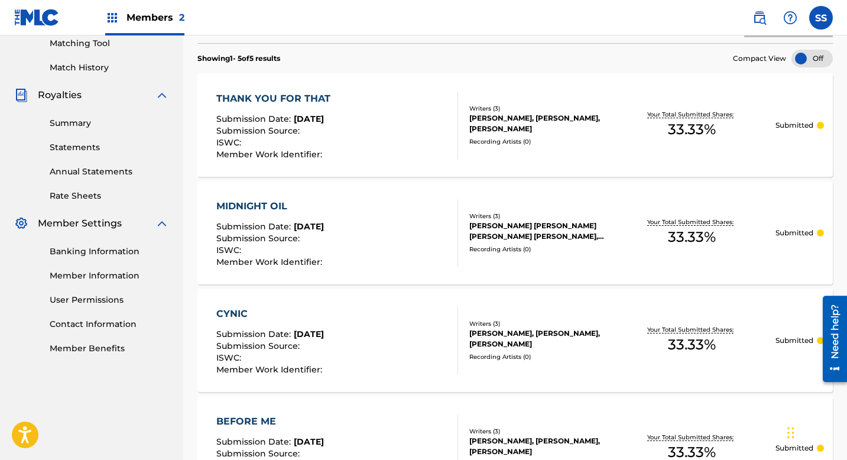
click at [397, 243] on div "MIDNIGHT OIL Submission Date : [DATE] Submission Source : ISWC : Member Work Id…" at bounding box center [337, 232] width 242 height 67
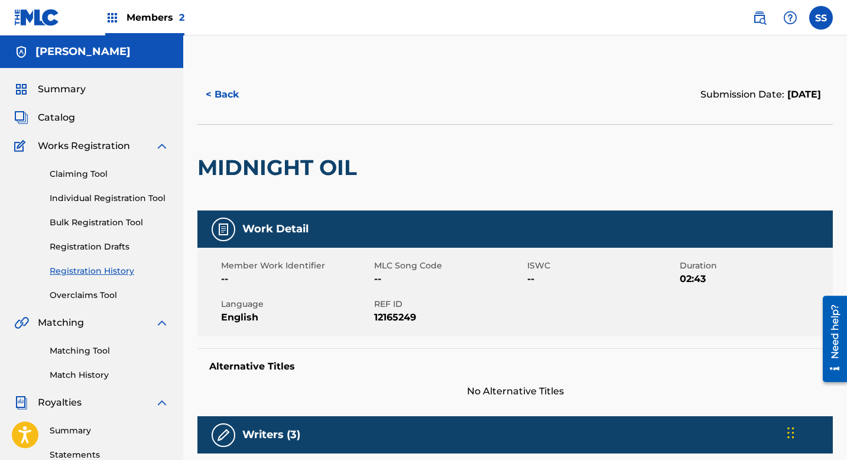
click at [93, 178] on link "Claiming Tool" at bounding box center [109, 174] width 119 height 12
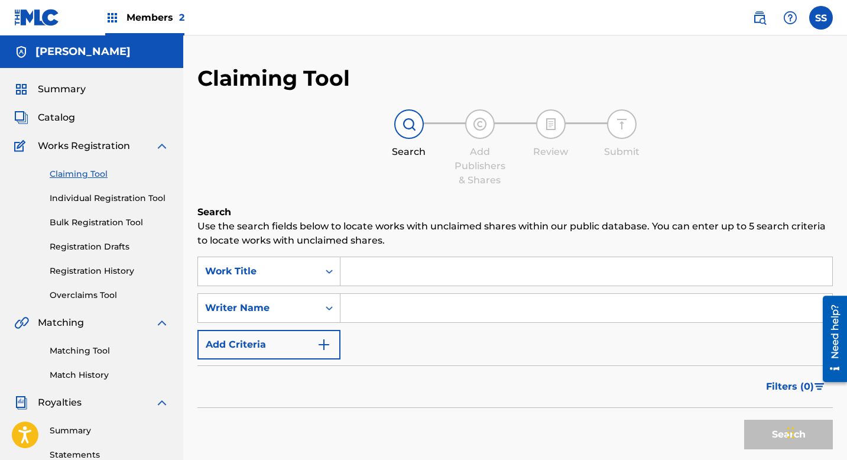
click at [46, 117] on span "Catalog" at bounding box center [56, 118] width 37 height 14
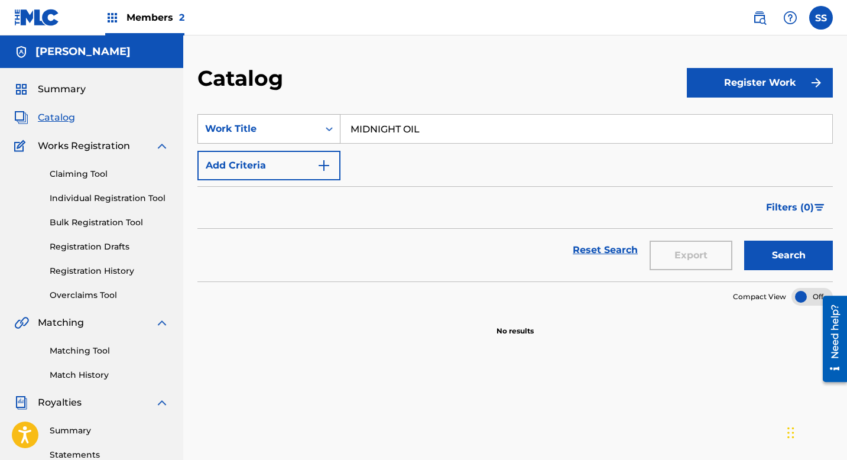
drag, startPoint x: 443, startPoint y: 129, endPoint x: 317, endPoint y: 128, distance: 125.9
click at [317, 128] on div "SearchWithCriteria172ed321-1b8c-4dc2-9c07-b46c0f329133 Work Title MIDNIGHT OIL" at bounding box center [514, 129] width 635 height 30
click at [744, 241] on button "Search" at bounding box center [788, 256] width 89 height 30
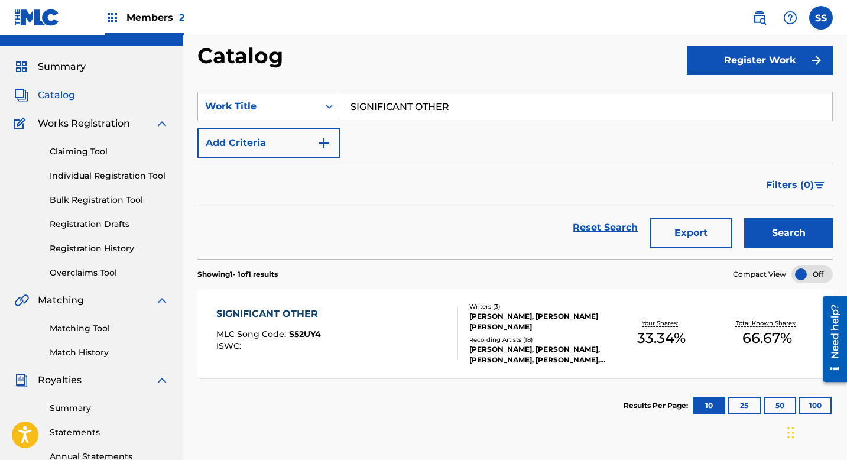
scroll to position [24, 0]
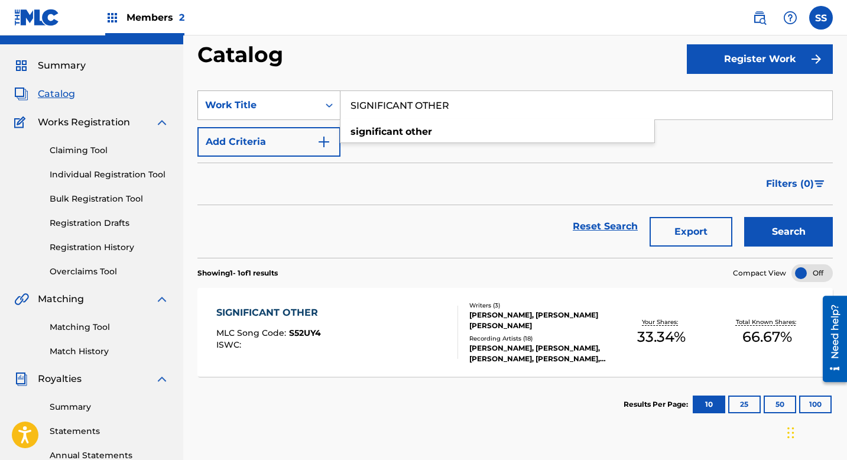
drag, startPoint x: 457, startPoint y: 105, endPoint x: 324, endPoint y: 102, distance: 133.0
click at [324, 102] on div "SearchWithCriteria172ed321-1b8c-4dc2-9c07-b46c0f329133 Work Title SIGNIFICANT O…" at bounding box center [514, 105] width 635 height 30
click at [744, 217] on button "Search" at bounding box center [788, 232] width 89 height 30
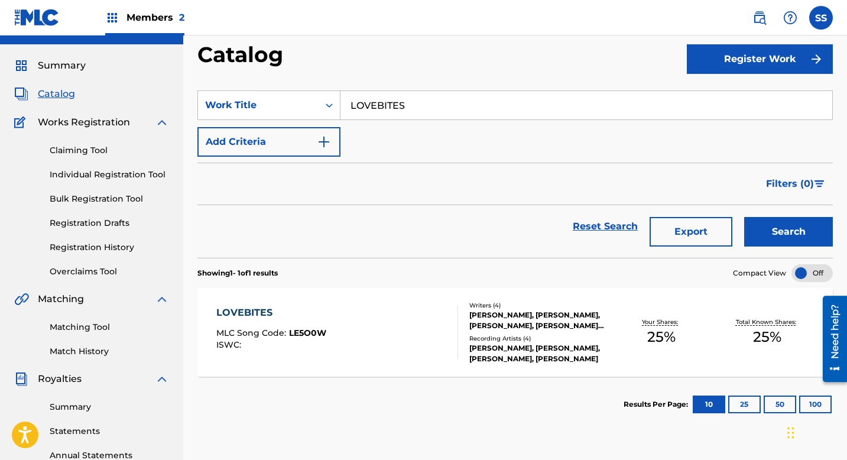
drag, startPoint x: 414, startPoint y: 105, endPoint x: 347, endPoint y: 105, distance: 66.8
click at [347, 105] on input "LOVEBITES" at bounding box center [586, 105] width 492 height 28
type input "LIFELINE"
click at [744, 217] on button "Search" at bounding box center [788, 232] width 89 height 30
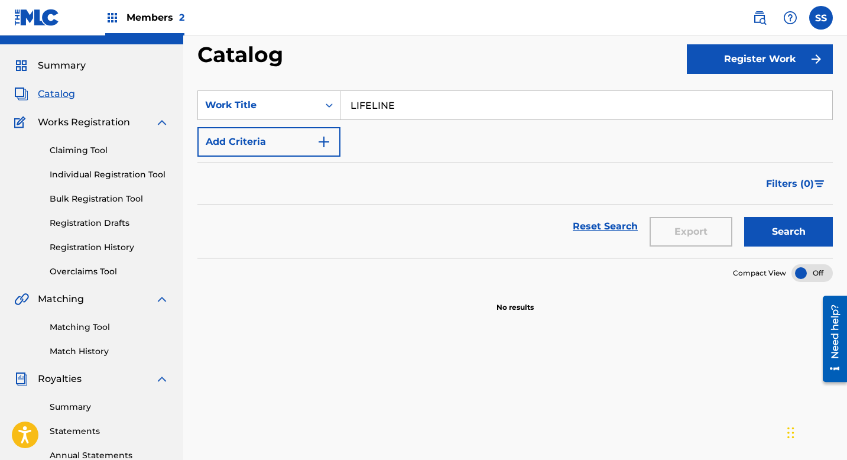
click at [728, 67] on button "Register Work" at bounding box center [760, 59] width 146 height 30
click at [724, 90] on link "Individual" at bounding box center [760, 97] width 146 height 28
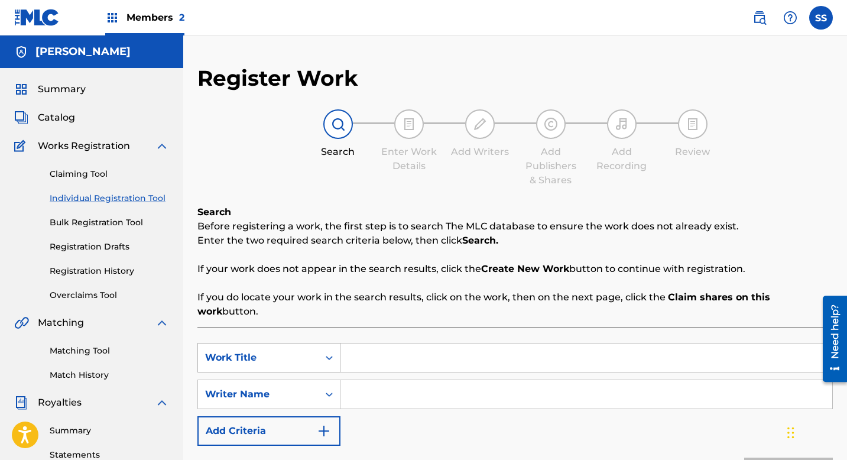
scroll to position [121, 0]
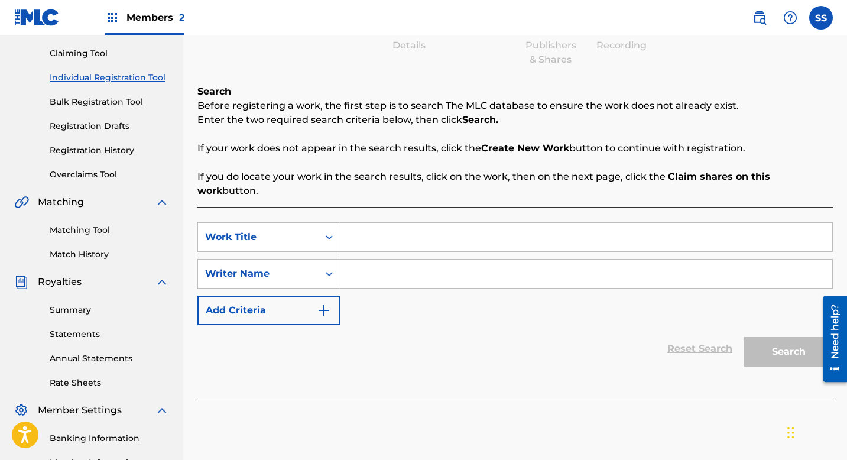
click at [395, 228] on input "Search Form" at bounding box center [586, 237] width 492 height 28
type input "LIFELINE"
click at [397, 261] on input "Search Form" at bounding box center [586, 274] width 492 height 28
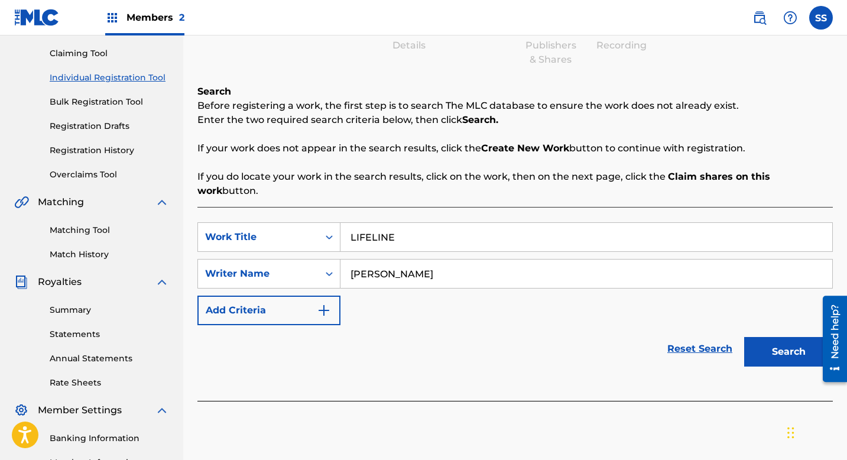
type input "[PERSON_NAME]"
click at [780, 352] on button "Search" at bounding box center [788, 352] width 89 height 30
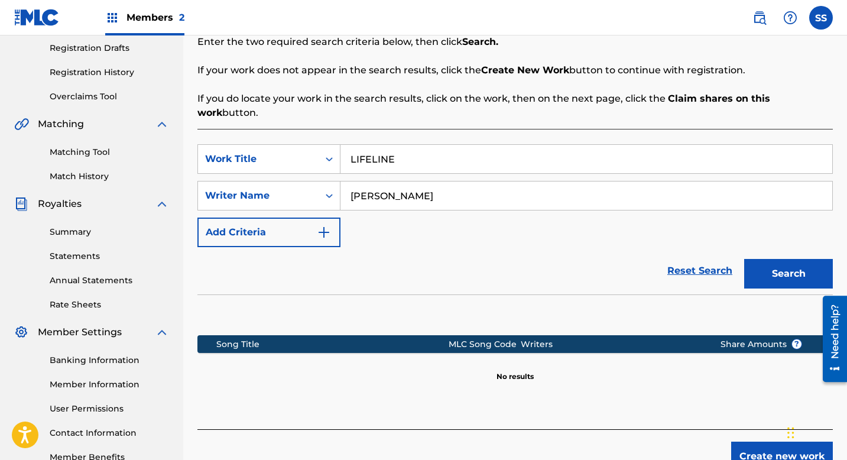
scroll to position [259, 0]
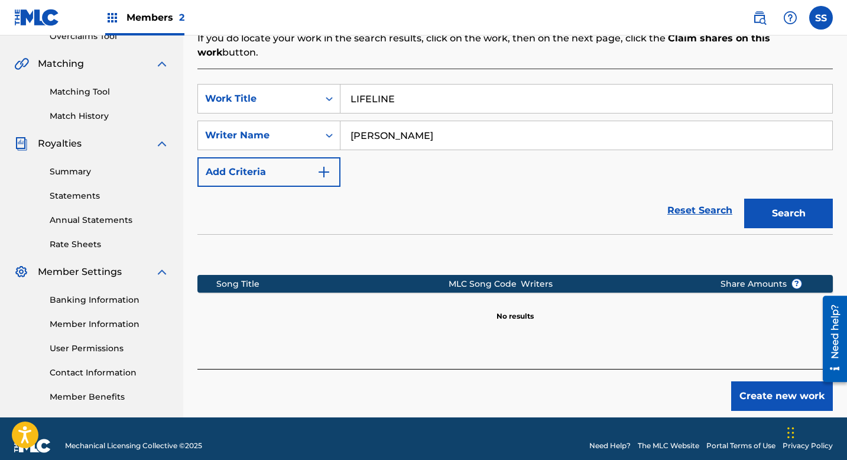
click at [751, 381] on button "Create new work" at bounding box center [782, 396] width 102 height 30
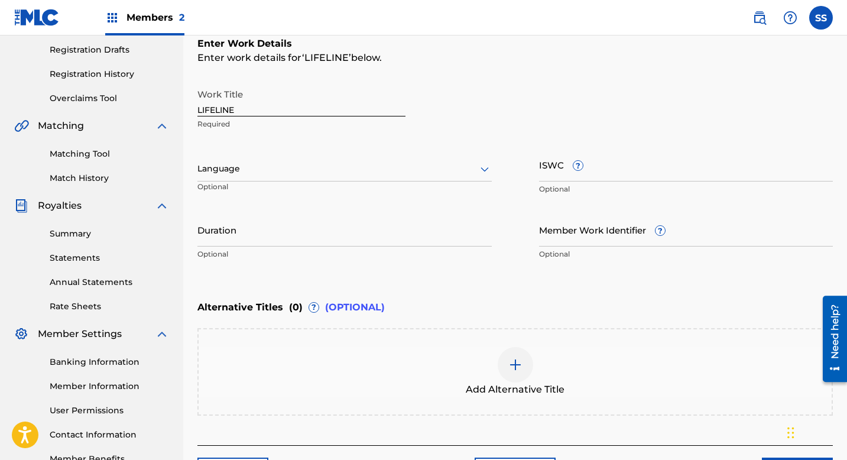
scroll to position [119, 0]
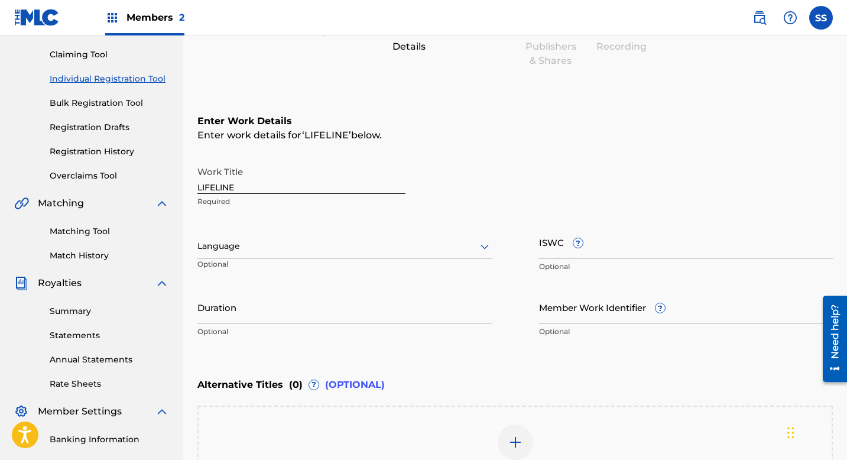
click at [239, 313] on input "Duration" at bounding box center [344, 307] width 294 height 34
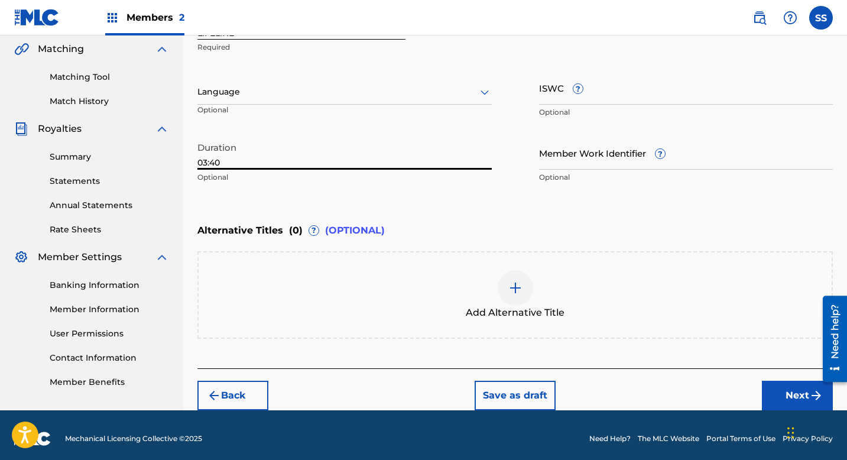
type input "03:40"
click at [781, 392] on button "Next" at bounding box center [797, 396] width 71 height 30
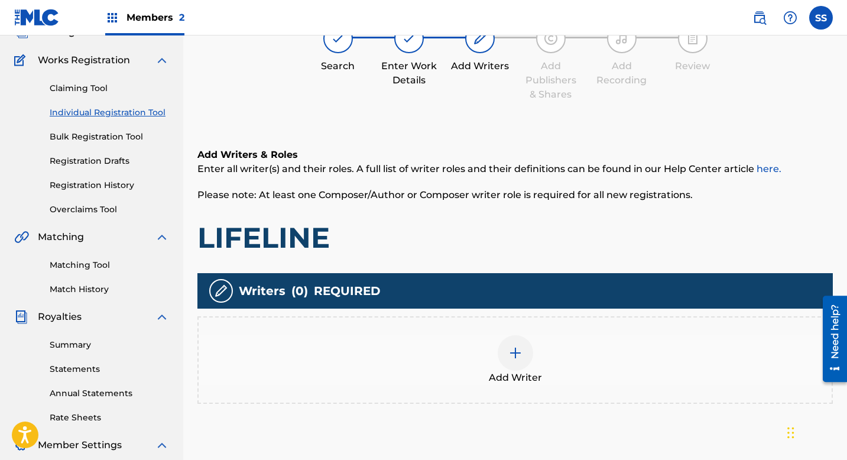
scroll to position [53, 0]
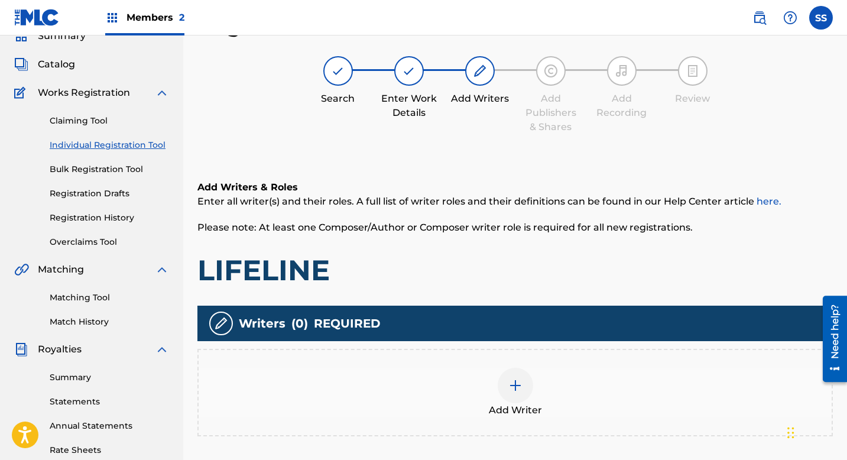
click at [506, 381] on div at bounding box center [515, 385] width 35 height 35
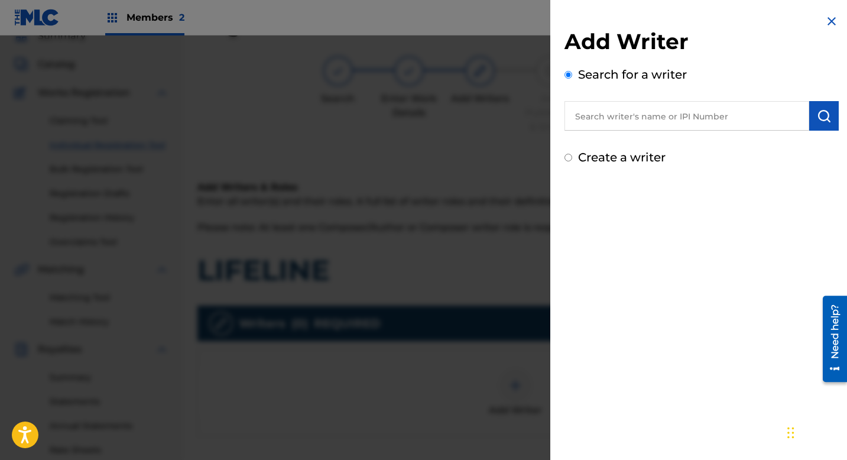
click at [604, 117] on input "text" at bounding box center [687, 116] width 245 height 30
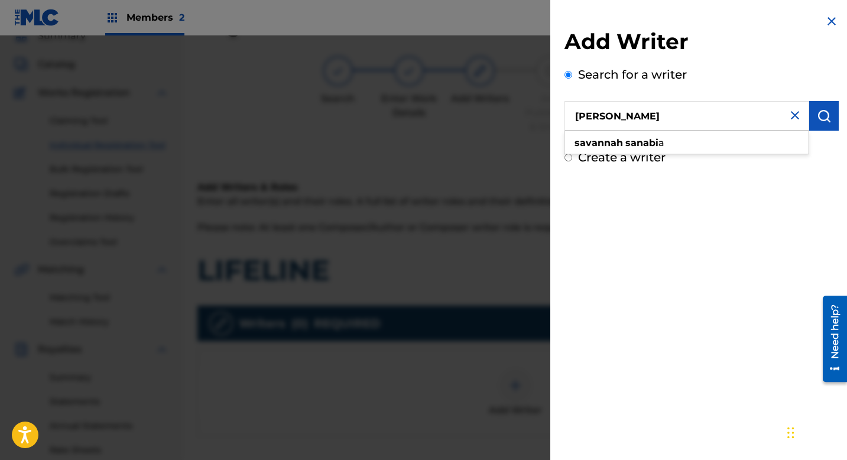
type input "[PERSON_NAME]"
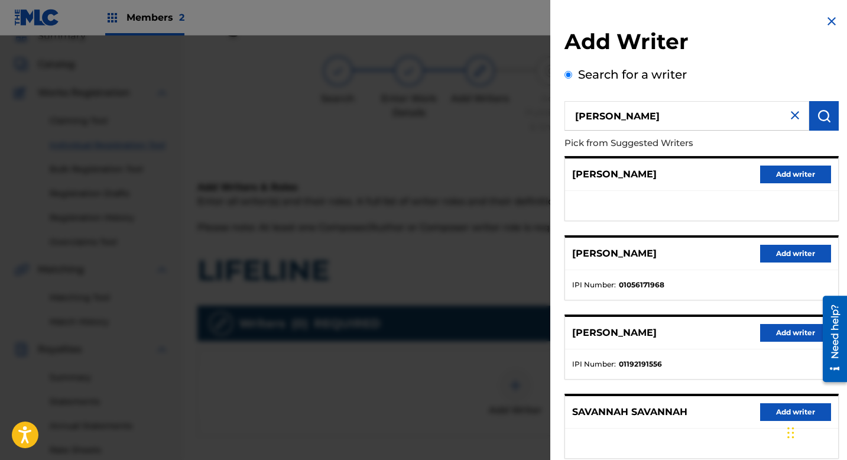
scroll to position [12, 0]
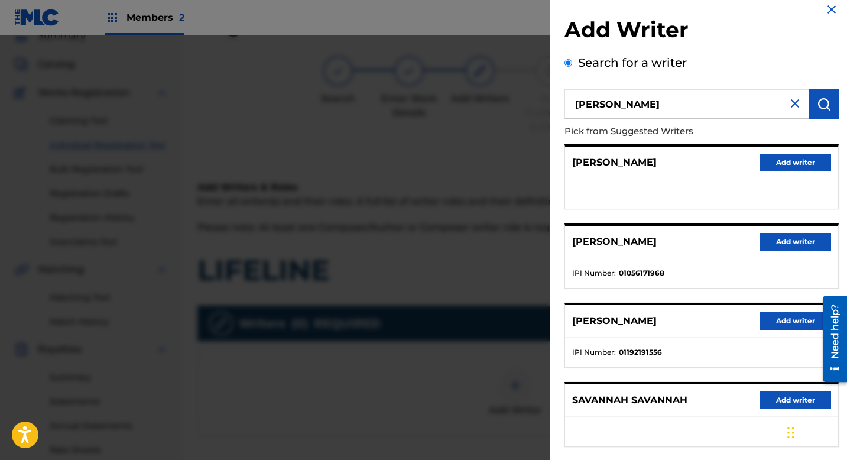
click at [776, 325] on button "Add writer" at bounding box center [795, 321] width 71 height 18
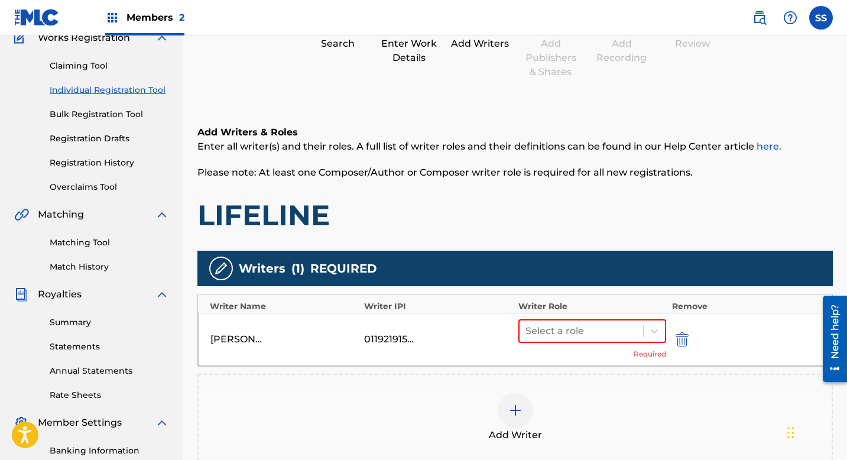
scroll to position [154, 0]
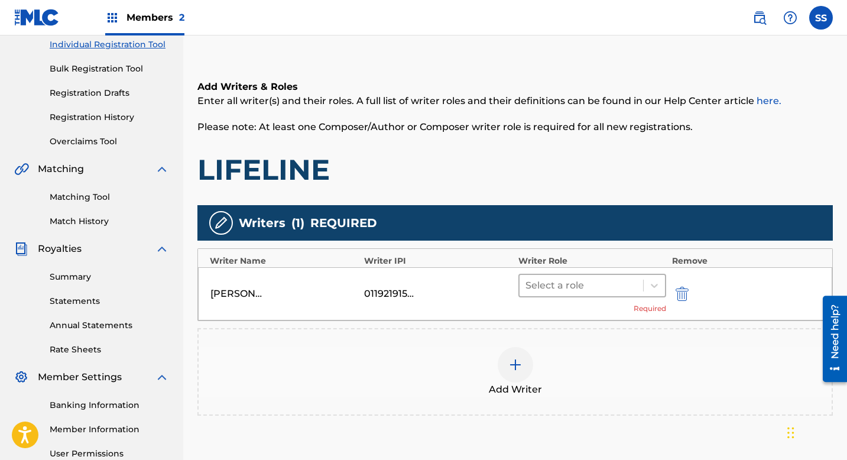
click at [575, 291] on div at bounding box center [582, 285] width 112 height 17
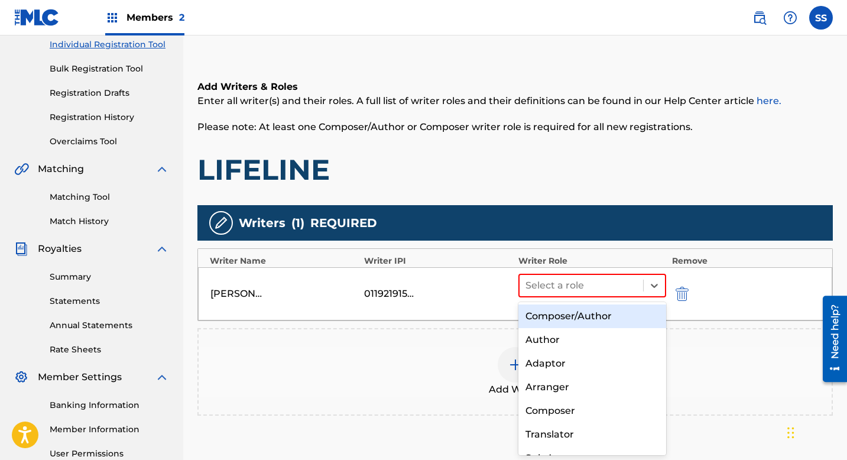
click at [568, 309] on div "Composer/Author" at bounding box center [592, 316] width 148 height 24
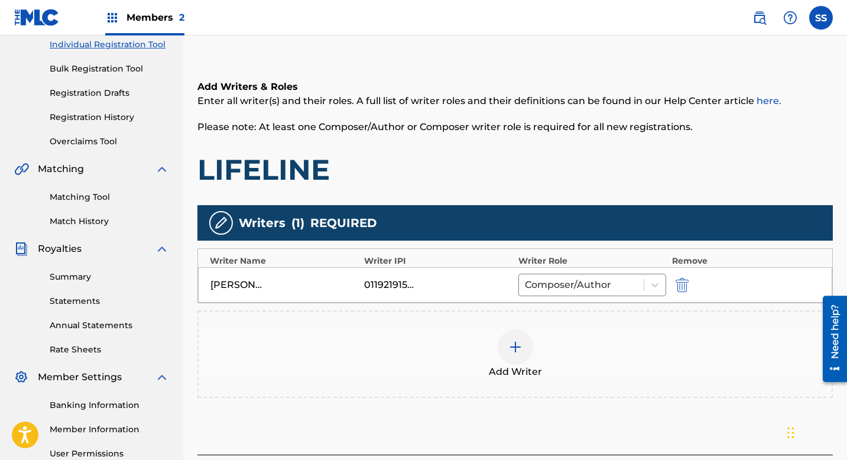
click at [530, 348] on div at bounding box center [515, 346] width 35 height 35
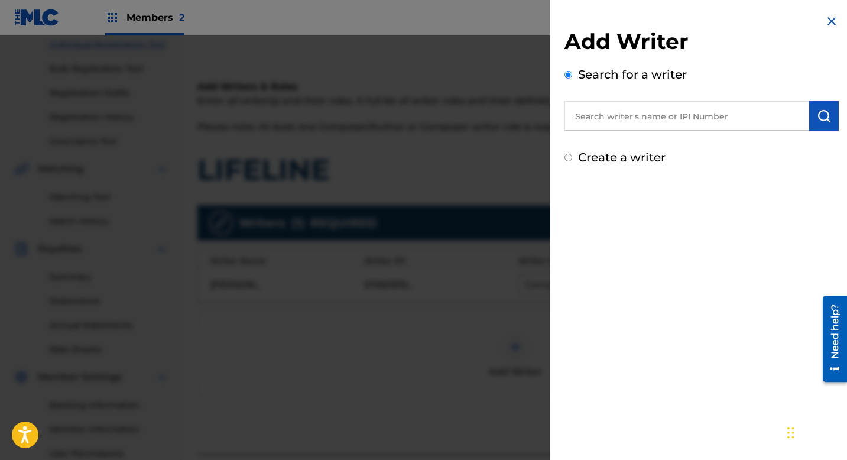
click at [640, 115] on input "text" at bounding box center [687, 116] width 245 height 30
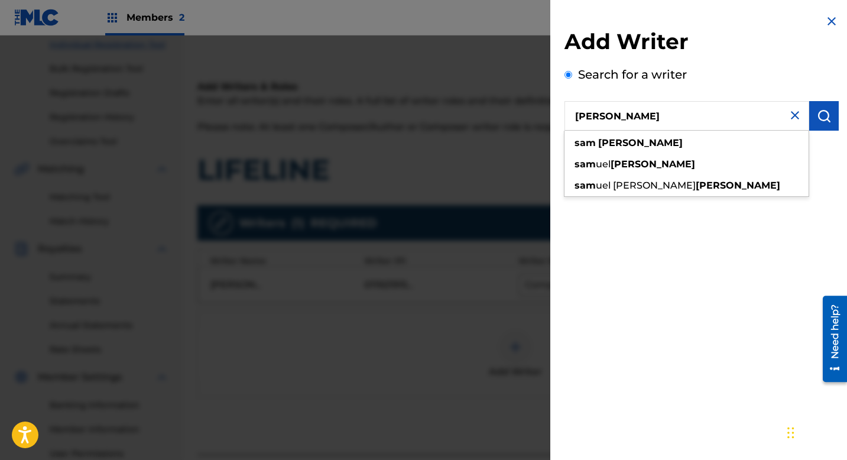
type input "[PERSON_NAME]"
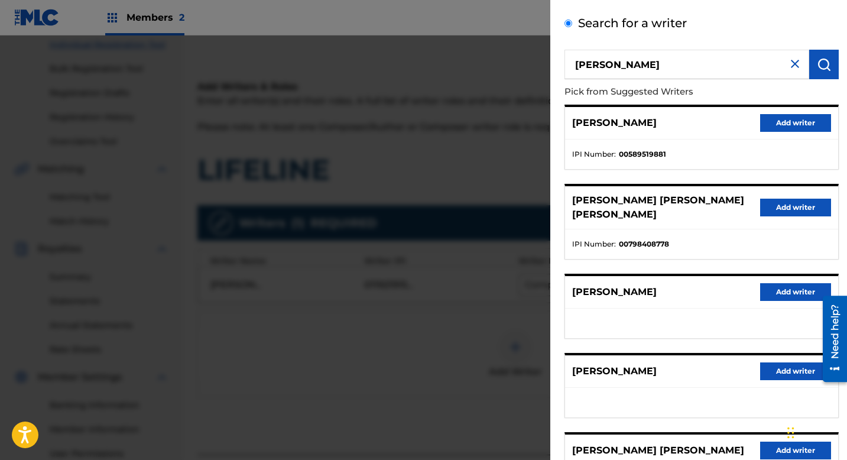
scroll to position [55, 0]
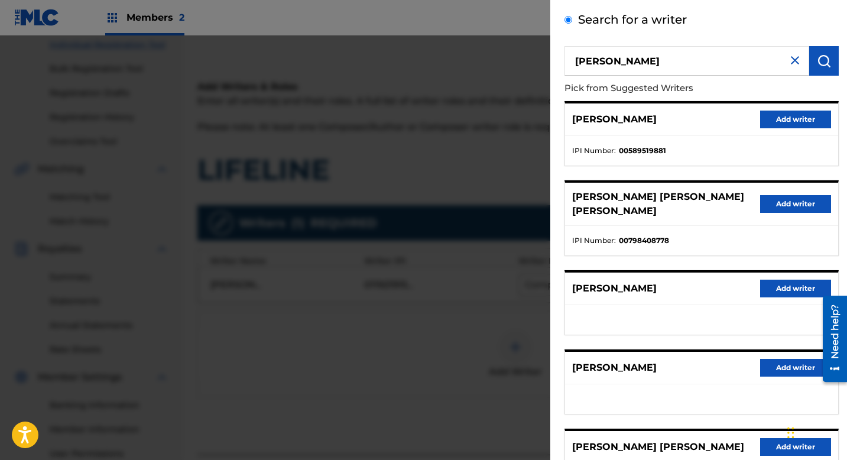
click at [789, 198] on button "Add writer" at bounding box center [795, 204] width 71 height 18
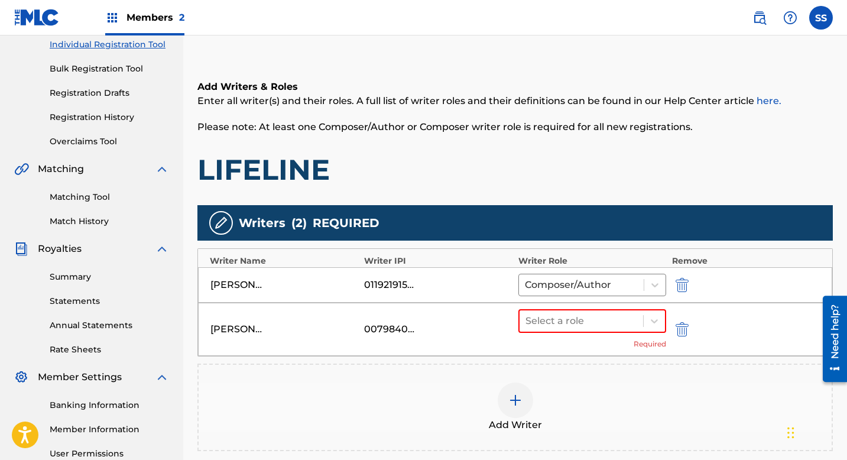
click at [606, 340] on div "Select a role Required" at bounding box center [592, 329] width 148 height 40
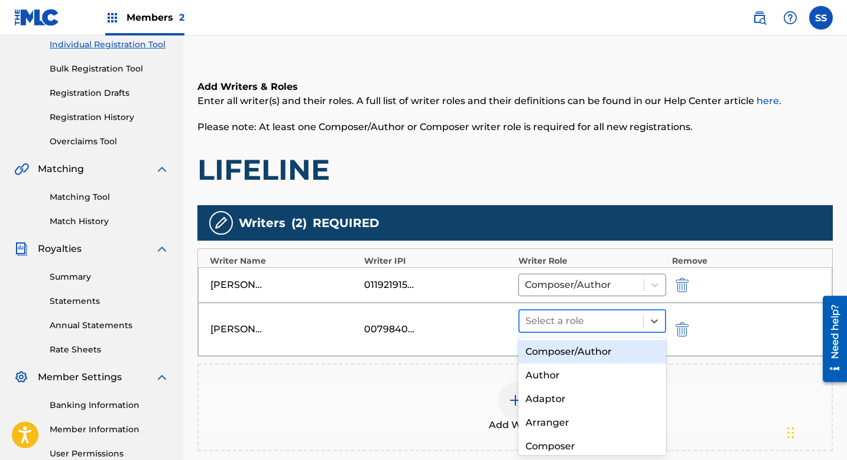
click at [600, 326] on div at bounding box center [582, 321] width 112 height 17
click at [583, 355] on div "Composer/Author" at bounding box center [592, 352] width 148 height 24
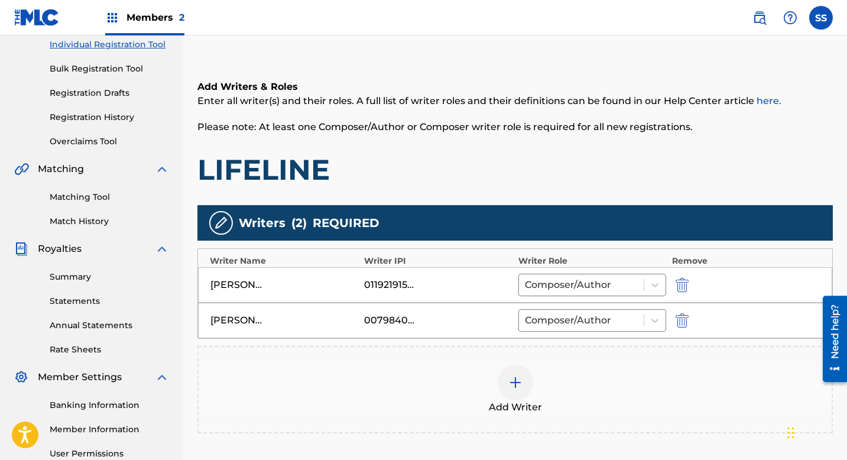
click at [524, 397] on div at bounding box center [515, 382] width 35 height 35
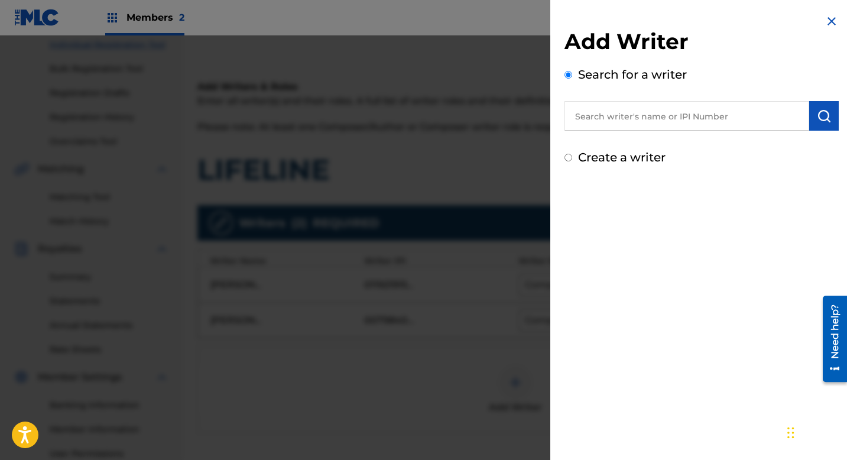
click at [674, 121] on input "text" at bounding box center [687, 116] width 245 height 30
type input "[PERSON_NAME]"
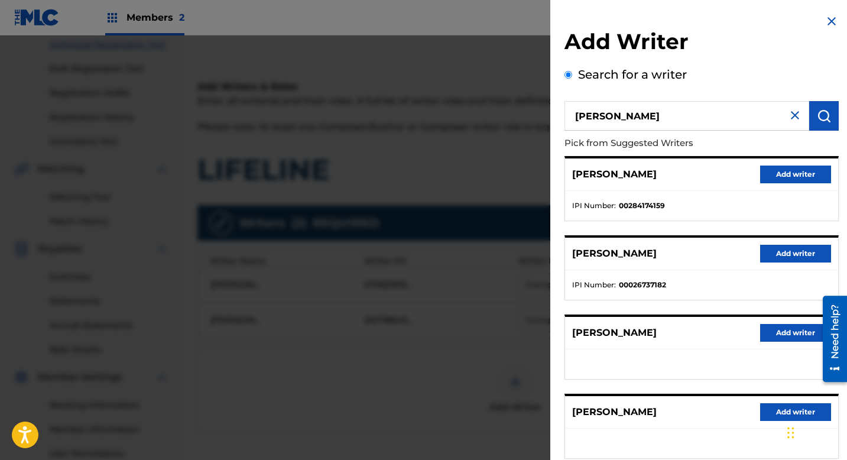
scroll to position [153, 0]
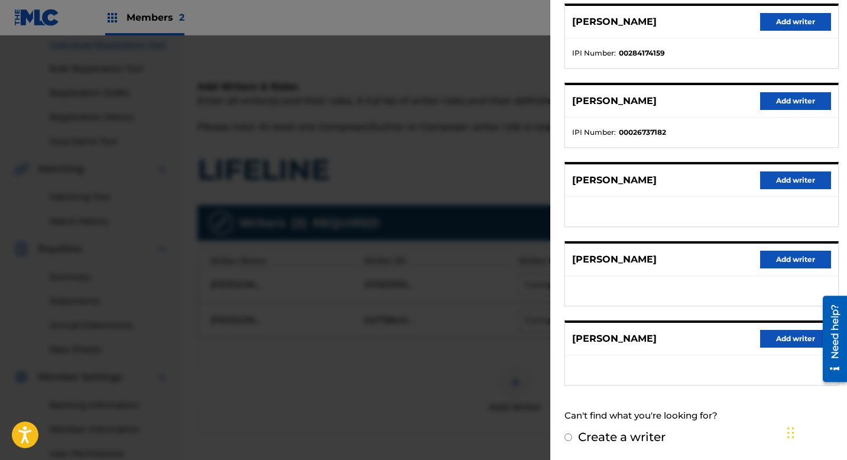
click at [568, 437] on input "Create a writer" at bounding box center [569, 437] width 8 height 8
radio input "false"
radio input "true"
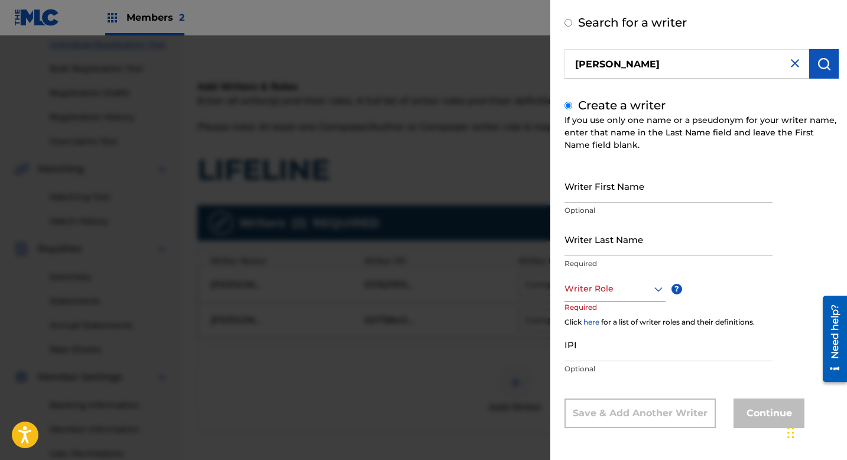
click at [600, 190] on input "Writer First Name" at bounding box center [669, 186] width 208 height 34
type input "[PERSON_NAME]"
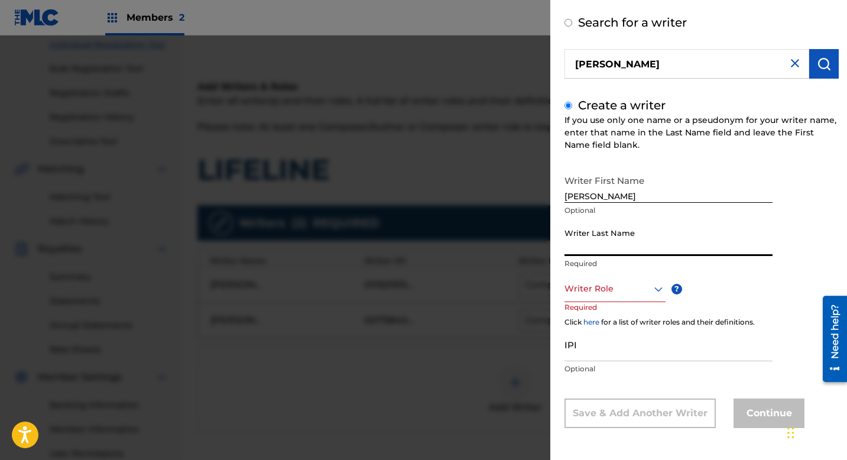
click at [612, 245] on input "Writer Last Name" at bounding box center [669, 239] width 208 height 34
type input "[PERSON_NAME]"
click at [605, 296] on div "Writer Role" at bounding box center [615, 288] width 101 height 27
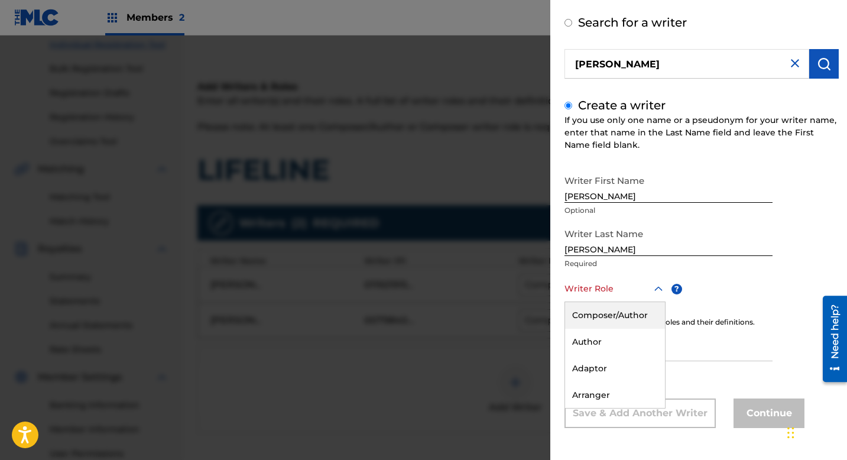
click at [604, 314] on div "Composer/Author" at bounding box center [615, 315] width 100 height 27
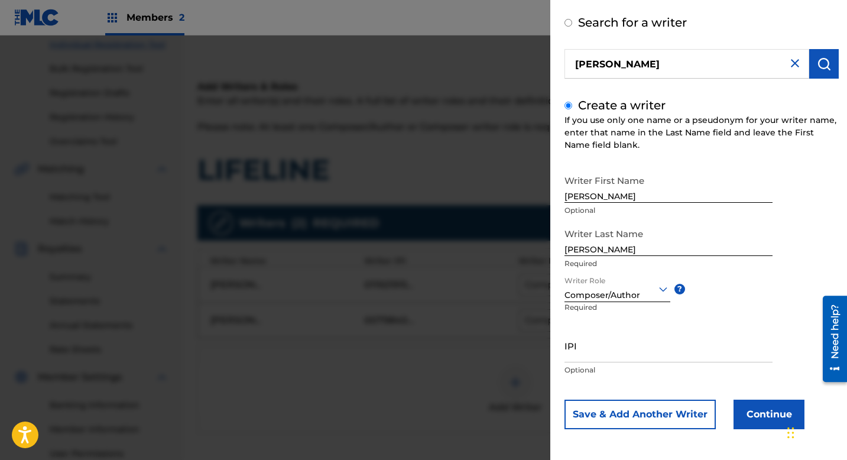
scroll to position [53, 0]
click at [593, 343] on input "IPI" at bounding box center [669, 344] width 208 height 34
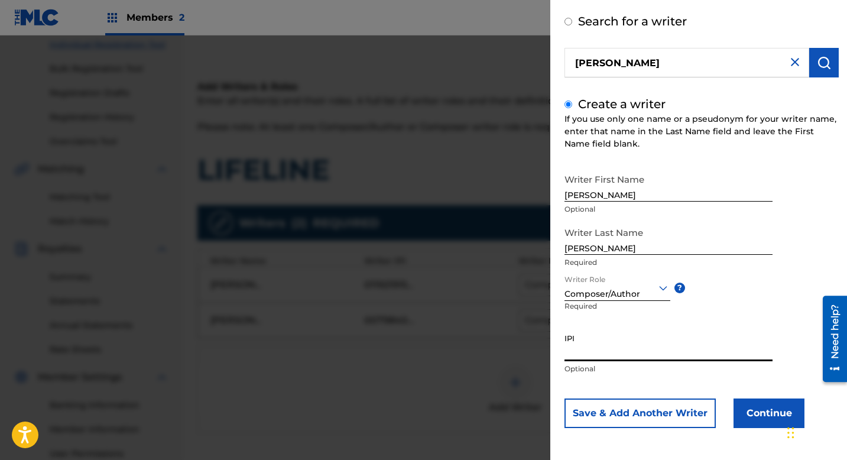
paste input "781785100"
type input "781785100"
click at [774, 420] on button "Continue" at bounding box center [769, 413] width 71 height 30
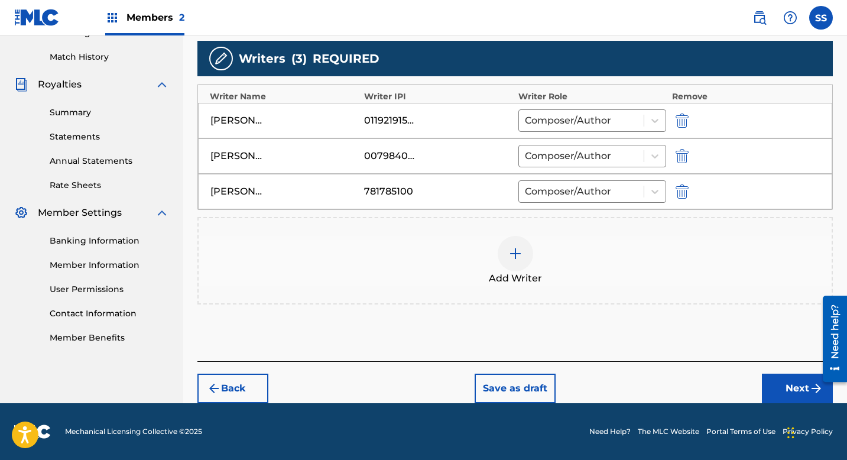
click at [799, 391] on button "Next" at bounding box center [797, 389] width 71 height 30
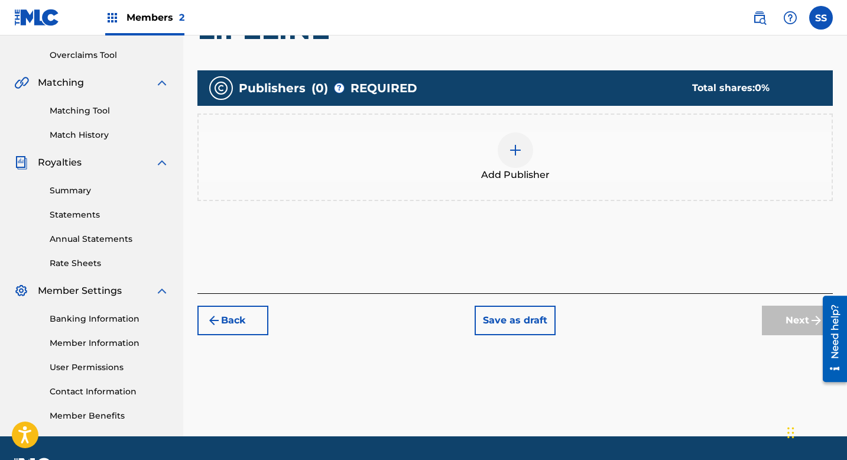
scroll to position [270, 0]
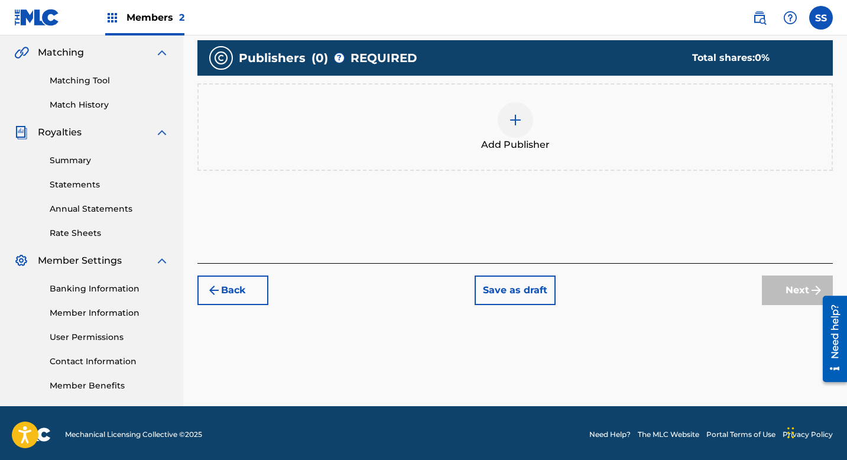
click at [497, 140] on span "Add Publisher" at bounding box center [515, 145] width 69 height 14
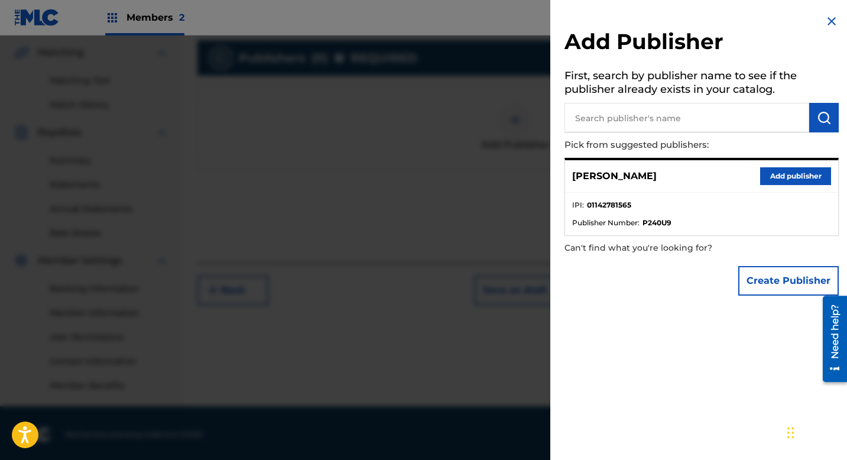
click at [776, 174] on button "Add publisher" at bounding box center [795, 176] width 71 height 18
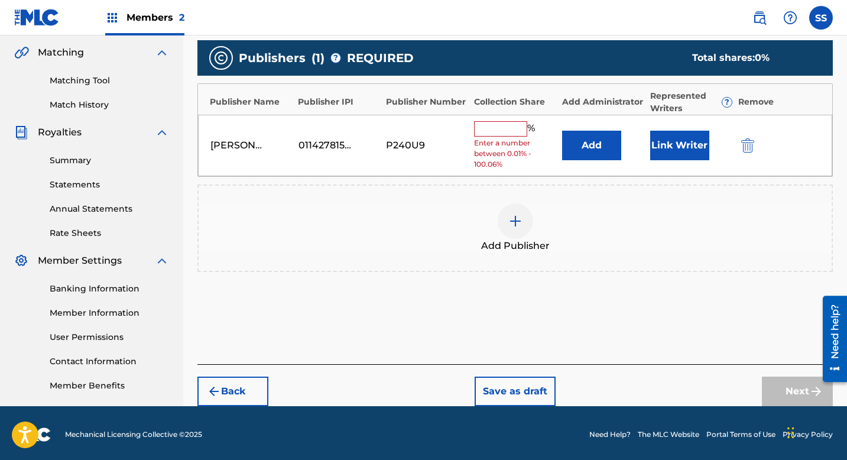
click at [511, 129] on input "text" at bounding box center [500, 128] width 53 height 15
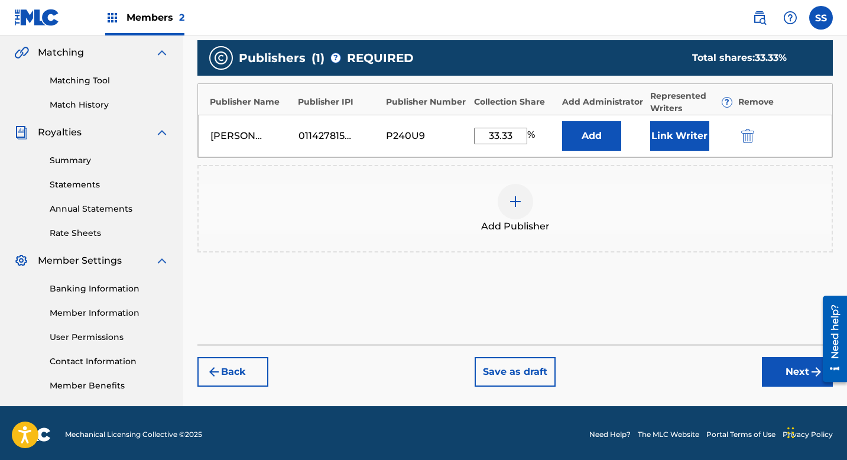
type input "33.33"
click at [673, 144] on button "Link Writer" at bounding box center [679, 136] width 59 height 30
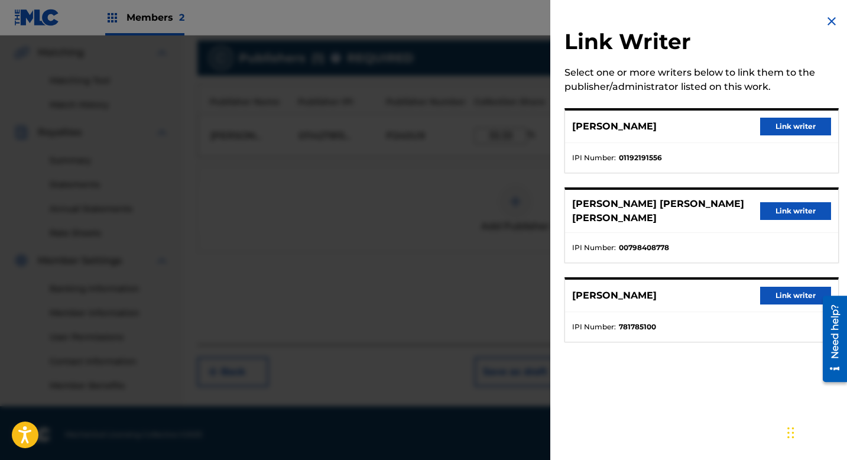
click at [790, 127] on button "Link writer" at bounding box center [795, 127] width 71 height 18
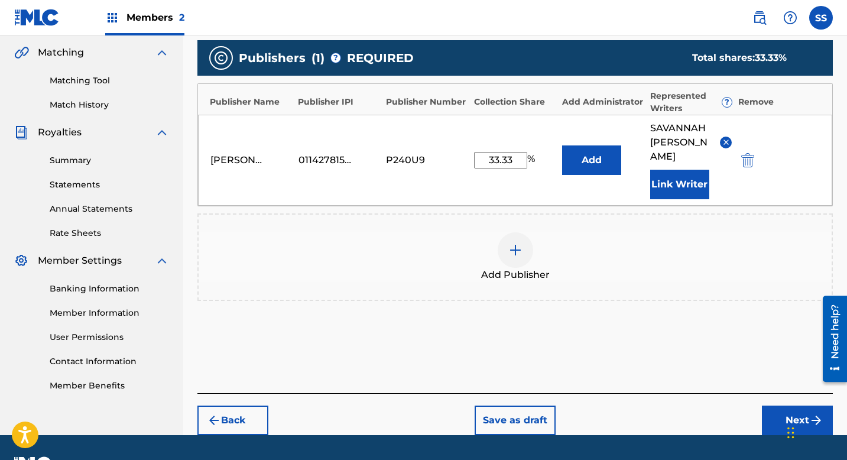
scroll to position [288, 0]
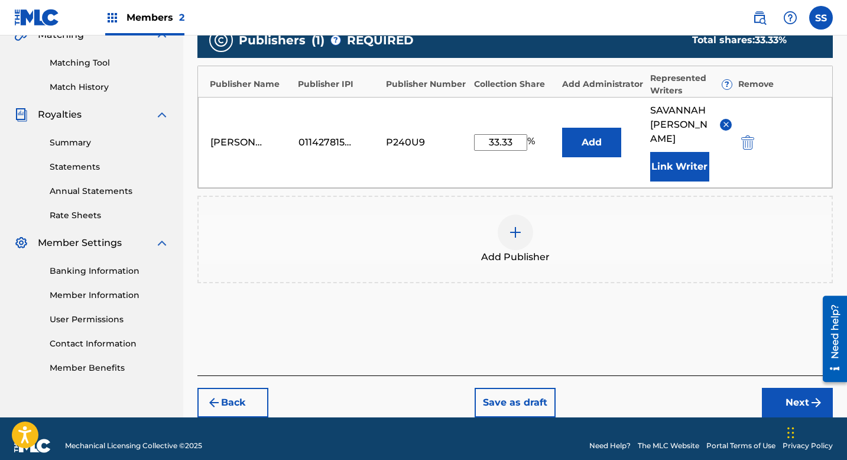
click at [799, 394] on button "Next" at bounding box center [797, 403] width 71 height 30
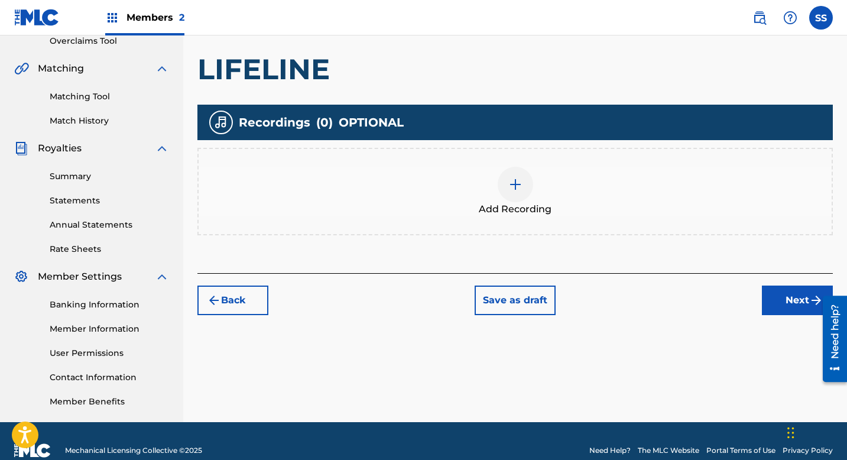
click at [794, 296] on button "Next" at bounding box center [797, 301] width 71 height 30
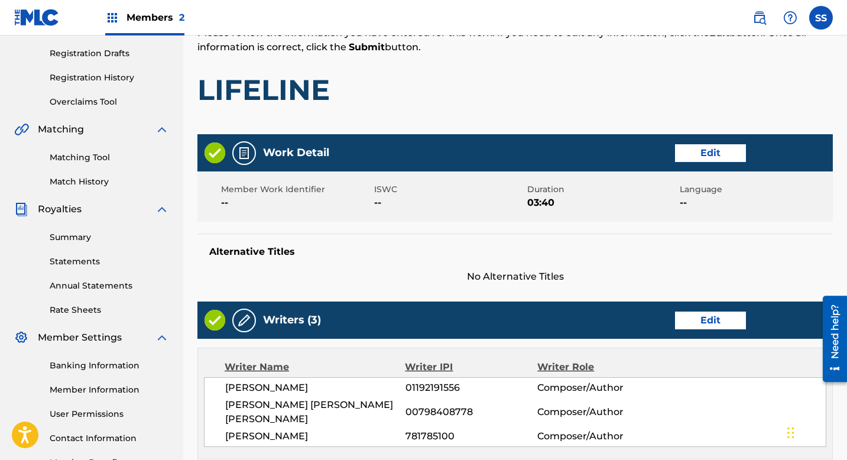
scroll to position [554, 0]
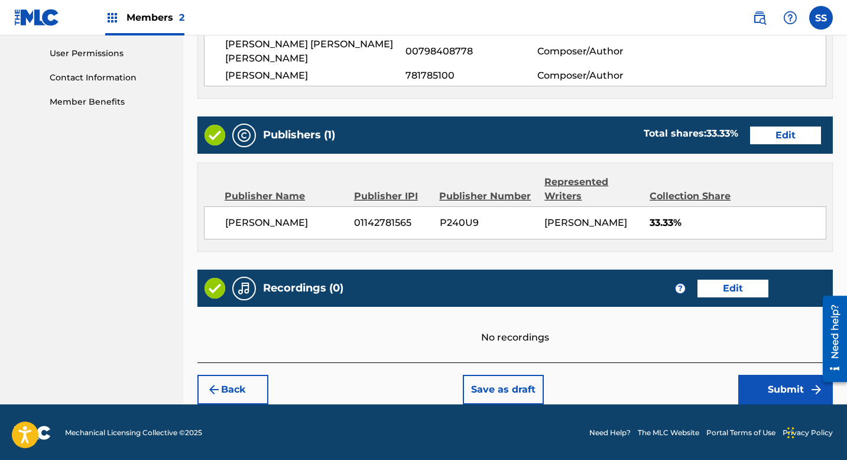
click at [770, 393] on button "Submit" at bounding box center [785, 390] width 95 height 30
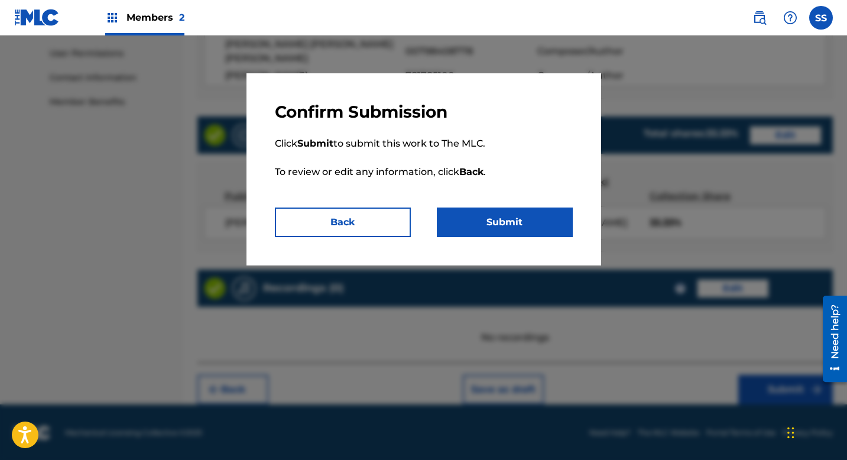
click at [512, 227] on button "Submit" at bounding box center [505, 222] width 136 height 30
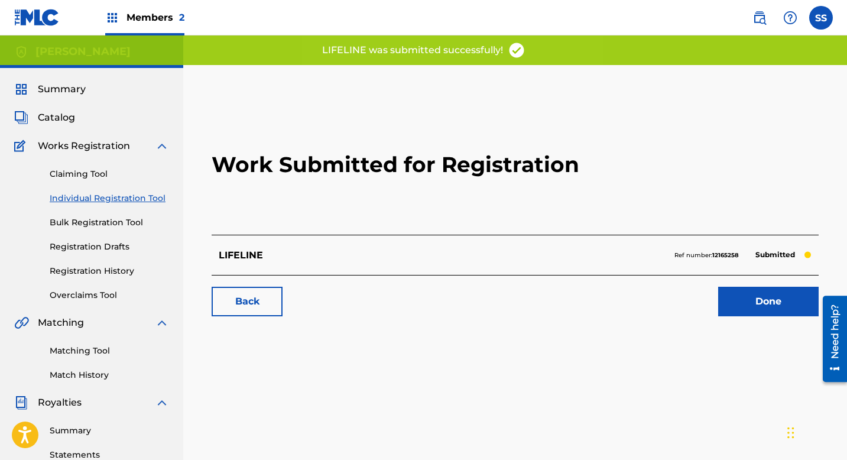
click at [65, 116] on span "Catalog" at bounding box center [56, 118] width 37 height 14
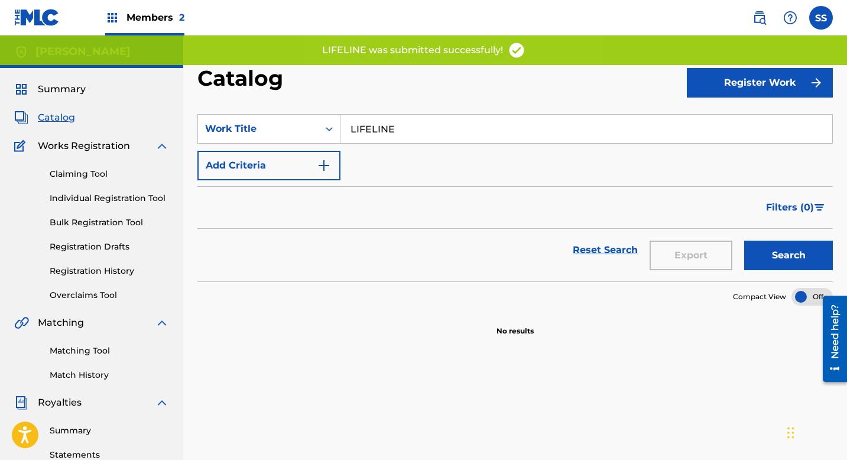
click at [71, 89] on span "Summary" at bounding box center [62, 89] width 48 height 14
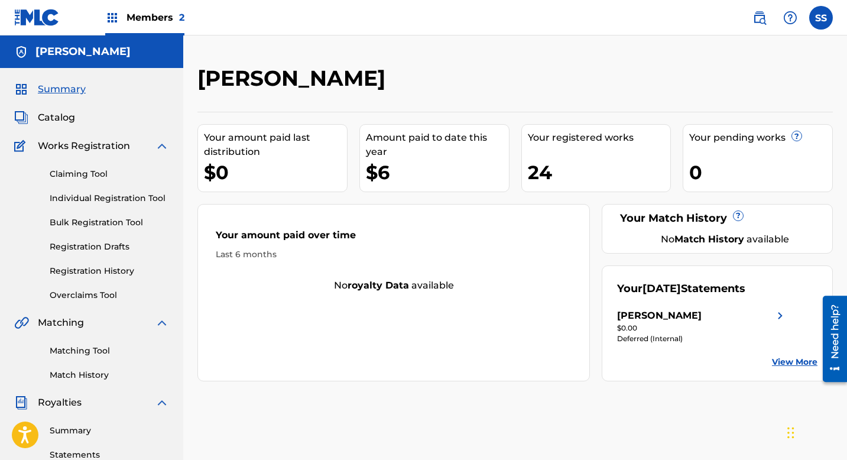
click at [66, 169] on link "Claiming Tool" at bounding box center [109, 174] width 119 height 12
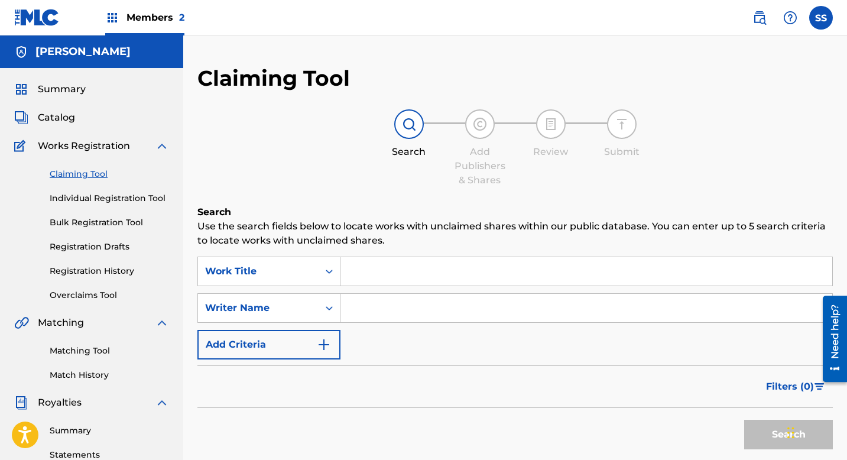
click at [389, 273] on input "Search Form" at bounding box center [586, 271] width 492 height 28
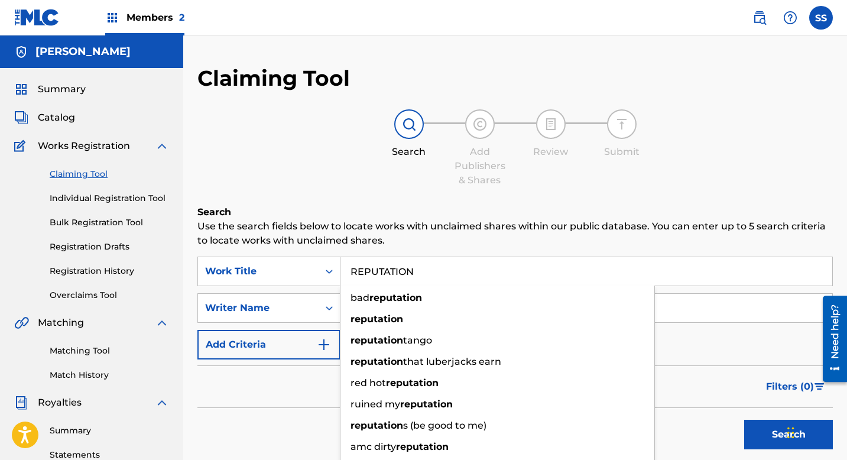
type input "REPUTATION"
click at [744, 420] on button "Search" at bounding box center [788, 435] width 89 height 30
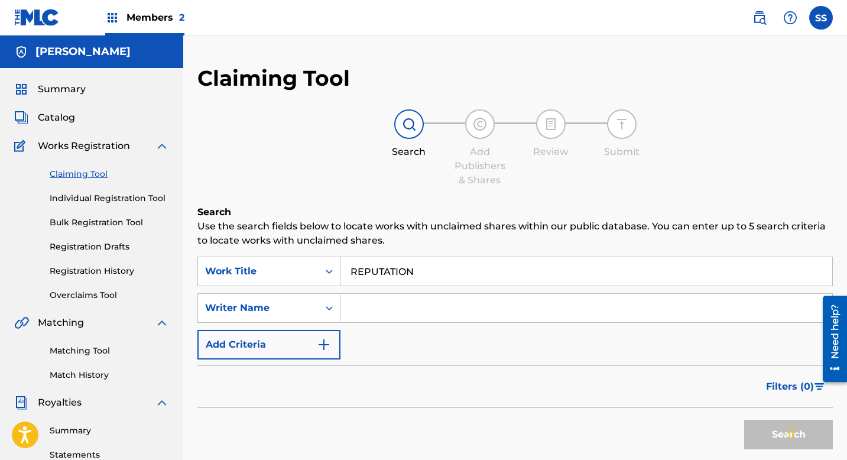
click at [372, 310] on input "Search Form" at bounding box center [586, 308] width 492 height 28
type input "[PERSON_NAME]"
click at [744, 420] on button "Search" at bounding box center [788, 435] width 89 height 30
click at [767, 440] on button "Search" at bounding box center [788, 435] width 89 height 30
click at [753, 432] on button "Search" at bounding box center [788, 435] width 89 height 30
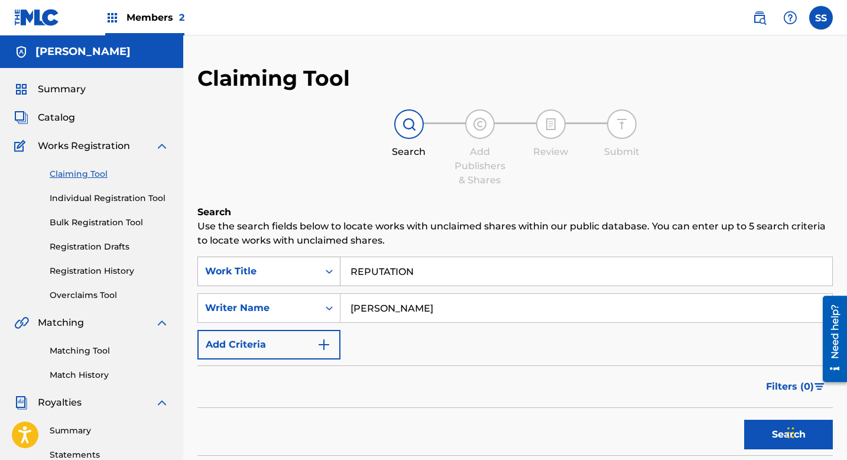
drag, startPoint x: 423, startPoint y: 268, endPoint x: 308, endPoint y: 268, distance: 115.3
click at [308, 268] on div "SearchWithCriteriad107b67b-2da7-43cf-a8d3-49cf44c4da6f Work Title REPUTATION" at bounding box center [514, 272] width 635 height 30
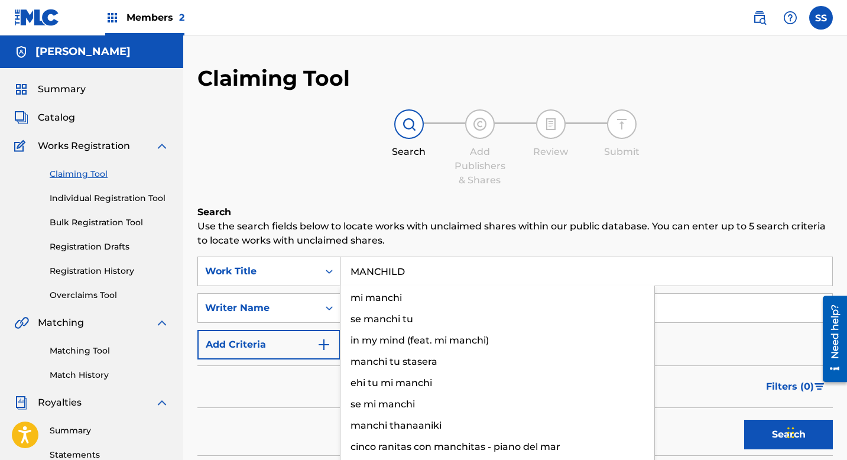
type input "MANCHILD"
click at [744, 420] on button "Search" at bounding box center [788, 435] width 89 height 30
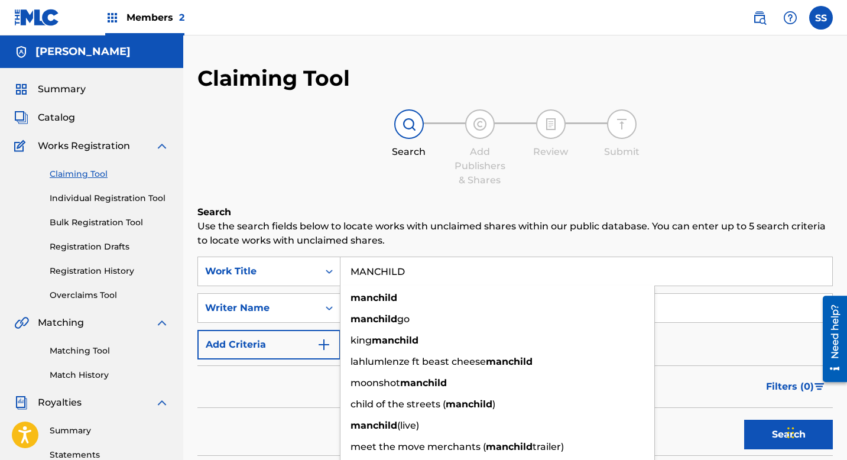
click at [782, 433] on button "Search" at bounding box center [788, 435] width 89 height 30
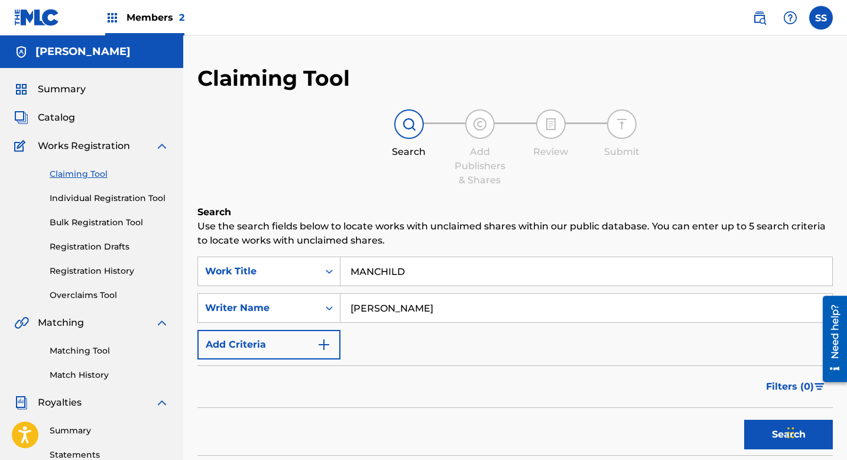
scroll to position [202, 0]
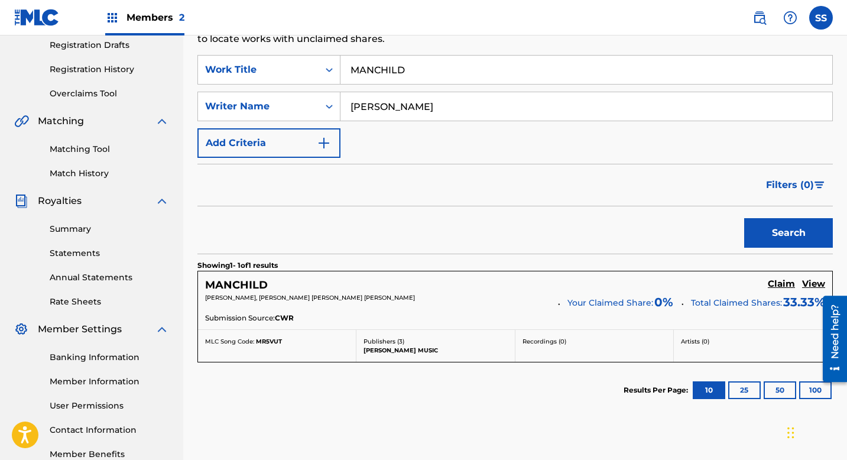
click at [783, 283] on h5 "Claim" at bounding box center [781, 283] width 27 height 11
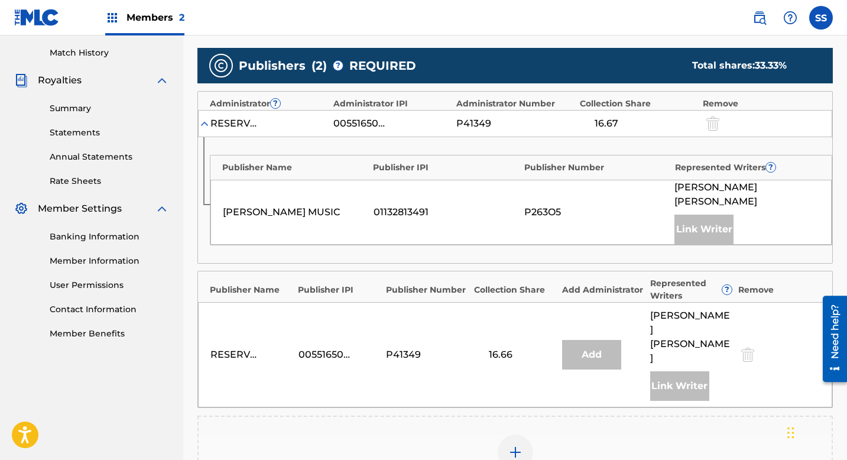
scroll to position [364, 0]
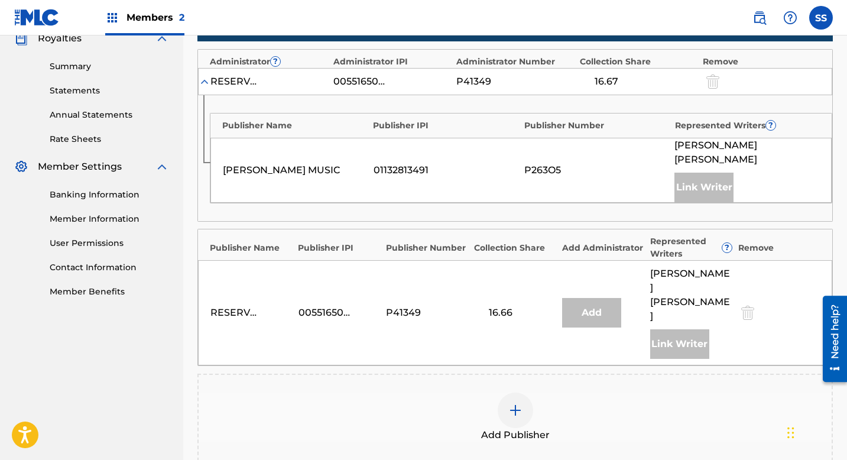
click at [517, 406] on div at bounding box center [515, 410] width 35 height 35
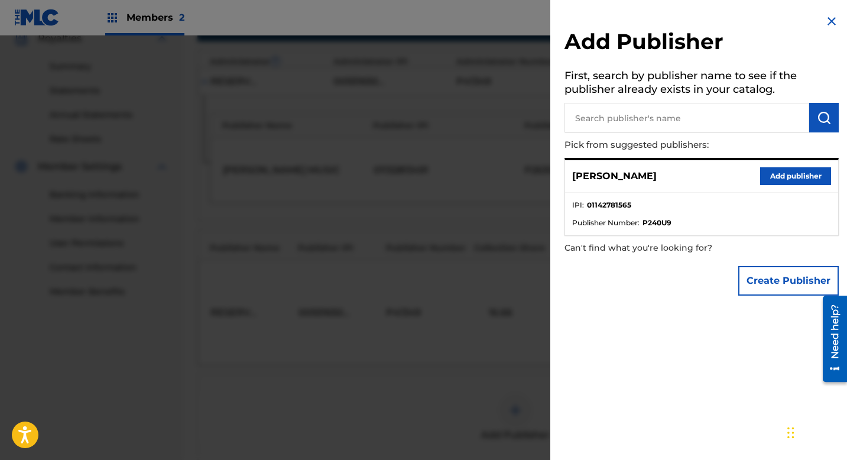
click at [805, 178] on button "Add publisher" at bounding box center [795, 176] width 71 height 18
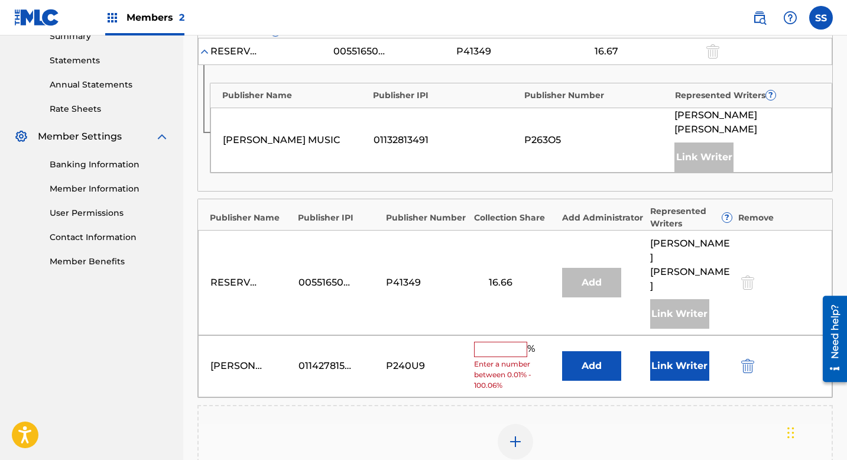
scroll to position [418, 0]
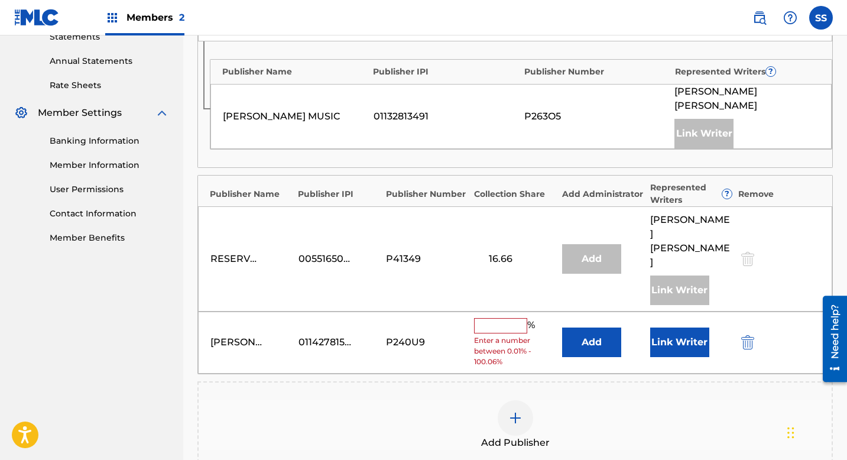
click at [507, 318] on input "text" at bounding box center [500, 325] width 53 height 15
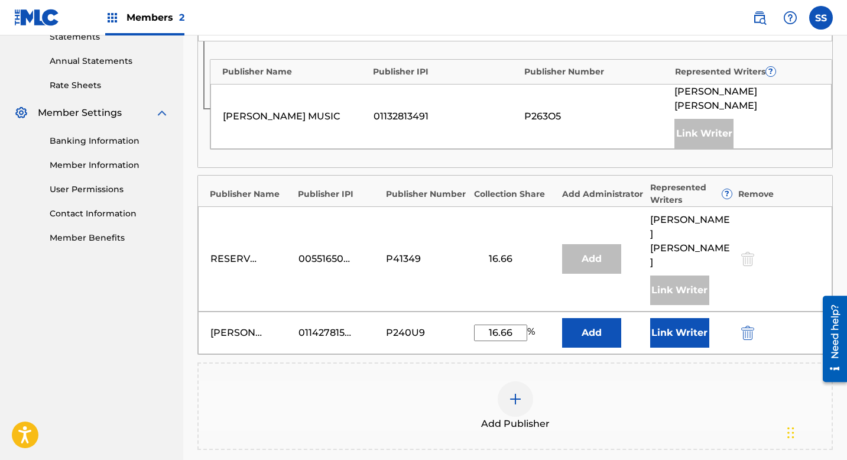
type input "16.66"
click at [664, 318] on button "Link Writer" at bounding box center [679, 333] width 59 height 30
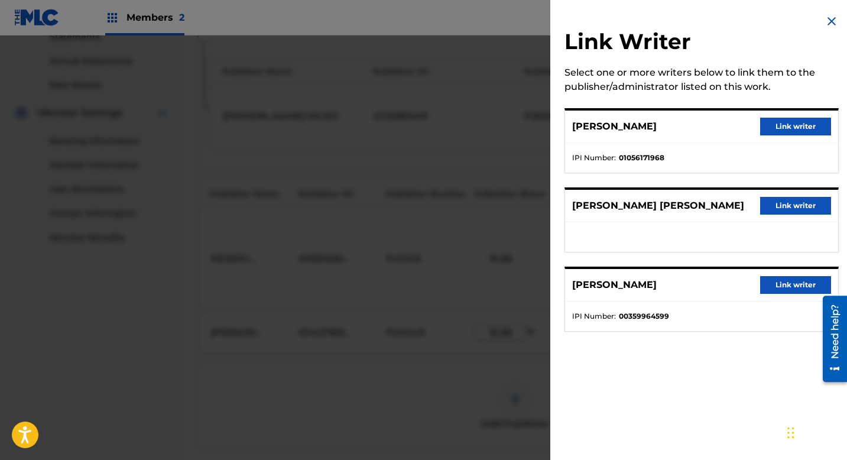
click at [806, 127] on button "Link writer" at bounding box center [795, 127] width 71 height 18
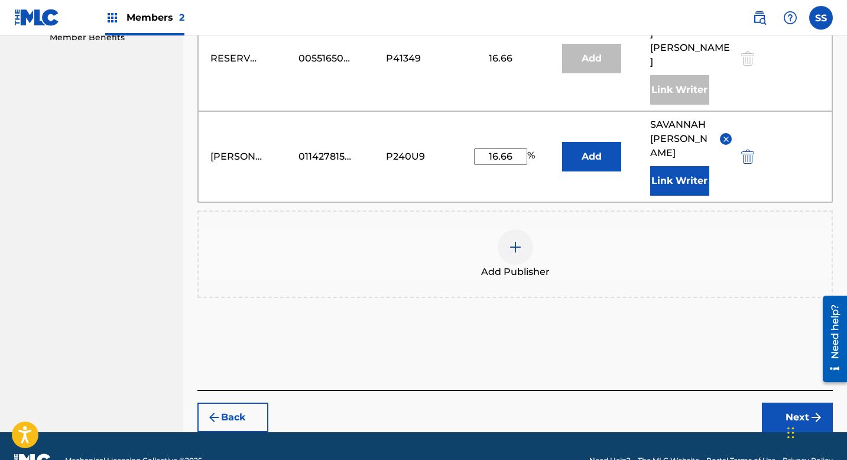
click at [785, 403] on button "Next" at bounding box center [797, 418] width 71 height 30
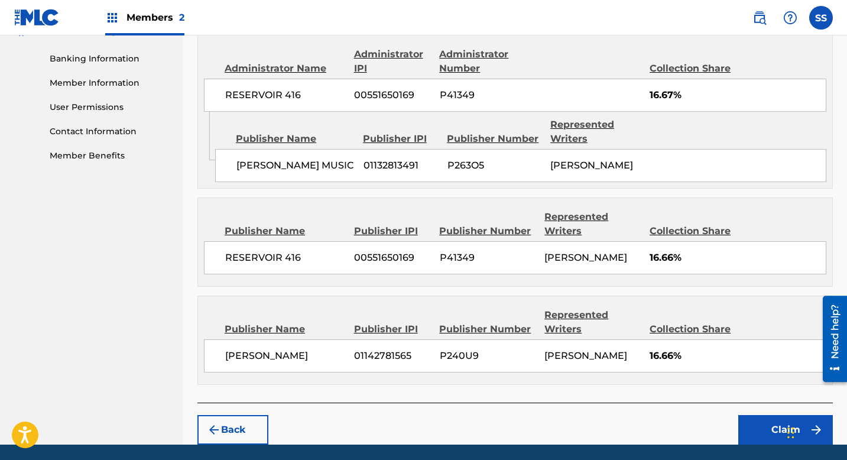
scroll to position [560, 0]
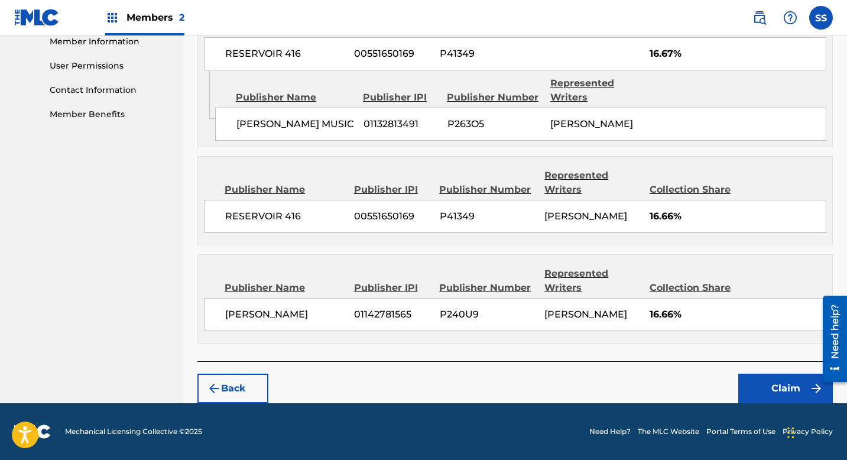
click at [776, 403] on button "Claim" at bounding box center [785, 389] width 95 height 30
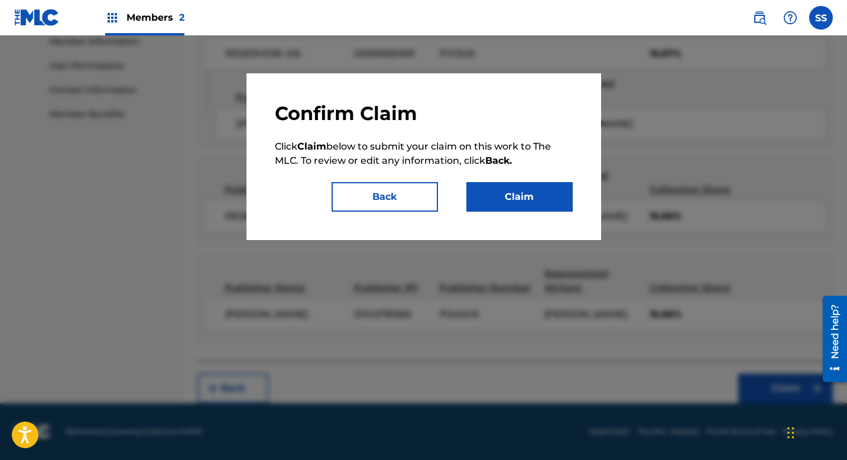
click at [549, 207] on button "Claim" at bounding box center [519, 197] width 106 height 30
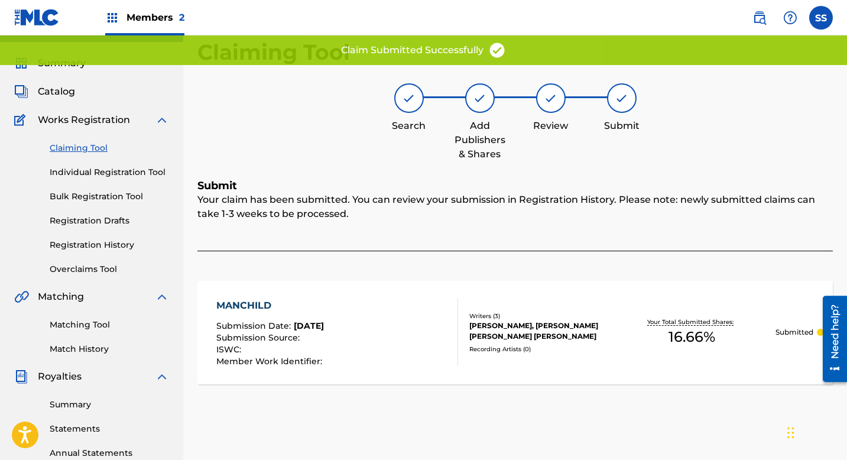
scroll to position [0, 0]
